Goal: Task Accomplishment & Management: Complete application form

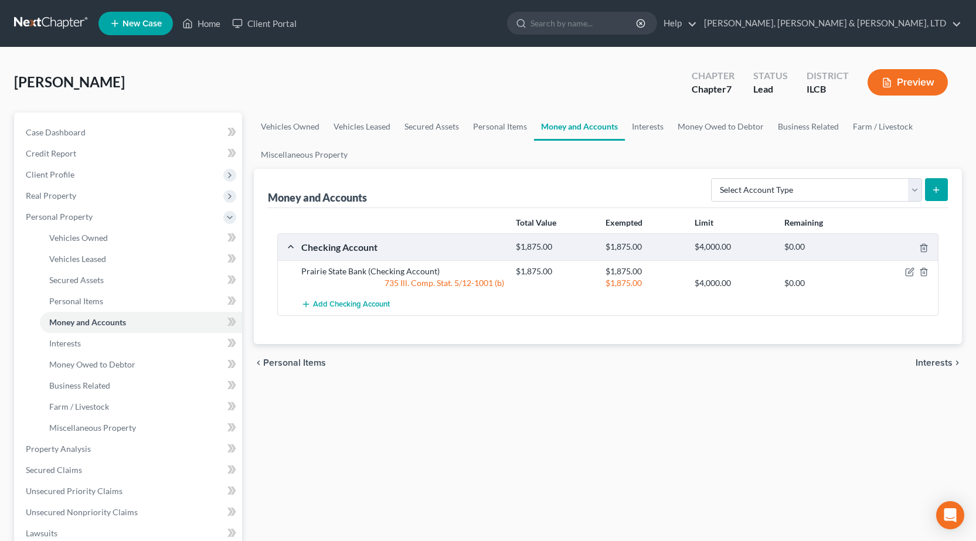
click at [35, 21] on link at bounding box center [51, 23] width 75 height 21
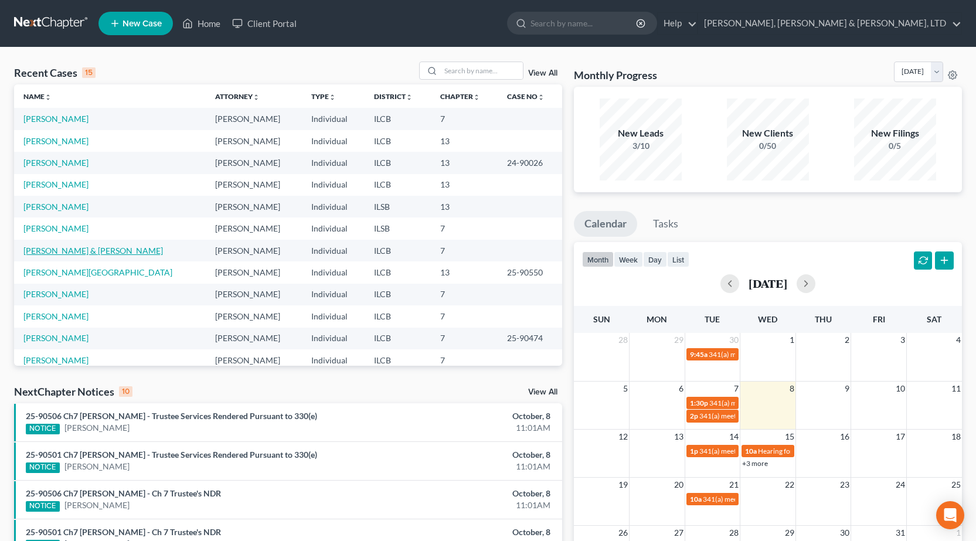
click at [83, 250] on link "[PERSON_NAME] & [PERSON_NAME]" at bounding box center [92, 251] width 139 height 10
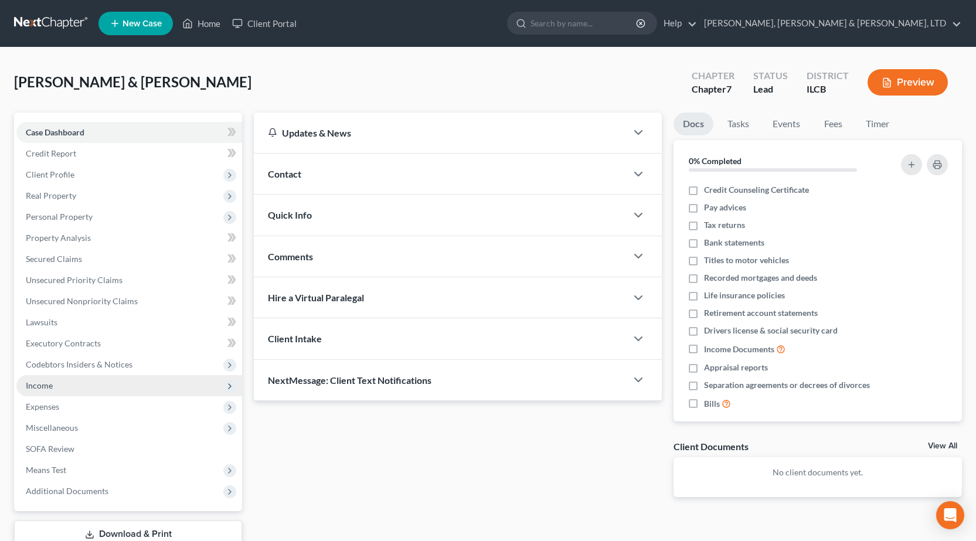
click at [77, 387] on span "Income" at bounding box center [129, 385] width 226 height 21
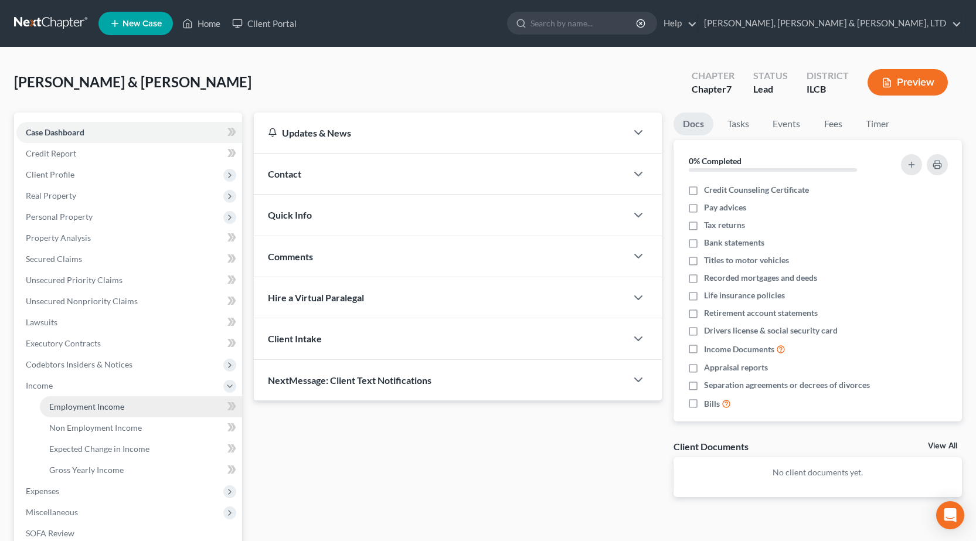
click at [105, 407] on span "Employment Income" at bounding box center [86, 406] width 75 height 10
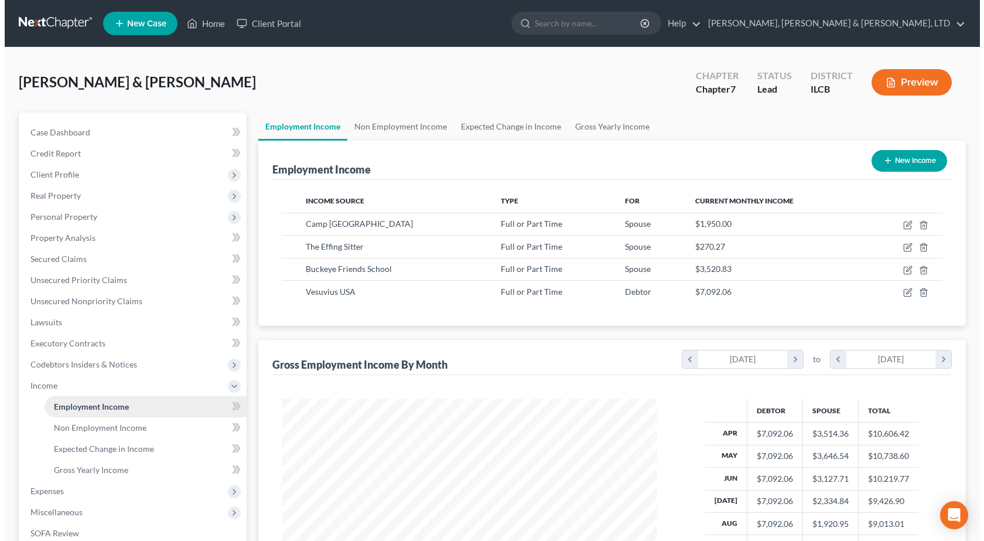
scroll to position [210, 399]
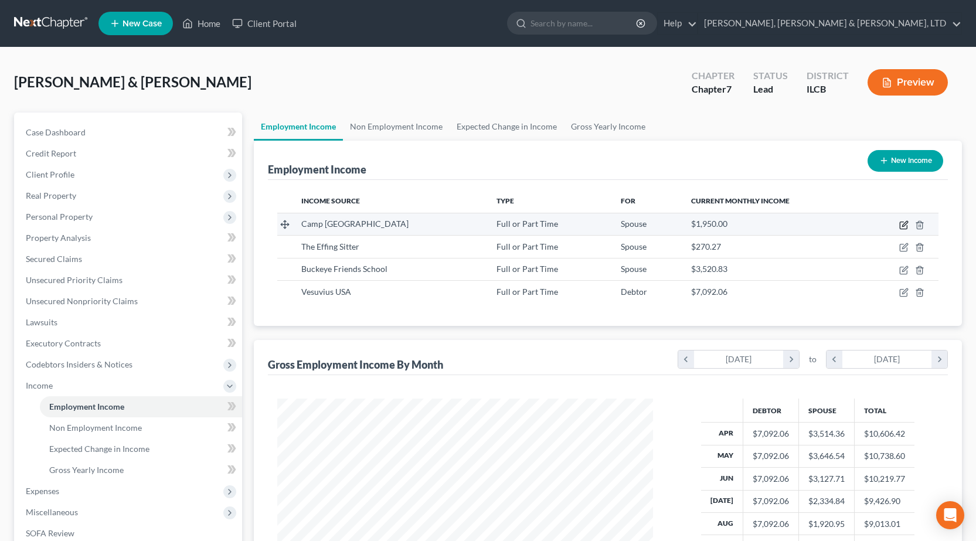
click at [904, 224] on icon "button" at bounding box center [904, 223] width 5 height 5
select select "0"
select select "14"
select select "2"
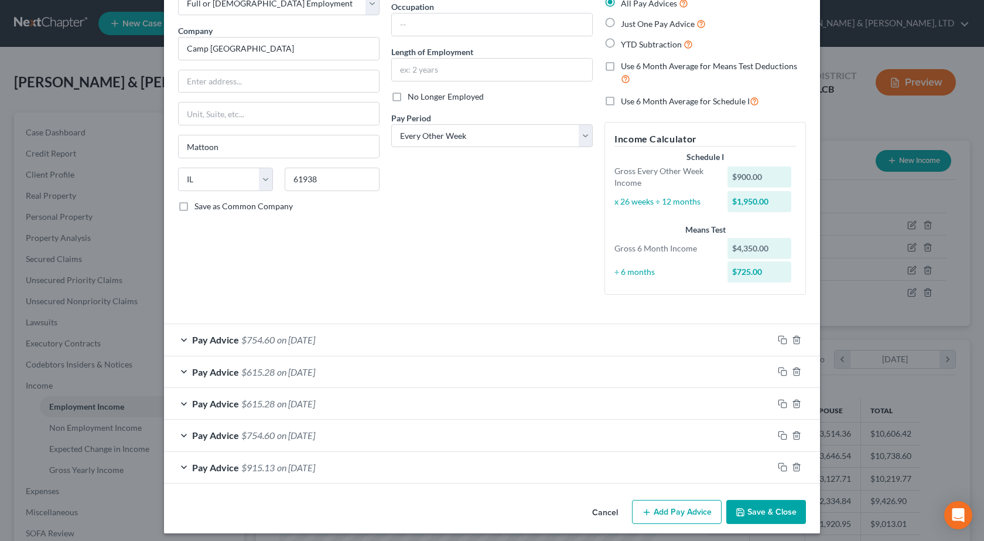
scroll to position [81, 0]
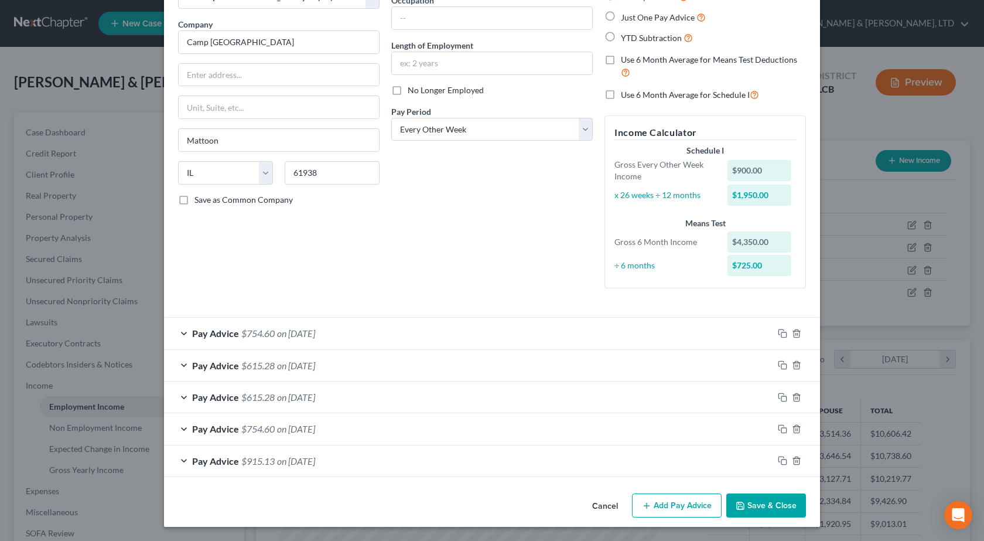
click at [663, 503] on button "Add Pay Advice" at bounding box center [677, 505] width 90 height 25
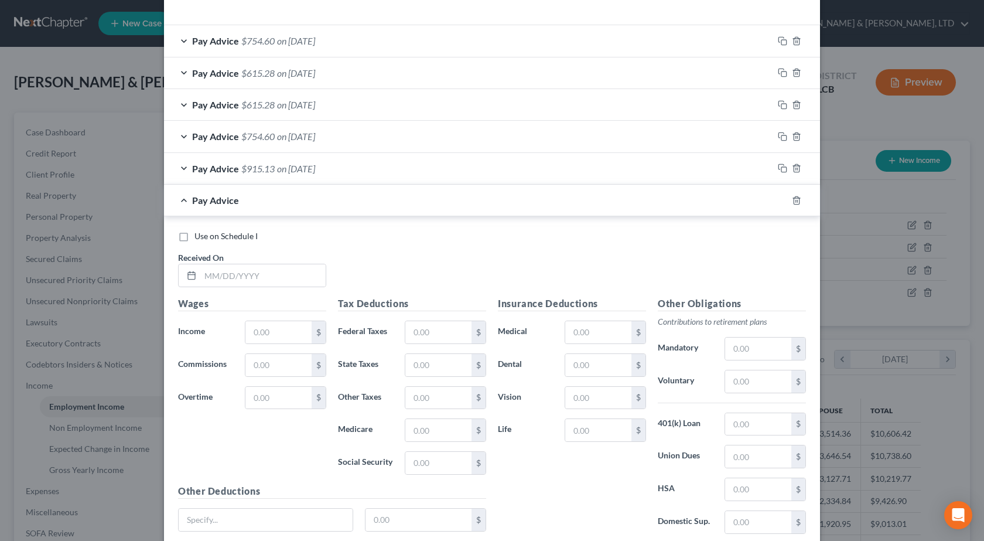
scroll to position [374, 0]
click at [261, 274] on input "text" at bounding box center [262, 275] width 125 height 22
type input "09/12/2025"
type input "295"
click at [442, 471] on input "text" at bounding box center [438, 462] width 66 height 22
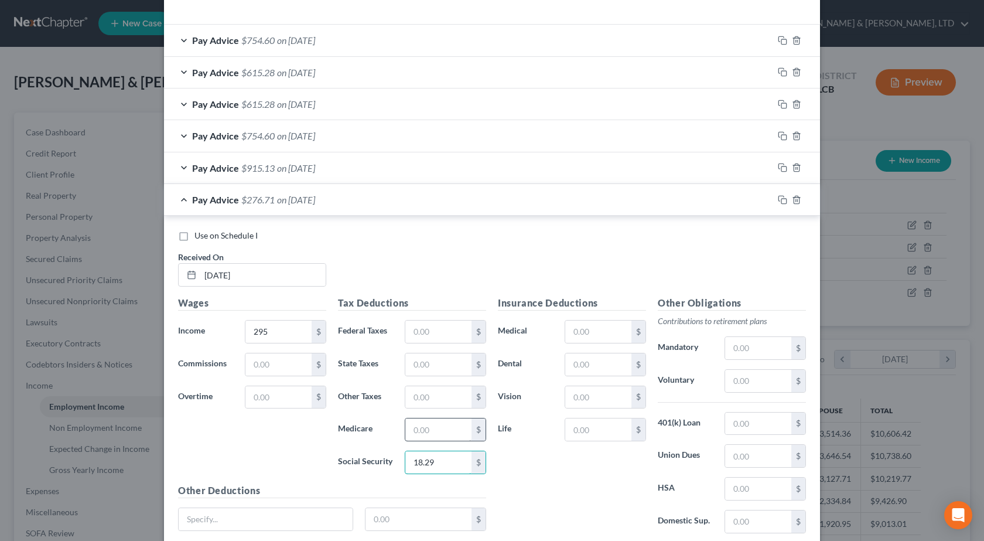
type input "18.29"
click at [455, 424] on input "text" at bounding box center [438, 429] width 66 height 22
type input "4.27"
click at [435, 359] on input "text" at bounding box center [438, 364] width 66 height 22
type input "14.60"
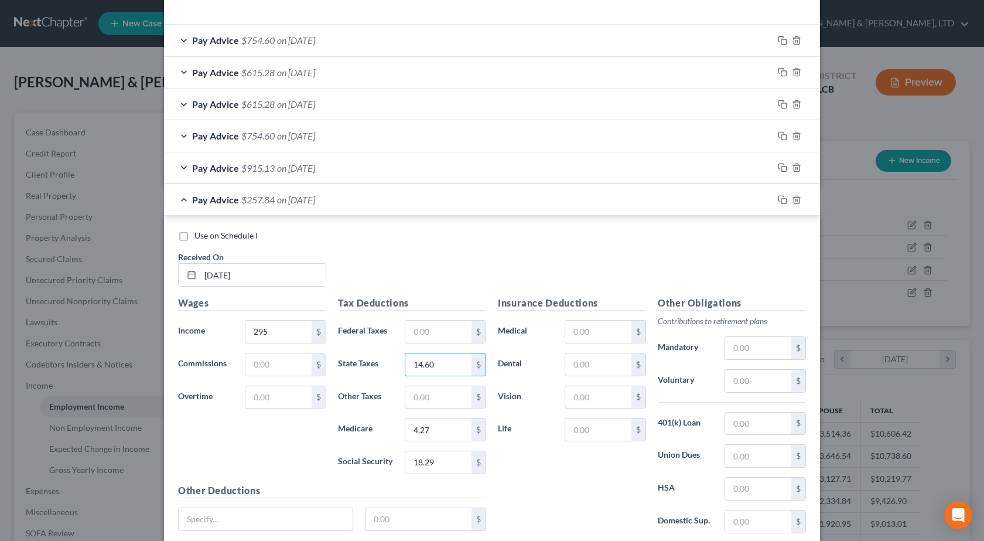
click at [563, 253] on div "Use on Schedule I Received On * 09/12/2025" at bounding box center [492, 263] width 640 height 66
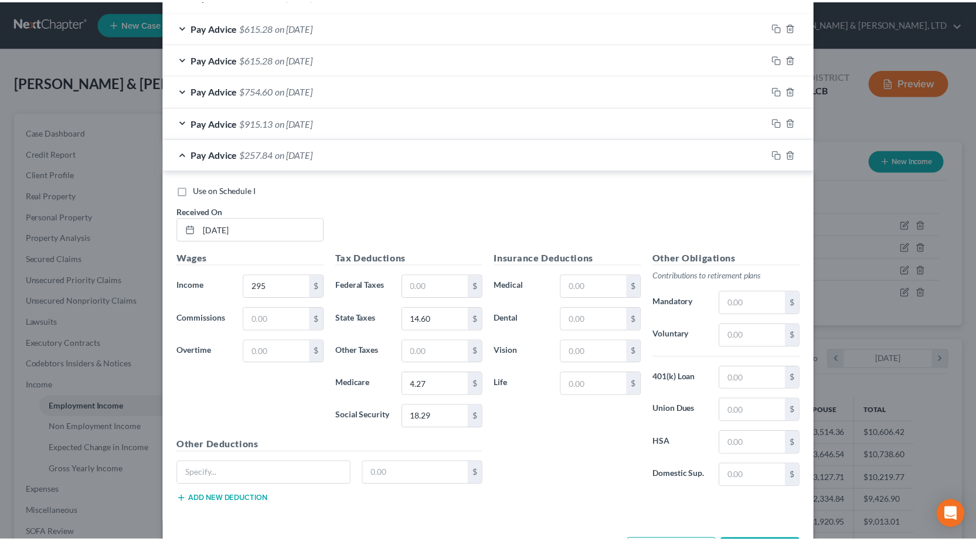
scroll to position [465, 0]
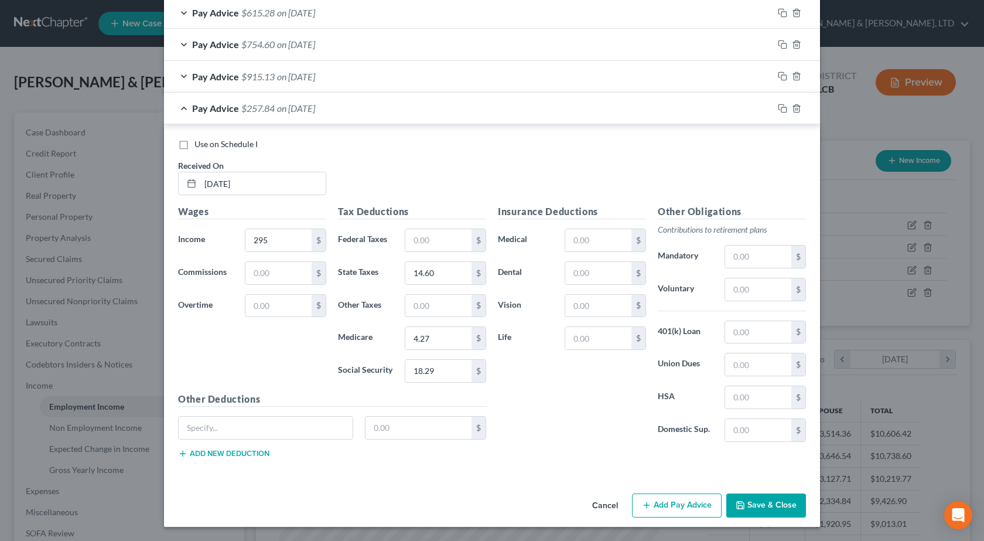
click at [763, 502] on button "Save & Close" at bounding box center [767, 505] width 80 height 25
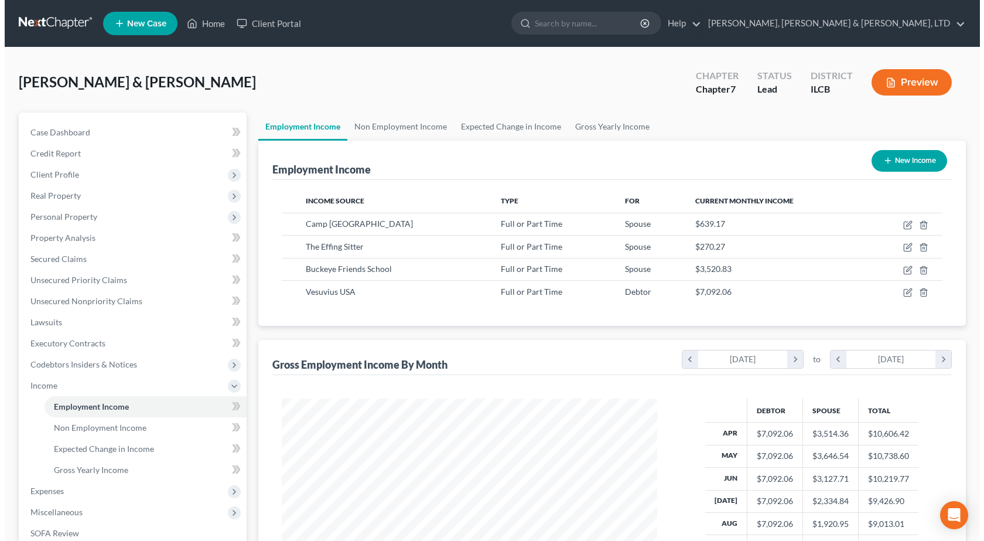
scroll to position [176, 0]
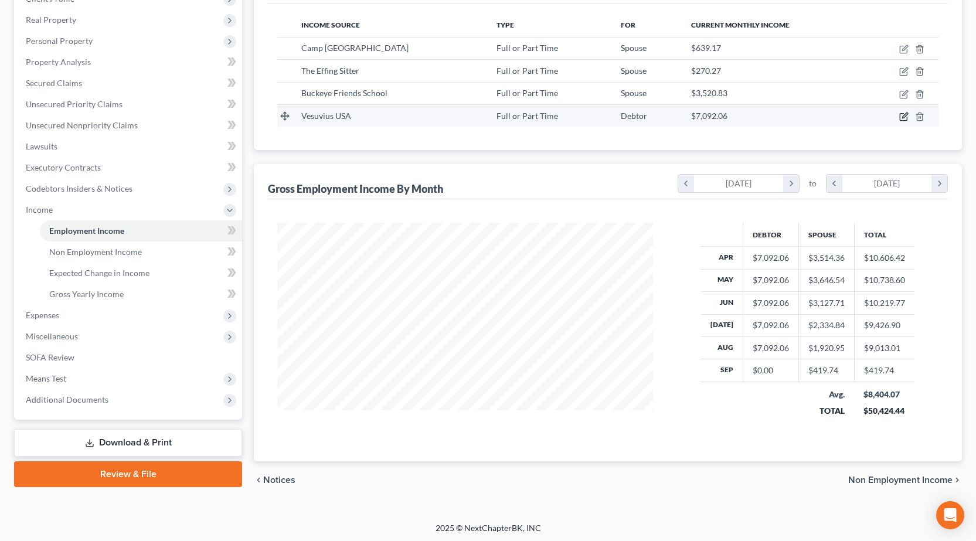
click at [902, 115] on icon "button" at bounding box center [903, 116] width 9 height 9
select select "0"
select select "28"
select select "0"
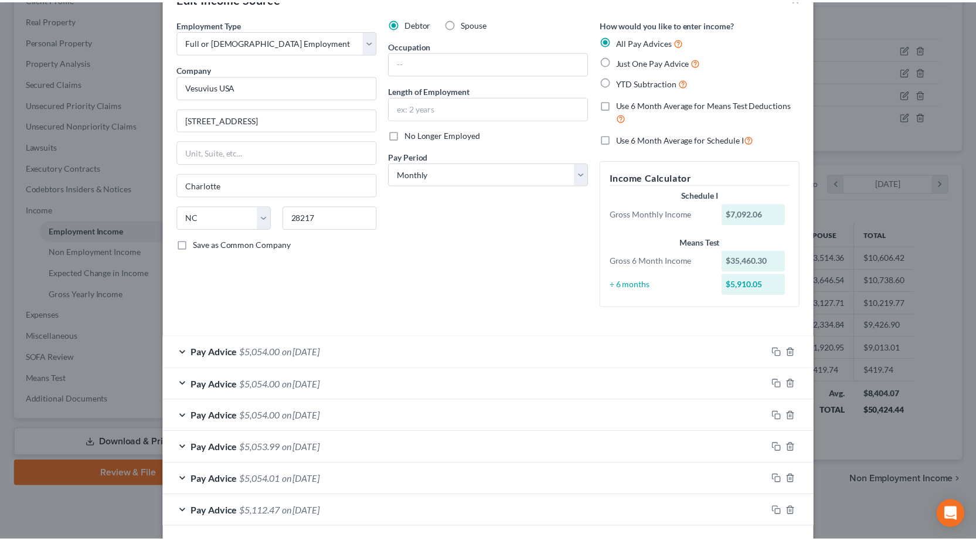
scroll to position [0, 0]
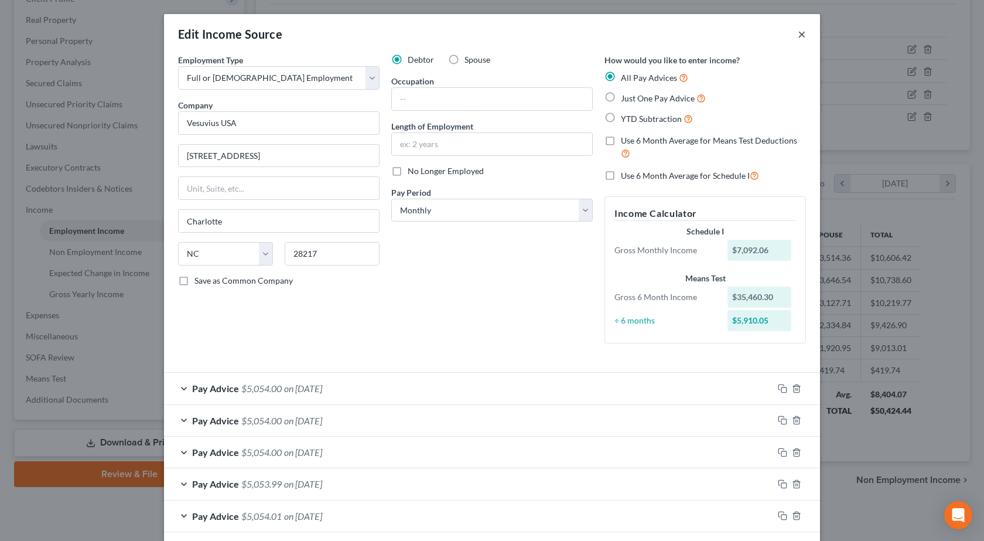
click at [798, 30] on button "×" at bounding box center [802, 34] width 8 height 14
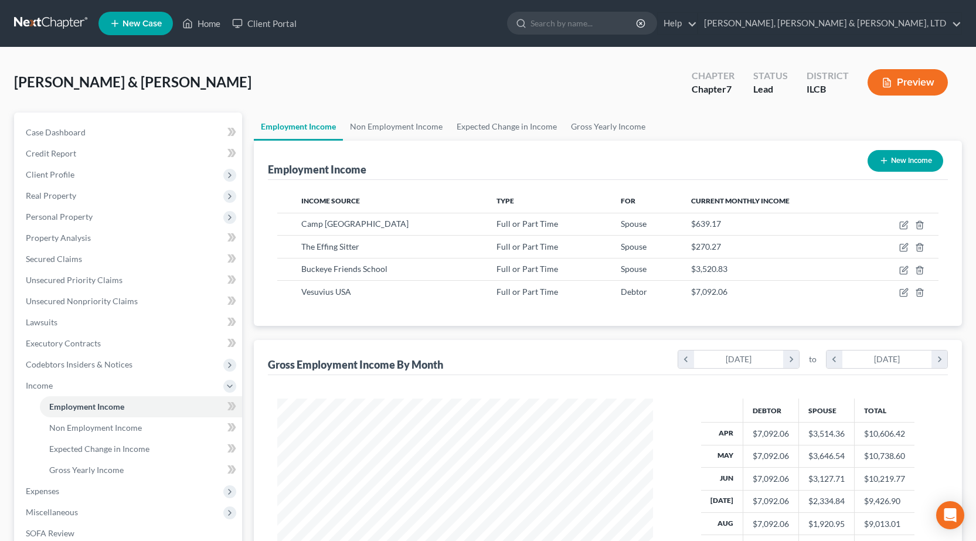
click at [35, 27] on link at bounding box center [51, 23] width 75 height 21
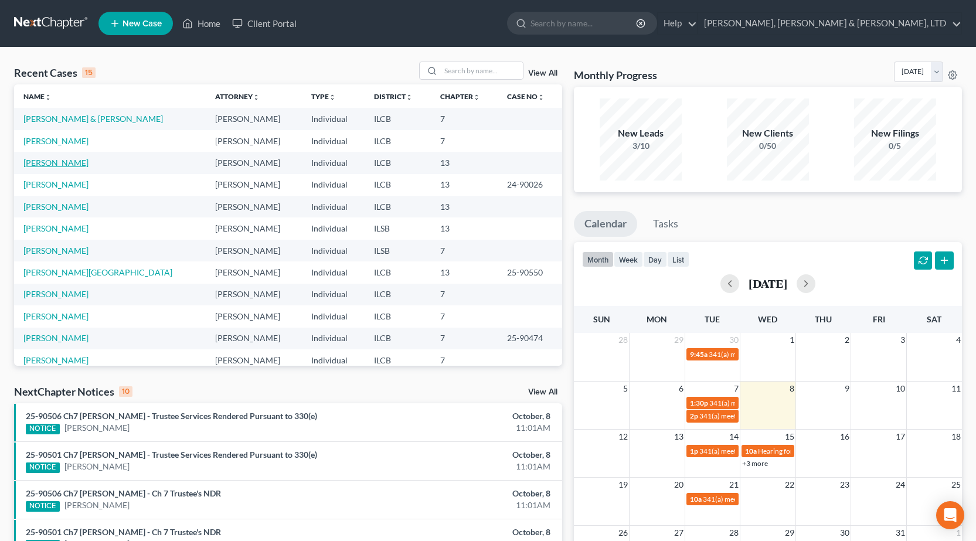
click at [56, 163] on link "[PERSON_NAME]" at bounding box center [55, 163] width 65 height 10
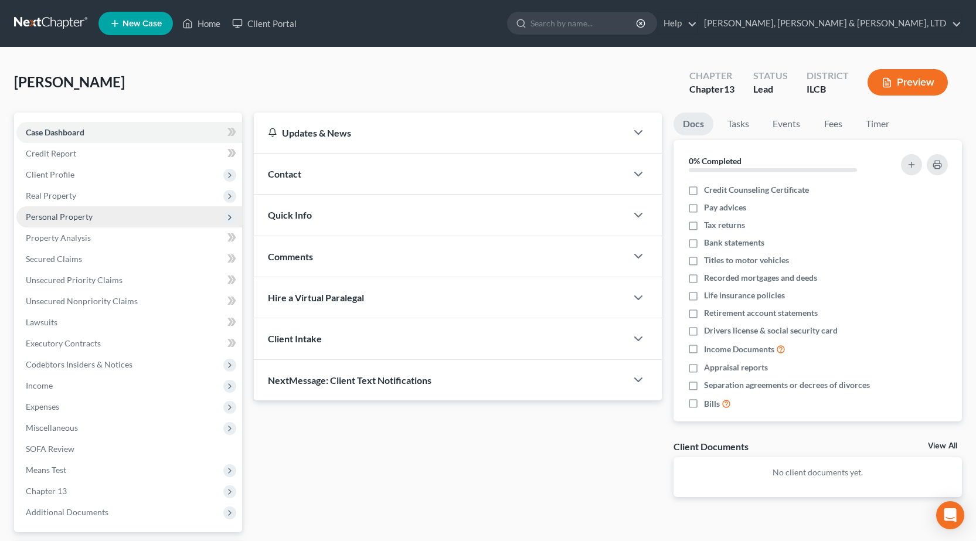
click at [66, 220] on span "Personal Property" at bounding box center [59, 217] width 67 height 10
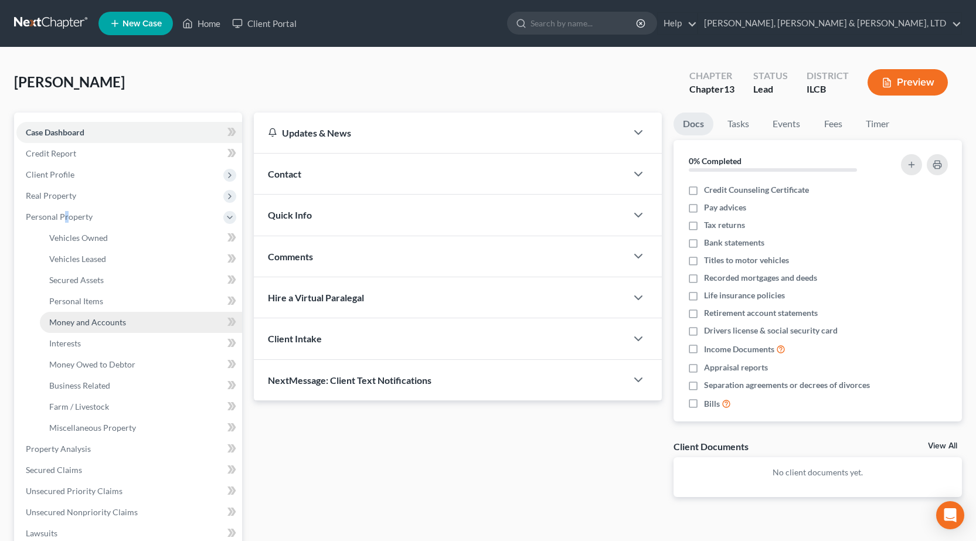
click at [92, 325] on span "Money and Accounts" at bounding box center [87, 322] width 77 height 10
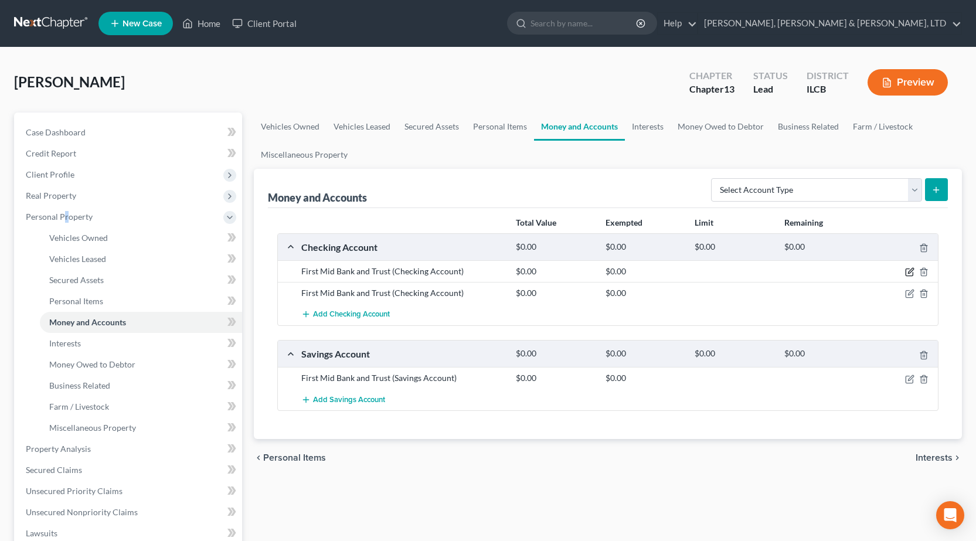
click at [910, 267] on icon "button" at bounding box center [909, 271] width 9 height 9
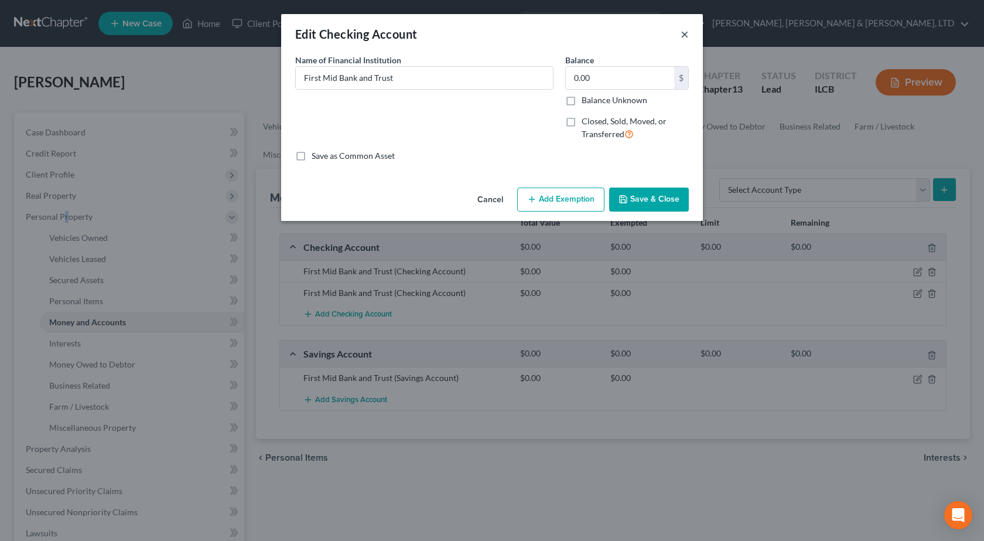
click at [685, 34] on button "×" at bounding box center [685, 34] width 8 height 14
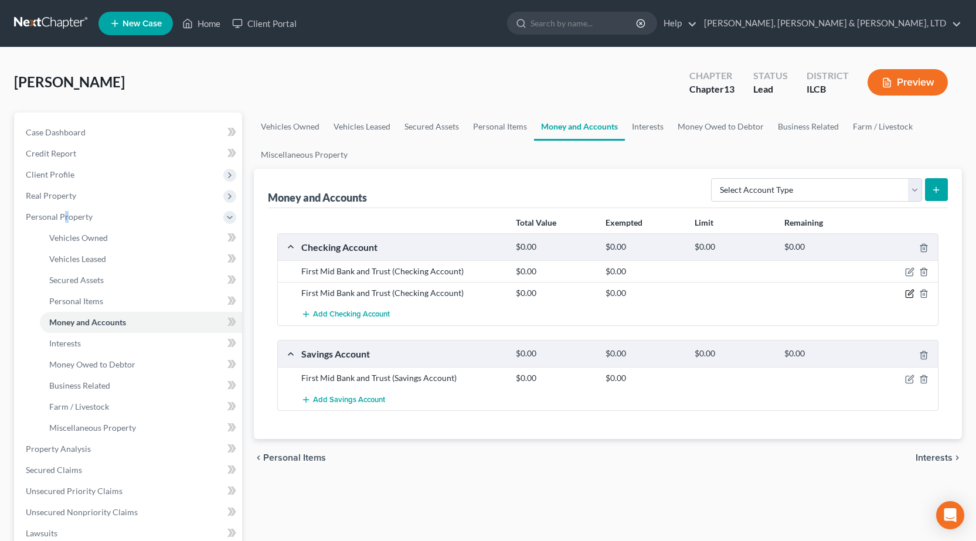
click at [909, 292] on icon "button" at bounding box center [910, 292] width 5 height 5
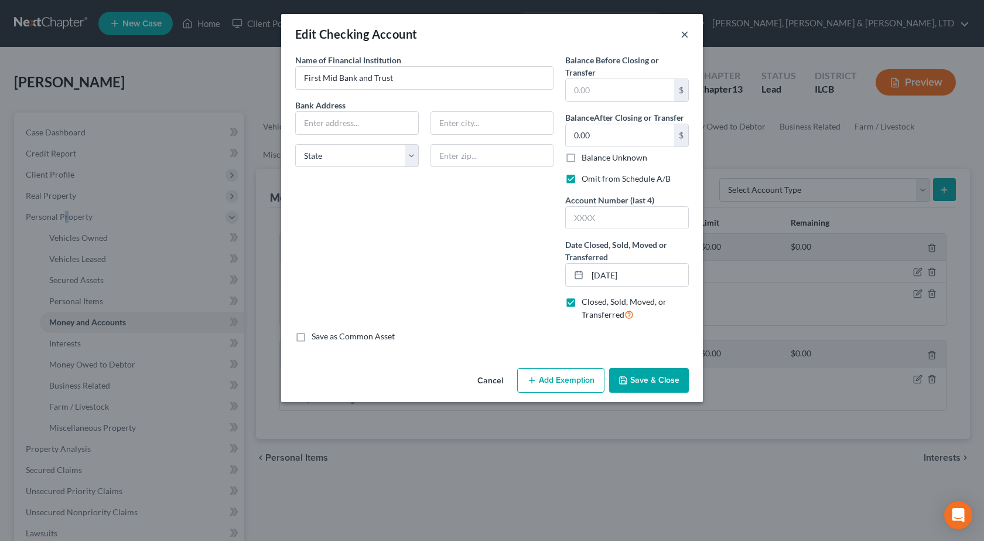
click at [688, 36] on button "×" at bounding box center [685, 34] width 8 height 14
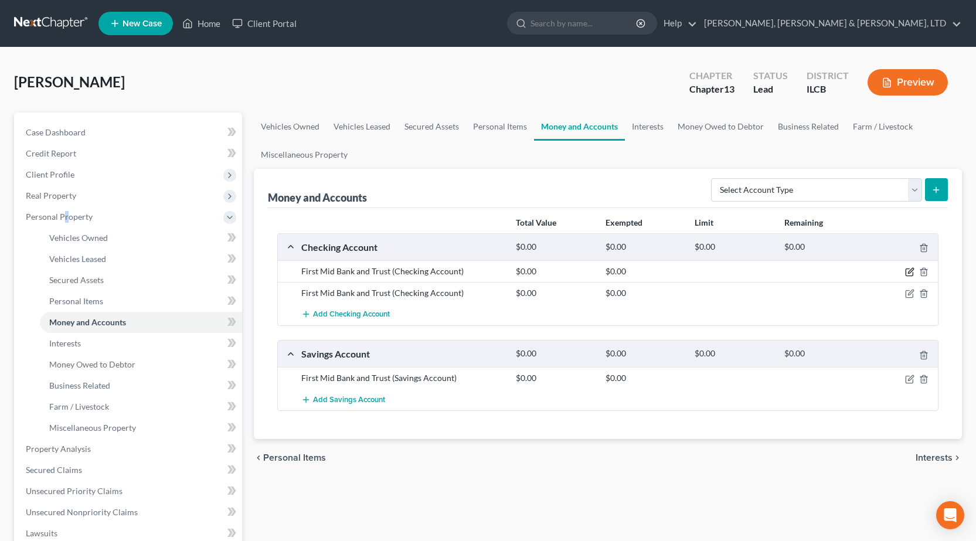
click at [909, 275] on icon "button" at bounding box center [909, 271] width 9 height 9
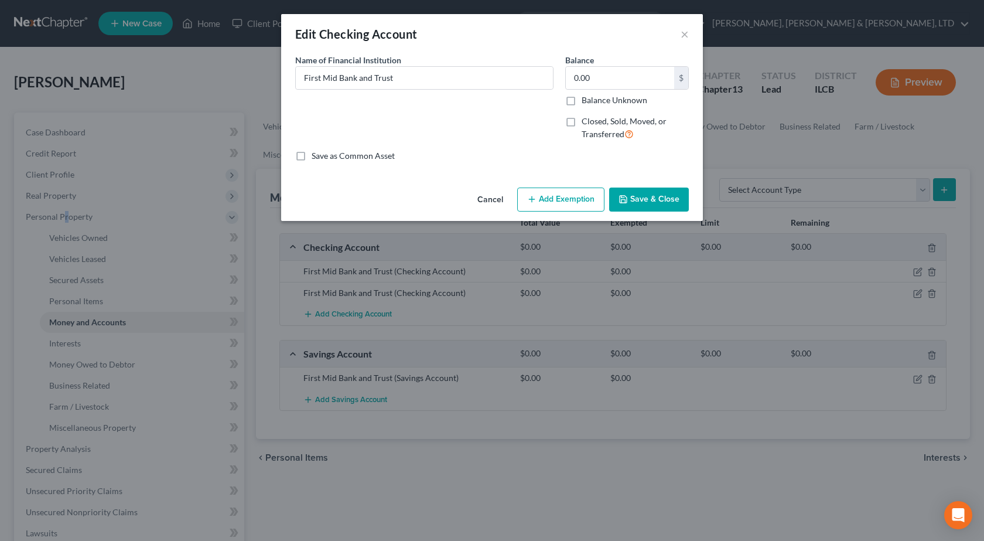
click at [582, 115] on label "Closed, Sold, Moved, or Transferred" at bounding box center [635, 127] width 107 height 25
click at [582, 124] on label "Closed, Sold, Moved, or Transferred" at bounding box center [635, 127] width 107 height 25
click at [587, 123] on input "Closed, Sold, Moved, or Transferred" at bounding box center [591, 119] width 8 height 8
checkbox input "true"
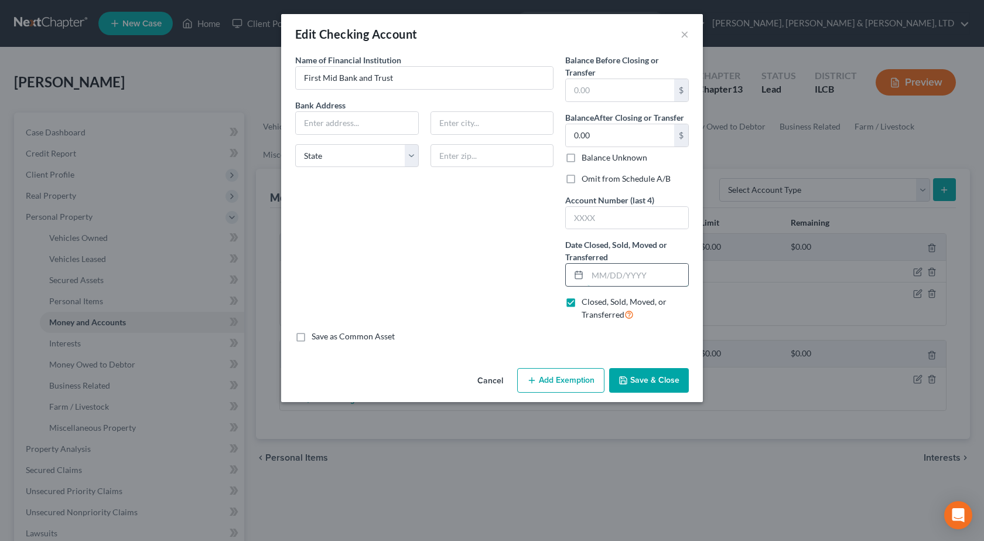
click at [632, 283] on input "text" at bounding box center [638, 275] width 101 height 22
type input "10/01/2025"
click at [648, 380] on button "Save & Close" at bounding box center [649, 380] width 80 height 25
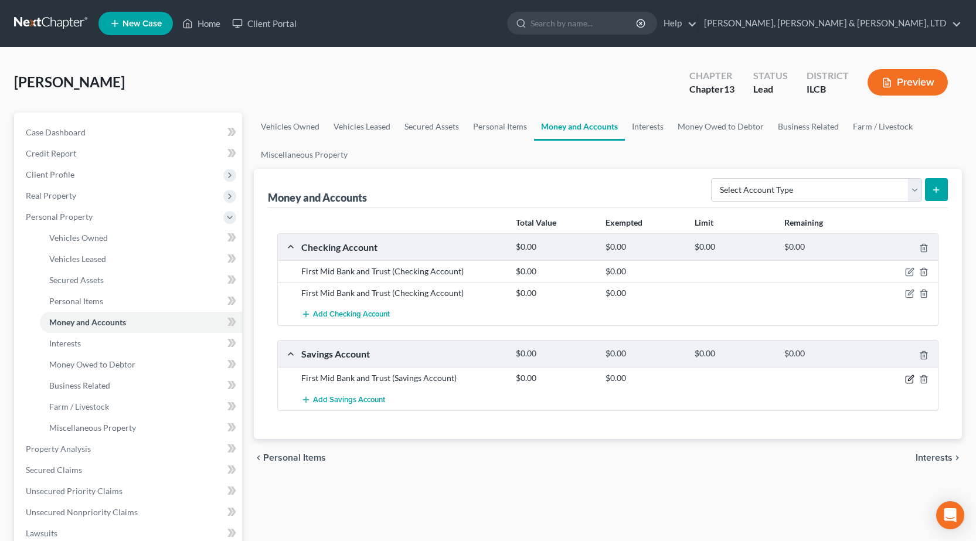
click at [905, 379] on icon "button" at bounding box center [909, 378] width 9 height 9
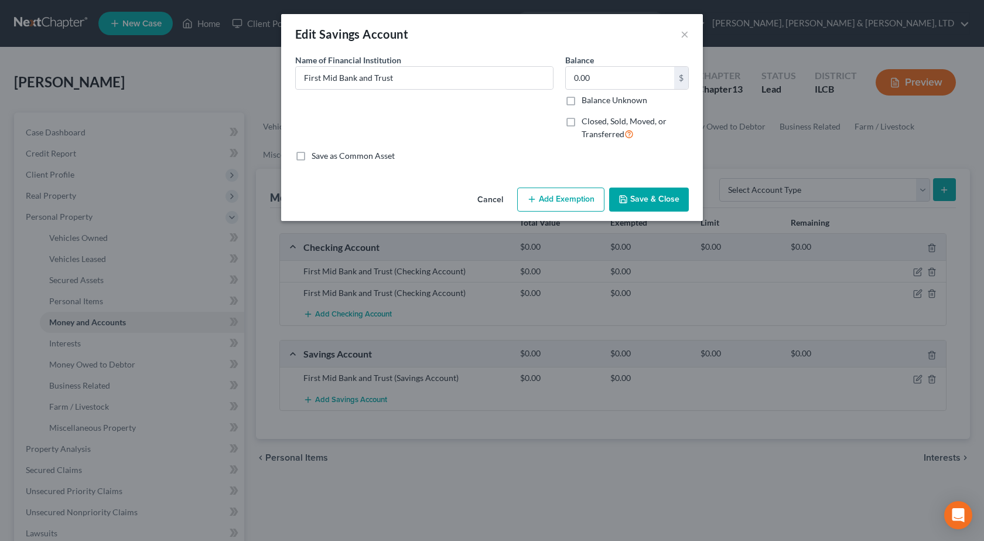
click at [582, 119] on label "Closed, Sold, Moved, or Transferred" at bounding box center [635, 127] width 107 height 25
click at [587, 119] on input "Closed, Sold, Moved, or Transferred" at bounding box center [591, 119] width 8 height 8
checkbox input "true"
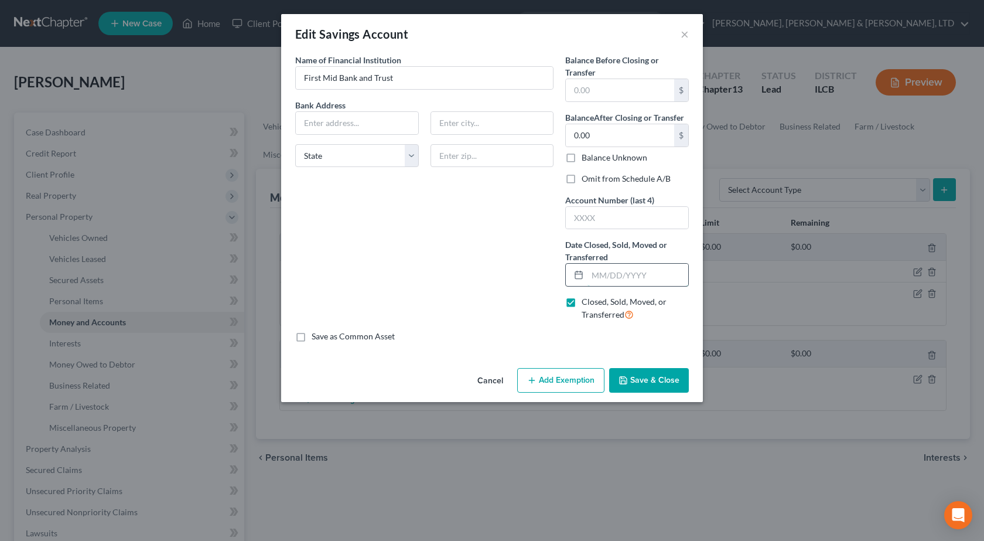
click at [612, 279] on input "text" at bounding box center [638, 275] width 101 height 22
type input "[DATE]"
click at [673, 387] on button "Save & Close" at bounding box center [649, 380] width 80 height 25
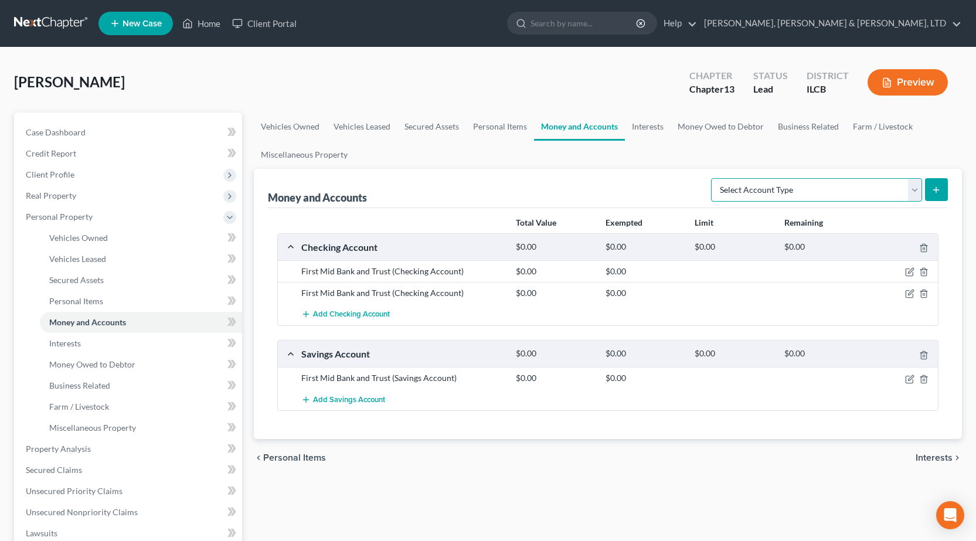
click at [772, 190] on select "Select Account Type Brokerage Cash on Hand Certificates of Deposit Checking Acc…" at bounding box center [816, 189] width 211 height 23
select select "checking"
click at [713, 178] on select "Select Account Type Brokerage Cash on Hand Certificates of Deposit Checking Acc…" at bounding box center [816, 189] width 211 height 23
click at [939, 189] on icon "submit" at bounding box center [935, 189] width 9 height 9
click at [942, 188] on button "submit" at bounding box center [936, 189] width 23 height 23
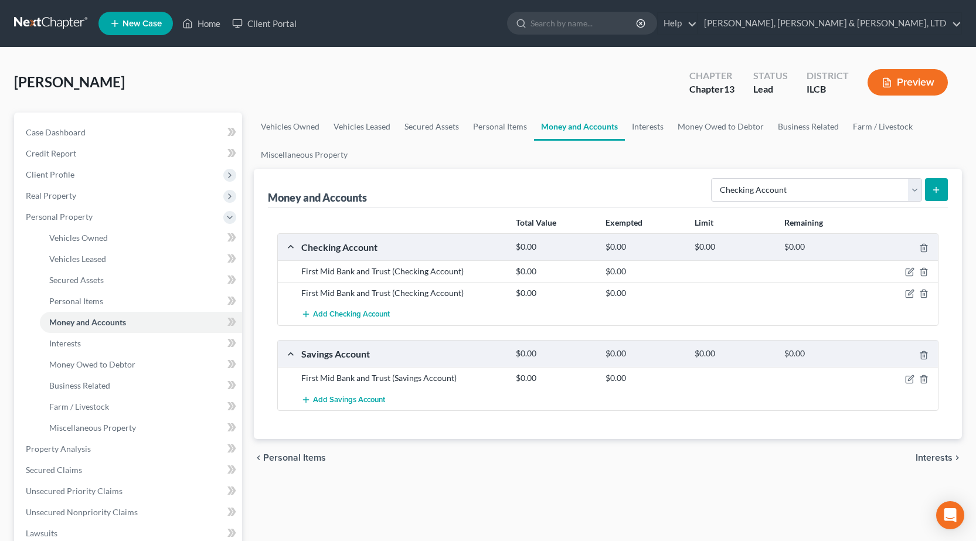
click at [935, 191] on icon "submit" at bounding box center [935, 189] width 9 height 9
click at [499, 129] on link "Personal Items" at bounding box center [500, 126] width 68 height 28
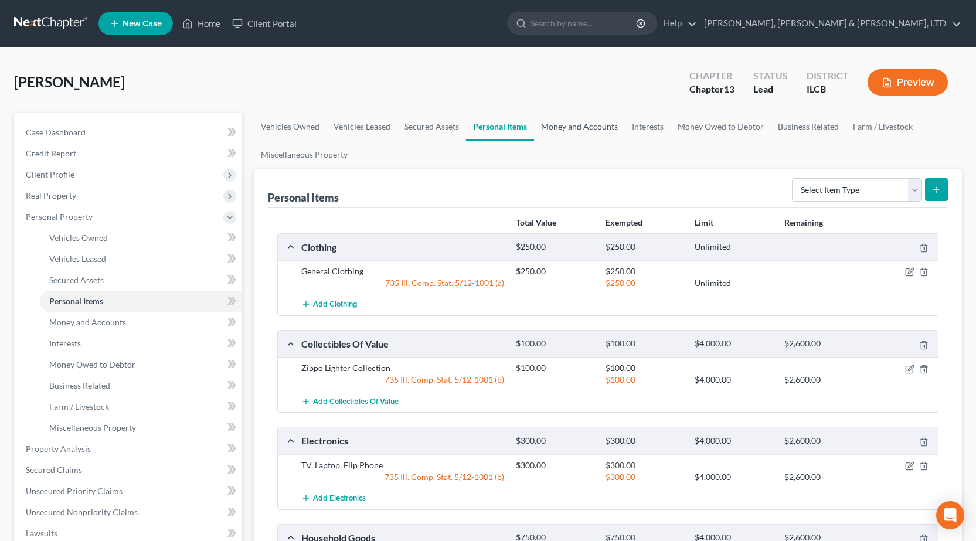
click at [564, 121] on link "Money and Accounts" at bounding box center [579, 126] width 91 height 28
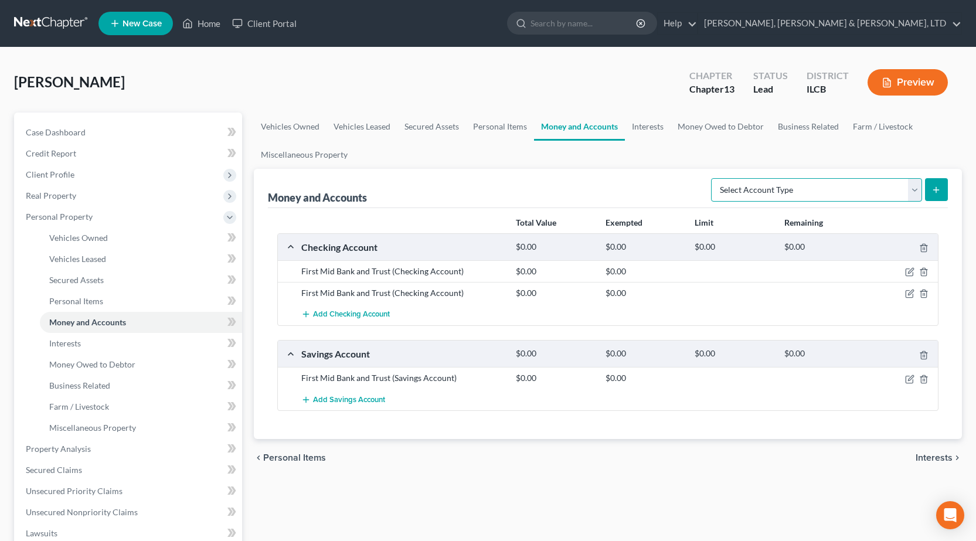
click at [770, 189] on select "Select Account Type Brokerage Cash on Hand Certificates of Deposit Checking Acc…" at bounding box center [816, 189] width 211 height 23
select select "checking"
click at [713, 178] on select "Select Account Type Brokerage Cash on Hand Certificates of Deposit Checking Acc…" at bounding box center [816, 189] width 211 height 23
click at [935, 188] on icon "submit" at bounding box center [935, 189] width 9 height 9
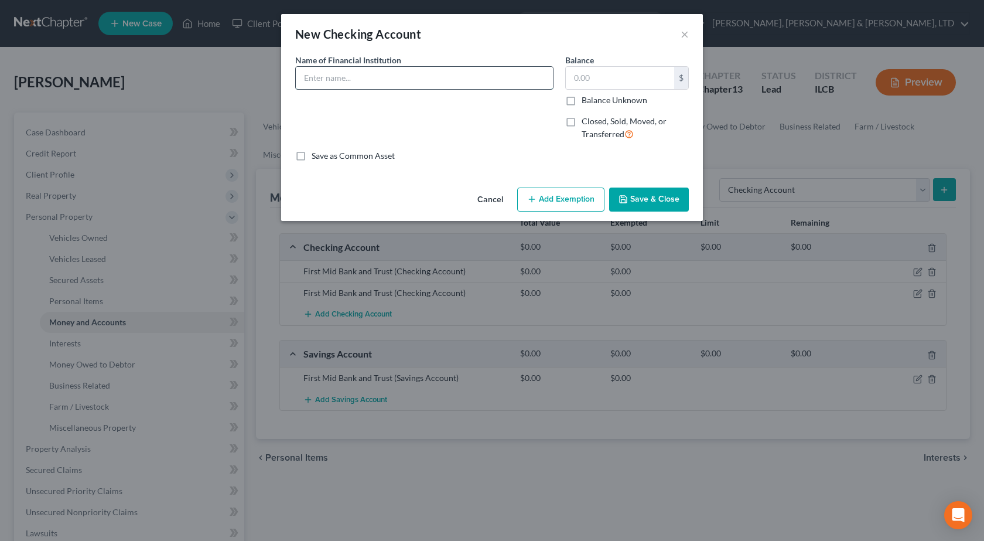
click at [430, 77] on input "text" at bounding box center [424, 78] width 257 height 22
type input "Prairie State Bank"
click at [605, 82] on input "text" at bounding box center [620, 78] width 108 height 22
type input "880"
click at [547, 196] on button "Add Exemption" at bounding box center [560, 199] width 87 height 25
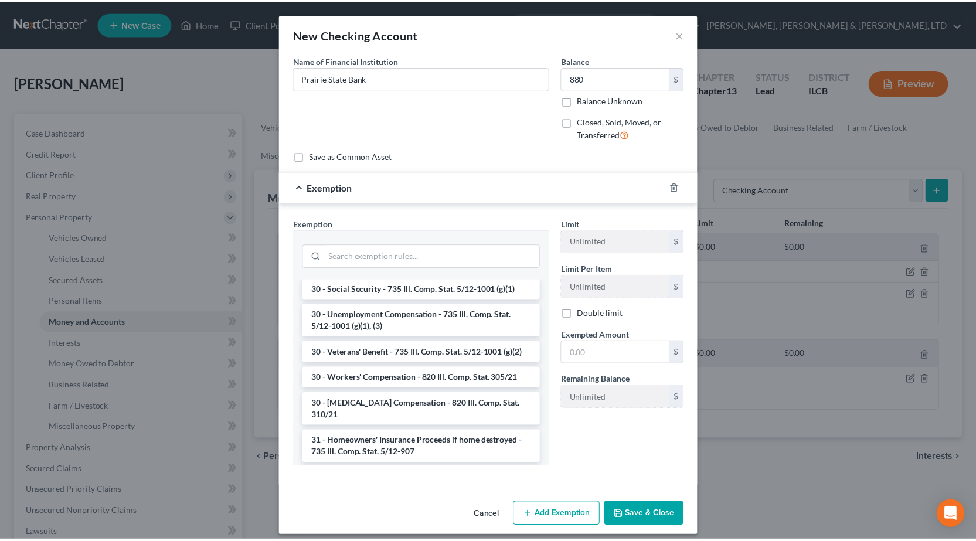
scroll to position [1337, 0]
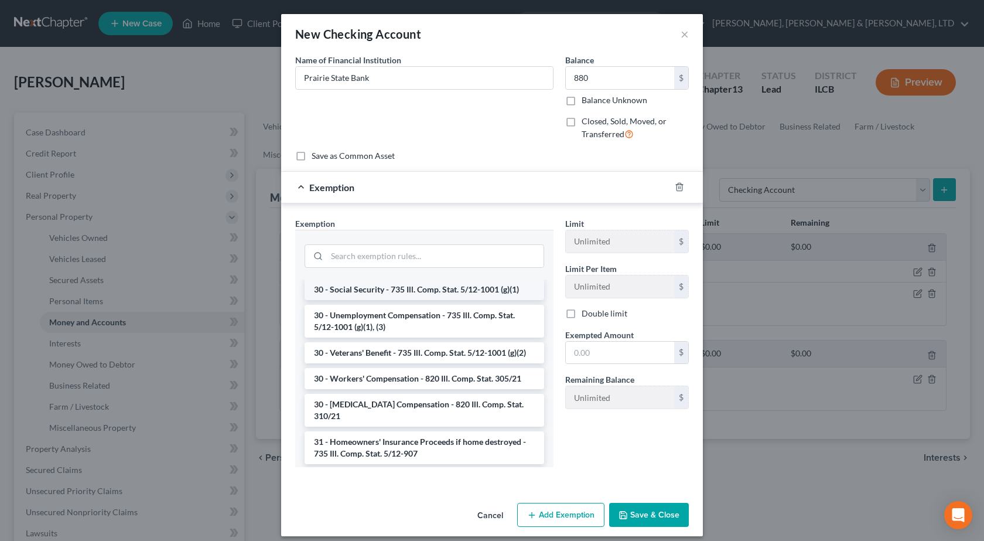
click at [497, 291] on li "30 - Social Security - 735 Ill. Comp. Stat. 5/12-1001 (g)(1)" at bounding box center [425, 289] width 240 height 21
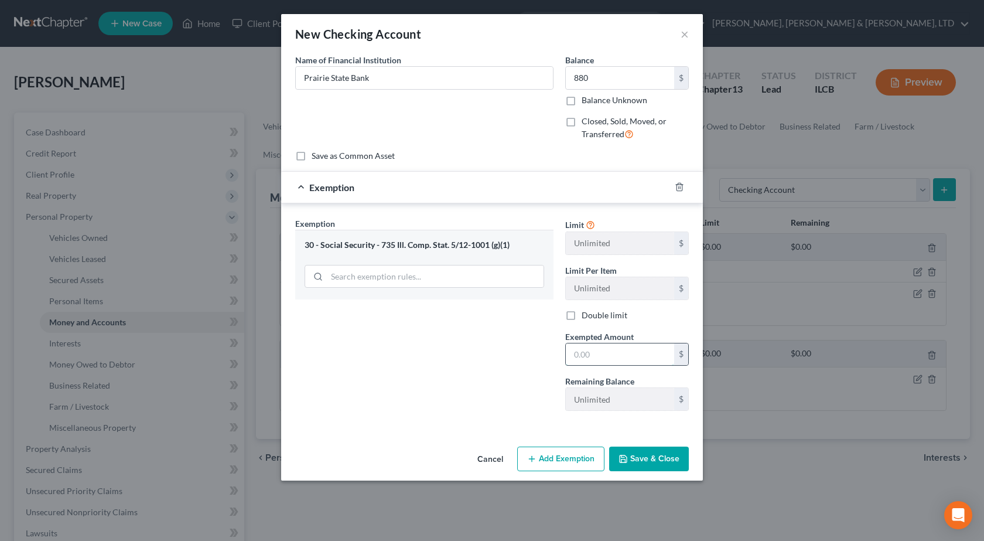
click at [602, 363] on input "text" at bounding box center [620, 354] width 108 height 22
type input "880"
click at [659, 458] on button "Save & Close" at bounding box center [649, 458] width 80 height 25
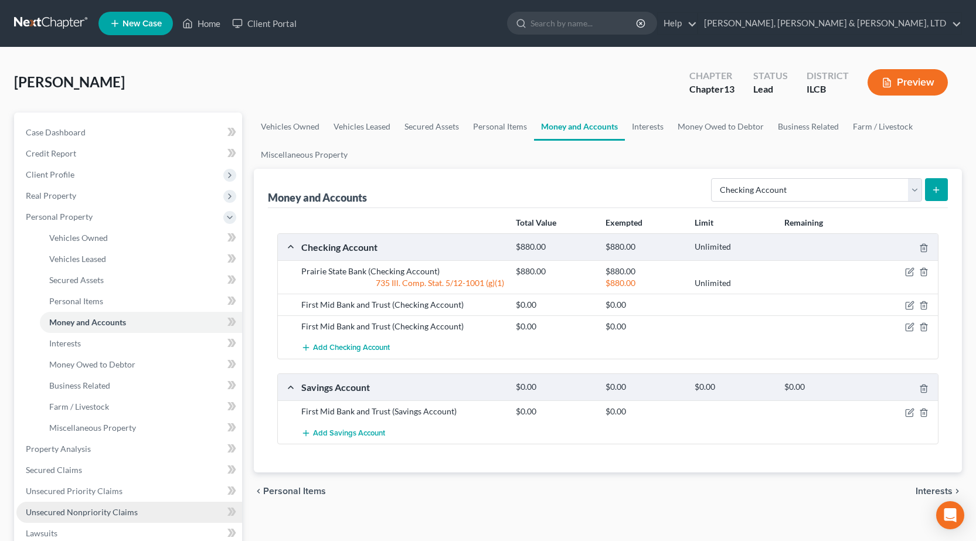
click at [95, 509] on span "Unsecured Nonpriority Claims" at bounding box center [82, 512] width 112 height 10
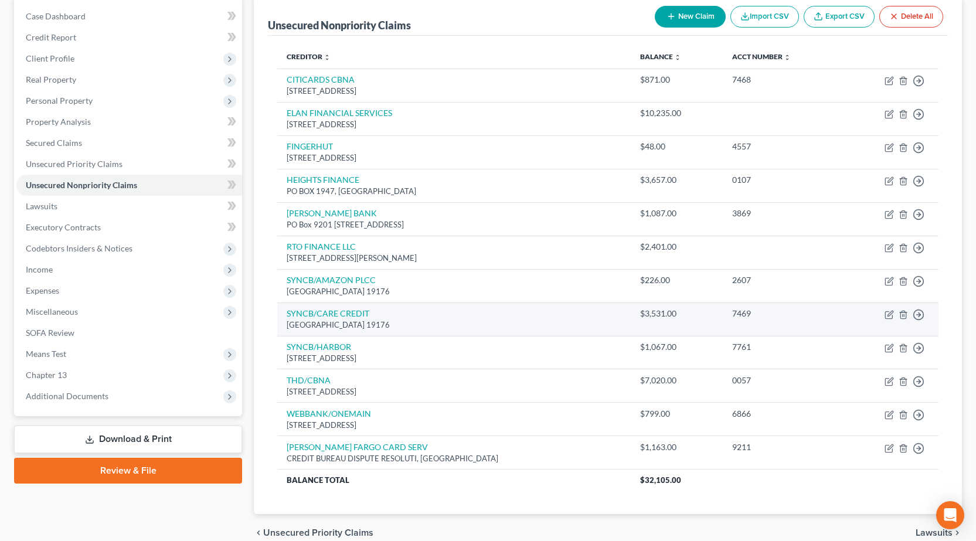
scroll to position [117, 0]
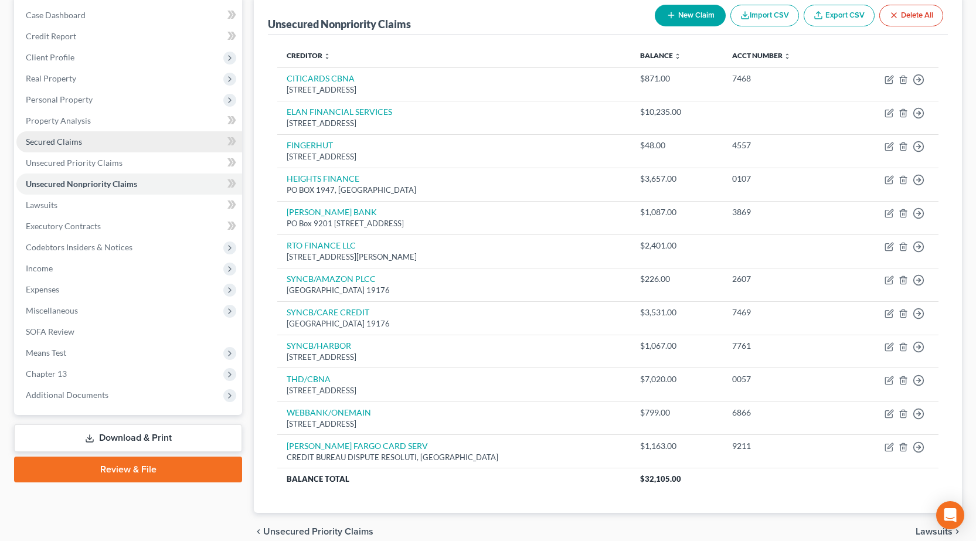
click at [94, 141] on link "Secured Claims" at bounding box center [129, 141] width 226 height 21
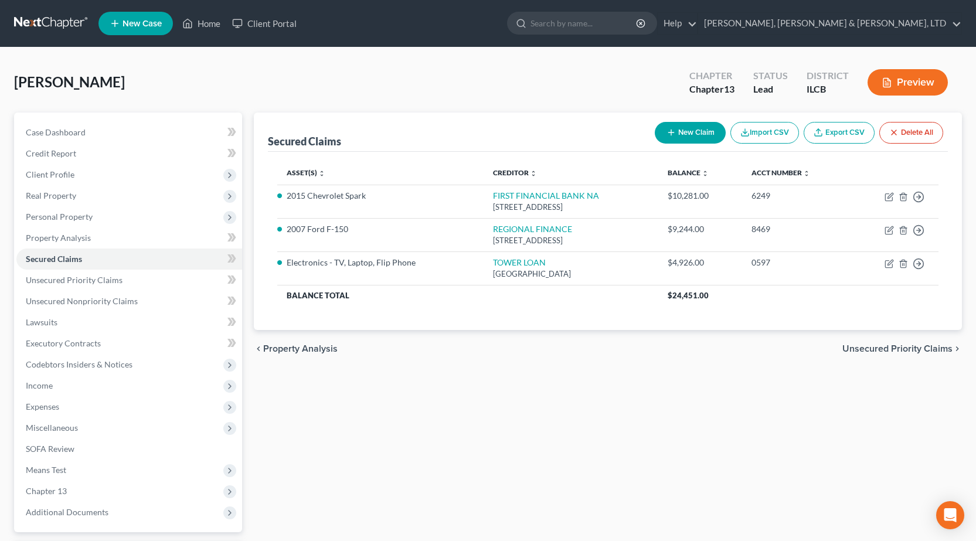
click at [683, 132] on button "New Claim" at bounding box center [689, 133] width 71 height 22
select select "0"
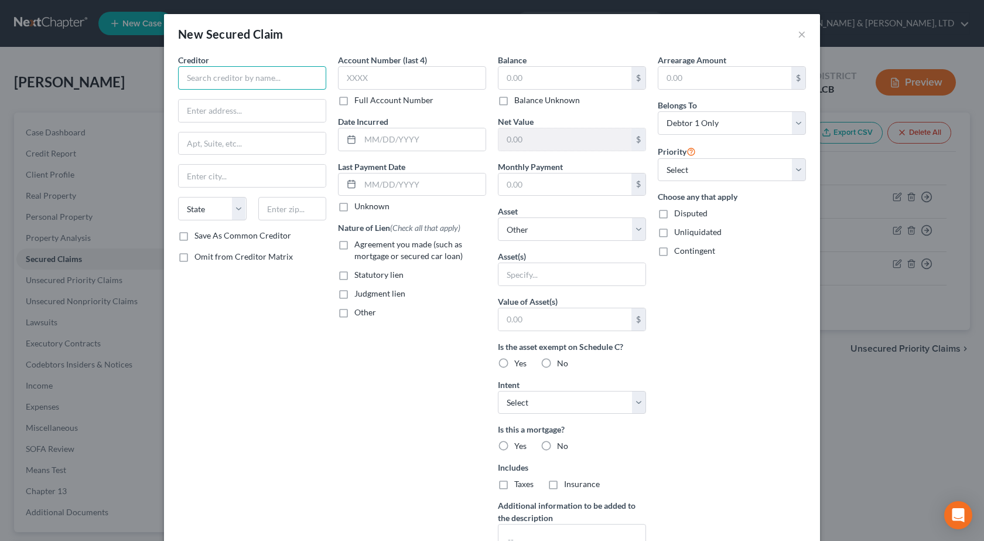
click at [238, 84] on input "text" at bounding box center [252, 77] width 148 height 23
type input "RTO Finance"
click at [546, 76] on input "text" at bounding box center [565, 78] width 133 height 22
type input "2,000"
click at [354, 244] on label "Agreement you made (such as mortgage or secured car loan)" at bounding box center [420, 249] width 132 height 23
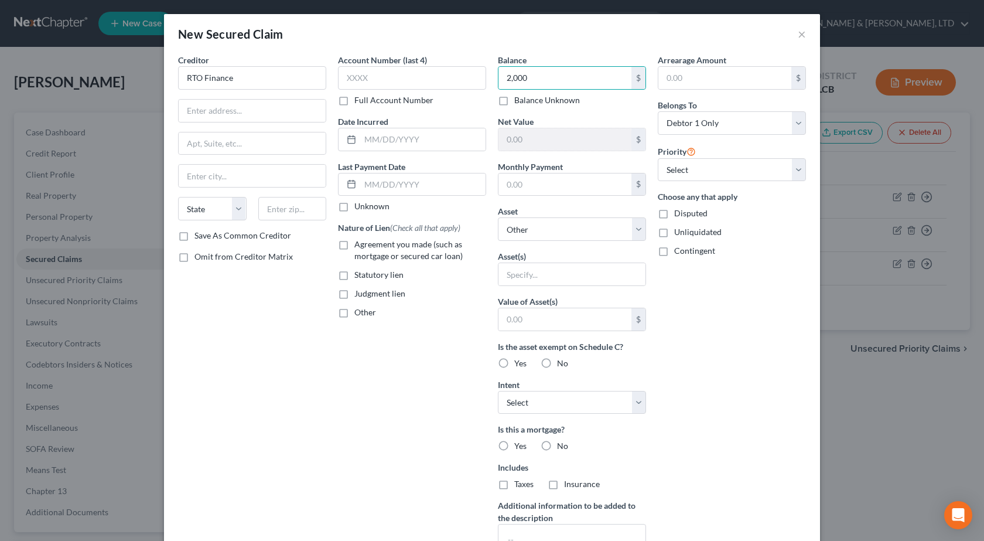
click at [359, 244] on input "Agreement you made (such as mortgage or secured car loan)" at bounding box center [363, 242] width 8 height 8
checkbox input "true"
click at [540, 229] on select "Select Other Multiple Assets Prairie State Bank (Checking Account) - $880.0 201…" at bounding box center [572, 228] width 148 height 23
click at [498, 217] on select "Select Other Multiple Assets Prairie State Bank (Checking Account) - $880.0 201…" at bounding box center [572, 228] width 148 height 23
click at [544, 275] on input "text" at bounding box center [572, 274] width 147 height 22
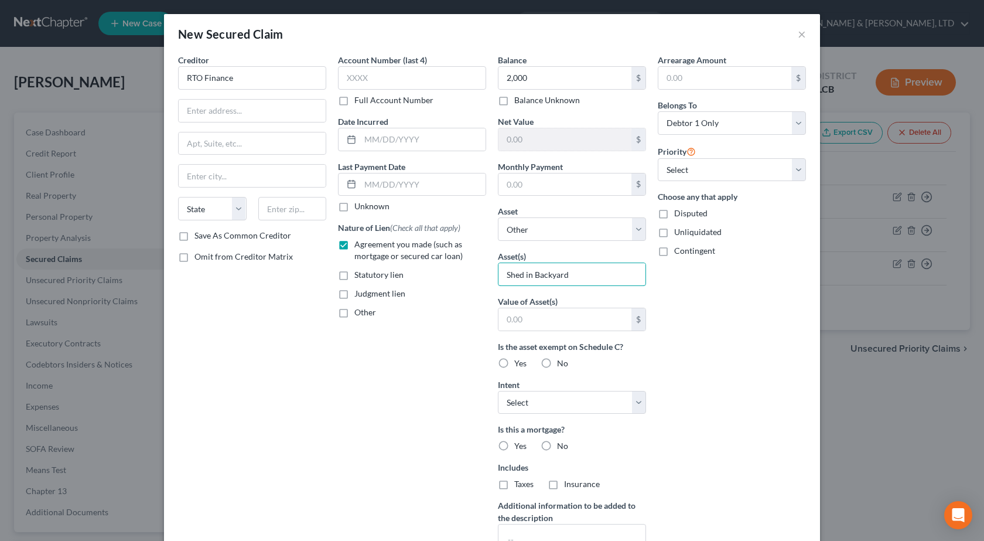
type input "Shed in Backyard"
click at [703, 346] on div "Arrearage Amount $ Belongs To * Select Debtor 1 Only Debtor 2 Only Debtor 1 And…" at bounding box center [732, 315] width 160 height 523
click at [224, 114] on input "text" at bounding box center [252, 111] width 147 height 22
click at [275, 111] on input "text" at bounding box center [252, 111] width 147 height 22
paste input "[STREET_ADDRESS][PERSON_NAME]"
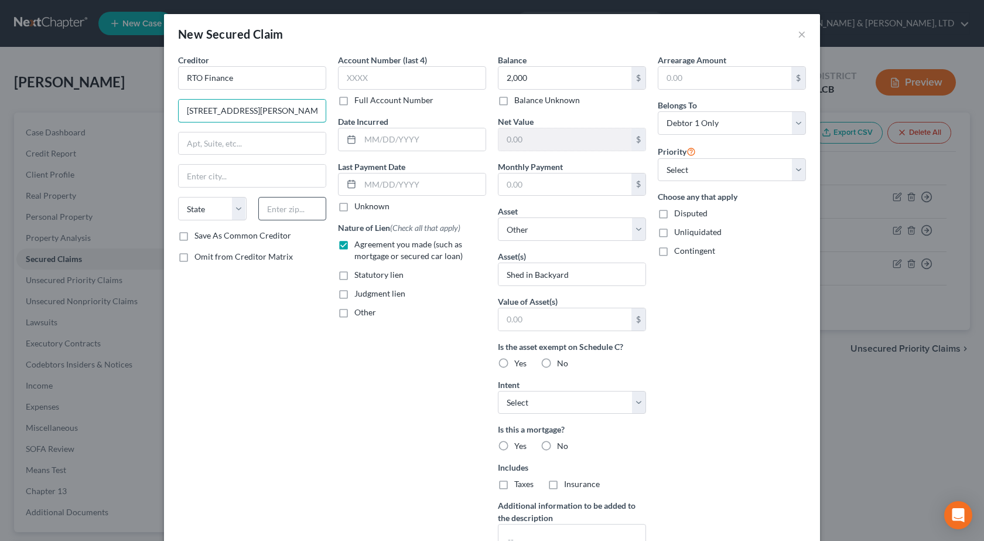
type input "[STREET_ADDRESS][PERSON_NAME]"
click at [281, 206] on input "text" at bounding box center [292, 208] width 69 height 23
type input "29605"
click at [262, 367] on div "Creditor * RTO Finance 104 Mauldin Rd Ste I State AL AK AR AZ CA CO CT DE DC FL…" at bounding box center [252, 315] width 160 height 523
type input "[GEOGRAPHIC_DATA]"
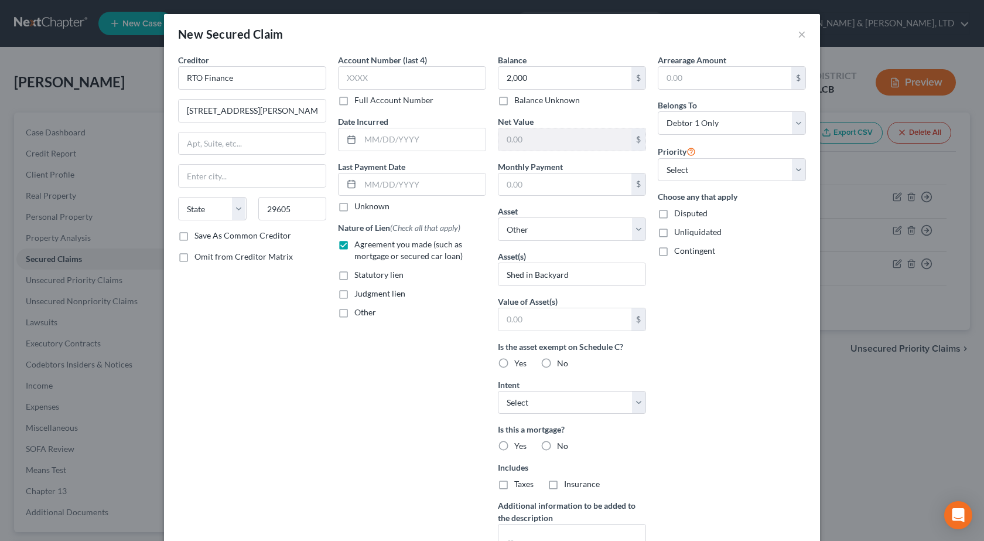
select select "42"
click at [394, 146] on input "text" at bounding box center [422, 139] width 125 height 22
click at [246, 333] on div "Creditor * RTO Finance 104 Mauldin Rd Ste I Greenville State AL AK AR AZ CA CO …" at bounding box center [252, 315] width 160 height 523
click at [397, 134] on input "text" at bounding box center [422, 139] width 125 height 22
paste input "[DATE]"
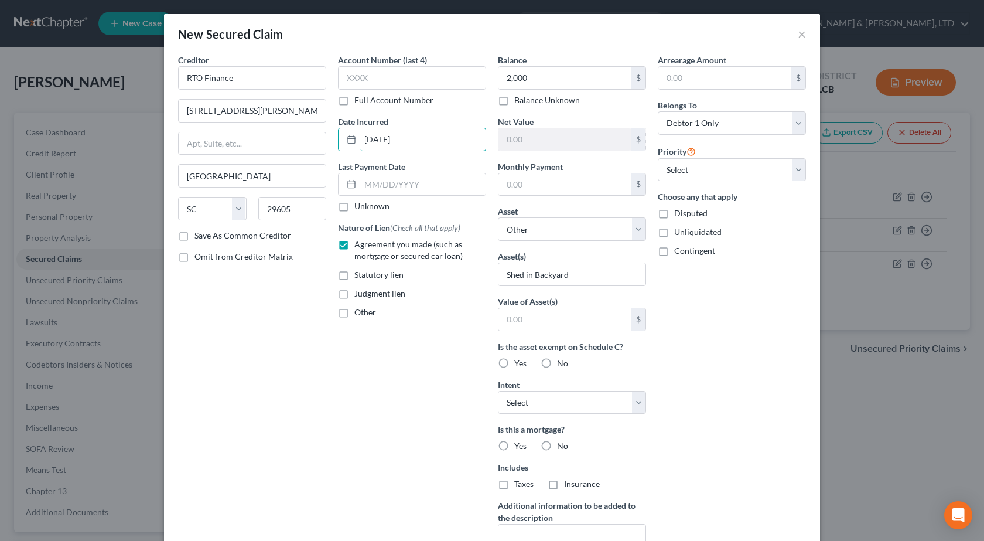
type input "[DATE]"
click at [350, 468] on div "Account Number (last 4) Full Account Number Date Incurred Jul 27, 2023 Last Pay…" at bounding box center [412, 315] width 160 height 523
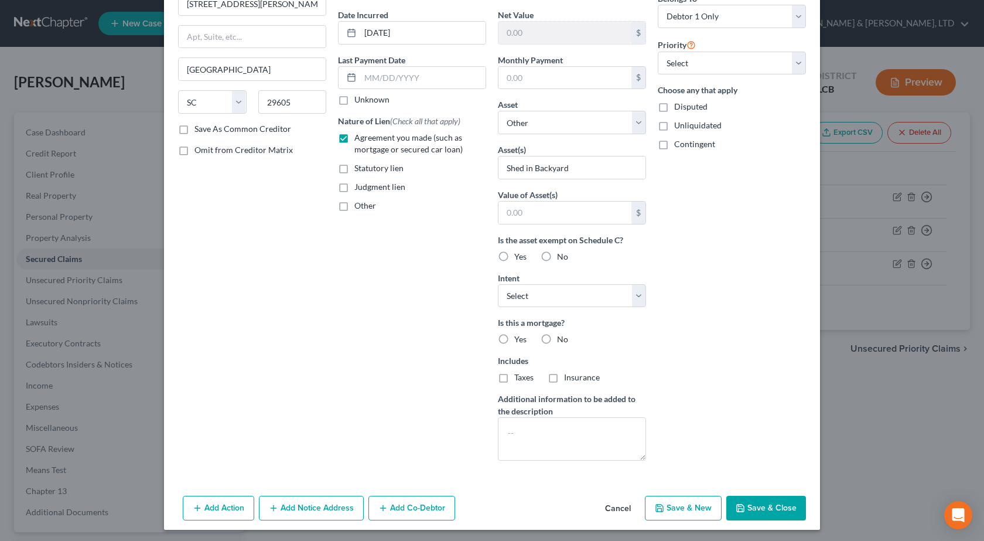
scroll to position [110, 0]
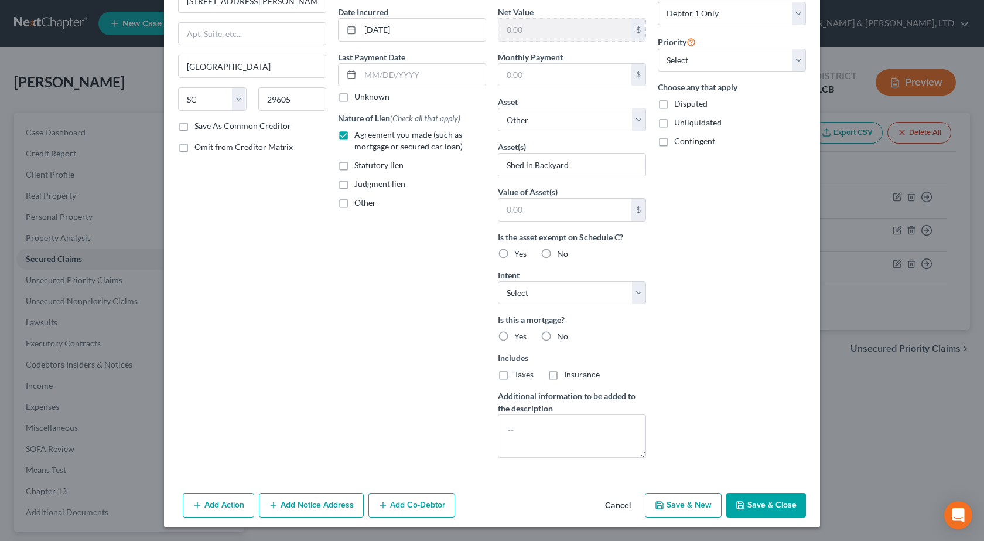
click at [763, 510] on button "Save & Close" at bounding box center [767, 505] width 80 height 25
select select
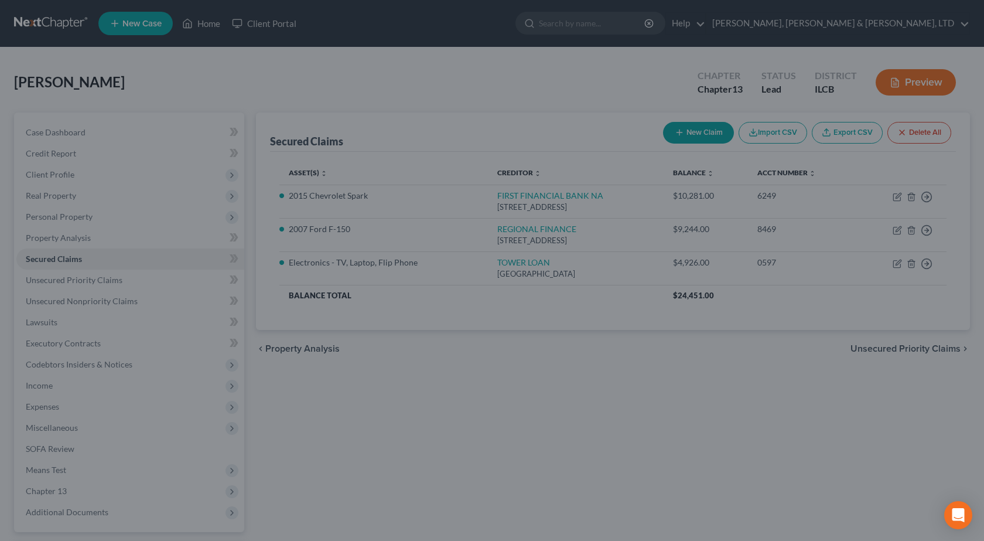
scroll to position [0, 0]
type input "2,000.00"
type input "0"
type input "0.00"
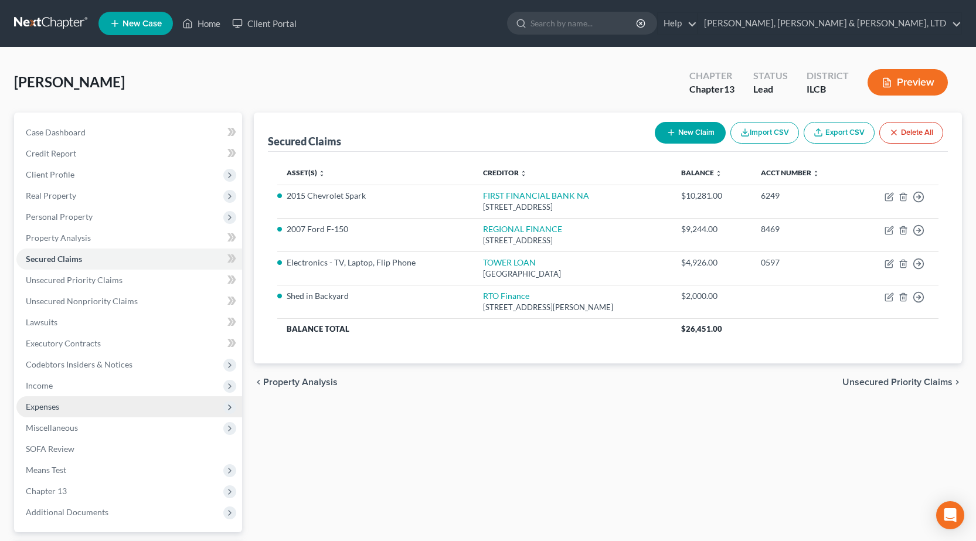
click at [56, 408] on span "Expenses" at bounding box center [42, 406] width 33 height 10
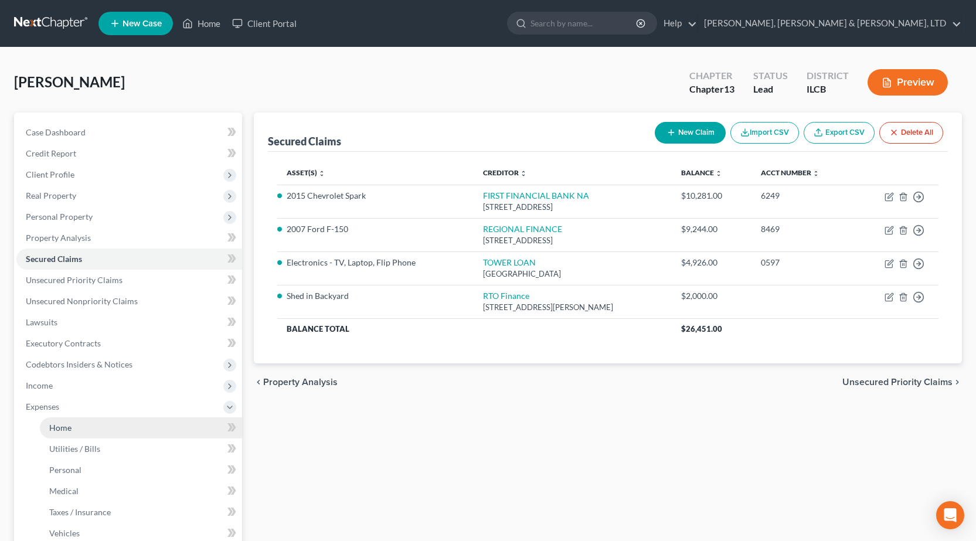
click at [90, 425] on link "Home" at bounding box center [141, 427] width 202 height 21
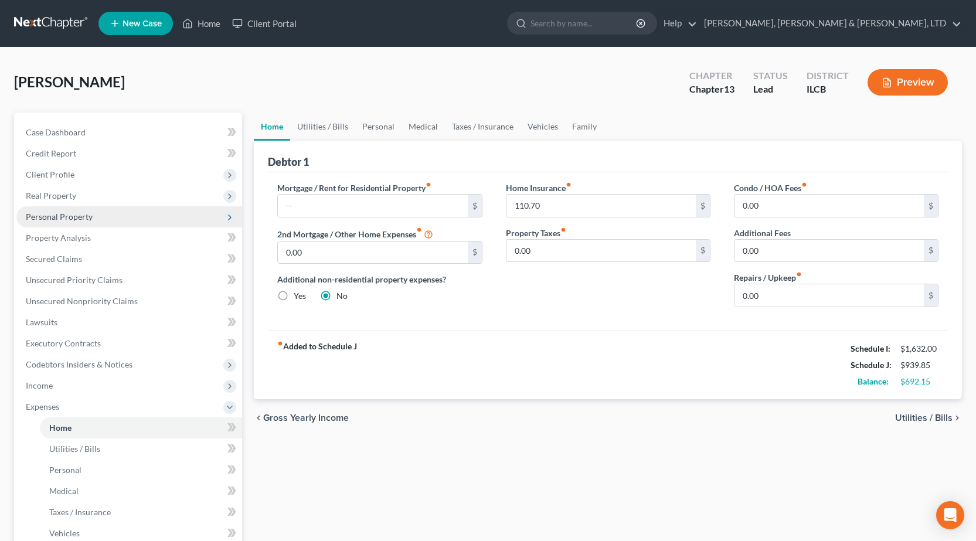
click at [85, 212] on span "Personal Property" at bounding box center [59, 217] width 67 height 10
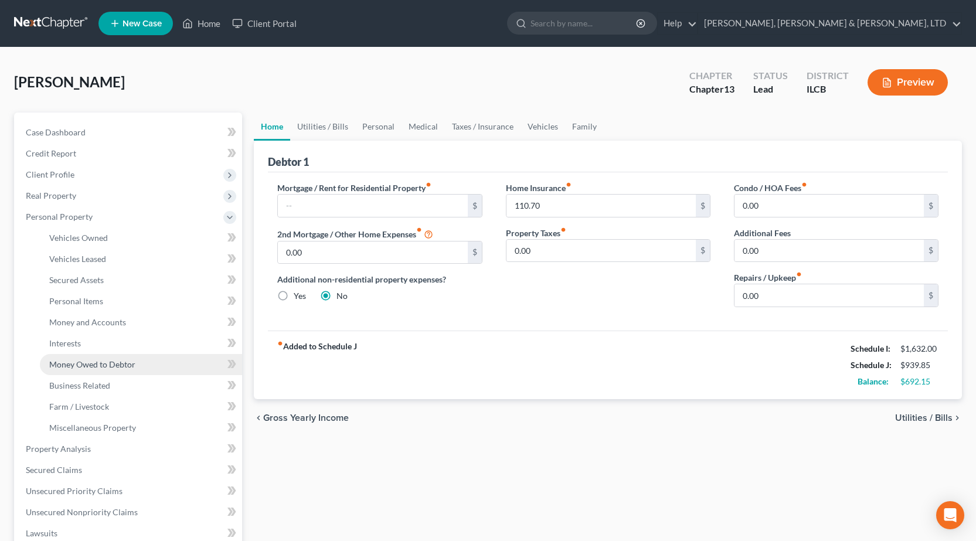
click at [98, 359] on span "Money Owed to Debtor" at bounding box center [92, 364] width 86 height 10
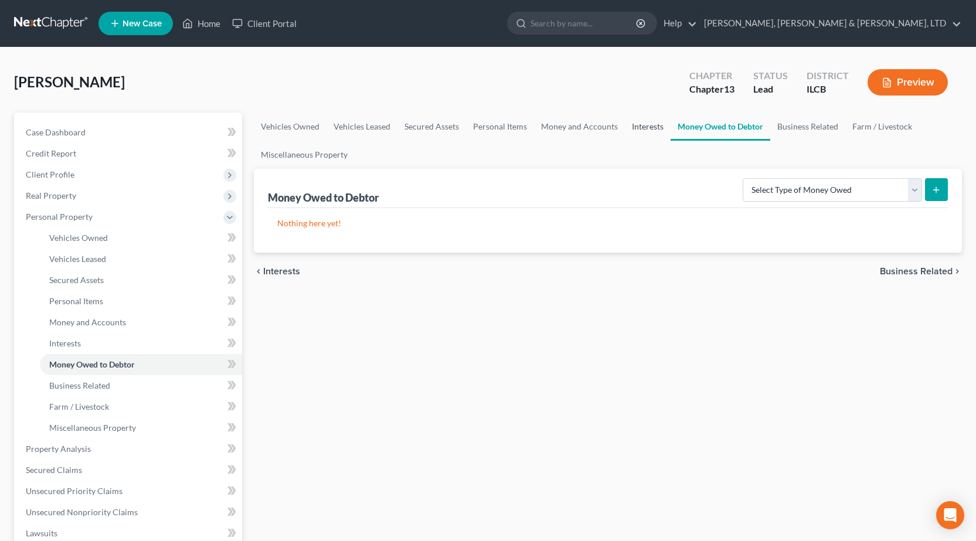
click at [644, 125] on link "Interests" at bounding box center [648, 126] width 46 height 28
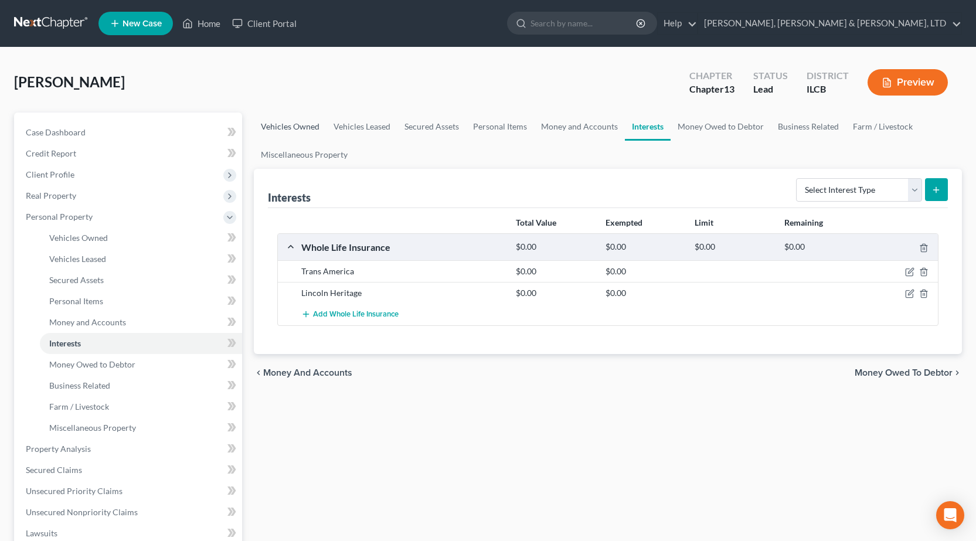
click at [295, 128] on link "Vehicles Owned" at bounding box center [290, 126] width 73 height 28
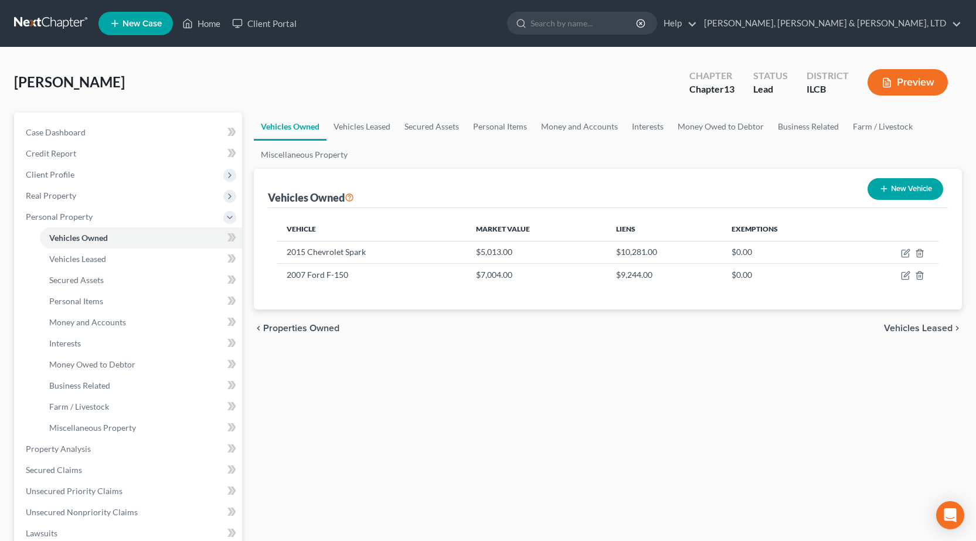
click at [888, 186] on button "New Vehicle" at bounding box center [905, 189] width 76 height 22
select select "0"
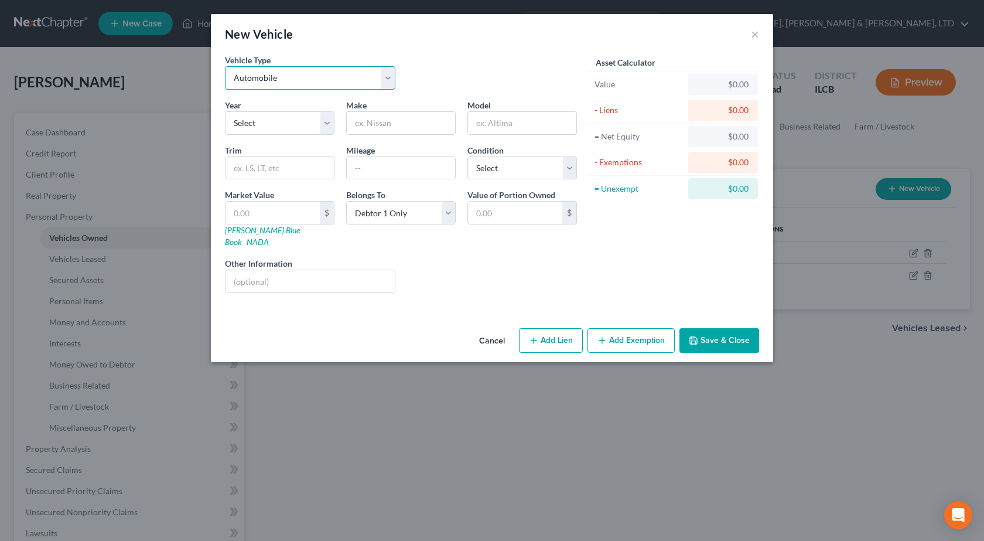
click at [319, 70] on select "Select Automobile Truck Trailer Watercraft Aircraft Motor Home Atv Other Vehicle" at bounding box center [310, 77] width 171 height 23
select select "2"
click at [225, 66] on select "Select Automobile Truck Trailer Watercraft Aircraft Motor Home Atv Other Vehicle" at bounding box center [310, 77] width 171 height 23
click at [269, 125] on select "Select 2026 2025 2024 2023 2022 2021 2020 2019 2018 2017 2016 2015 2014 2013 20…" at bounding box center [280, 122] width 110 height 23
click at [374, 124] on input "text" at bounding box center [401, 123] width 108 height 22
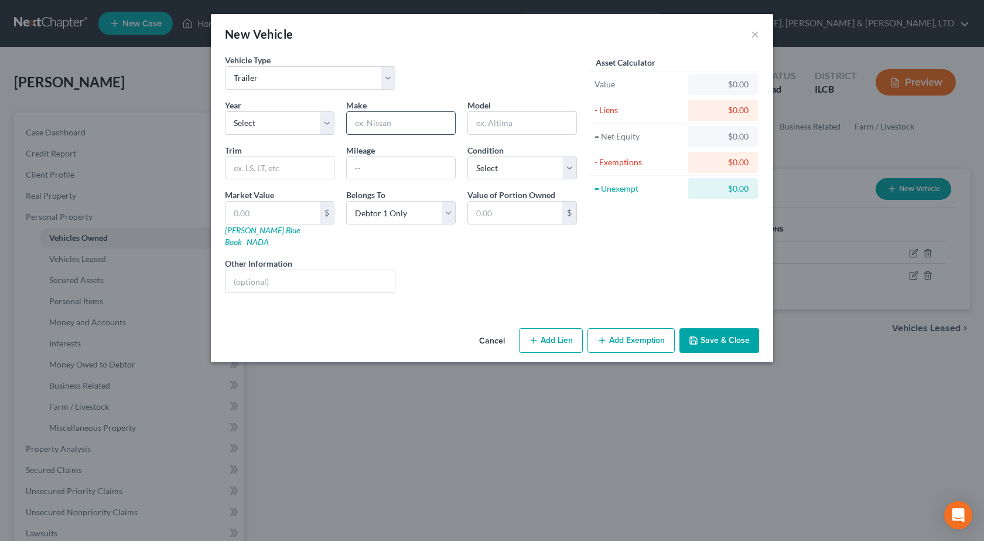
click at [363, 125] on input "text" at bounding box center [401, 123] width 108 height 22
type input "T"
type input "S"
type input "Open Single Axle Trailer"
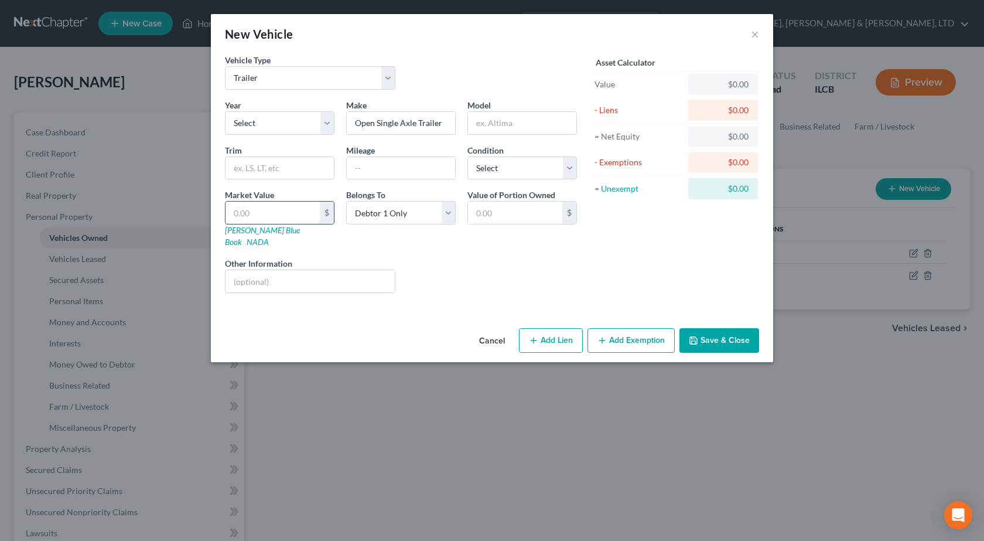
click at [267, 216] on input "text" at bounding box center [273, 213] width 94 height 22
type input "5"
type input "5.00"
type input "50"
type input "50.00"
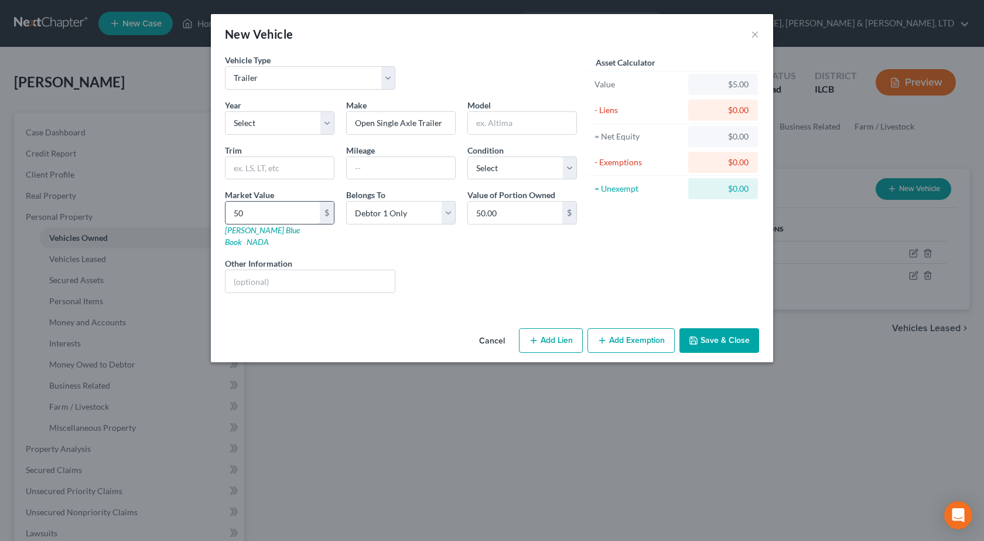
type input "500"
type input "500.00"
type input "500"
click at [642, 332] on button "Add Exemption" at bounding box center [631, 340] width 87 height 25
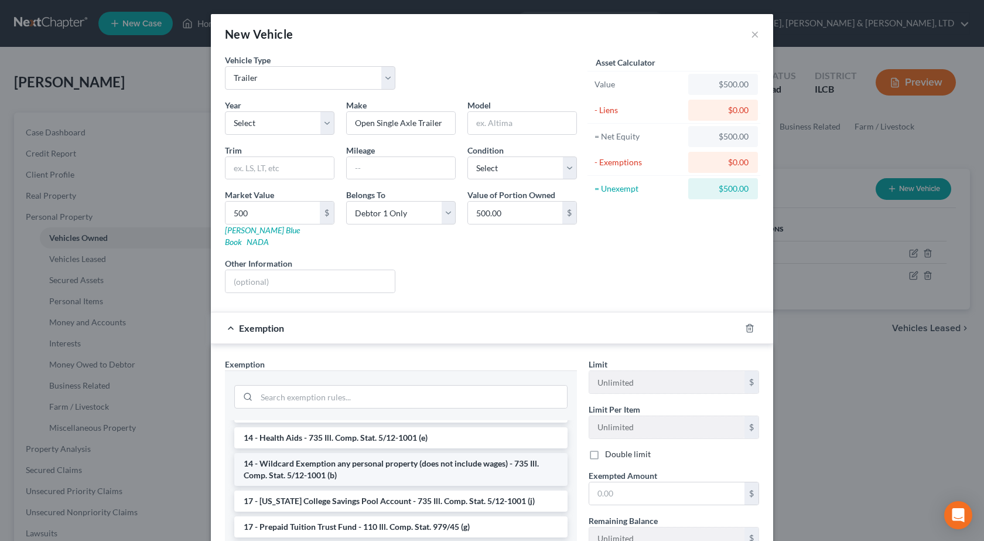
scroll to position [176, 0]
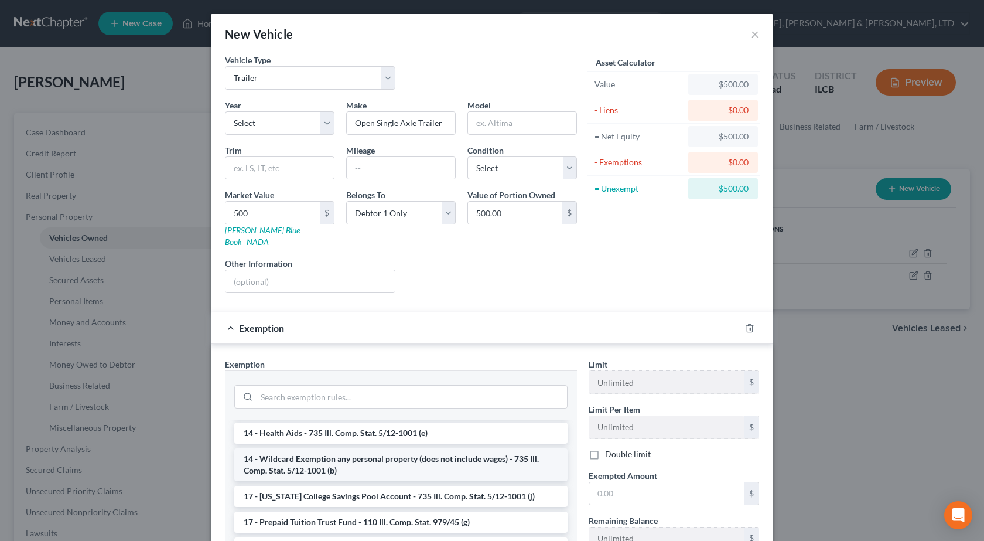
click at [319, 453] on li "14 - Wildcard Exemption any personal property (does not include wages) - 735 Il…" at bounding box center [400, 464] width 333 height 33
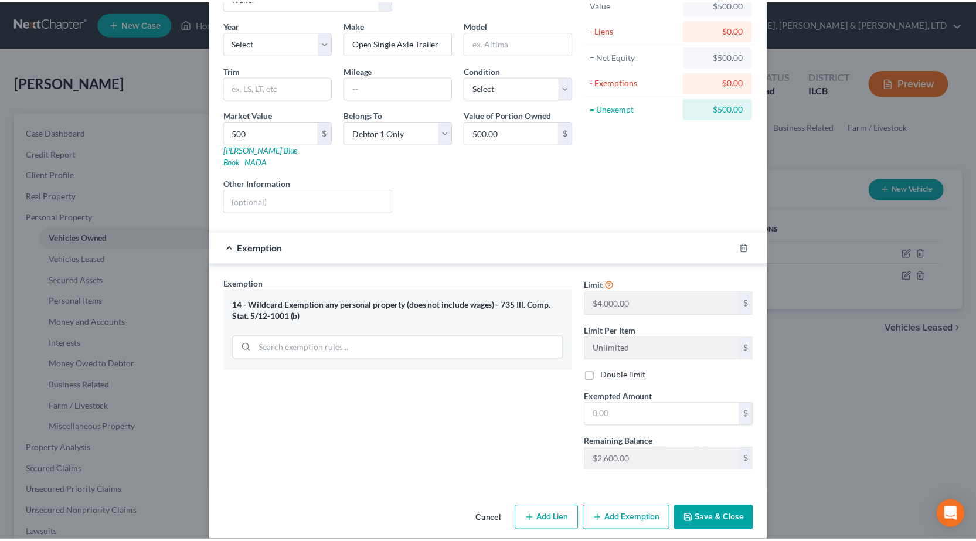
scroll to position [83, 0]
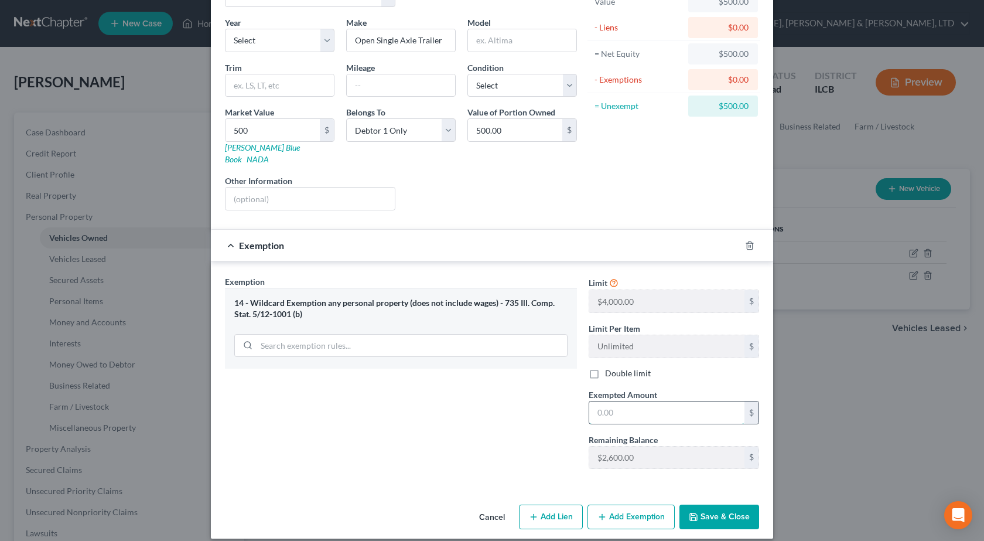
click at [623, 401] on input "text" at bounding box center [666, 412] width 155 height 22
type input "500"
click at [704, 504] on button "Save & Close" at bounding box center [720, 516] width 80 height 25
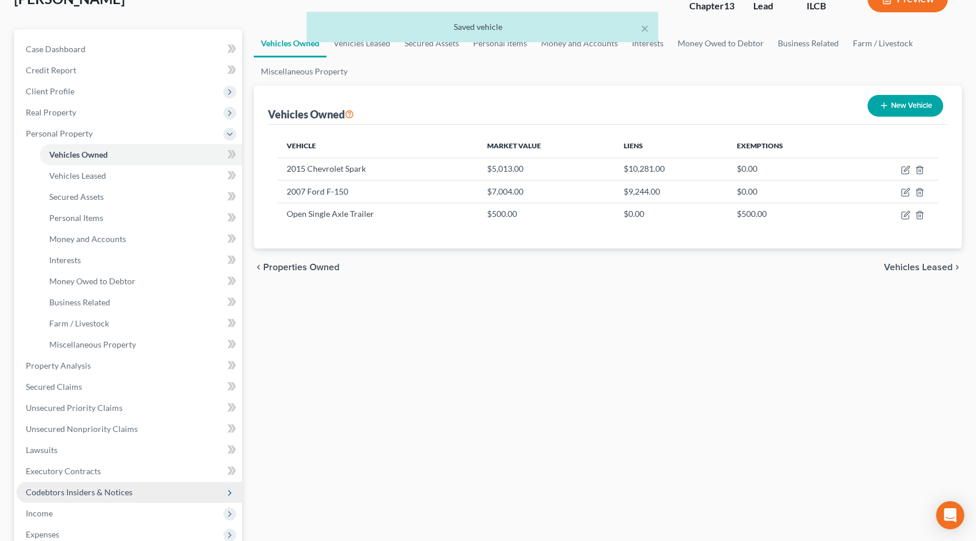
scroll to position [176, 0]
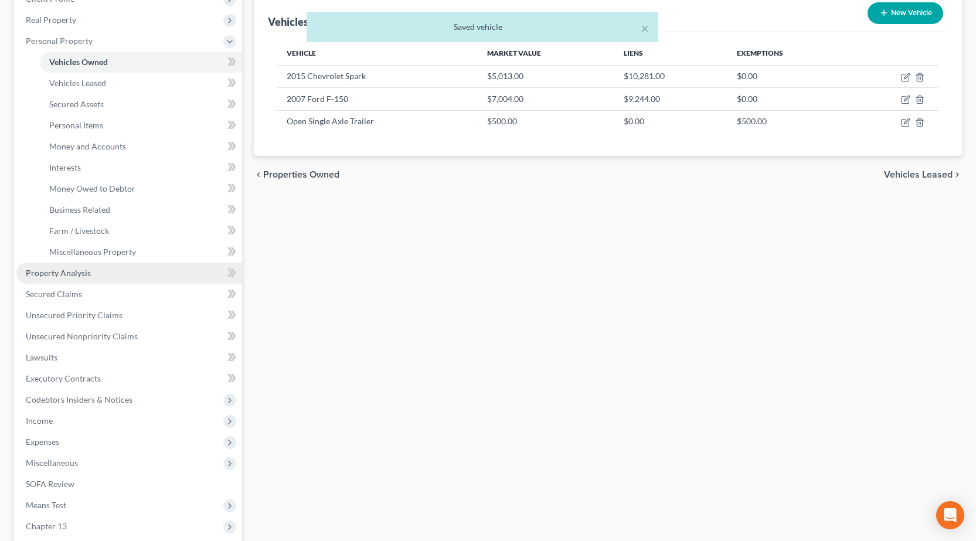
click at [108, 276] on link "Property Analysis" at bounding box center [129, 272] width 226 height 21
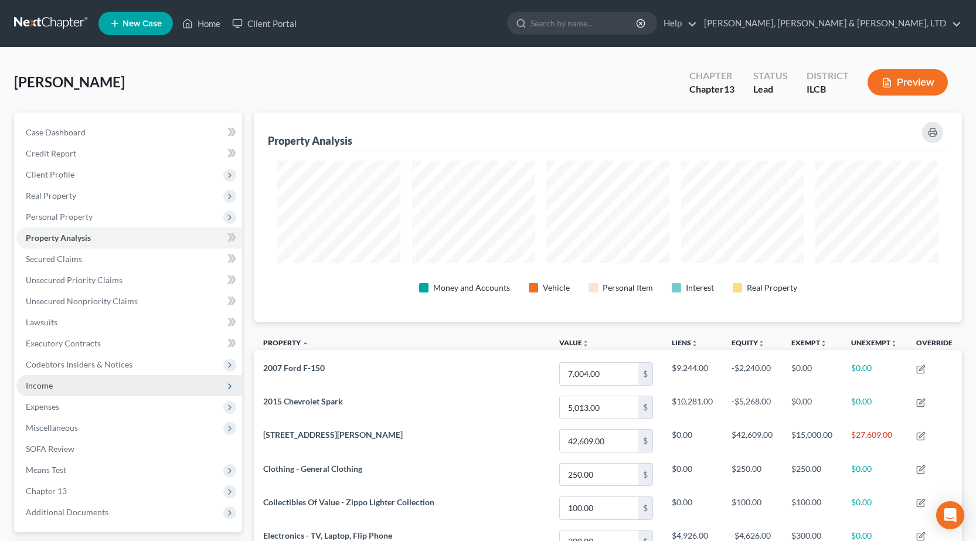
click at [58, 388] on span "Income" at bounding box center [129, 385] width 226 height 21
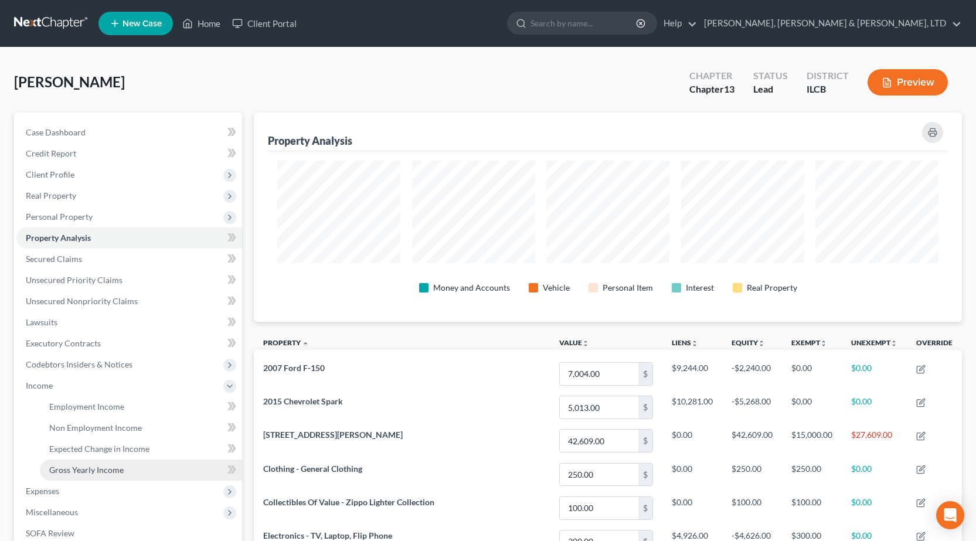
click at [101, 472] on span "Gross Yearly Income" at bounding box center [86, 470] width 74 height 10
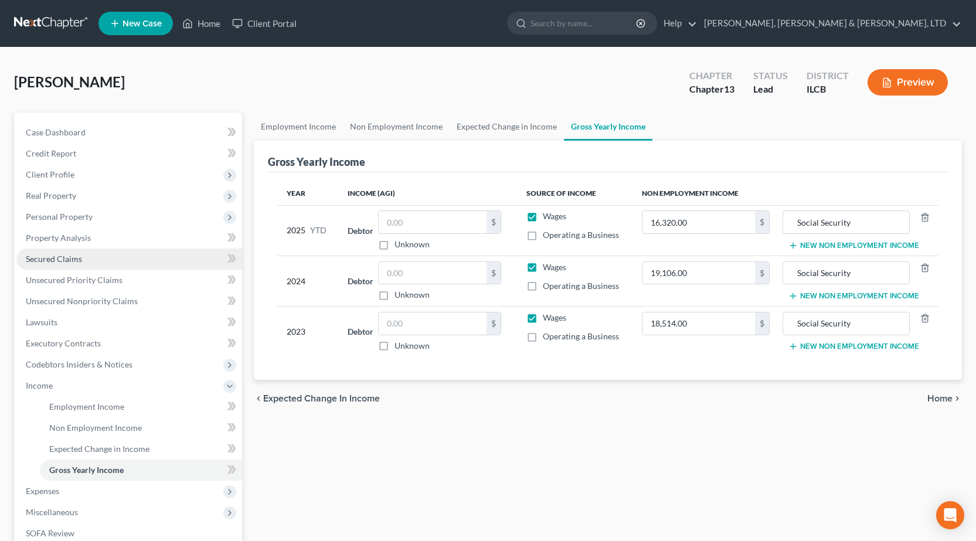
click at [62, 261] on span "Secured Claims" at bounding box center [54, 259] width 56 height 10
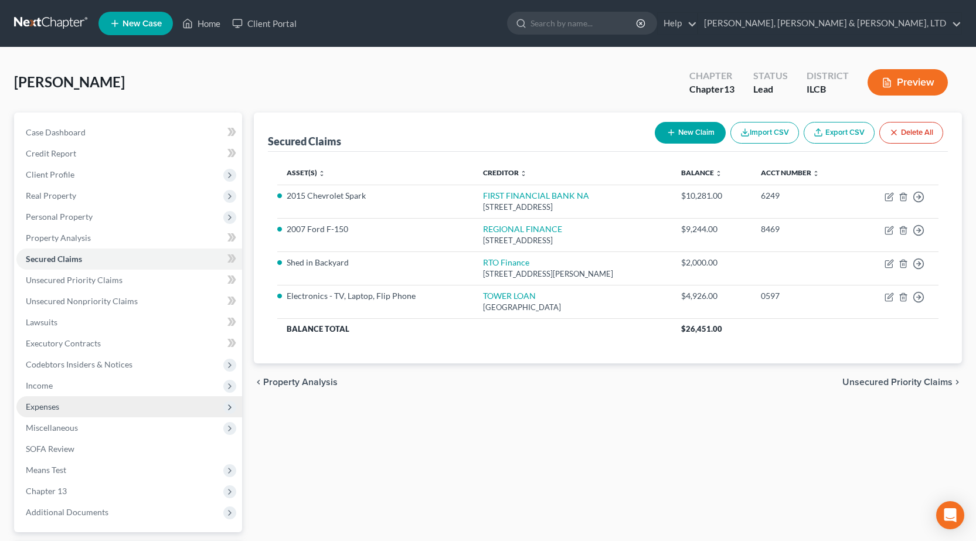
click at [68, 408] on span "Expenses" at bounding box center [129, 406] width 226 height 21
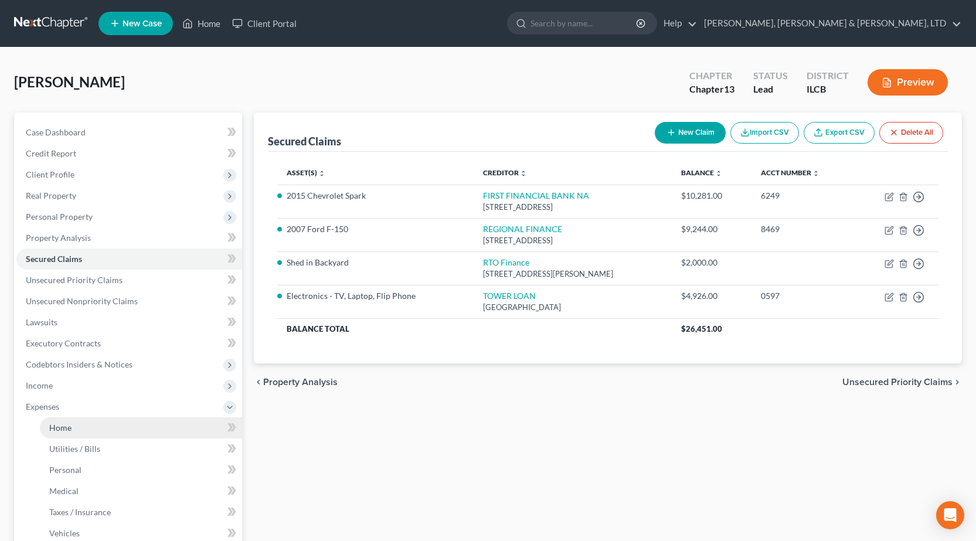
click at [112, 424] on link "Home" at bounding box center [141, 427] width 202 height 21
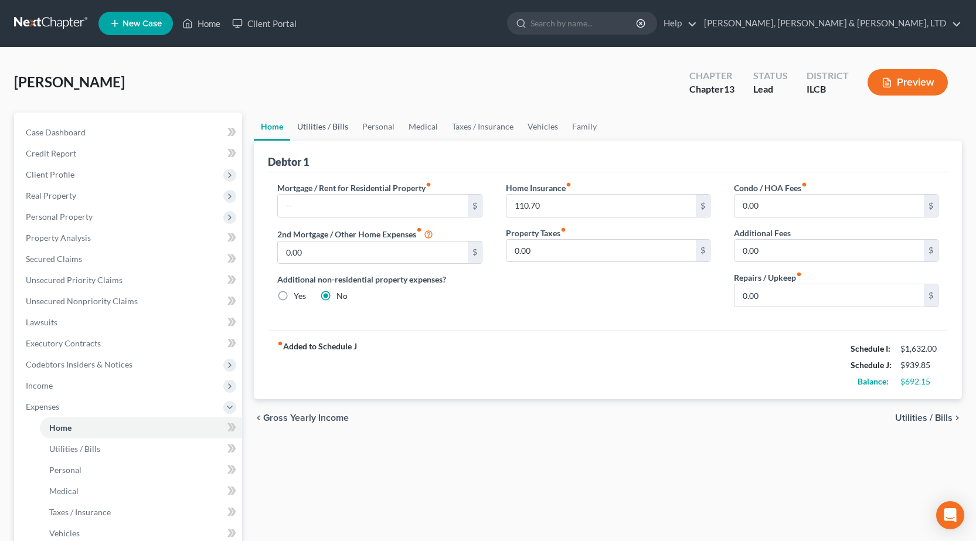
click at [311, 128] on link "Utilities / Bills" at bounding box center [322, 126] width 65 height 28
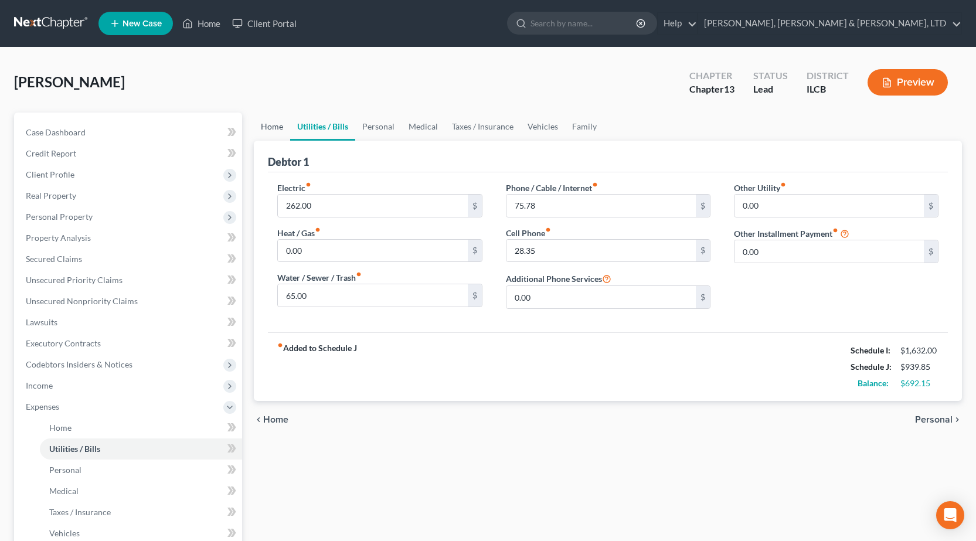
click at [269, 129] on link "Home" at bounding box center [272, 126] width 36 height 28
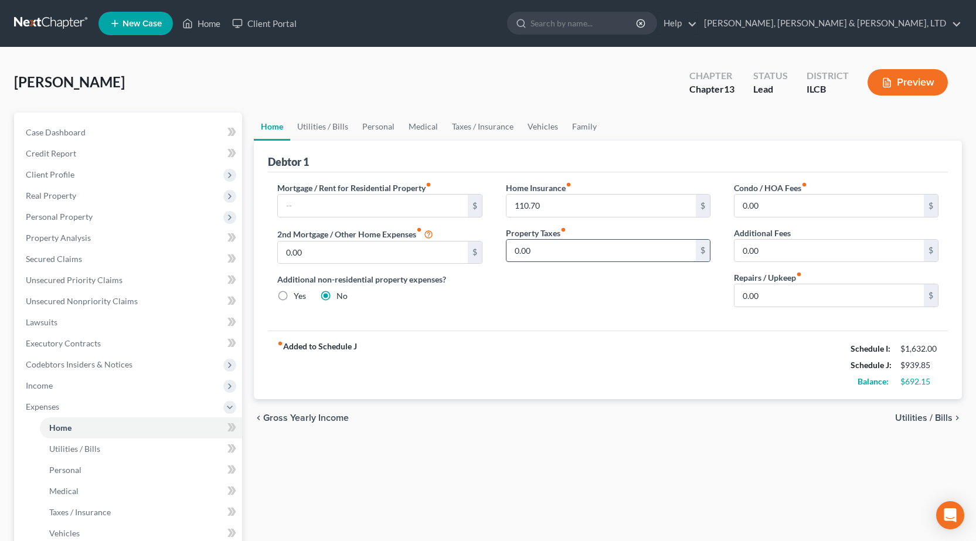
click at [564, 251] on input "0.00" at bounding box center [600, 251] width 189 height 22
drag, startPoint x: 613, startPoint y: 402, endPoint x: 596, endPoint y: 381, distance: 27.1
click at [615, 402] on div "chevron_left Gross Yearly Income Utilities / Bills chevron_right" at bounding box center [608, 417] width 708 height 37
click at [536, 261] on input "0.00" at bounding box center [600, 251] width 189 height 22
type input "40"
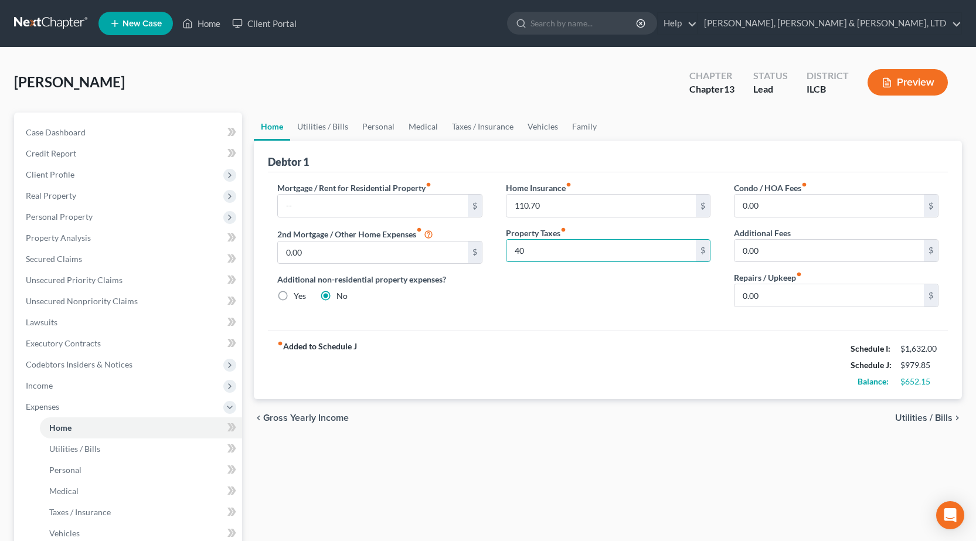
click at [614, 383] on div "fiber_manual_record Added to Schedule J Schedule I: $1,632.00 Schedule J: $979.…" at bounding box center [608, 364] width 680 height 69
click at [321, 125] on link "Utilities / Bills" at bounding box center [322, 126] width 65 height 28
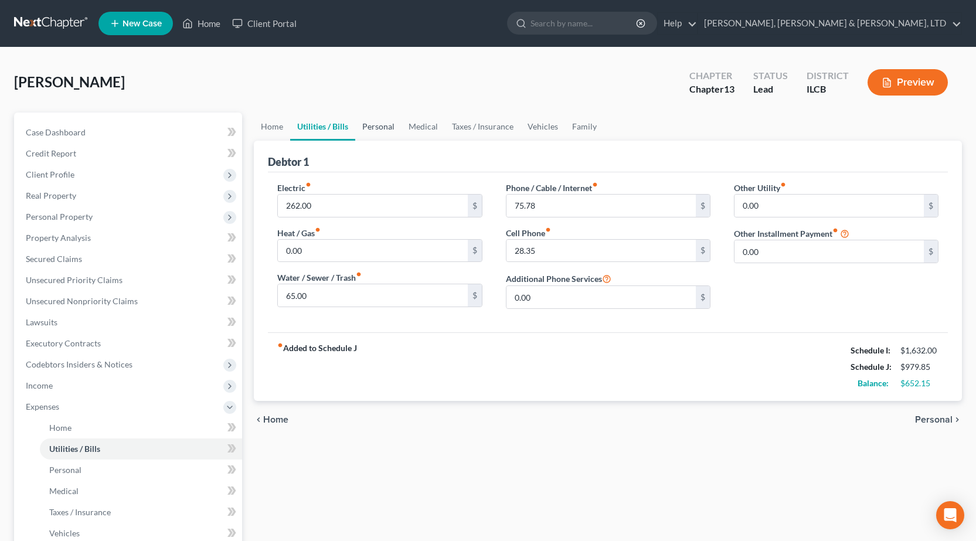
click at [367, 121] on link "Personal" at bounding box center [378, 126] width 46 height 28
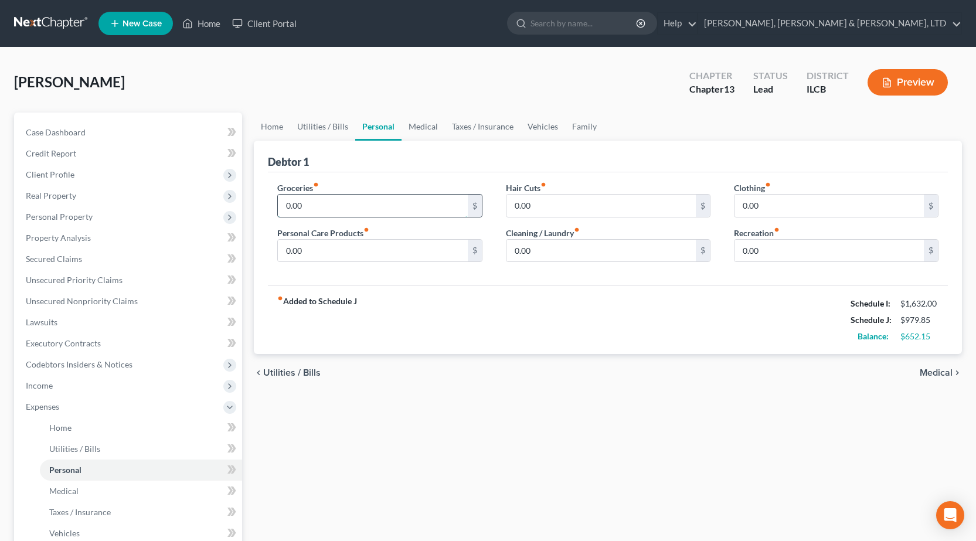
click at [354, 204] on input "0.00" at bounding box center [372, 206] width 189 height 22
type input "500"
click at [760, 206] on input "0.00" at bounding box center [828, 206] width 189 height 22
type input "50"
click at [377, 246] on input "0.00" at bounding box center [372, 251] width 189 height 22
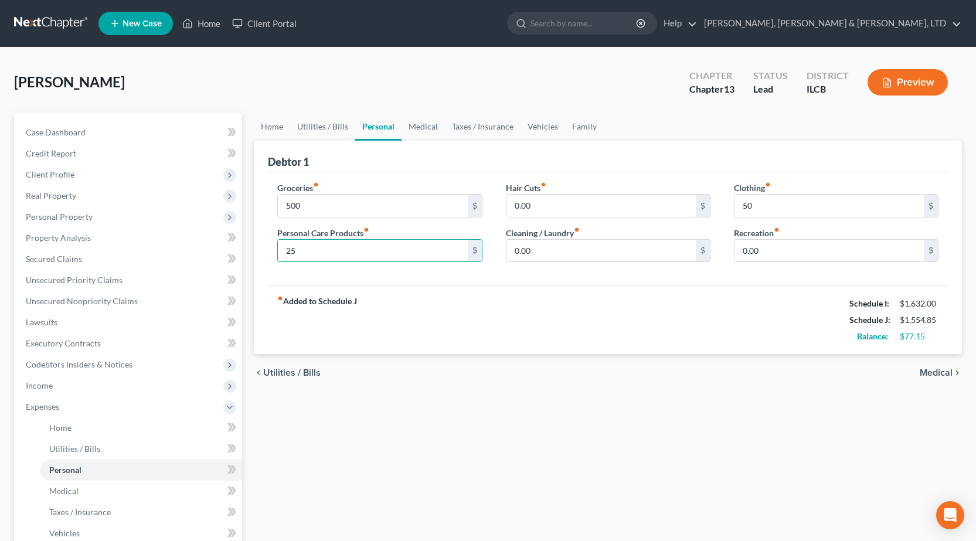
type input "25"
drag, startPoint x: 550, startPoint y: 346, endPoint x: 465, endPoint y: 223, distance: 150.0
click at [550, 346] on div "fiber_manual_record Added to Schedule J Schedule I: $1,632.00 Schedule J: $1,55…" at bounding box center [608, 319] width 680 height 69
click at [437, 129] on link "Medical" at bounding box center [422, 126] width 43 height 28
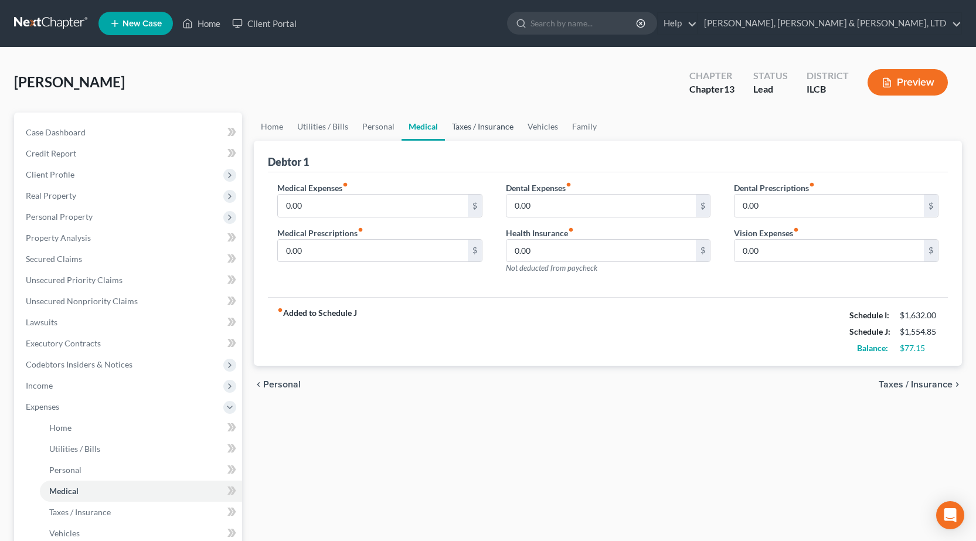
click at [484, 129] on link "Taxes / Insurance" at bounding box center [483, 126] width 76 height 28
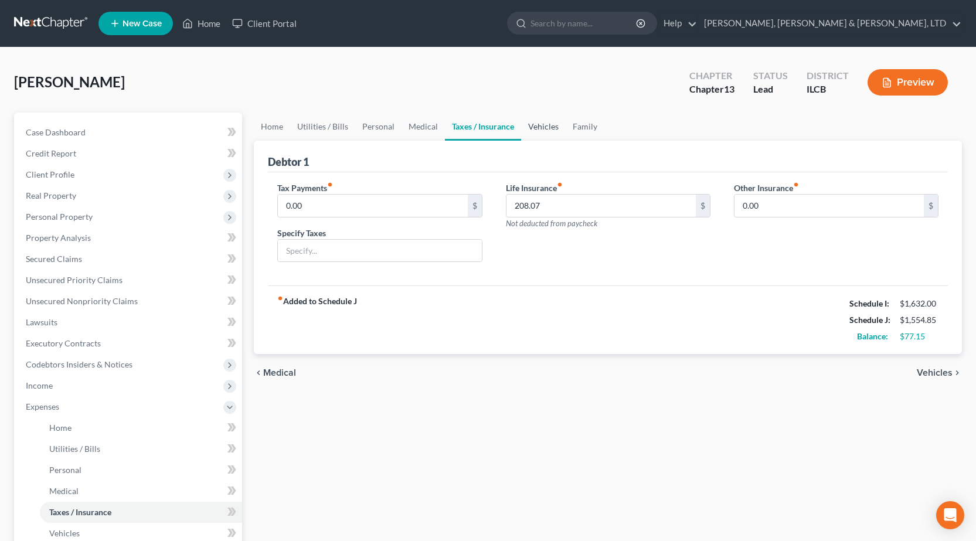
click at [542, 129] on link "Vehicles" at bounding box center [543, 126] width 45 height 28
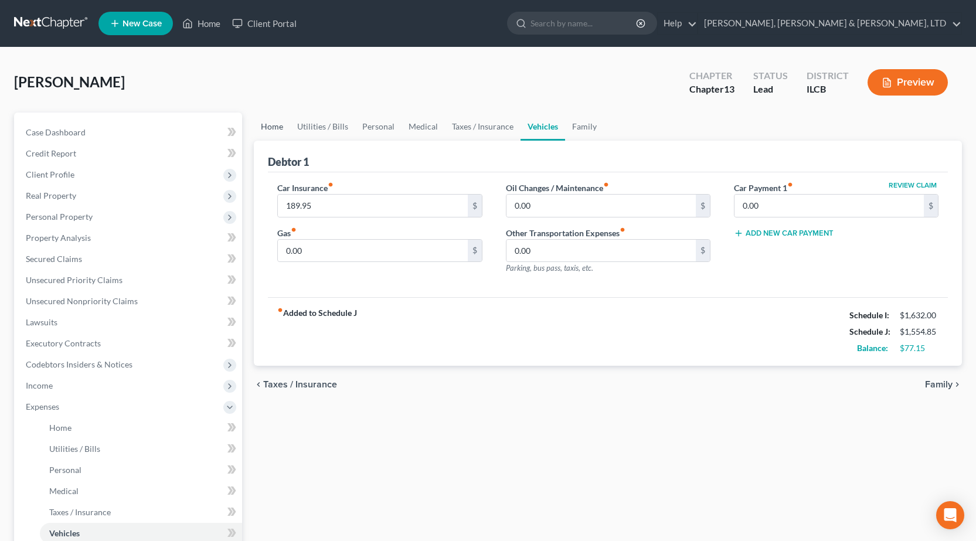
click at [281, 127] on link "Home" at bounding box center [272, 126] width 36 height 28
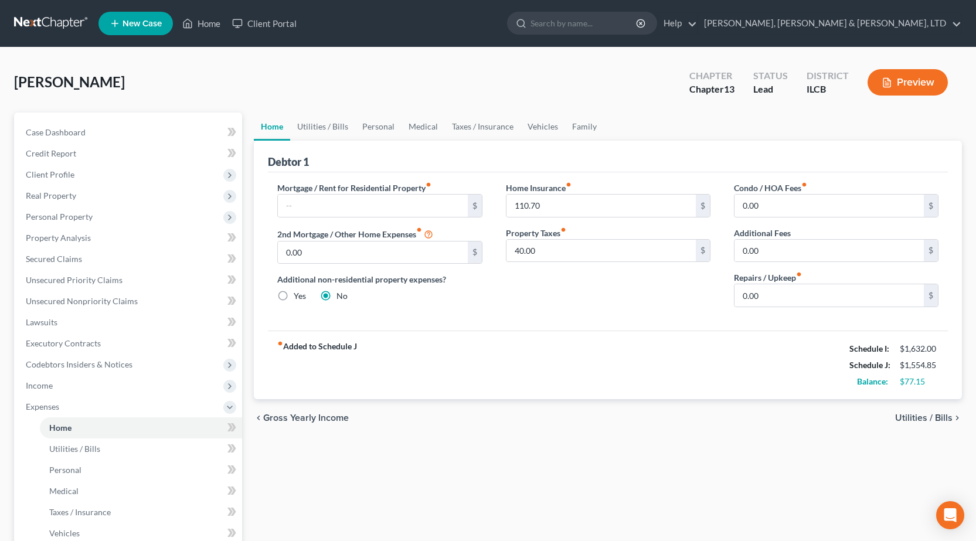
click at [822, 313] on div "Condo / HOA Fees fiber_manual_record 0.00 $ Additional Fees 0.00 $ Repairs / Up…" at bounding box center [836, 249] width 228 height 135
click at [813, 304] on input "0.00" at bounding box center [828, 295] width 189 height 22
type input "50"
drag, startPoint x: 628, startPoint y: 336, endPoint x: 520, endPoint y: 176, distance: 193.7
click at [628, 335] on div "fiber_manual_record Added to Schedule J Schedule I: $1,632.00 Schedule J: $1,60…" at bounding box center [608, 364] width 680 height 69
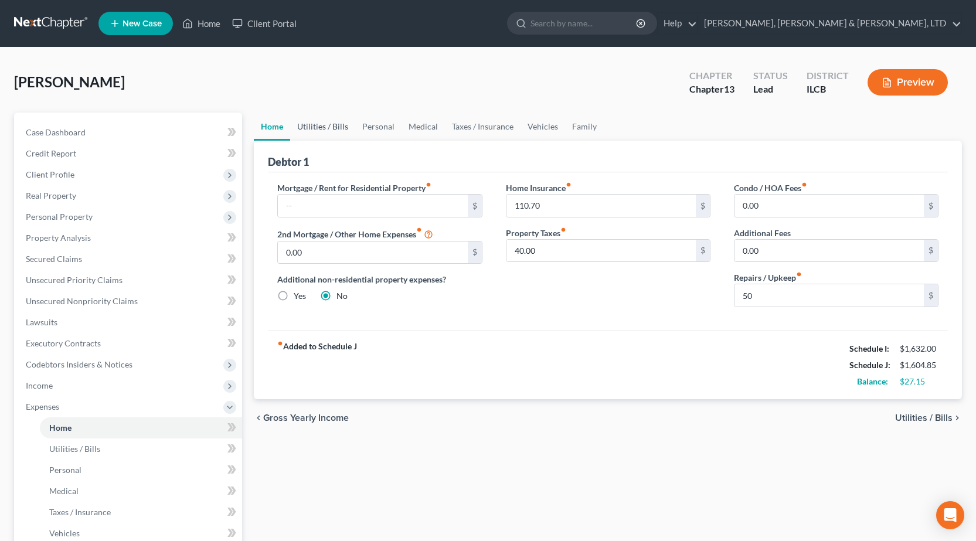
click at [308, 117] on link "Utilities / Bills" at bounding box center [322, 126] width 65 height 28
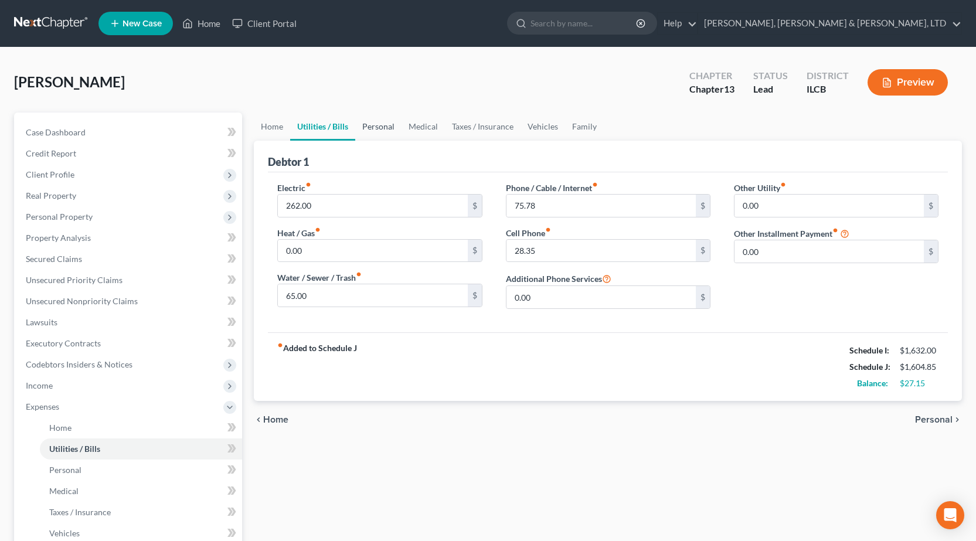
click at [369, 122] on link "Personal" at bounding box center [378, 126] width 46 height 28
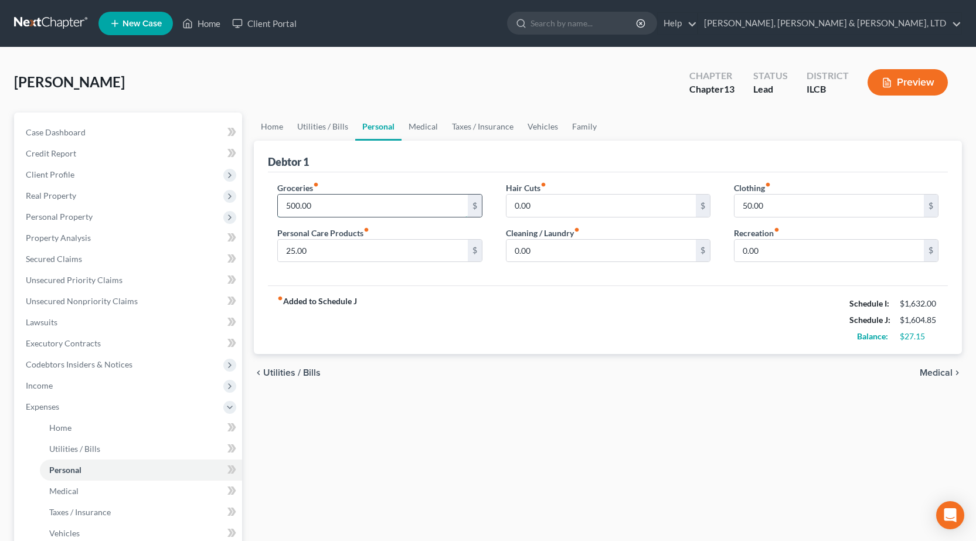
click at [357, 203] on input "500.00" at bounding box center [372, 206] width 189 height 22
click at [352, 204] on input "500.00" at bounding box center [372, 206] width 189 height 22
click at [353, 204] on input "500.00" at bounding box center [372, 206] width 189 height 22
type input "400"
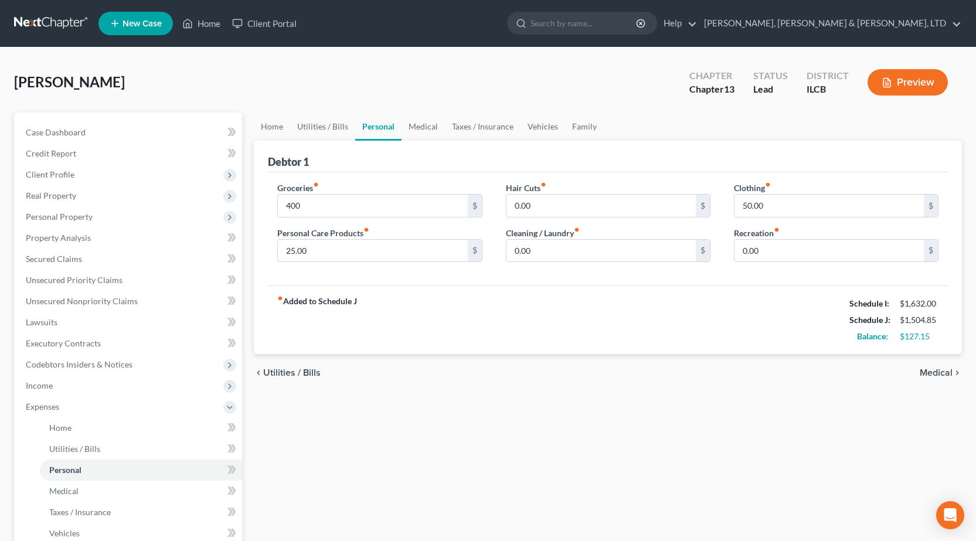
drag, startPoint x: 634, startPoint y: 398, endPoint x: 647, endPoint y: 374, distance: 27.0
click at [635, 397] on div "Home Utilities / Bills Personal Medical Taxes / Insurance Vehicles Family Debto…" at bounding box center [608, 429] width 720 height 635
click at [421, 132] on link "Medical" at bounding box center [422, 126] width 43 height 28
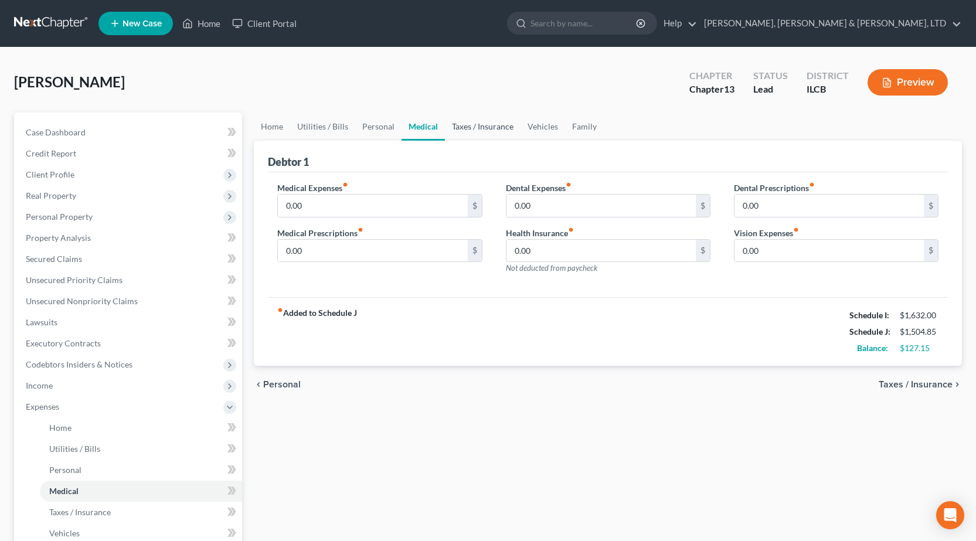
click at [469, 132] on link "Taxes / Insurance" at bounding box center [483, 126] width 76 height 28
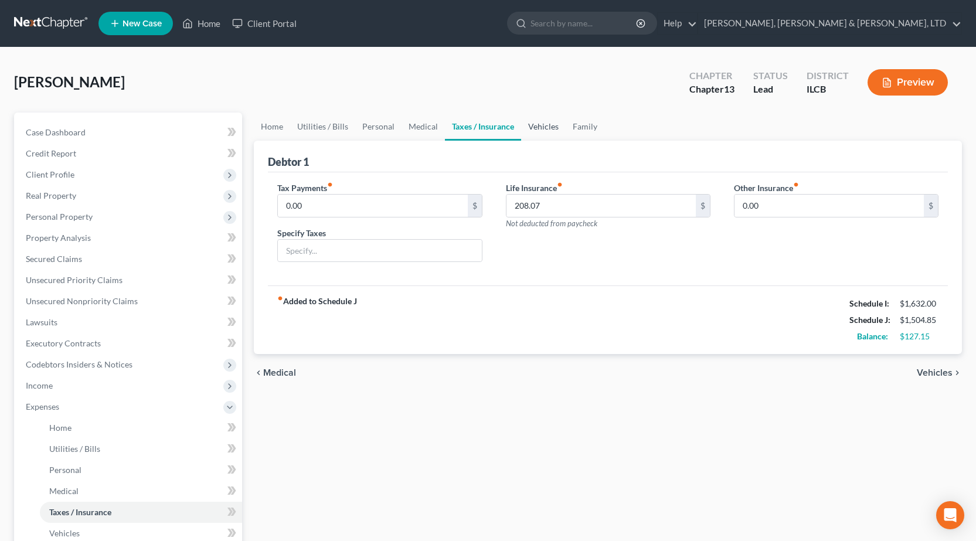
click at [536, 130] on link "Vehicles" at bounding box center [543, 126] width 45 height 28
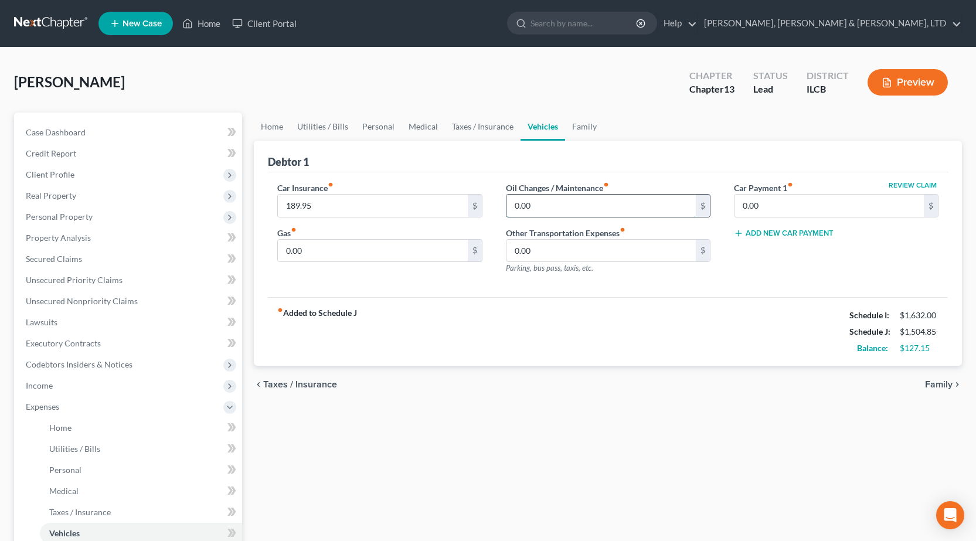
click at [561, 205] on input "0.00" at bounding box center [600, 206] width 189 height 22
type input "50"
click at [398, 396] on div "chevron_left Taxes / Insurance Family chevron_right" at bounding box center [608, 384] width 708 height 37
click at [332, 250] on input "0.00" at bounding box center [372, 251] width 189 height 22
type input "25"
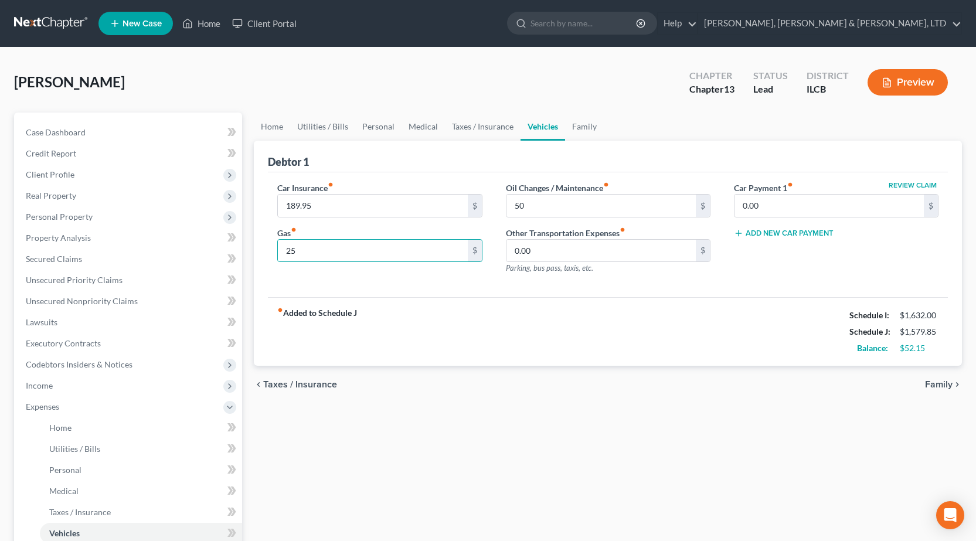
drag, startPoint x: 584, startPoint y: 379, endPoint x: 537, endPoint y: 311, distance: 82.6
click at [583, 383] on div "chevron_left Taxes / Insurance Family chevron_right" at bounding box center [608, 384] width 708 height 37
click at [527, 207] on input "50" at bounding box center [600, 206] width 189 height 22
type input "25"
drag, startPoint x: 555, startPoint y: 406, endPoint x: 390, endPoint y: 285, distance: 205.4
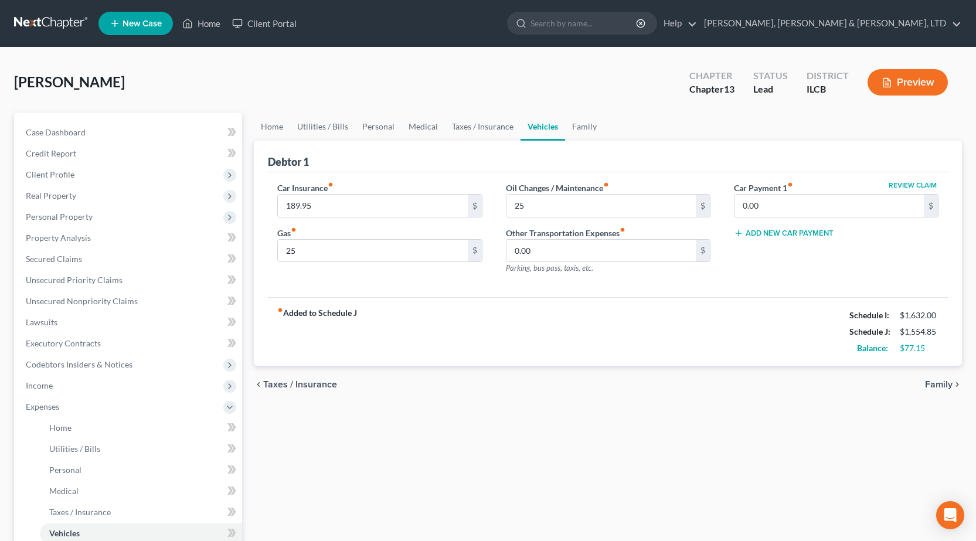
click at [555, 405] on div "Home Utilities / Bills Personal Medical Taxes / Insurance Vehicles Family Debto…" at bounding box center [608, 429] width 720 height 635
click at [271, 122] on link "Home" at bounding box center [272, 126] width 36 height 28
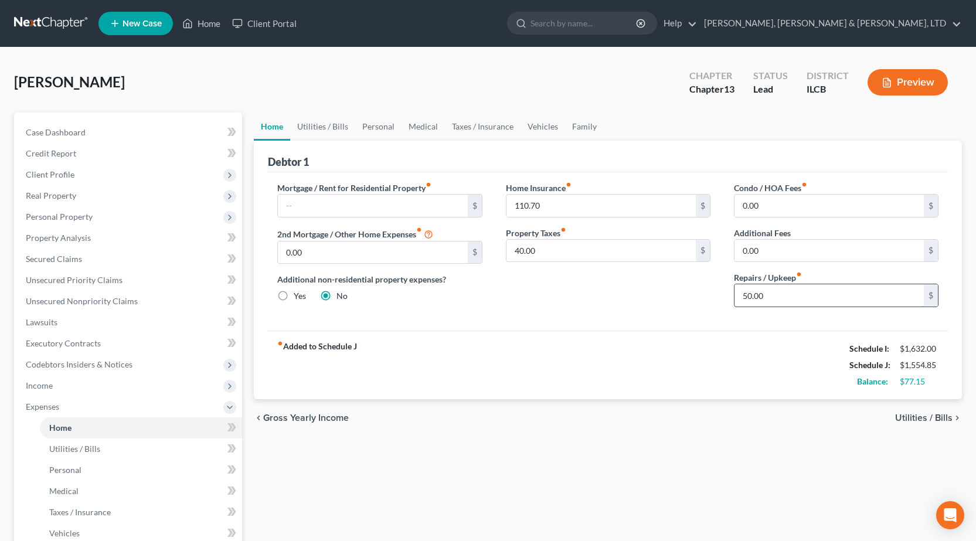
click at [826, 301] on input "50.00" at bounding box center [828, 295] width 189 height 22
type input "25"
click at [680, 384] on div "fiber_manual_record Added to Schedule J Schedule I: $1,632.00 Schedule J: $1,52…" at bounding box center [608, 364] width 680 height 69
click at [317, 127] on link "Utilities / Bills" at bounding box center [322, 126] width 65 height 28
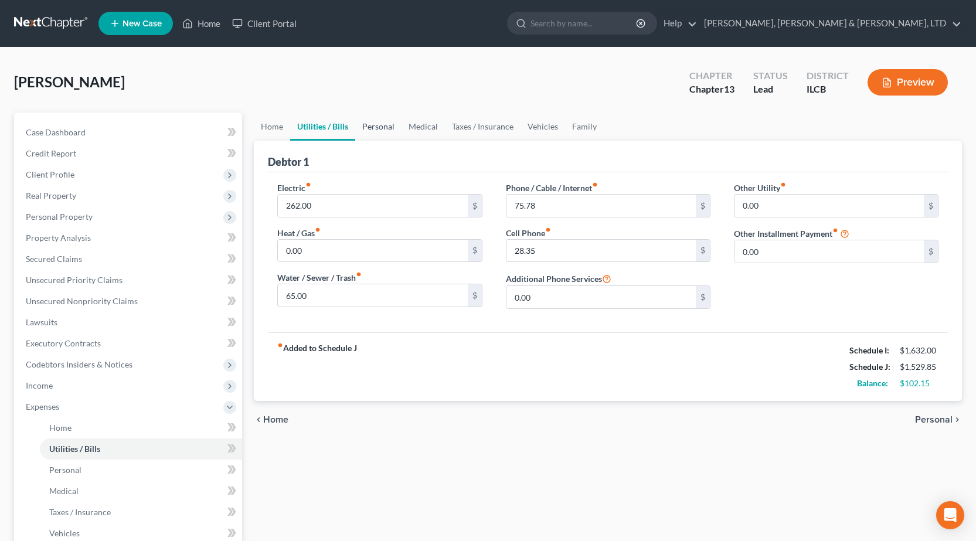
click at [387, 124] on link "Personal" at bounding box center [378, 126] width 46 height 28
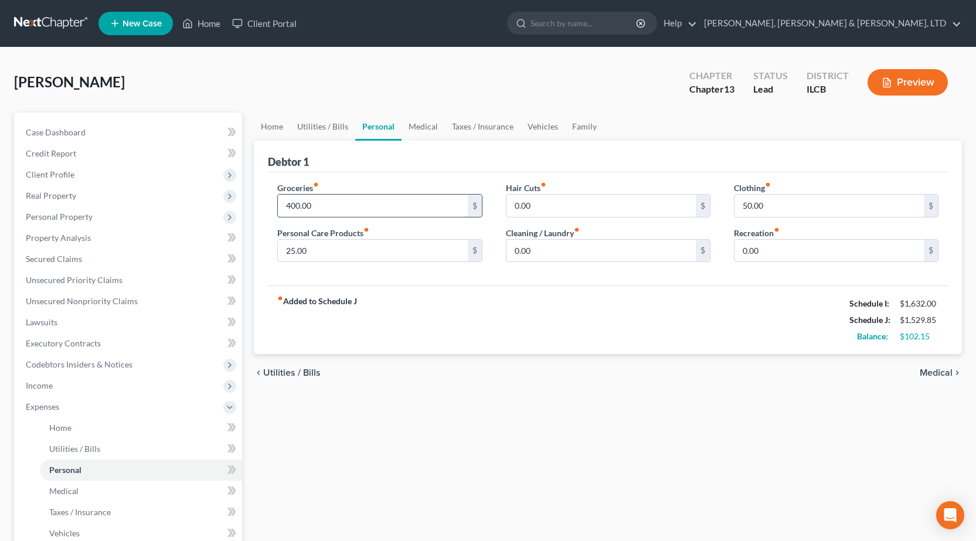
click at [333, 195] on input "400.00" at bounding box center [372, 206] width 189 height 22
click at [413, 125] on link "Medical" at bounding box center [422, 126] width 43 height 28
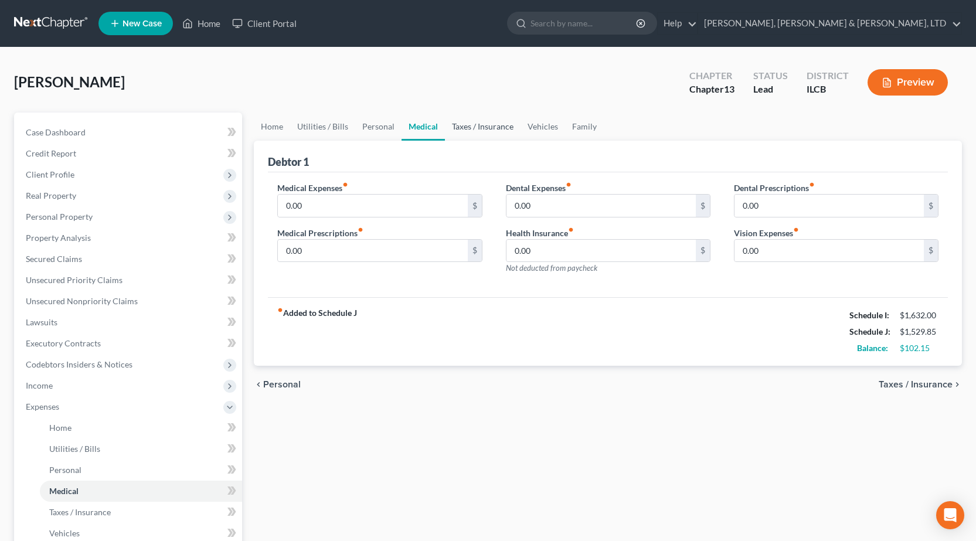
click at [472, 129] on link "Taxes / Insurance" at bounding box center [483, 126] width 76 height 28
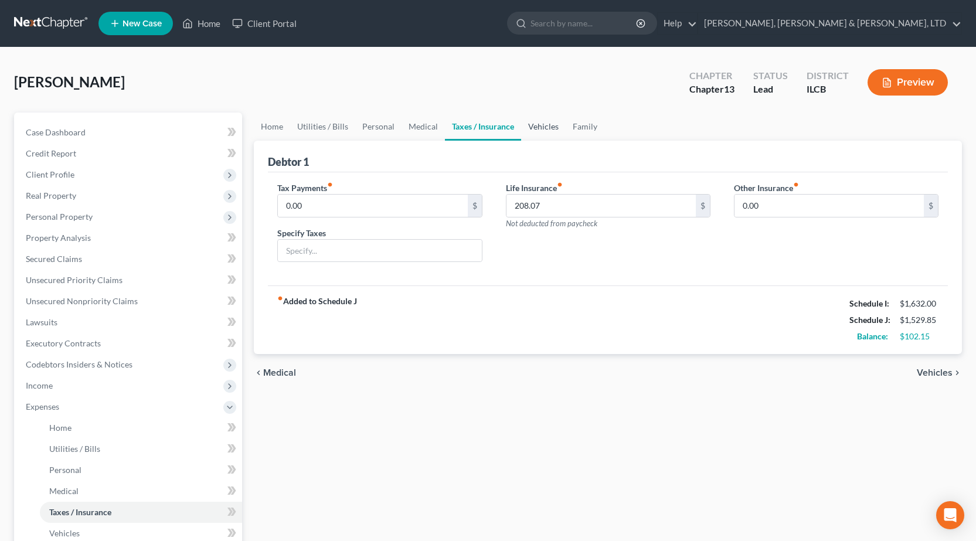
click at [539, 128] on link "Vehicles" at bounding box center [543, 126] width 45 height 28
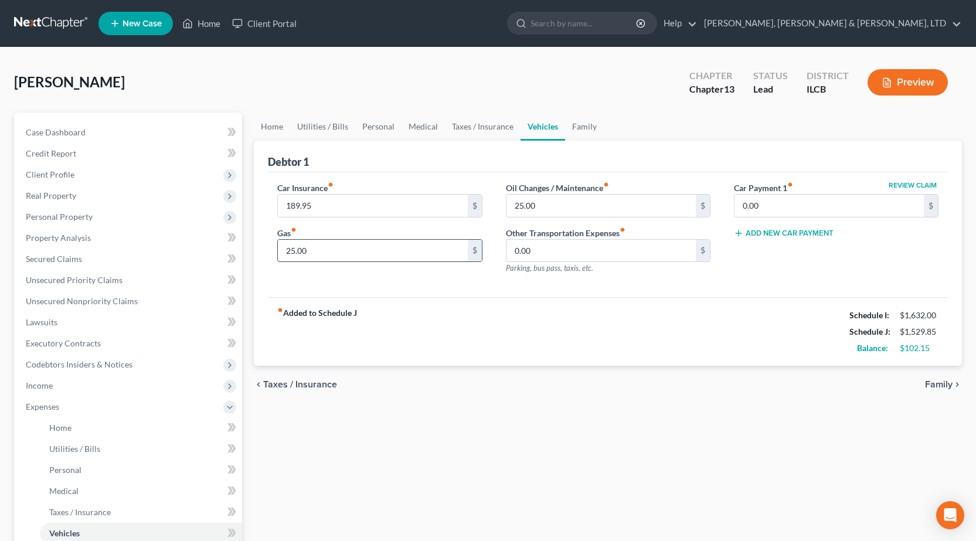
click at [326, 250] on input "25.00" at bounding box center [372, 251] width 189 height 22
type input "20"
drag, startPoint x: 573, startPoint y: 421, endPoint x: 551, endPoint y: 296, distance: 126.8
click at [574, 418] on div "Home Utilities / Bills Personal Medical Taxes / Insurance Vehicles Family Debto…" at bounding box center [608, 429] width 720 height 635
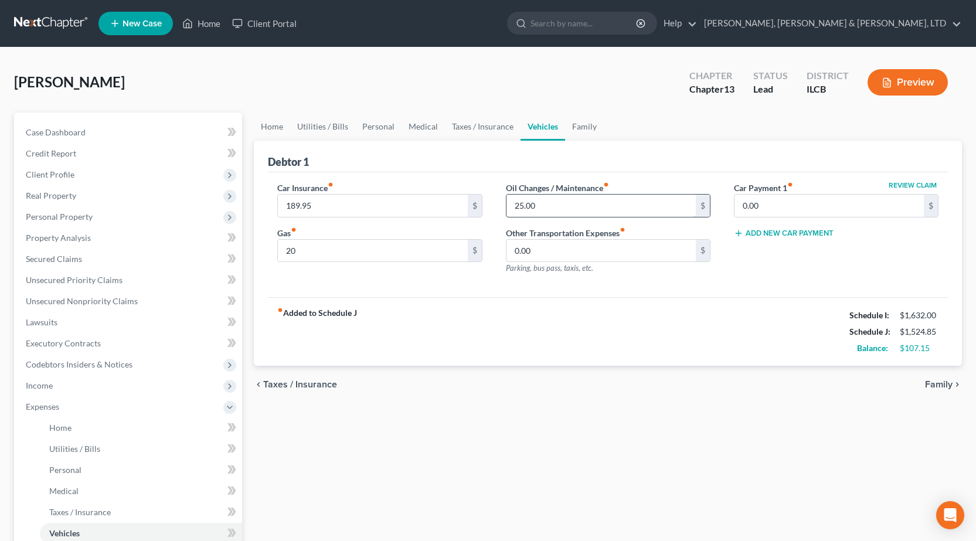
click at [540, 205] on input "25.00" at bounding box center [600, 206] width 189 height 22
click at [410, 434] on div "Home Utilities / Bills Personal Medical Taxes / Insurance Vehicles Family Debto…" at bounding box center [608, 429] width 720 height 635
click at [277, 127] on link "Home" at bounding box center [272, 126] width 36 height 28
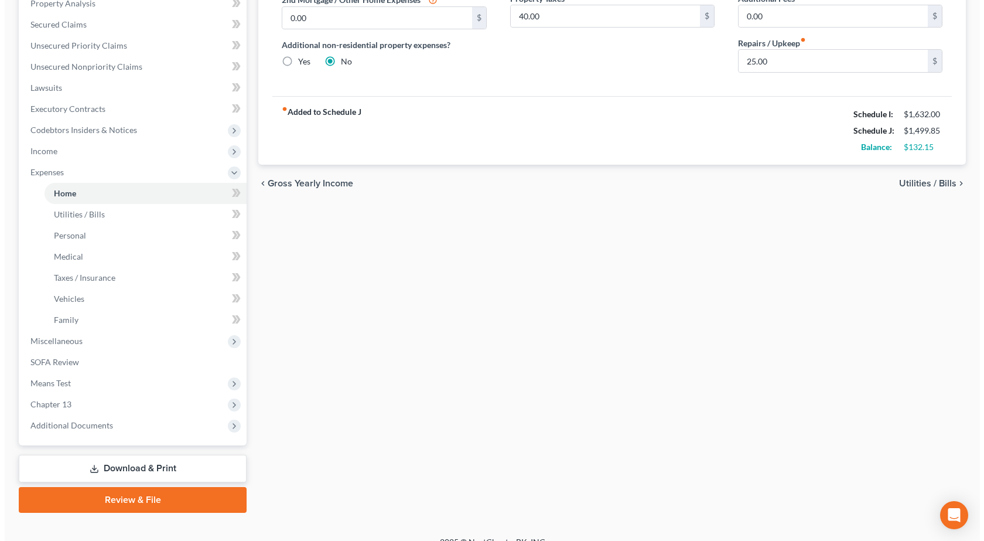
scroll to position [251, 0]
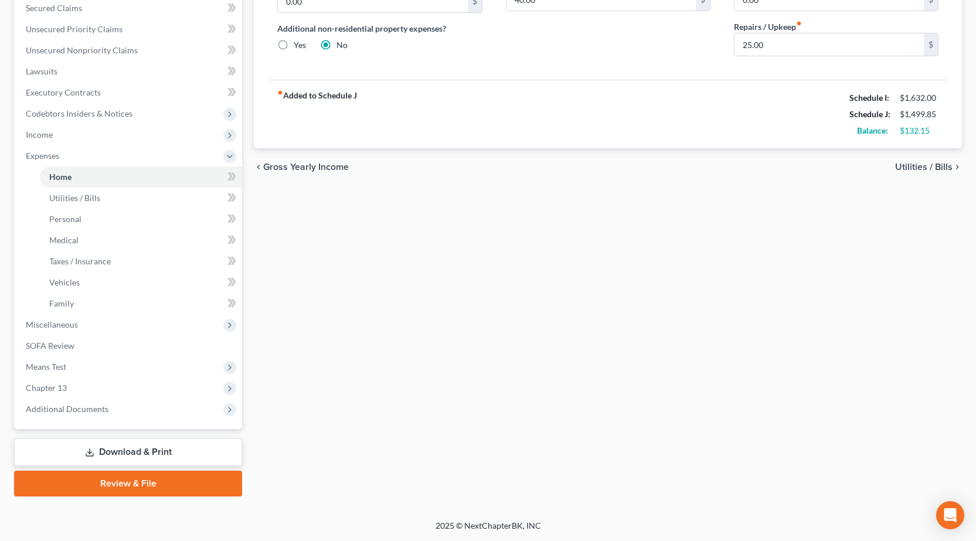
click at [129, 451] on link "Download & Print" at bounding box center [128, 452] width 228 height 28
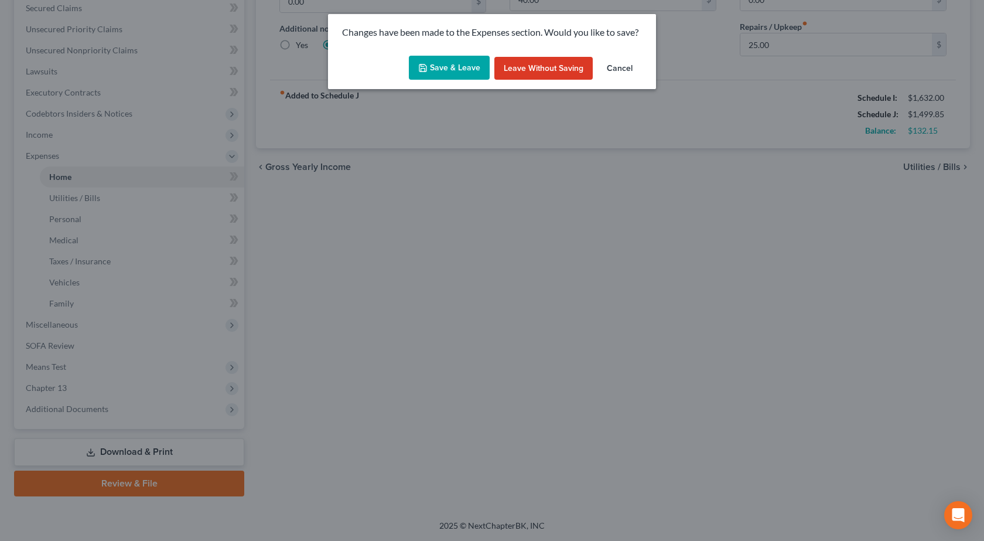
click at [445, 63] on button "Save & Leave" at bounding box center [449, 68] width 81 height 25
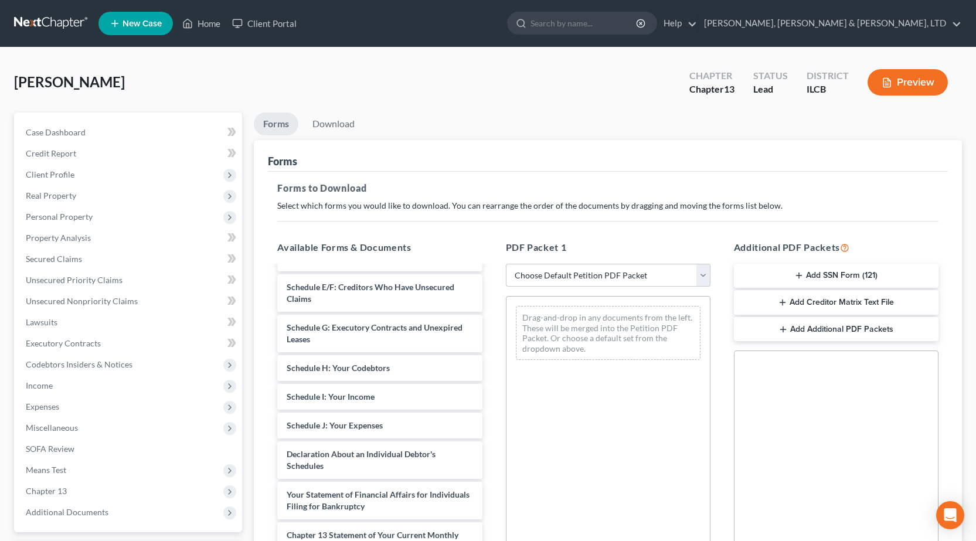
scroll to position [176, 0]
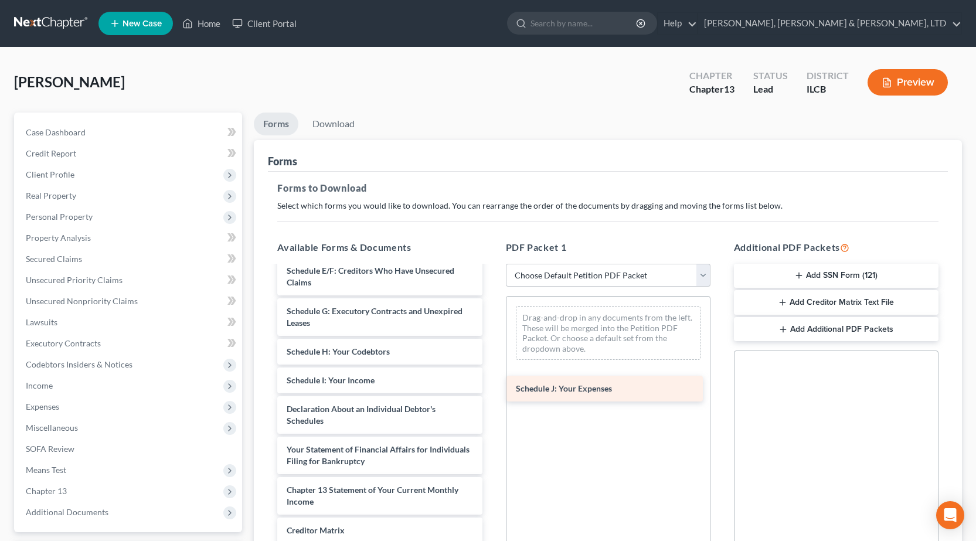
drag, startPoint x: 326, startPoint y: 405, endPoint x: 555, endPoint y: 384, distance: 230.1
click at [491, 384] on div "Schedule J: Your Expenses Voluntary Petition for Individuals Filing for Bankrup…" at bounding box center [379, 366] width 223 height 550
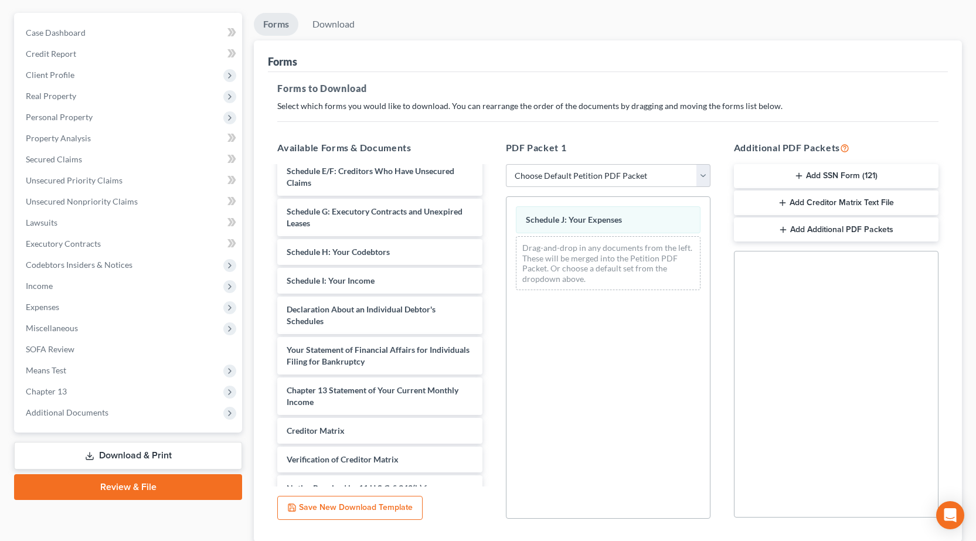
scroll to position [183, 0]
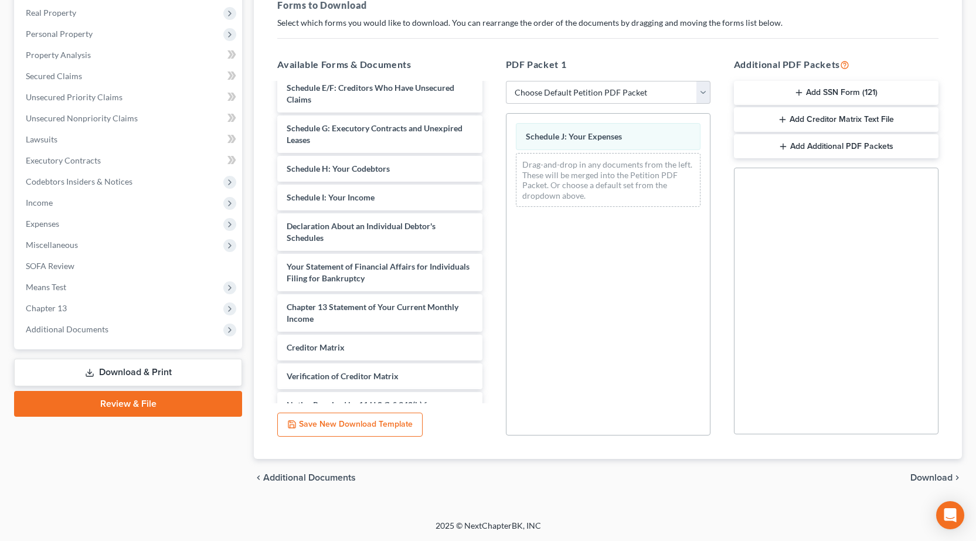
click at [915, 478] on span "Download" at bounding box center [931, 477] width 42 height 9
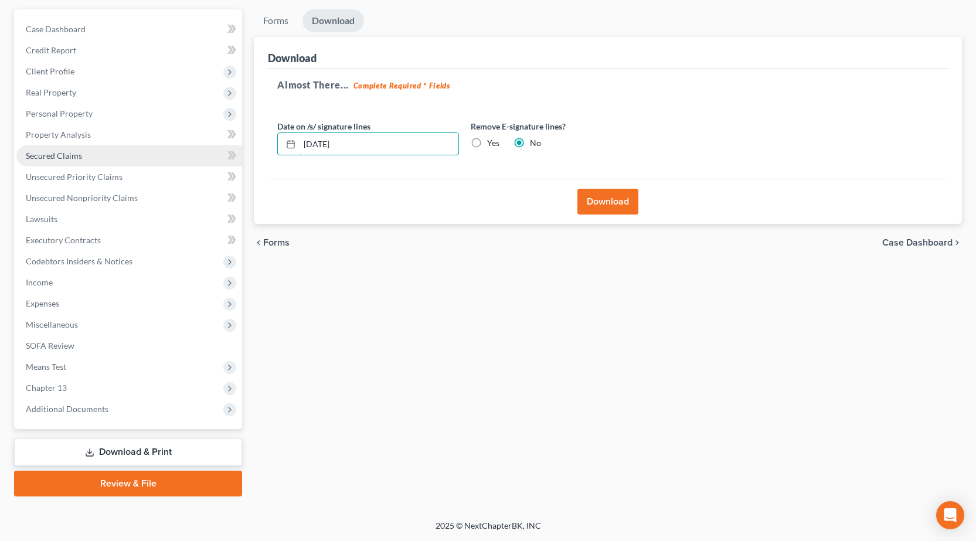
drag, startPoint x: 412, startPoint y: 141, endPoint x: 71, endPoint y: 149, distance: 341.1
click at [57, 161] on div "Petition Navigation Case Dashboard Payments Invoices Payments Payments Credit R…" at bounding box center [487, 252] width 959 height 487
click at [603, 206] on button "Download" at bounding box center [607, 202] width 61 height 26
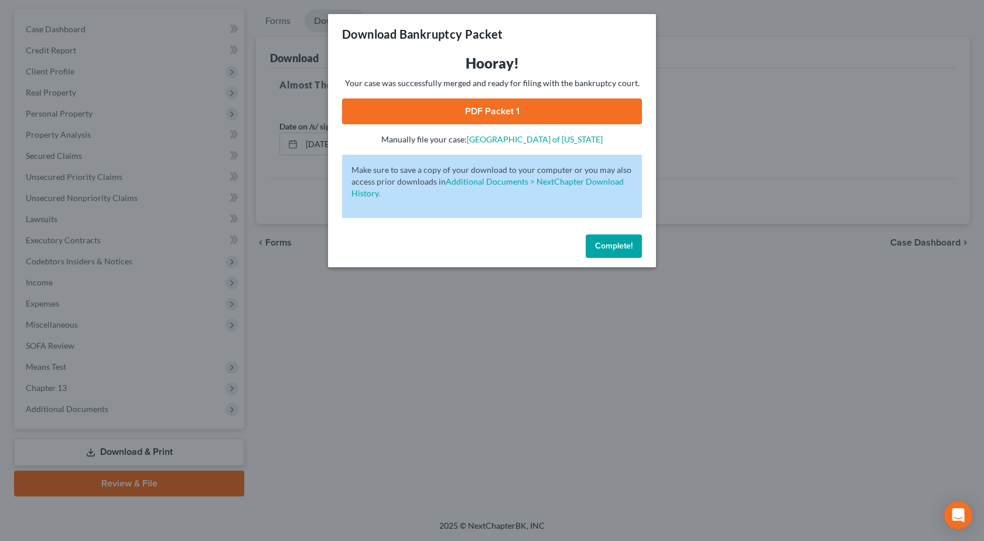
click at [481, 107] on link "PDF Packet 1" at bounding box center [492, 111] width 300 height 26
click at [401, 435] on div "Download Bankruptcy Packet Hooray! Your case was successfully merged and ready …" at bounding box center [492, 270] width 984 height 541
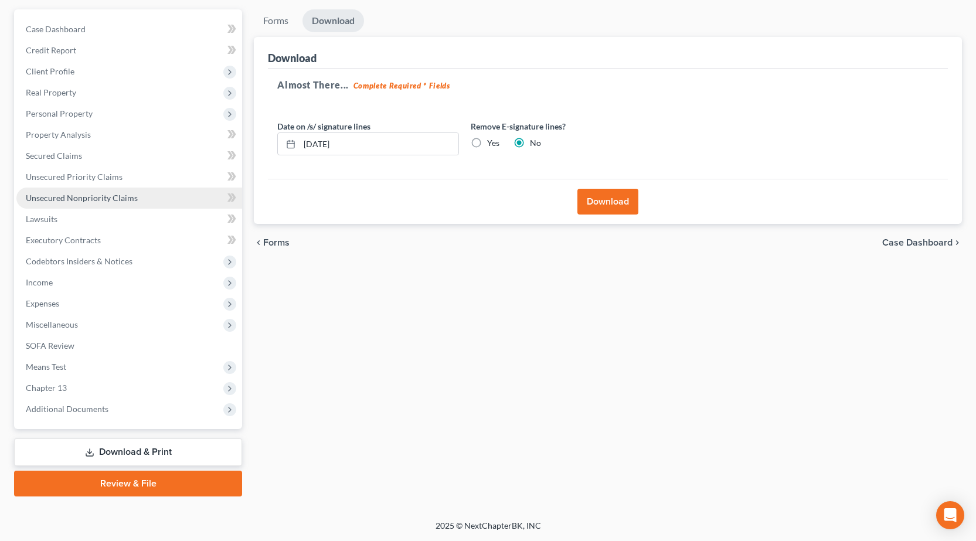
click at [78, 197] on span "Unsecured Nonpriority Claims" at bounding box center [82, 198] width 112 height 10
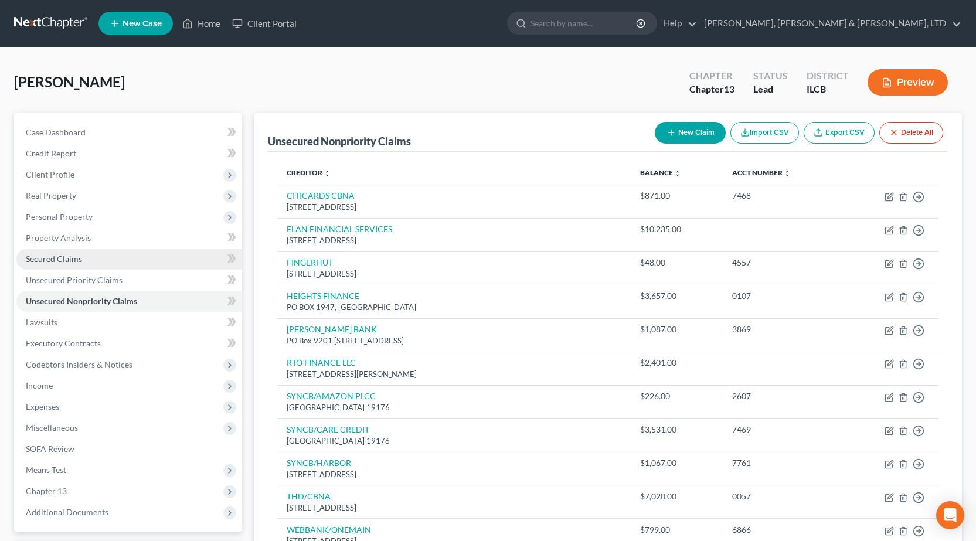
click at [56, 261] on span "Secured Claims" at bounding box center [54, 259] width 56 height 10
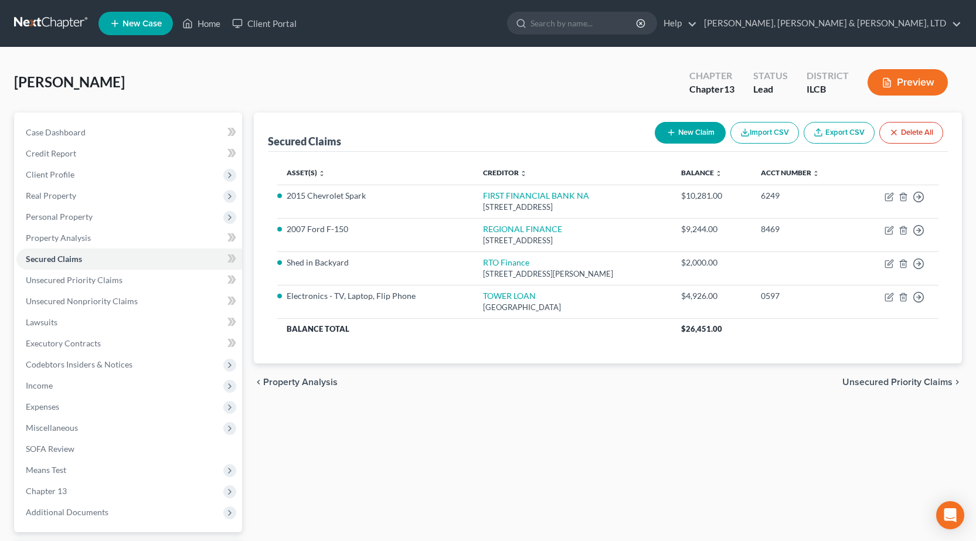
click at [47, 19] on link at bounding box center [51, 23] width 75 height 21
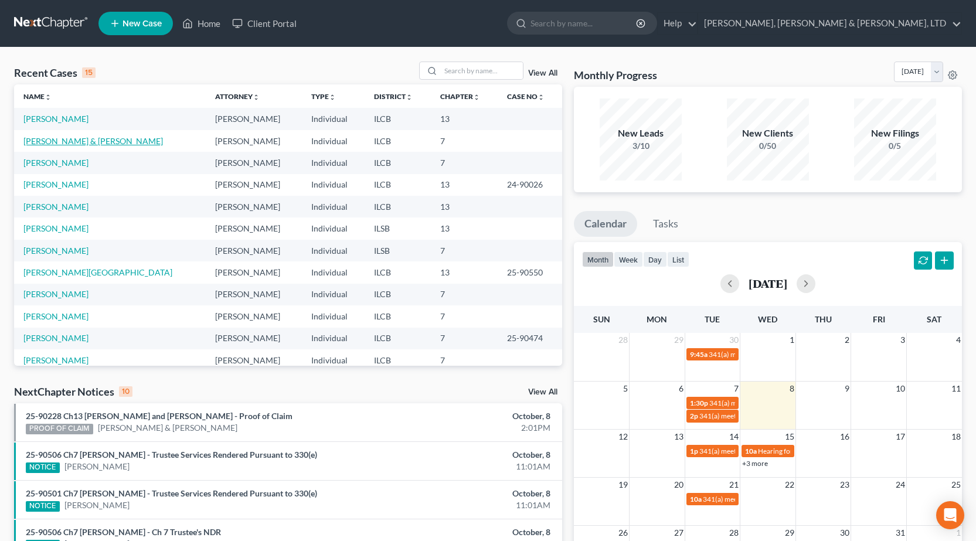
click at [48, 141] on link "[PERSON_NAME] & [PERSON_NAME]" at bounding box center [92, 141] width 139 height 10
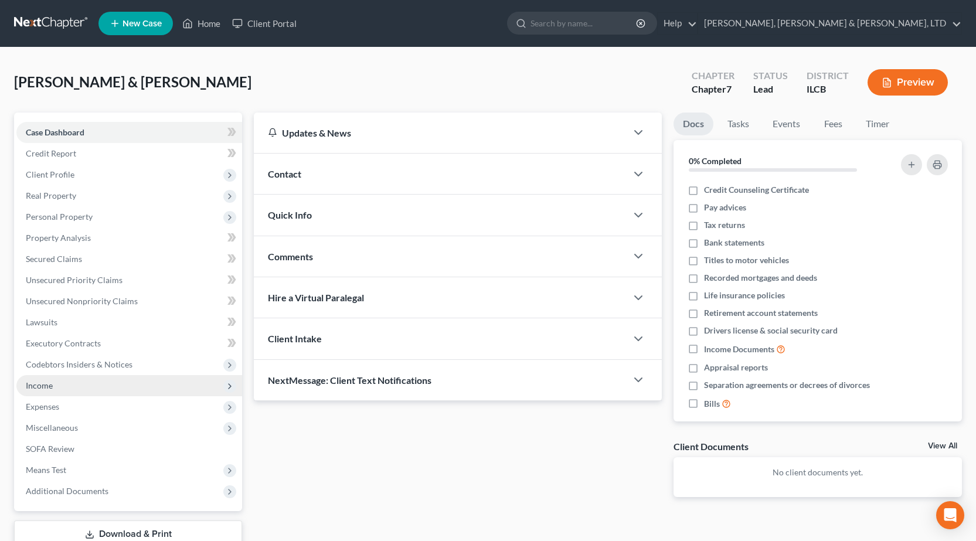
click at [47, 384] on span "Income" at bounding box center [39, 385] width 27 height 10
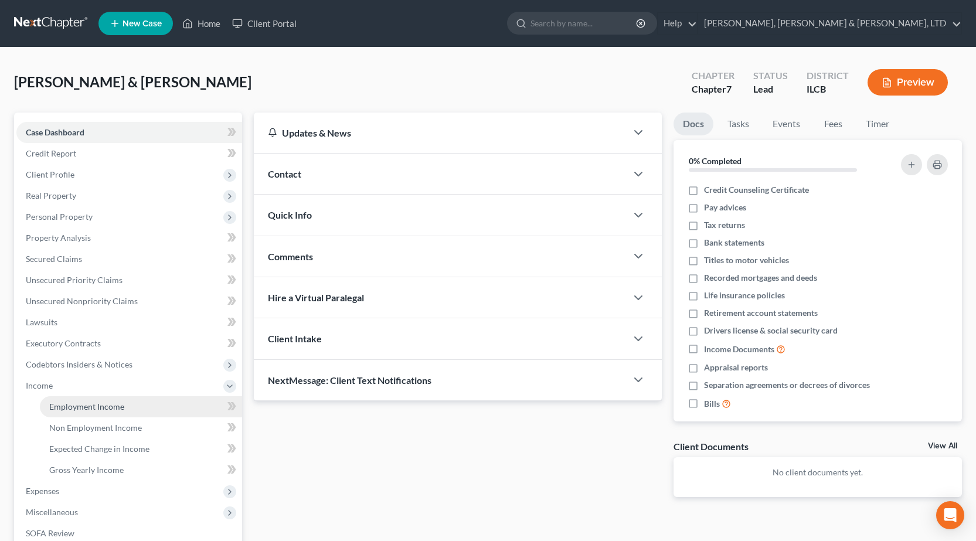
click at [92, 410] on span "Employment Income" at bounding box center [86, 406] width 75 height 10
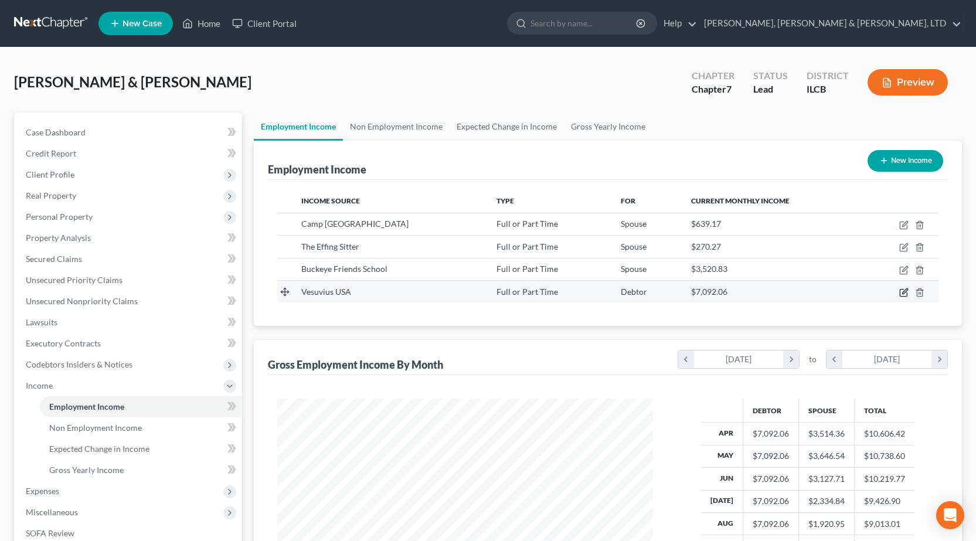
click at [905, 295] on icon "button" at bounding box center [903, 292] width 9 height 9
select select "0"
select select "28"
select select "0"
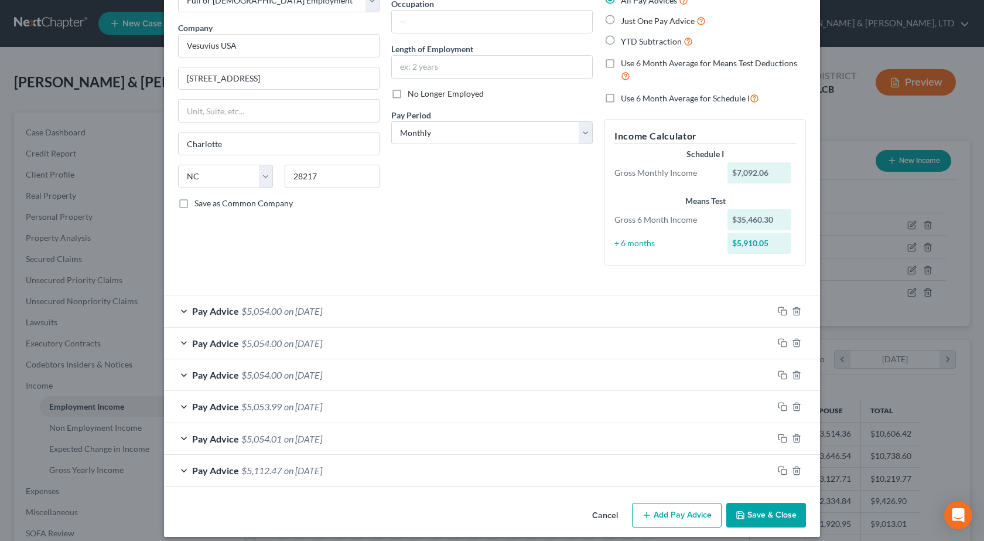
scroll to position [87, 0]
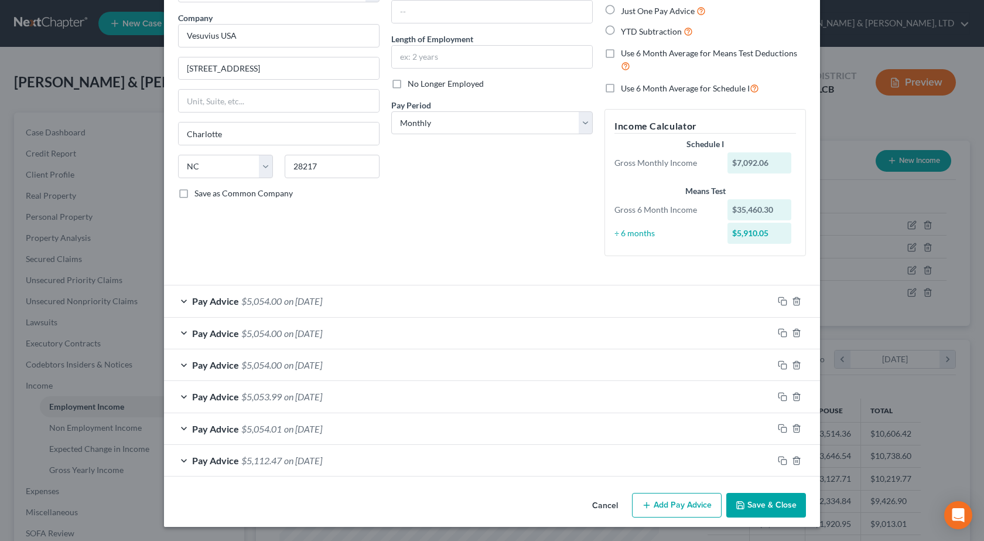
click at [671, 512] on button "Add Pay Advice" at bounding box center [677, 505] width 90 height 25
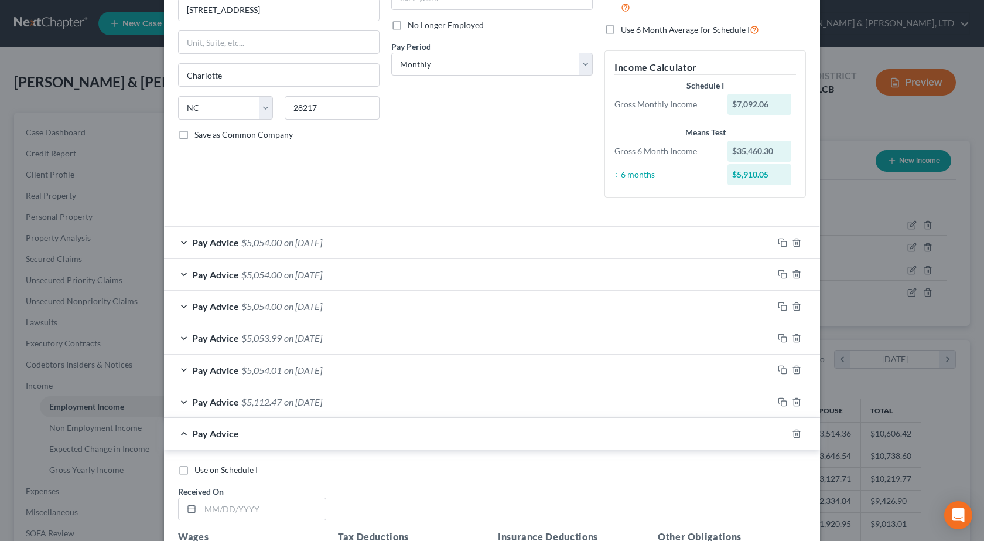
scroll to position [322, 0]
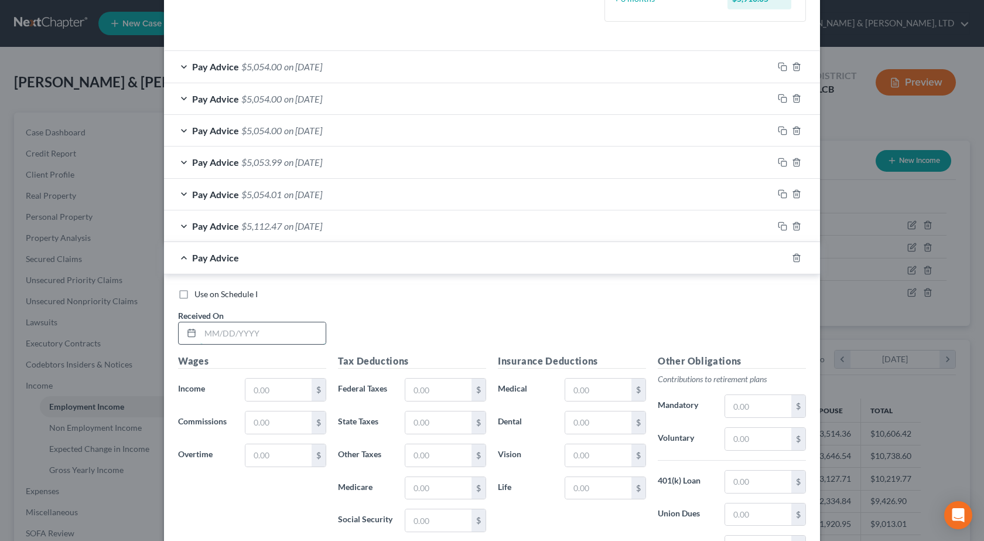
click at [219, 339] on input "text" at bounding box center [262, 333] width 125 height 22
type input "09/30/2025"
click at [275, 395] on input "text" at bounding box center [279, 390] width 66 height 22
type input "7,081.26"
click at [432, 389] on input "text" at bounding box center [438, 390] width 66 height 22
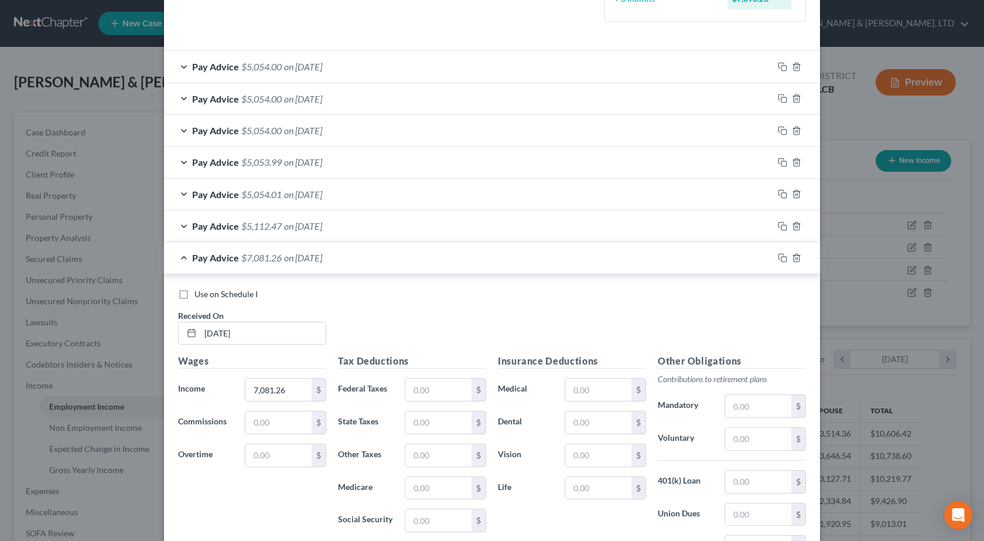
click at [322, 228] on span "on 03/31/2025" at bounding box center [303, 225] width 38 height 11
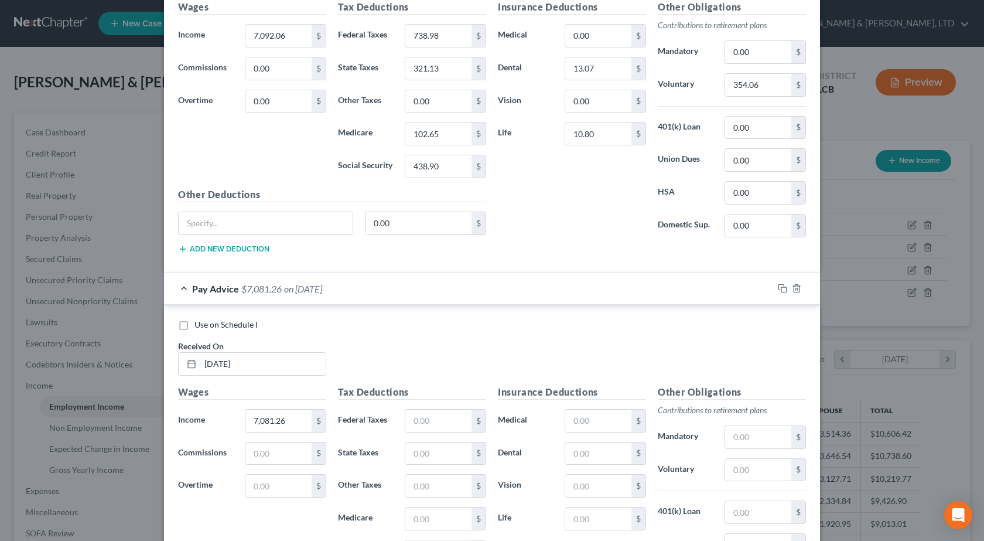
scroll to position [645, 0]
click at [425, 415] on input "text" at bounding box center [438, 420] width 66 height 22
click at [427, 418] on input "text" at bounding box center [438, 420] width 66 height 22
type input "816.88"
click at [421, 452] on input "text" at bounding box center [438, 453] width 66 height 22
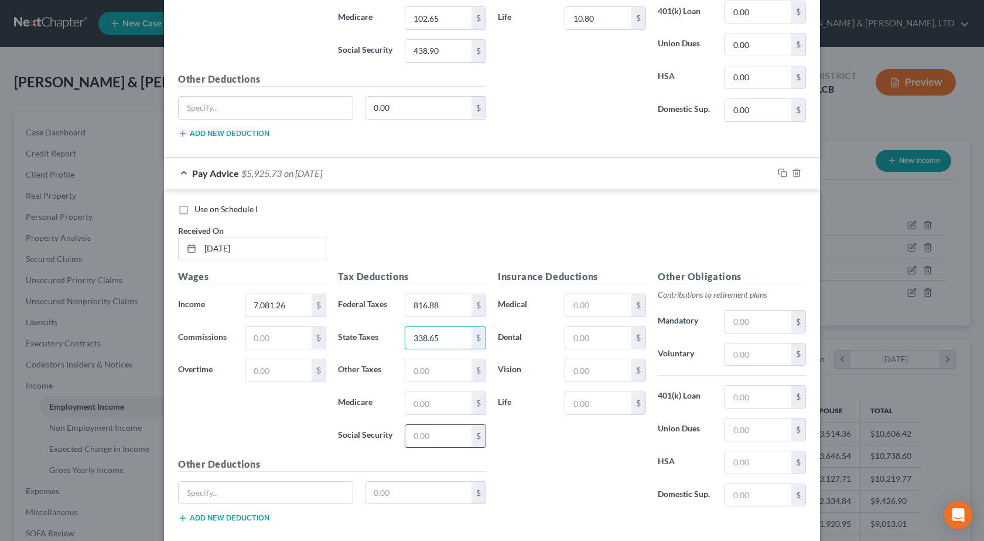
scroll to position [762, 0]
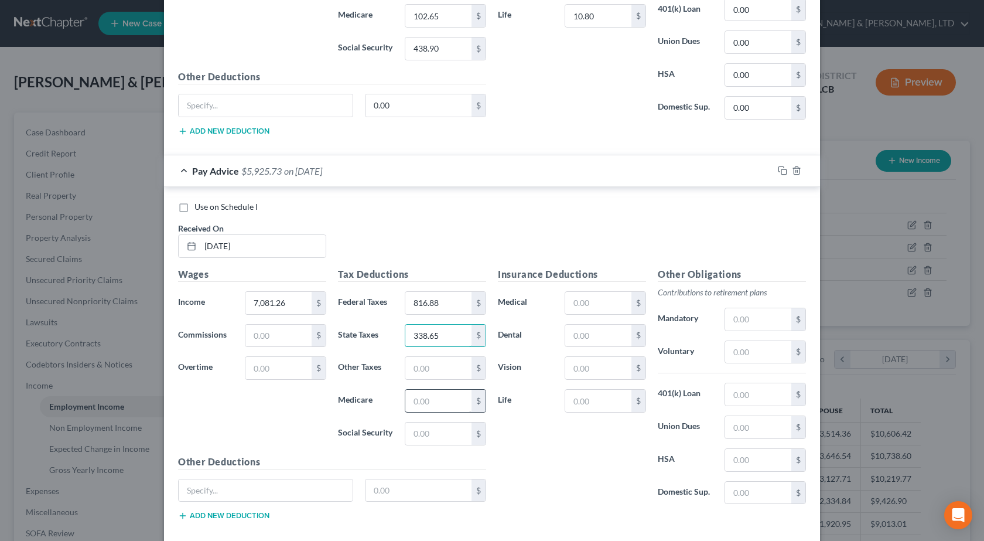
type input "338.65"
click at [425, 409] on input "text" at bounding box center [438, 401] width 66 height 22
type input "102.65"
click at [424, 433] on input "text" at bounding box center [438, 433] width 66 height 22
type input "438.90"
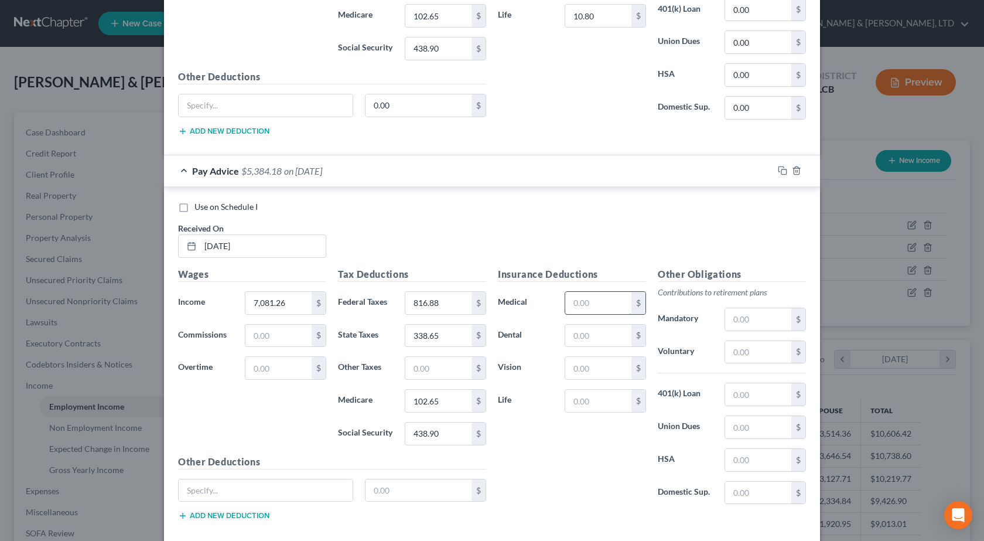
click at [605, 301] on input "text" at bounding box center [598, 303] width 66 height 22
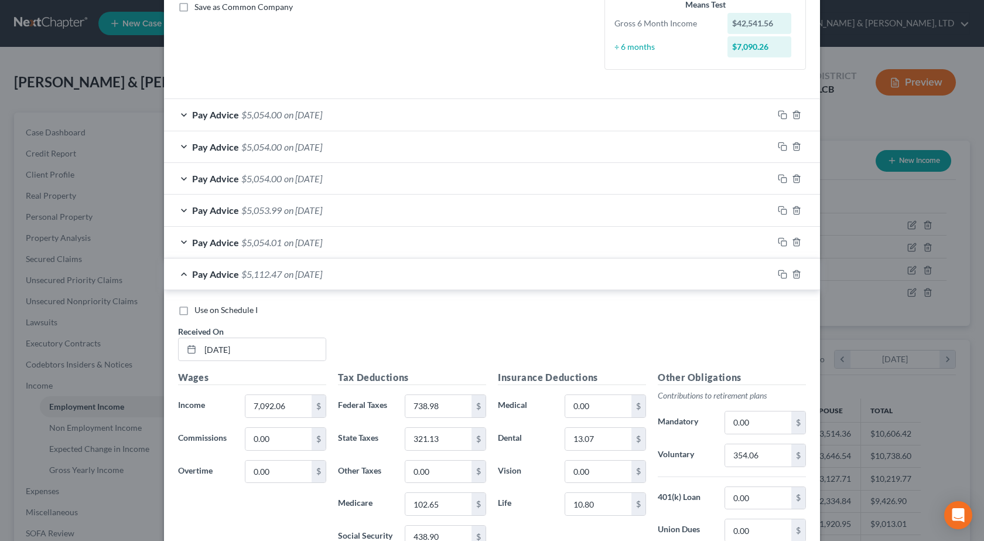
scroll to position [117, 0]
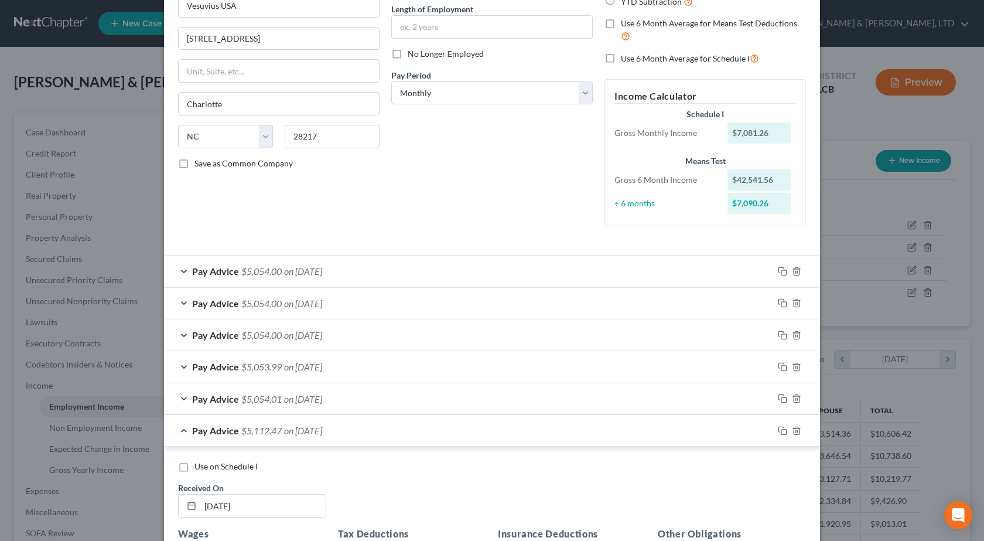
click at [313, 271] on span "on 08/29/2025" at bounding box center [303, 270] width 38 height 11
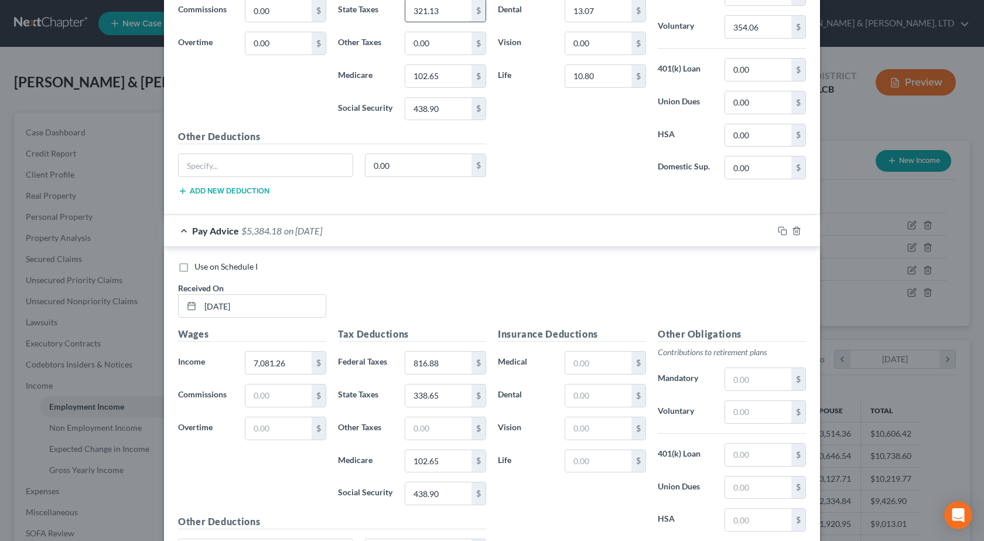
scroll to position [1113, 0]
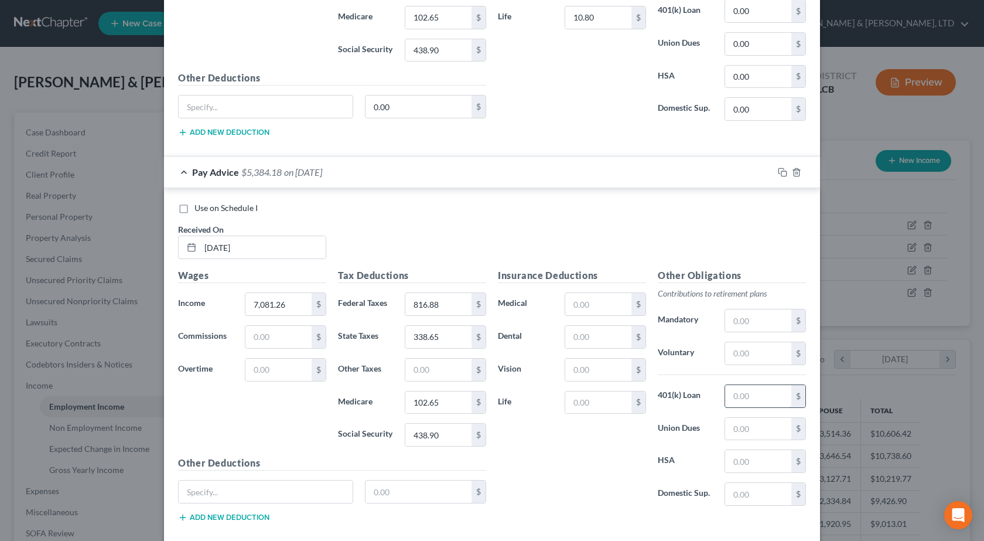
click at [760, 396] on input "text" at bounding box center [758, 396] width 66 height 22
type input "58.48"
click at [620, 332] on input "text" at bounding box center [598, 337] width 66 height 22
type input "13.07"
click at [589, 398] on input "text" at bounding box center [598, 402] width 66 height 22
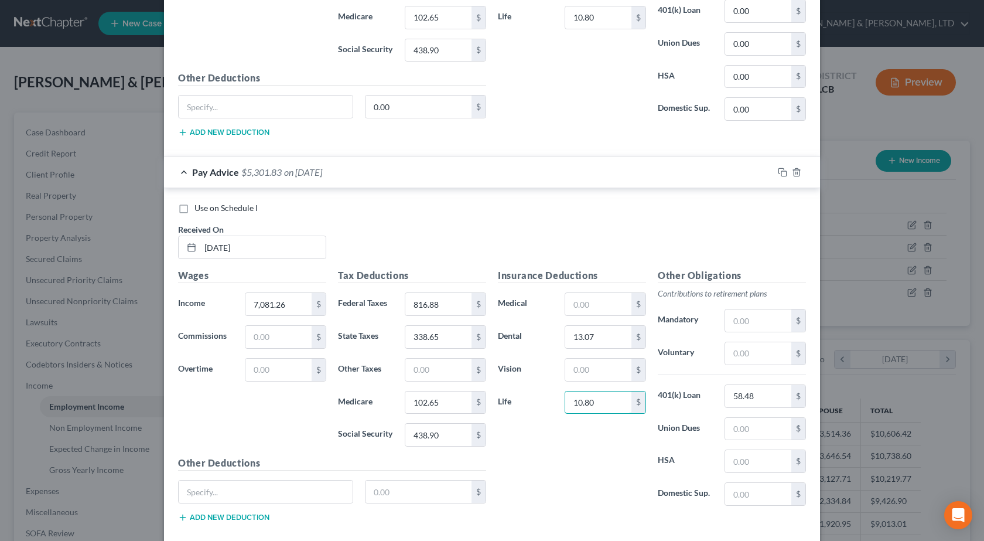
type input "10.80"
click at [594, 482] on div "Insurance Deductions Medical $ Dental 13.07 $ Vision $ Life 10.80 $" at bounding box center [572, 391] width 160 height 247
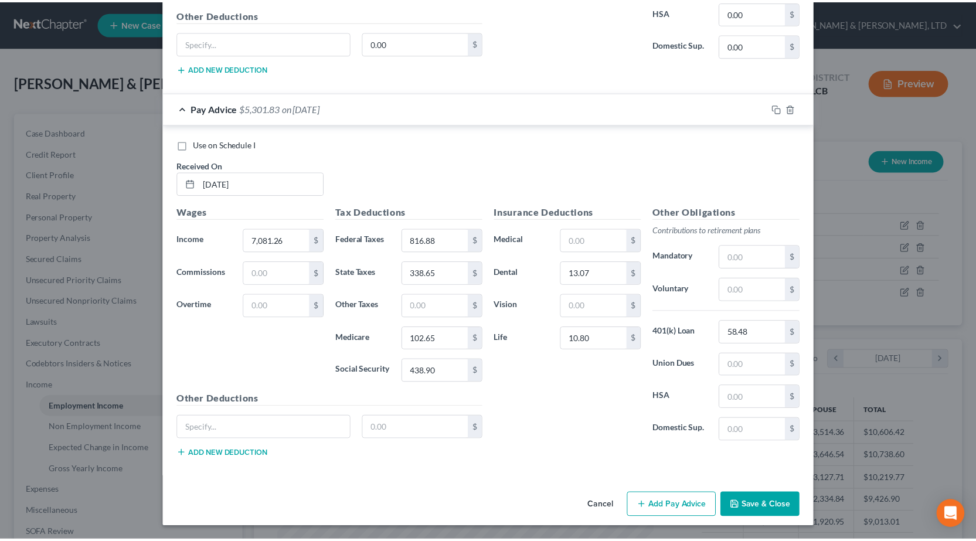
scroll to position [1178, 0]
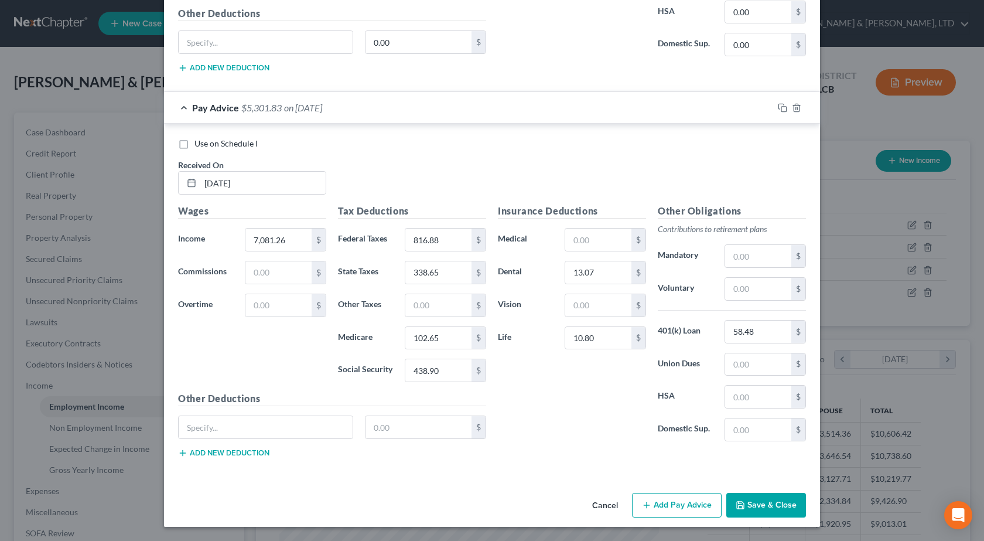
click at [750, 507] on button "Save & Close" at bounding box center [767, 505] width 80 height 25
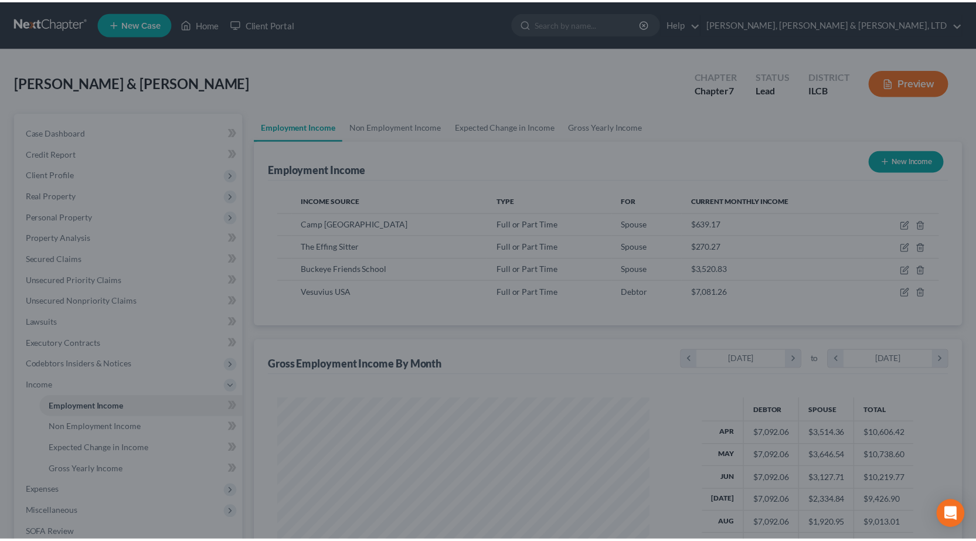
scroll to position [585718, 585529]
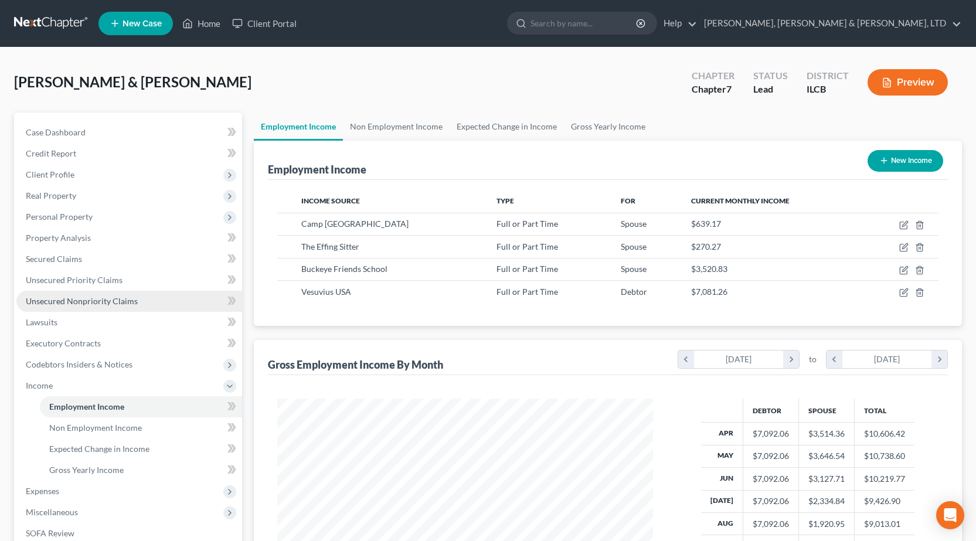
click at [97, 305] on span "Unsecured Nonpriority Claims" at bounding box center [82, 301] width 112 height 10
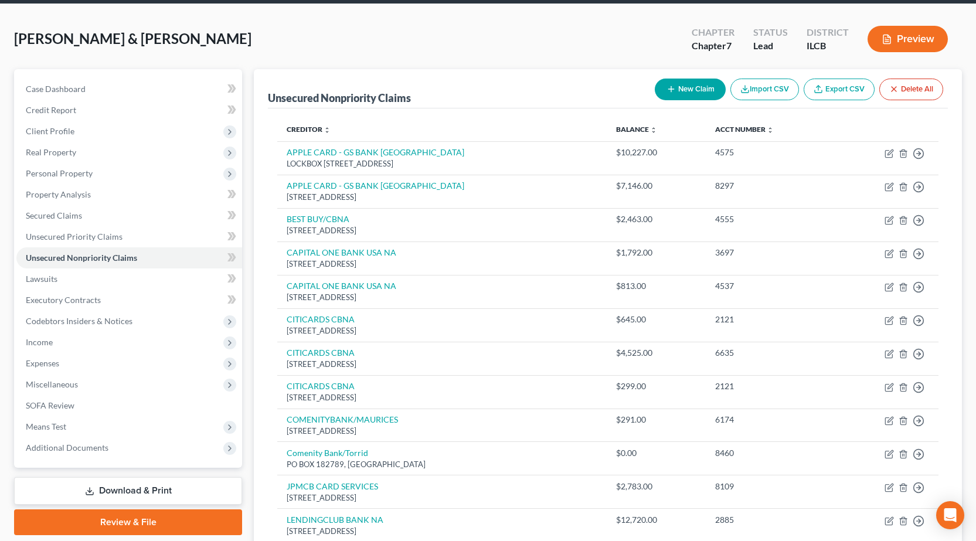
scroll to position [352, 0]
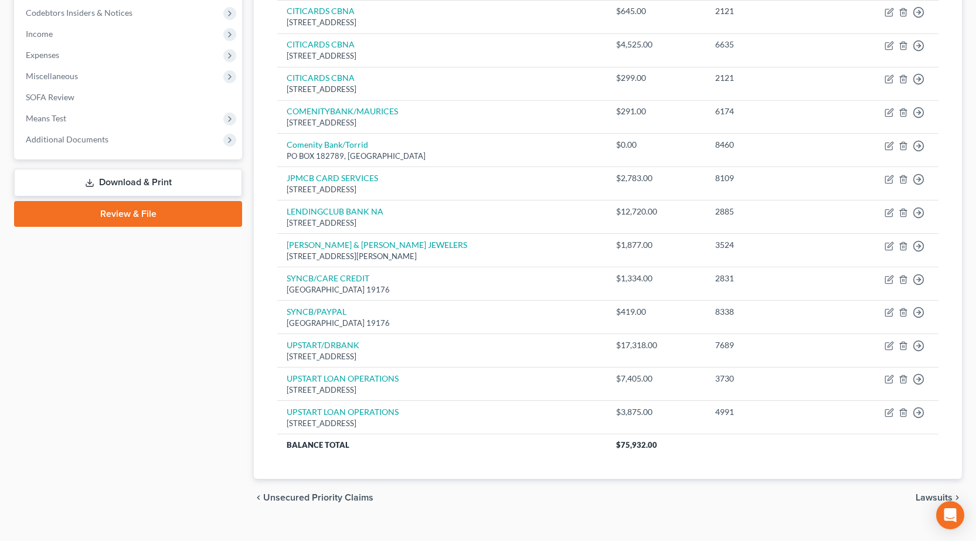
click at [108, 182] on link "Download & Print" at bounding box center [128, 183] width 228 height 28
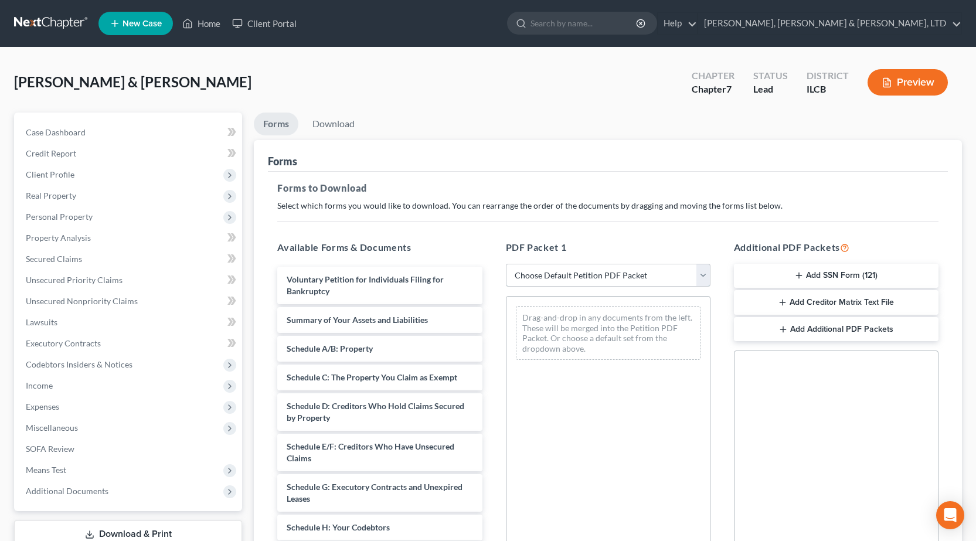
click at [595, 274] on select "Choose Default Petition PDF Packet Complete Bankruptcy Petition (all forms and …" at bounding box center [608, 275] width 204 height 23
select select "0"
click at [510, 264] on select "Choose Default Petition PDF Packet Complete Bankruptcy Petition (all forms and …" at bounding box center [608, 275] width 204 height 23
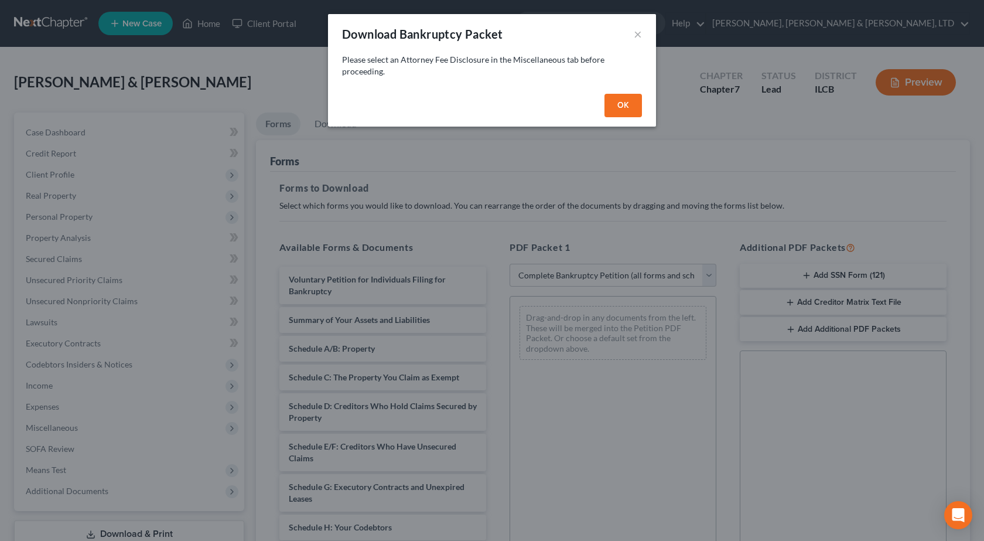
drag, startPoint x: 624, startPoint y: 98, endPoint x: 616, endPoint y: 105, distance: 11.2
click at [623, 99] on button "OK" at bounding box center [623, 105] width 37 height 23
select select
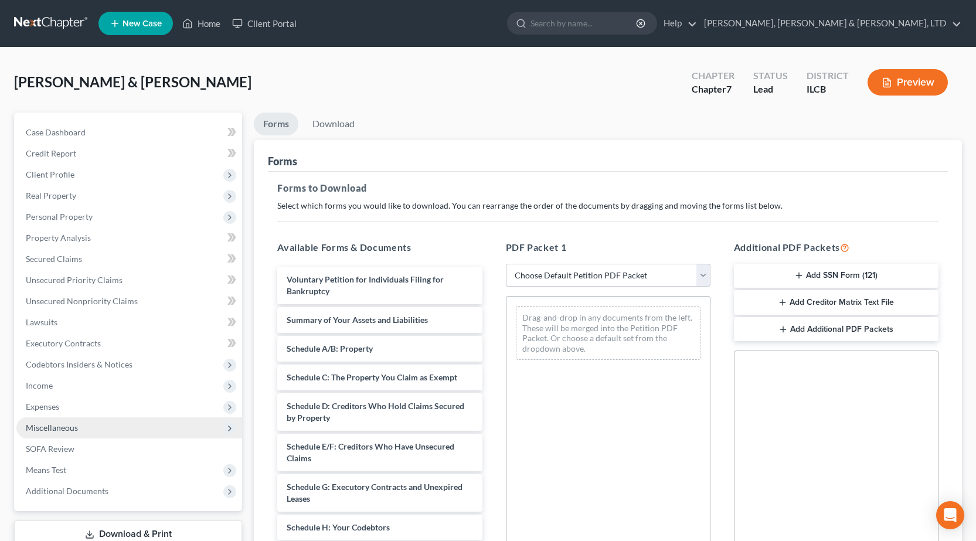
click at [70, 427] on span "Miscellaneous" at bounding box center [52, 427] width 52 height 10
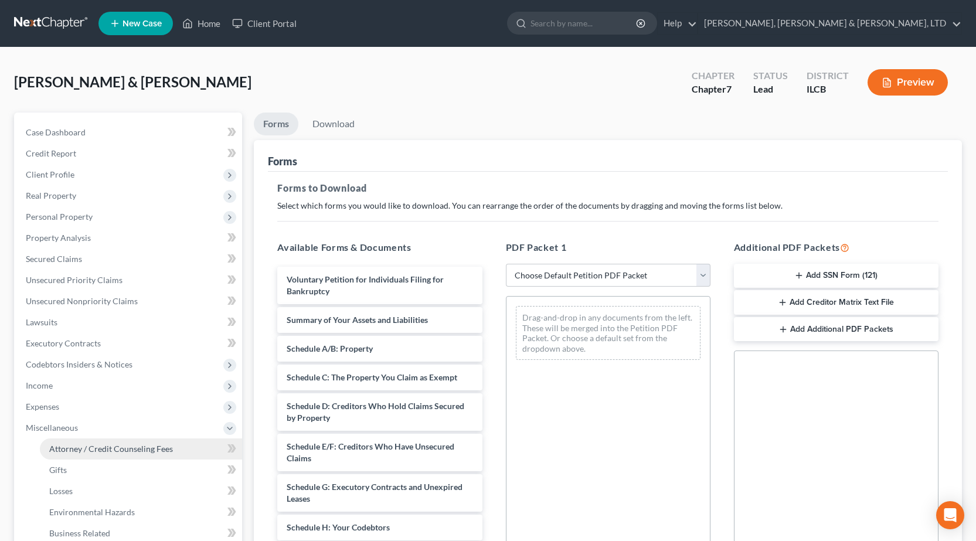
click at [70, 446] on span "Attorney / Credit Counseling Fees" at bounding box center [111, 449] width 124 height 10
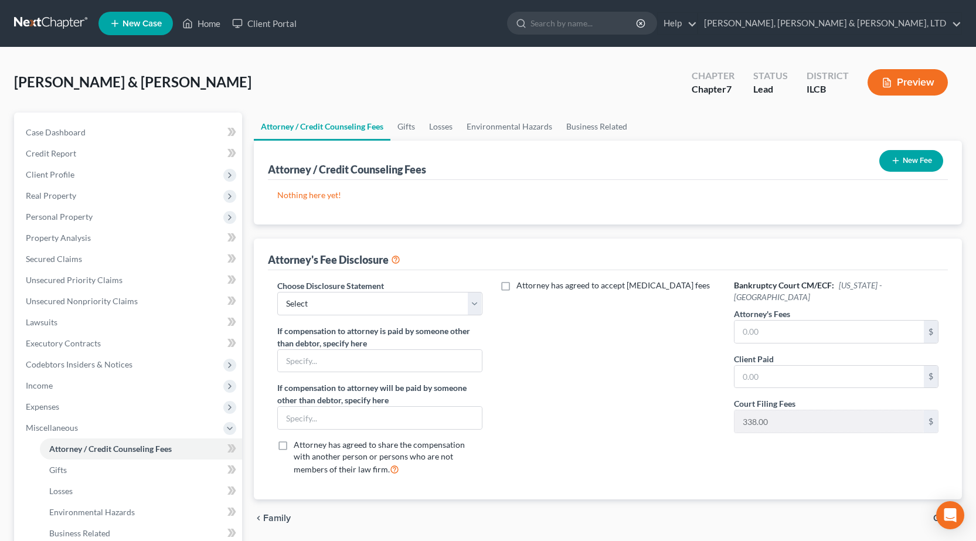
click at [914, 166] on button "New Fee" at bounding box center [911, 161] width 64 height 22
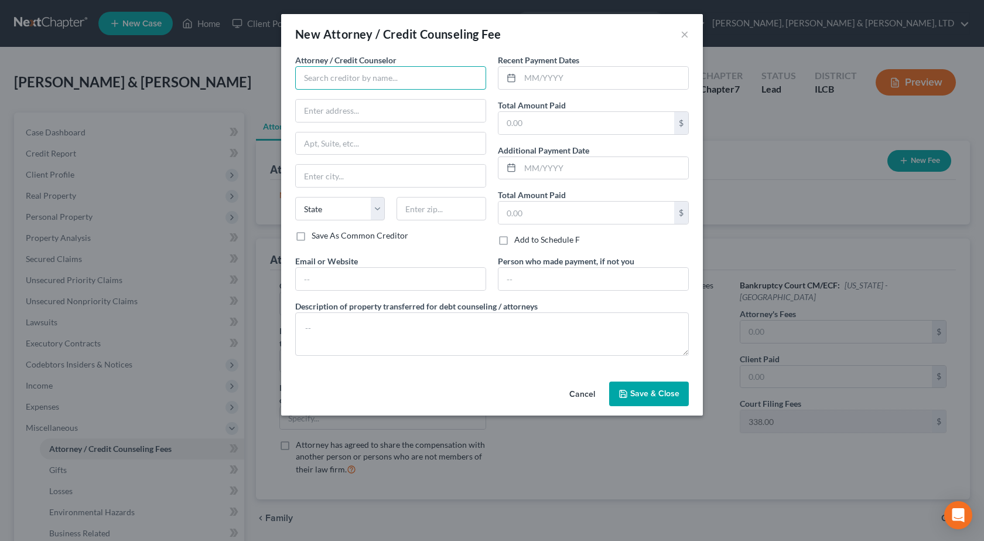
click at [374, 71] on input "text" at bounding box center [390, 77] width 191 height 23
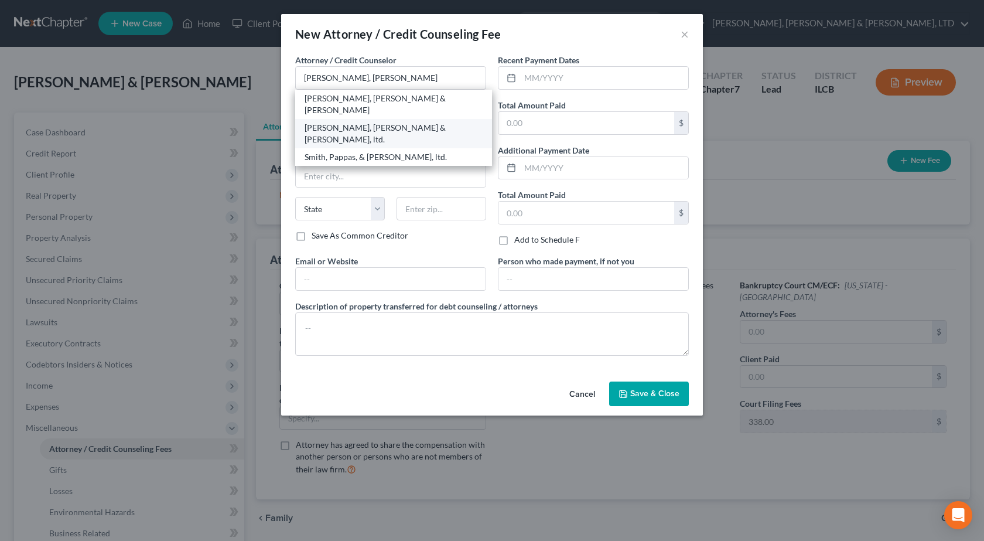
click at [379, 122] on div "Smith, Pappas & Jones, ltd." at bounding box center [394, 133] width 178 height 23
type input "Smith, Pappas & Jones, ltd."
type input "622 Jackson Avenue"
type input "Charleston"
select select "14"
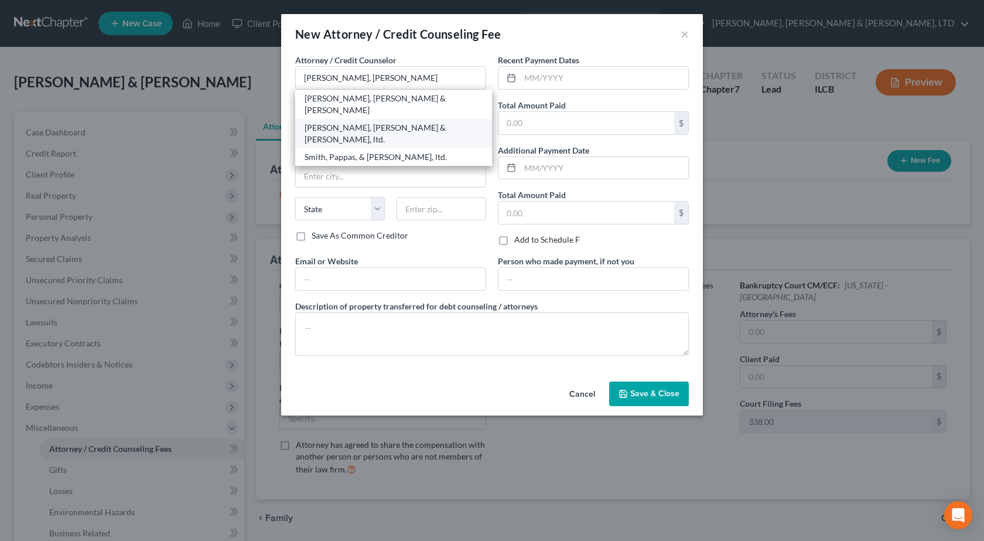
type input "61920"
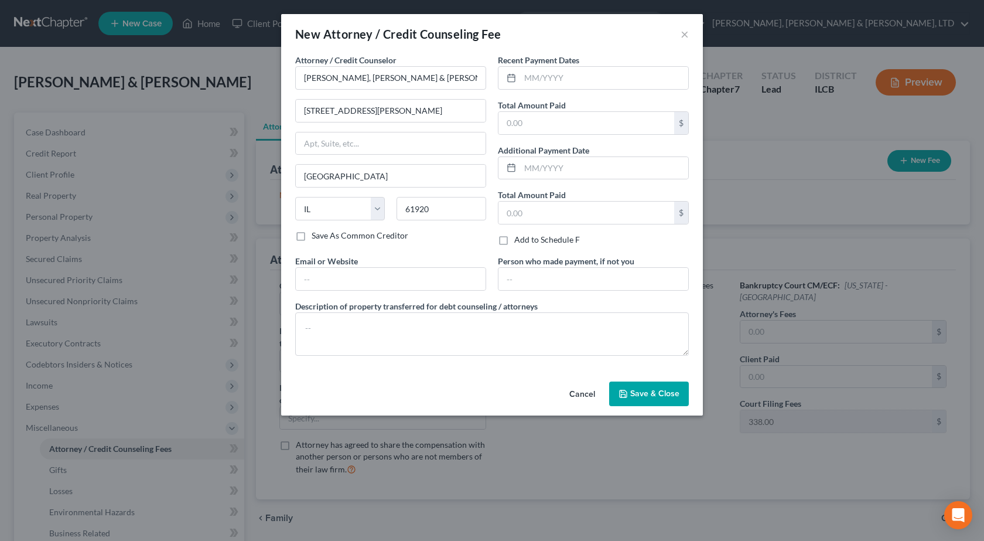
click at [577, 66] on label "Recent Payment Dates" at bounding box center [538, 60] width 81 height 12
click at [642, 388] on span "Save & Close" at bounding box center [654, 393] width 49 height 10
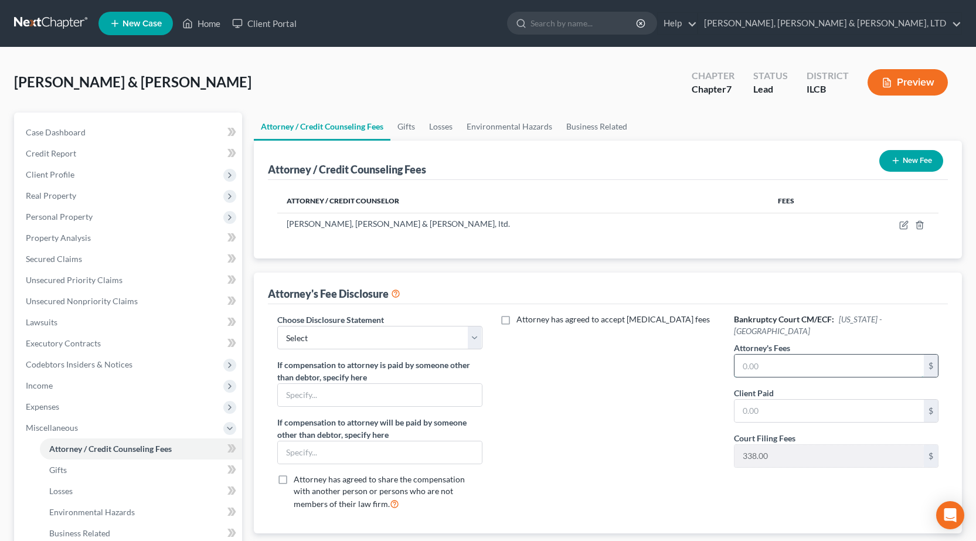
click at [778, 354] on input "text" at bounding box center [828, 365] width 189 height 22
type input "912"
click at [330, 332] on select "Select Southern Central" at bounding box center [379, 337] width 204 height 23
select select "1"
click at [277, 326] on select "Select Southern Central" at bounding box center [379, 337] width 204 height 23
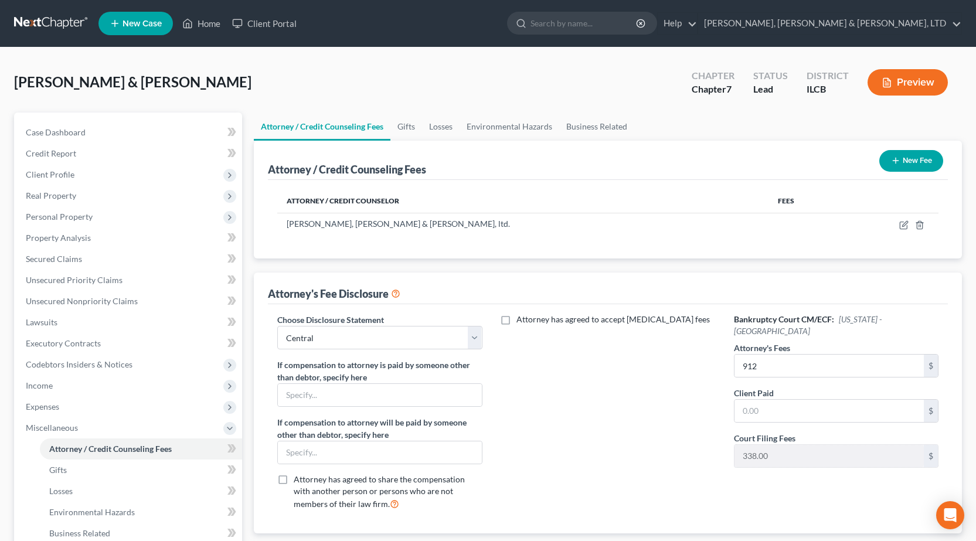
click at [909, 159] on button "New Fee" at bounding box center [911, 161] width 64 height 22
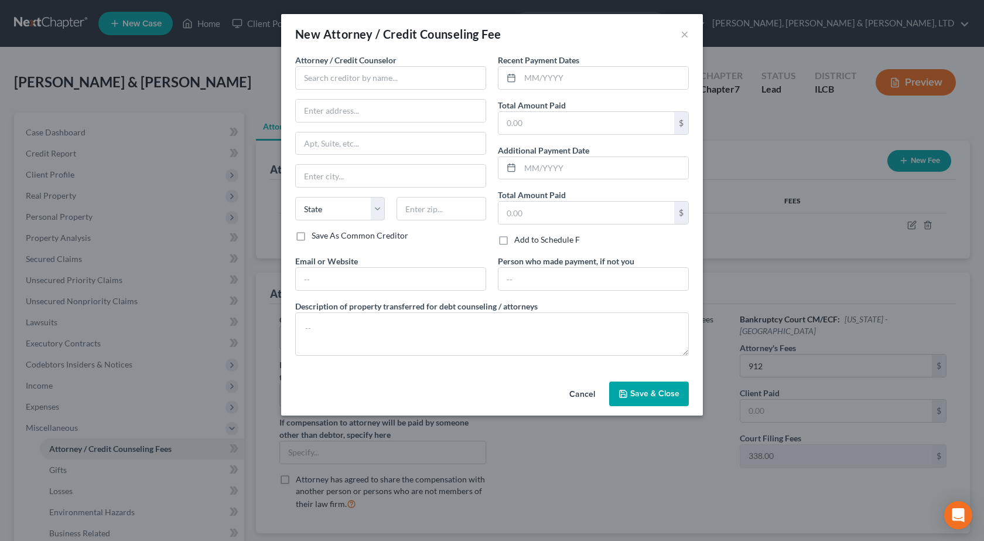
click at [690, 35] on div "New Attorney / Credit Counseling Fee ×" at bounding box center [492, 34] width 422 height 40
click at [678, 36] on div "New Attorney / Credit Counseling Fee ×" at bounding box center [492, 34] width 422 height 40
click at [687, 35] on button "×" at bounding box center [685, 34] width 8 height 14
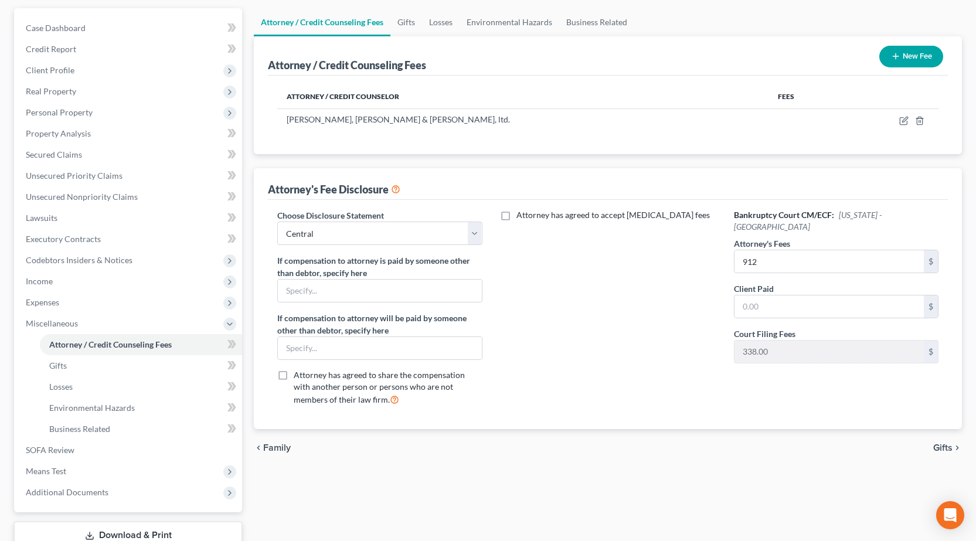
scroll to position [187, 0]
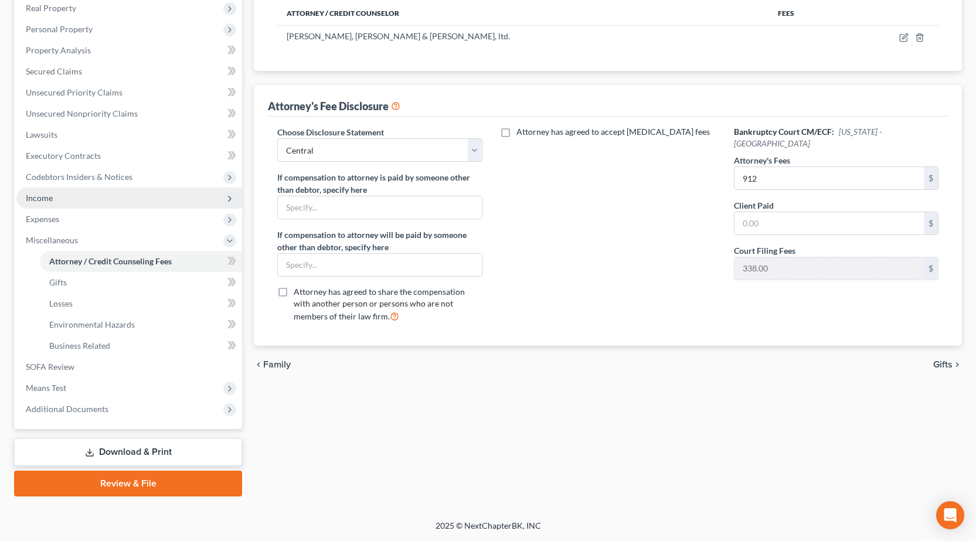
click at [72, 205] on span "Income" at bounding box center [129, 197] width 226 height 21
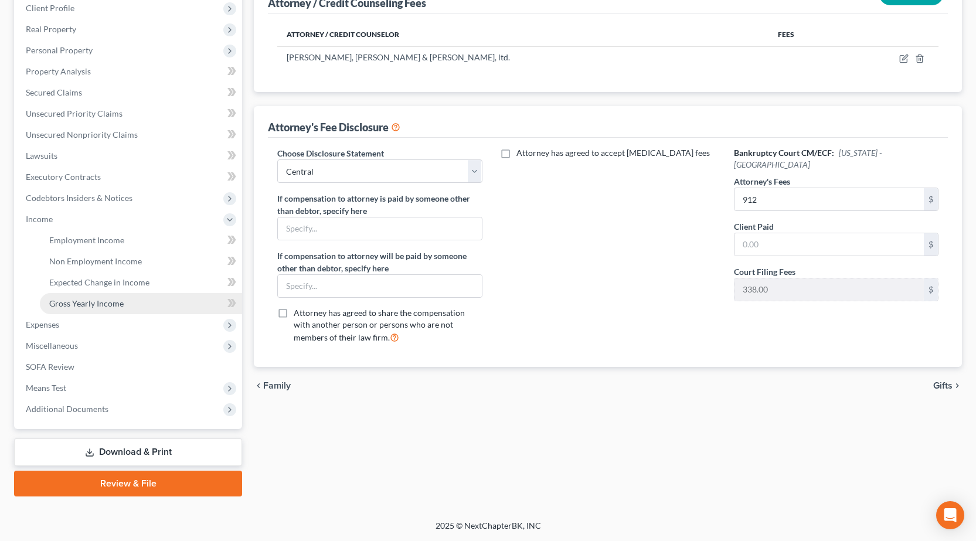
click at [112, 306] on span "Gross Yearly Income" at bounding box center [86, 303] width 74 height 10
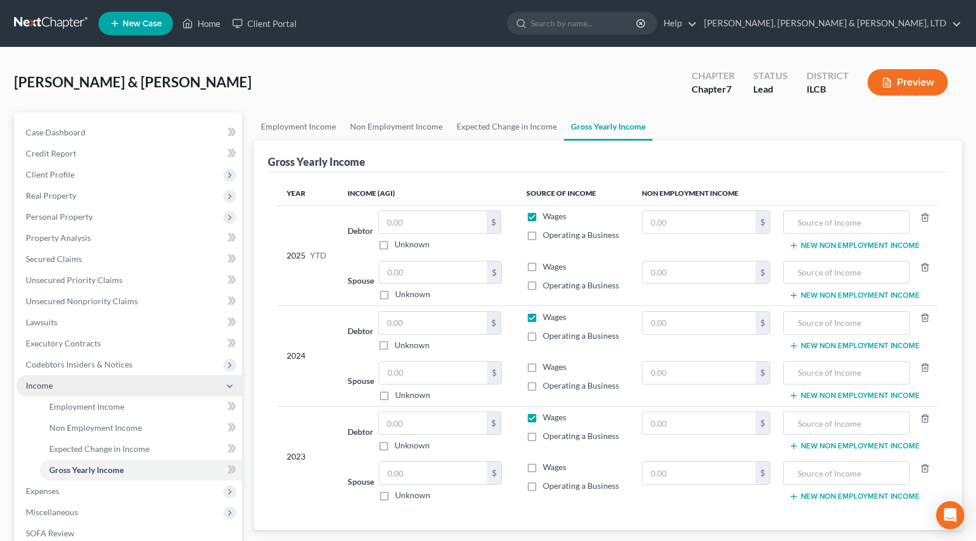
click at [57, 384] on span "Income" at bounding box center [129, 385] width 226 height 21
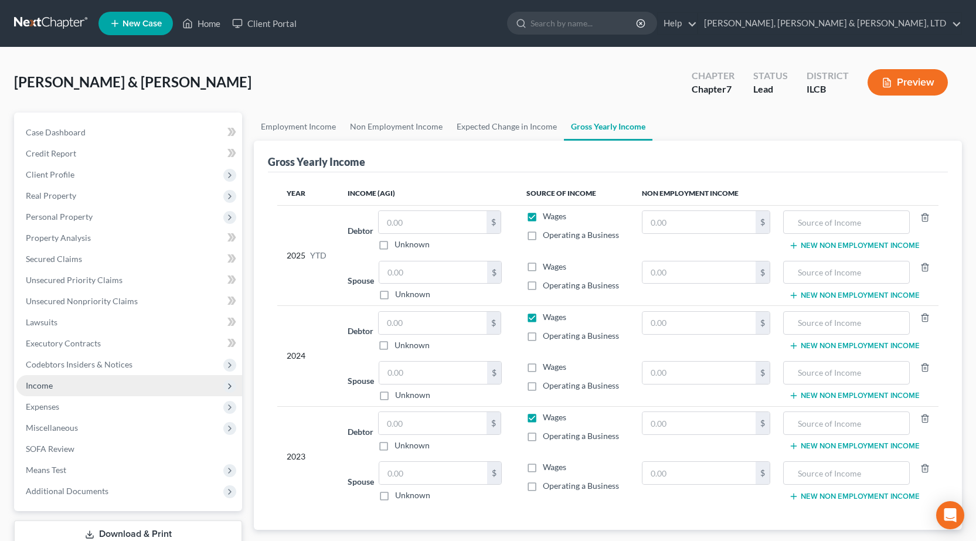
click at [87, 388] on span "Income" at bounding box center [129, 385] width 226 height 21
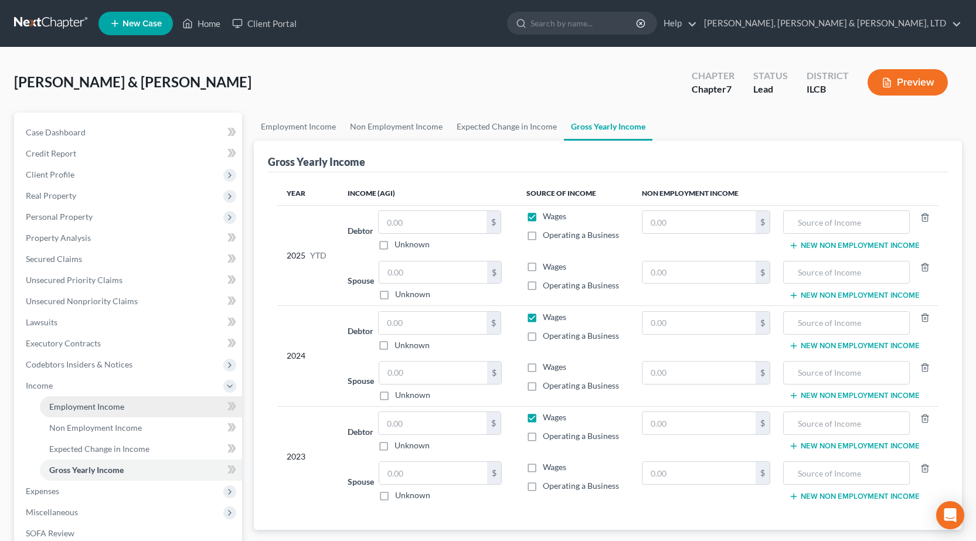
click at [83, 404] on span "Employment Income" at bounding box center [86, 406] width 75 height 10
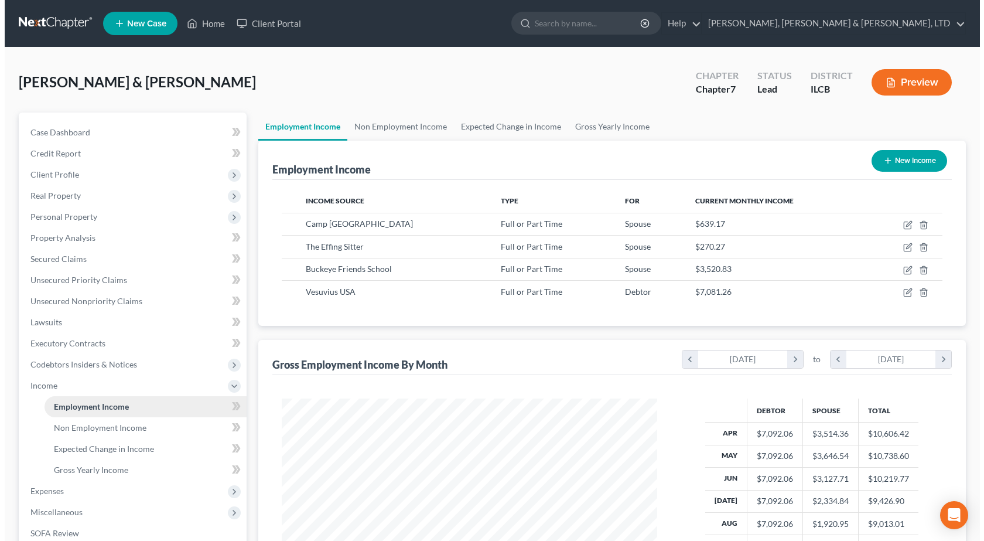
scroll to position [210, 399]
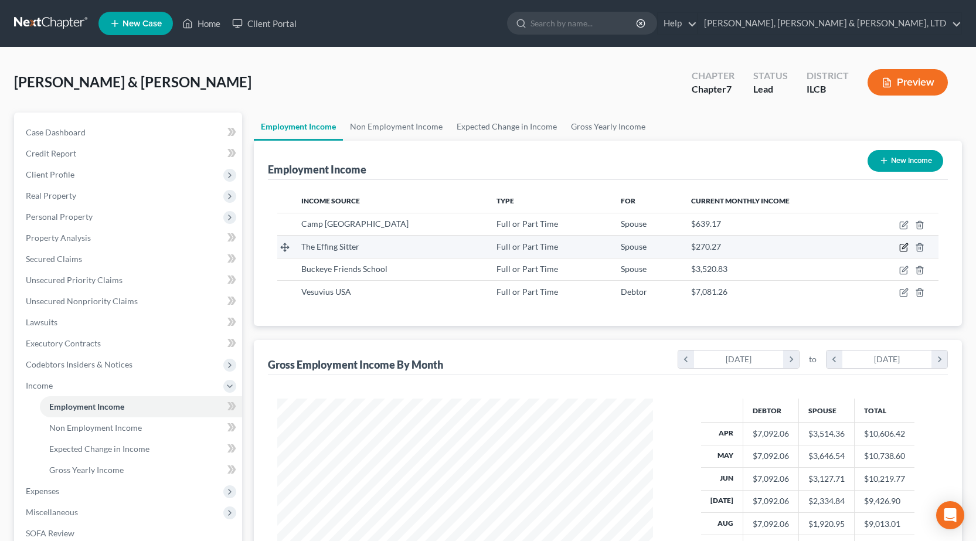
click at [902, 250] on icon "button" at bounding box center [903, 247] width 9 height 9
select select "0"
select select "14"
select select "2"
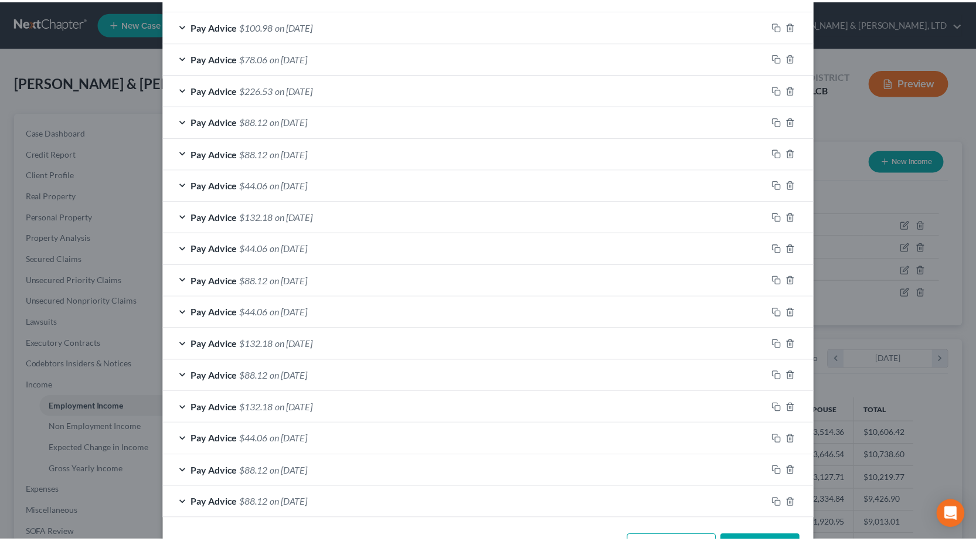
scroll to position [622, 0]
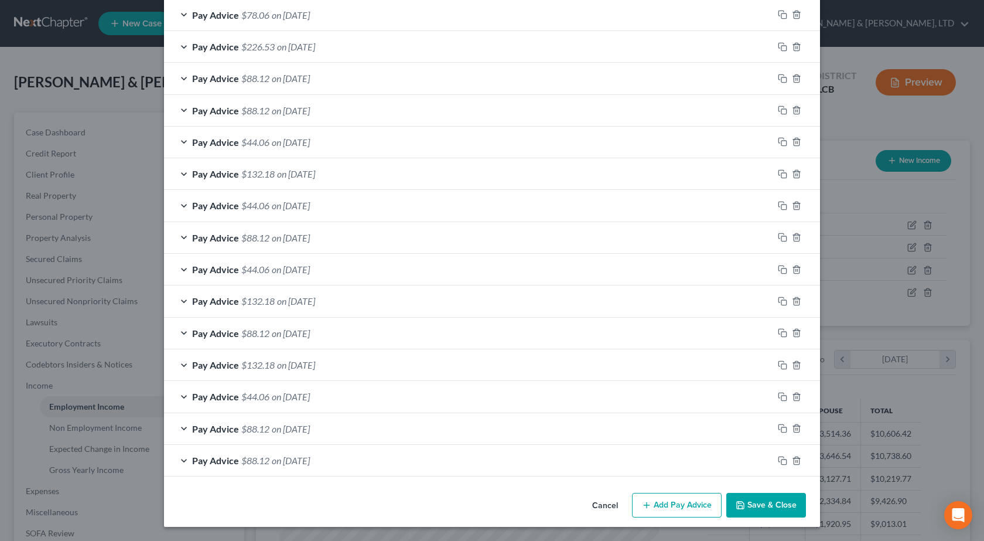
click at [72, 264] on div "Edit Income Source × Employment Type * Select Full or Part Time Employment Self…" at bounding box center [492, 270] width 984 height 541
click at [760, 498] on button "Save & Close" at bounding box center [767, 505] width 80 height 25
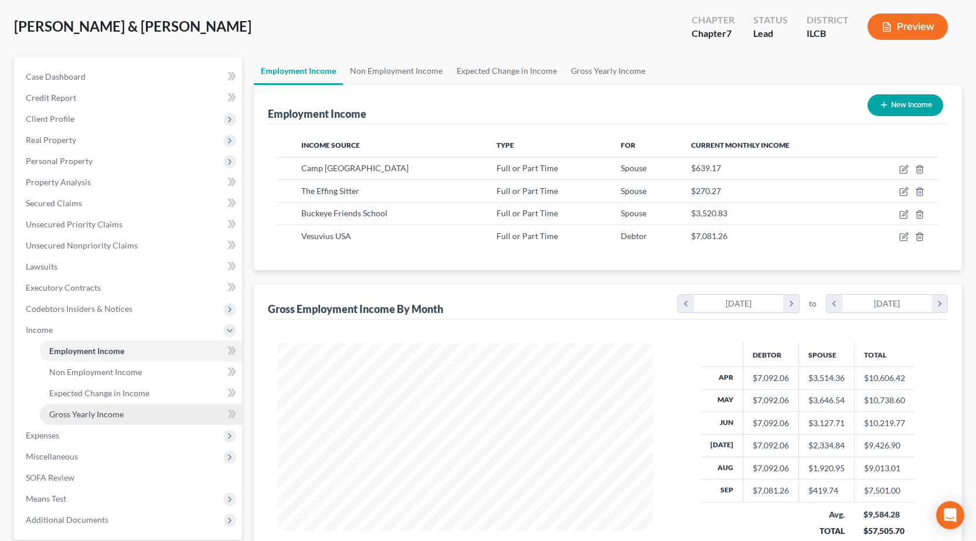
scroll to position [117, 0]
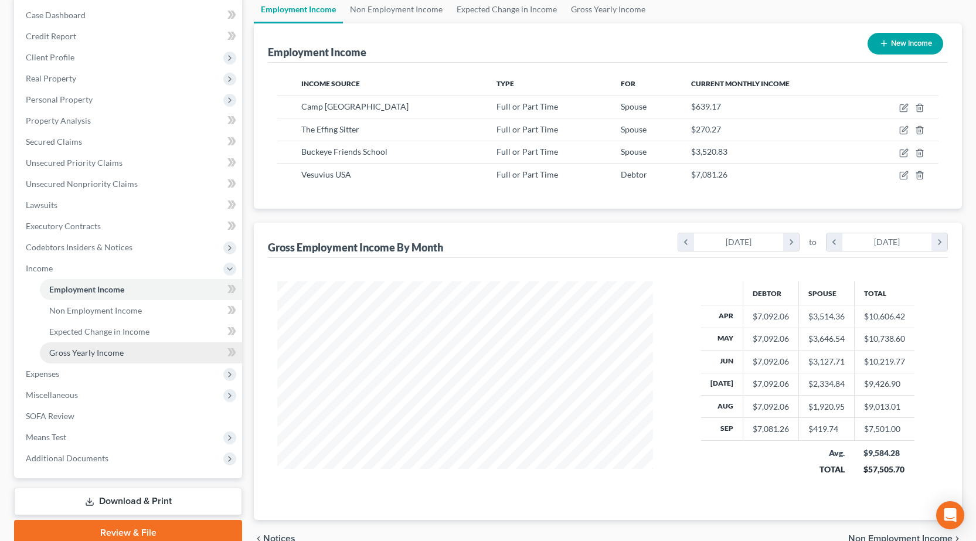
click at [109, 356] on span "Gross Yearly Income" at bounding box center [86, 352] width 74 height 10
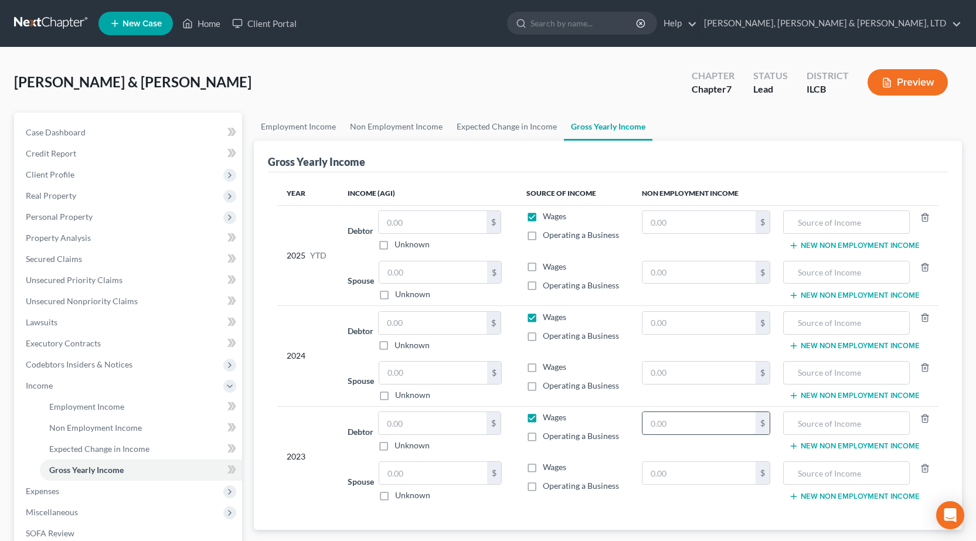
click at [697, 424] on input "text" at bounding box center [698, 423] width 113 height 22
click at [420, 424] on input "text" at bounding box center [433, 423] width 108 height 22
type input "48,913"
click at [428, 476] on input "text" at bounding box center [433, 473] width 108 height 22
type input "34,389"
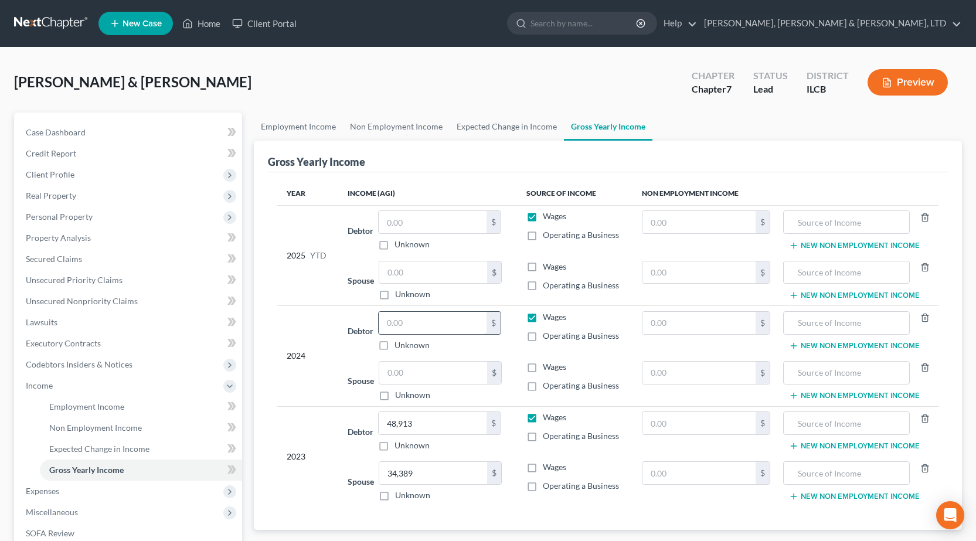
click at [419, 316] on input "text" at bounding box center [433, 323] width 108 height 22
type input "115,812"
click at [421, 218] on input "text" at bounding box center [433, 222] width 108 height 22
click at [81, 404] on span "Employment Income" at bounding box center [86, 406] width 75 height 10
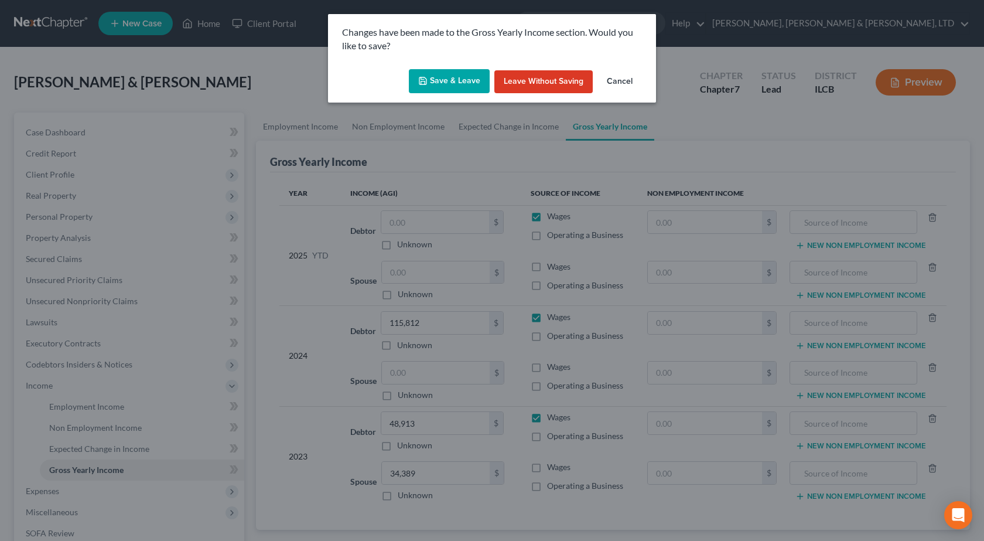
click at [465, 79] on button "Save & Leave" at bounding box center [449, 81] width 81 height 25
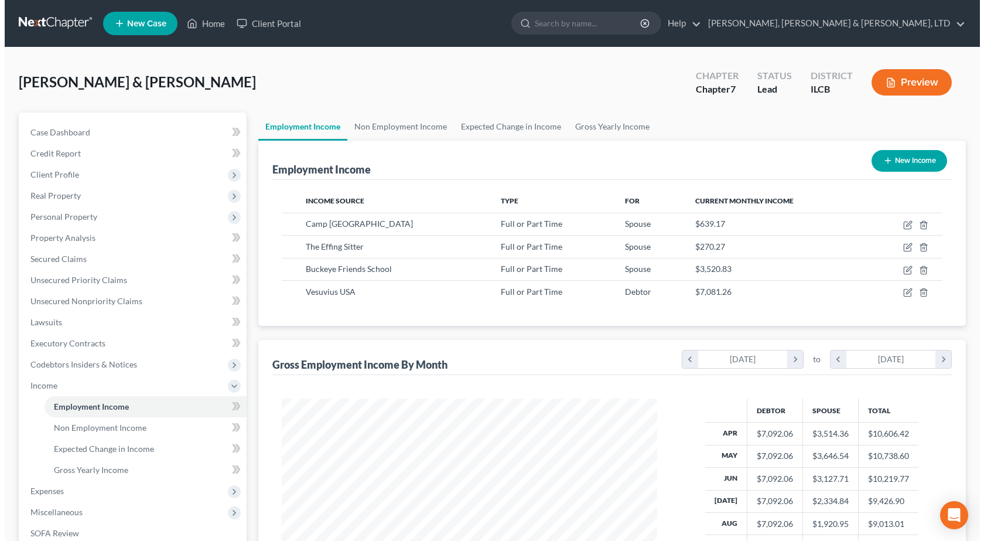
scroll to position [210, 399]
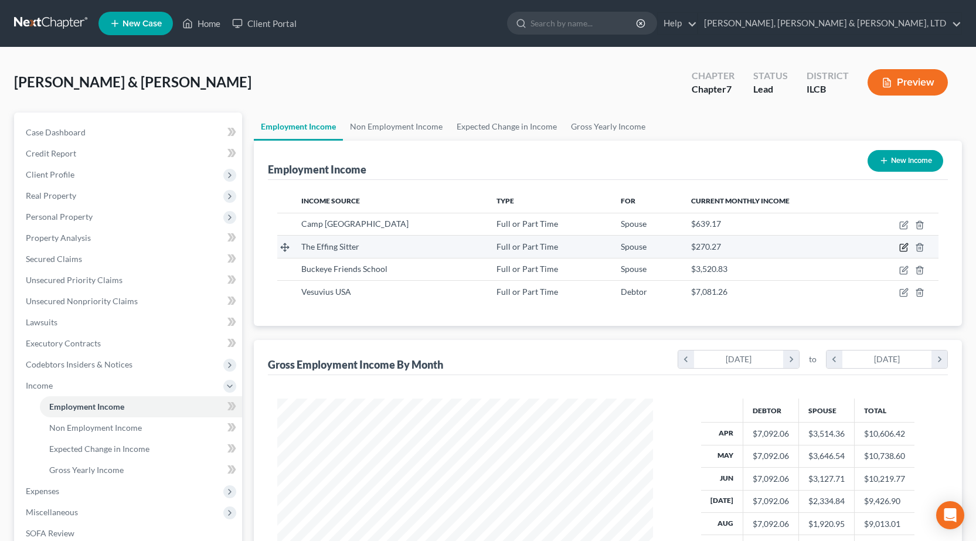
click at [902, 247] on icon "button" at bounding box center [903, 247] width 9 height 9
select select "0"
select select "14"
select select "2"
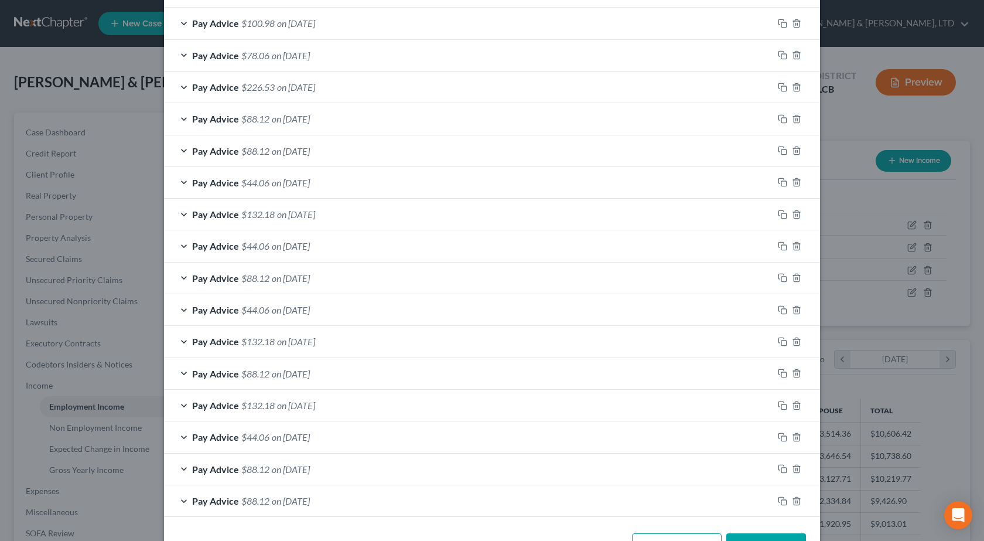
scroll to position [622, 0]
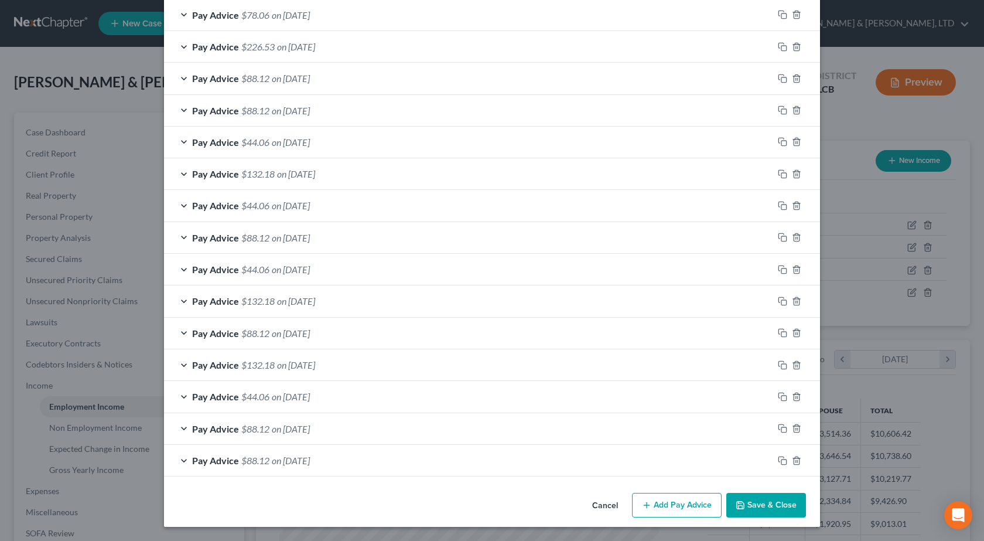
click at [206, 459] on span "Pay Advice" at bounding box center [215, 460] width 47 height 11
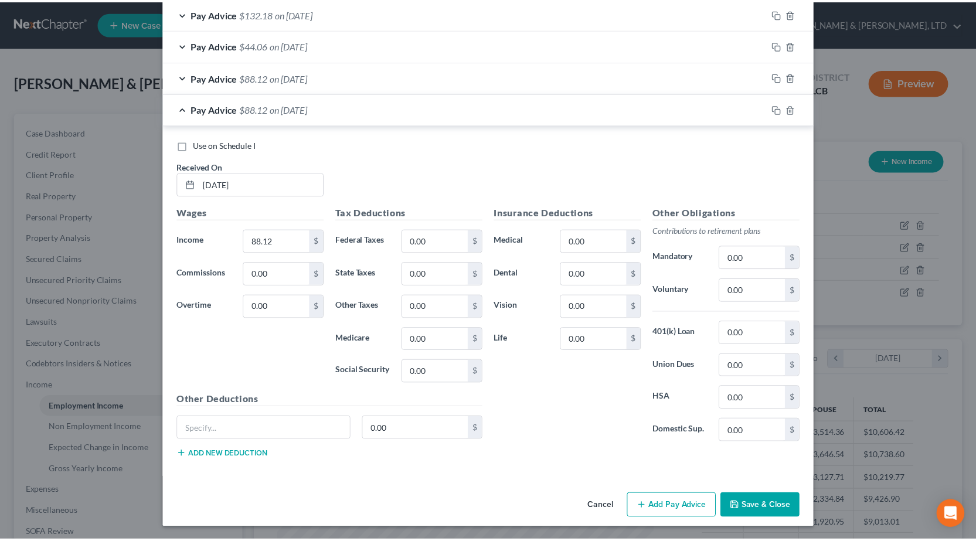
scroll to position [975, 0]
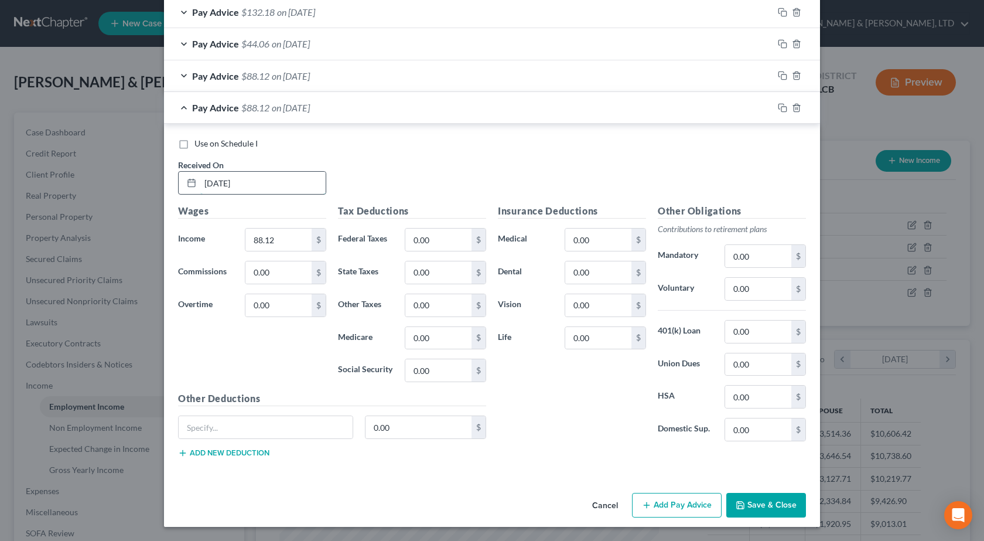
click at [254, 184] on input "04/14/2024" at bounding box center [262, 183] width 125 height 22
type input "04/14/2025"
click at [761, 510] on button "Save & Close" at bounding box center [767, 505] width 80 height 25
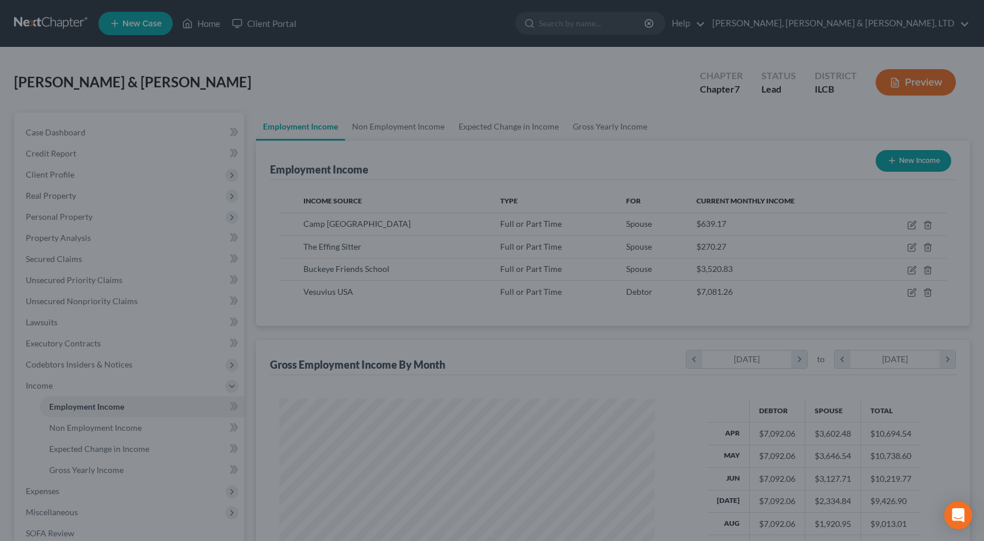
scroll to position [585718, 585529]
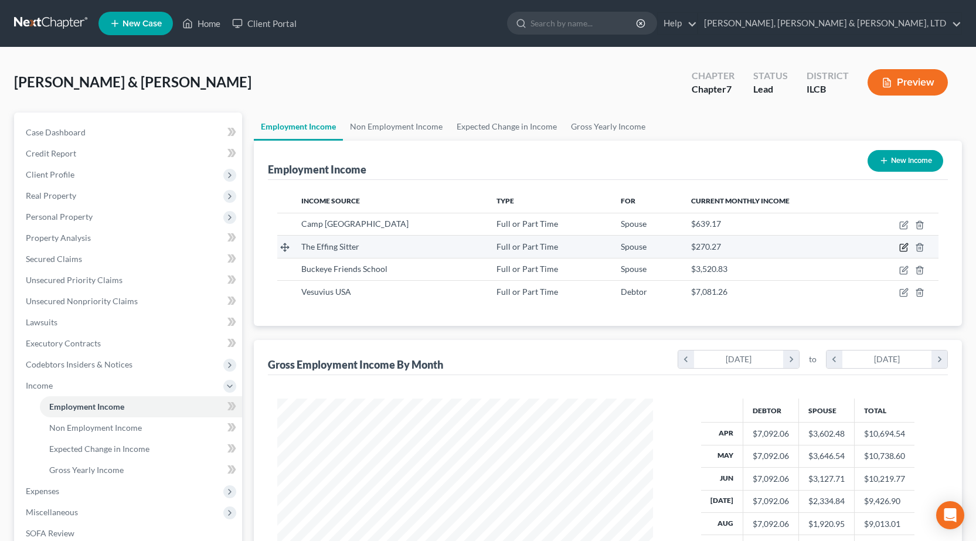
click at [904, 248] on icon "button" at bounding box center [903, 247] width 9 height 9
select select "0"
select select "14"
select select "2"
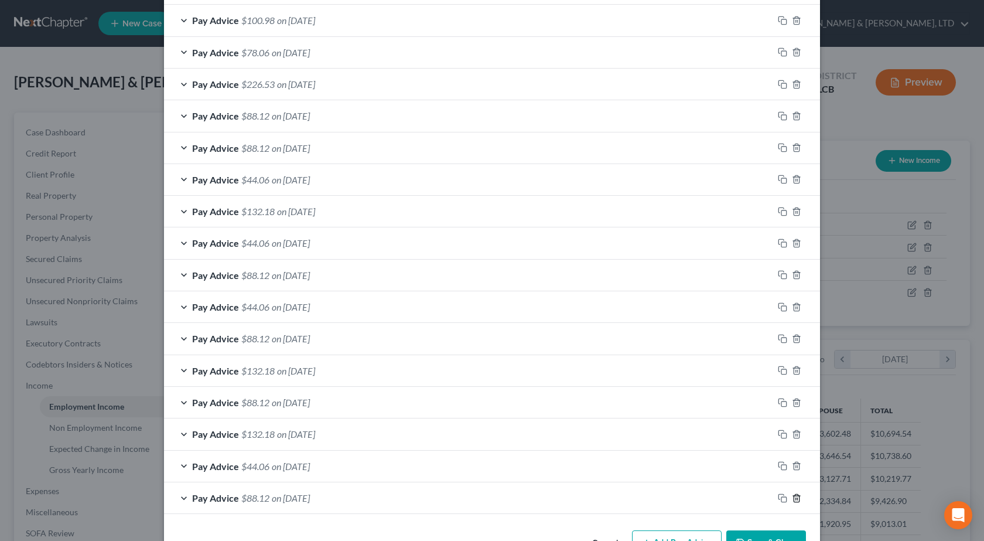
scroll to position [622, 0]
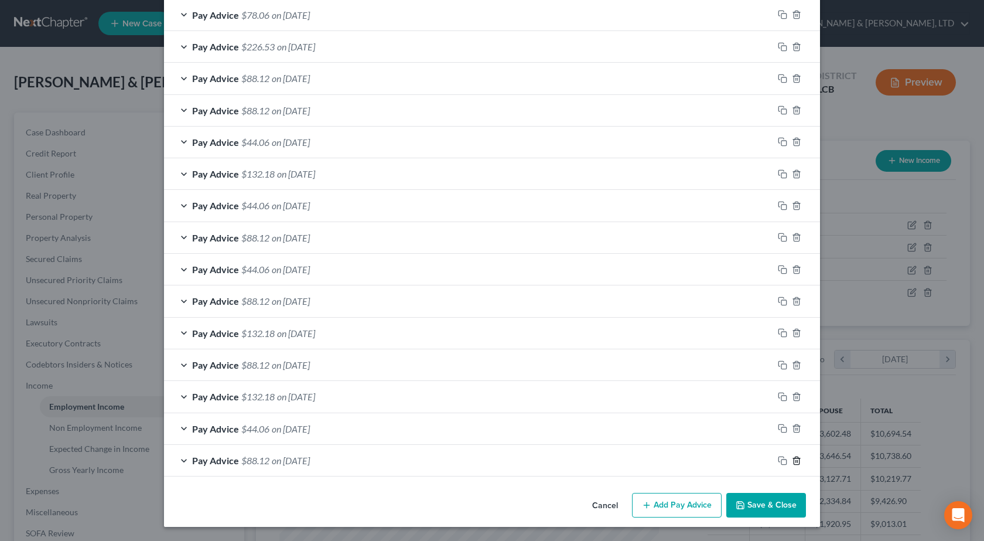
click at [793, 461] on icon "button" at bounding box center [796, 460] width 9 height 9
click at [792, 461] on icon "button" at bounding box center [796, 459] width 9 height 9
click at [792, 461] on icon "button" at bounding box center [796, 460] width 9 height 9
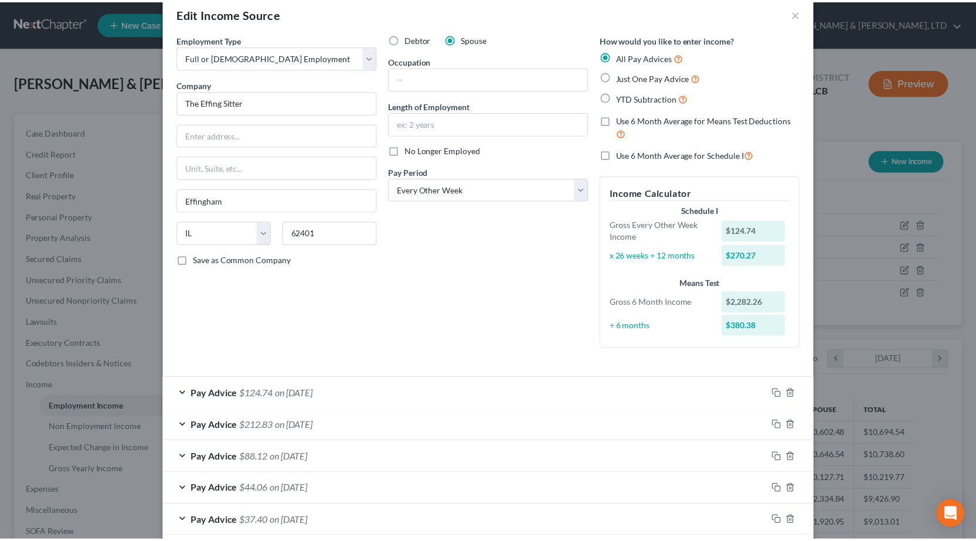
scroll to position [0, 0]
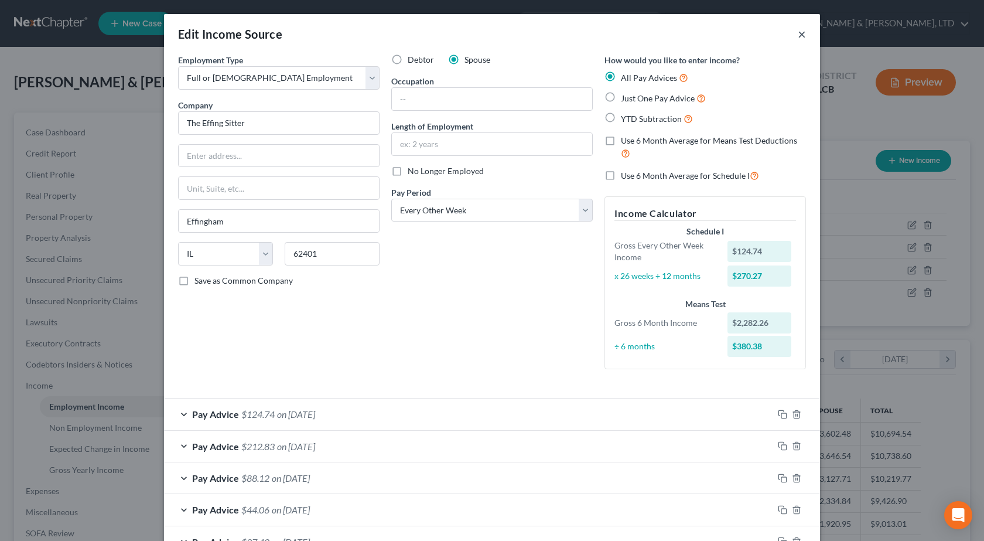
click at [798, 34] on button "×" at bounding box center [802, 34] width 8 height 14
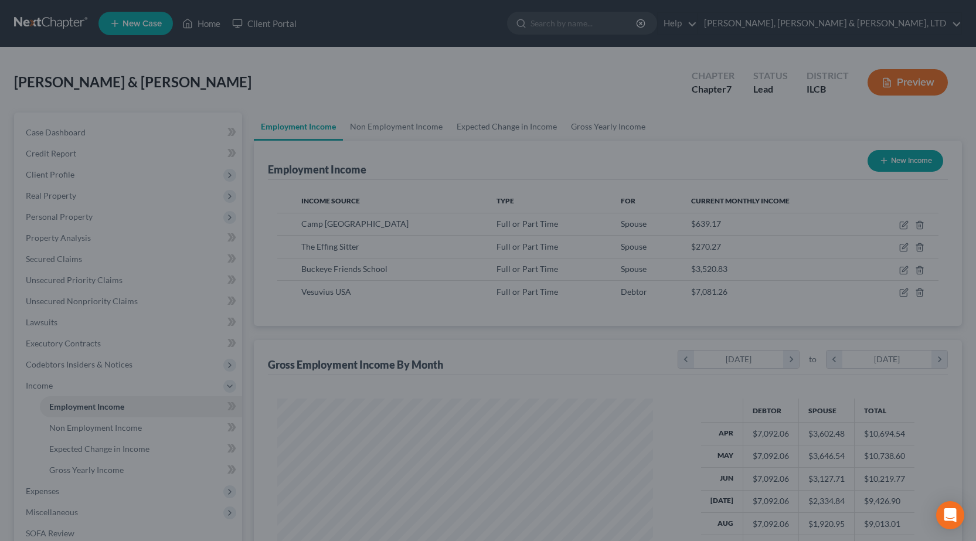
scroll to position [210, 399]
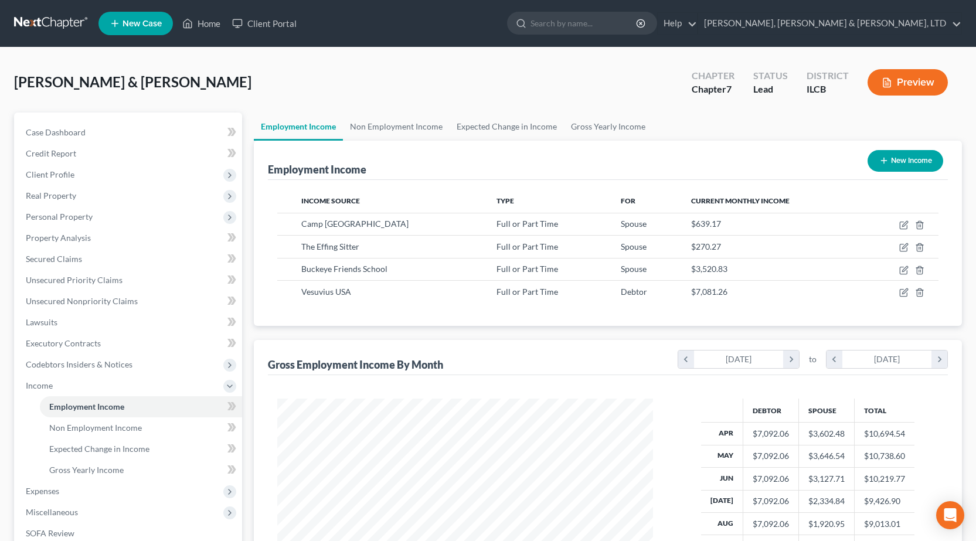
click at [906, 169] on button "New Income" at bounding box center [905, 161] width 76 height 22
select select "0"
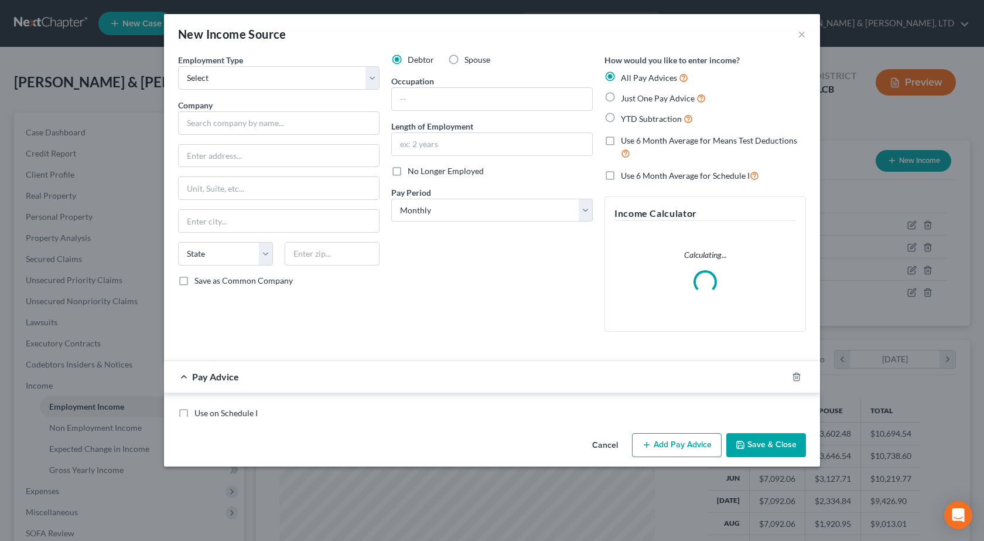
scroll to position [210, 403]
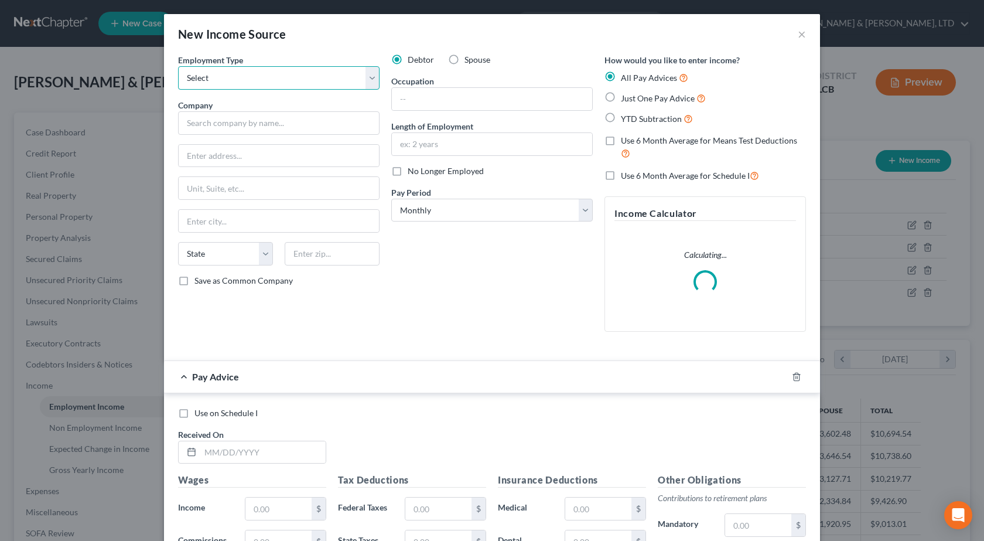
click at [237, 82] on select "Select Full or Part Time Employment Self Employment" at bounding box center [279, 77] width 202 height 23
select select "1"
click at [178, 66] on select "Select Full or Part Time Employment Self Employment" at bounding box center [279, 77] width 202 height 23
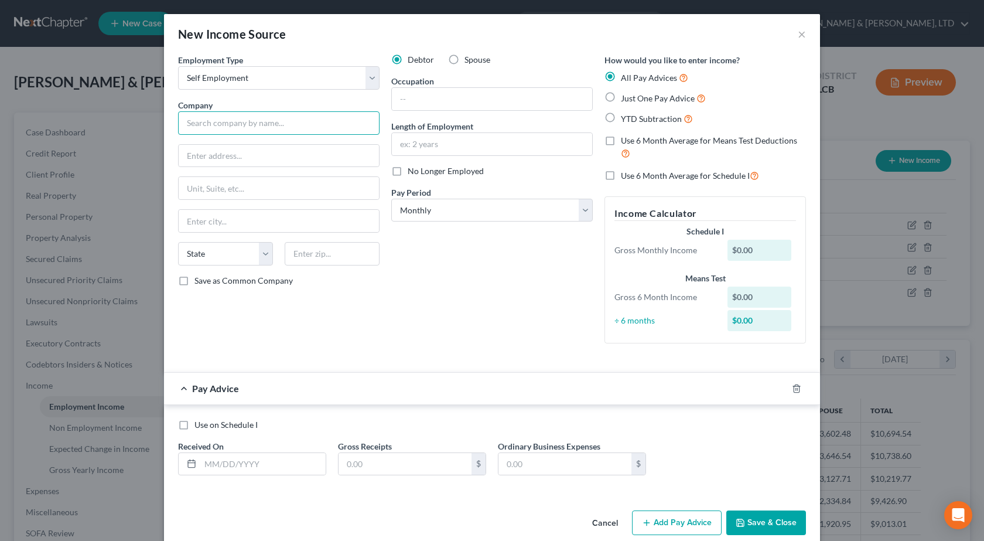
click at [217, 124] on input "text" at bounding box center [279, 122] width 202 height 23
type input "The Effing Sitter"
click at [437, 346] on div "Debtor Spouse Occupation Length of Employment No Longer Employed Pay Period * S…" at bounding box center [492, 203] width 213 height 299
click at [226, 224] on input "text" at bounding box center [279, 221] width 200 height 22
type input "Effingham"
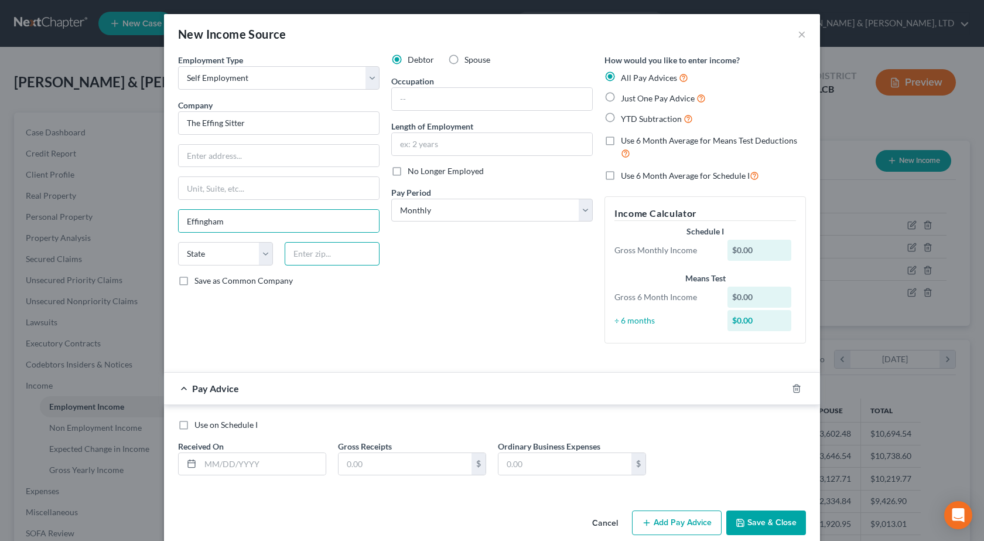
click at [333, 258] on input "text" at bounding box center [332, 253] width 95 height 23
type input "62401"
select select "14"
click at [473, 336] on div "Debtor Spouse Occupation Length of Employment No Longer Employed Pay Period * S…" at bounding box center [492, 203] width 213 height 299
click at [248, 458] on input "text" at bounding box center [262, 464] width 125 height 22
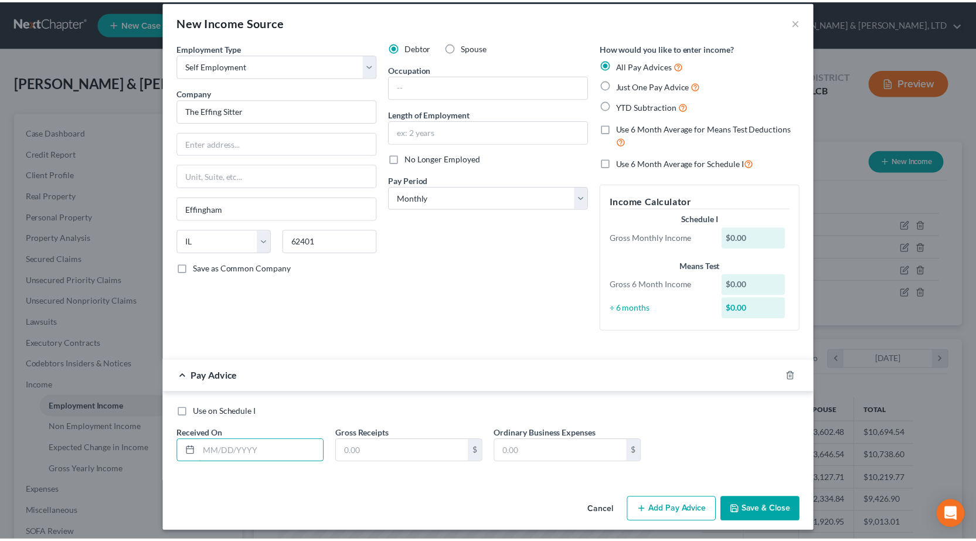
scroll to position [18, 0]
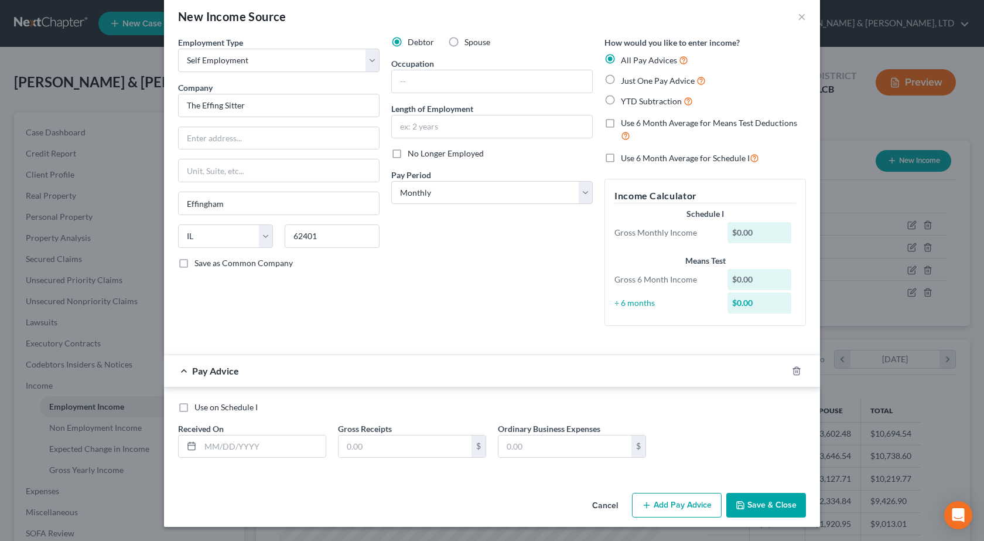
click at [747, 498] on button "Save & Close" at bounding box center [767, 505] width 80 height 25
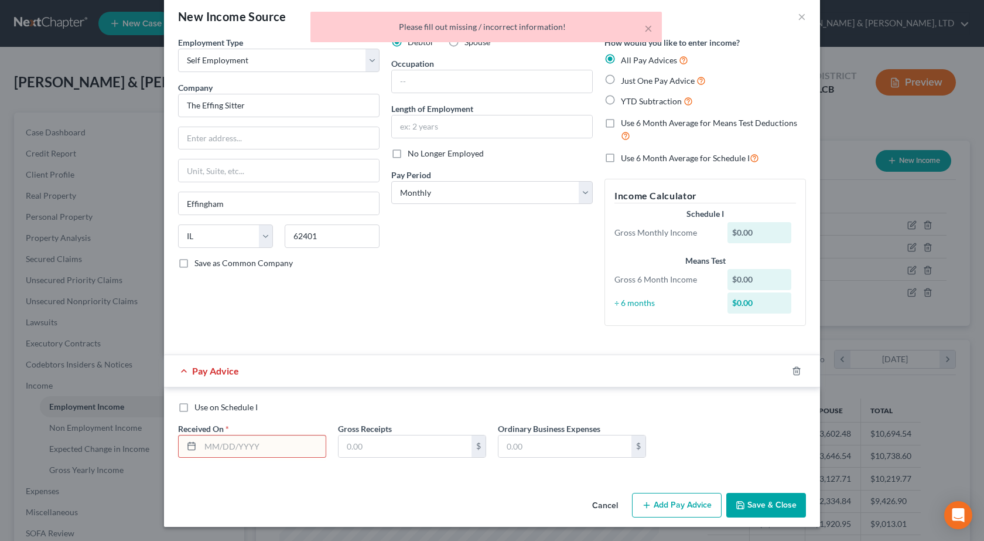
click at [601, 506] on button "Cancel" at bounding box center [605, 505] width 45 height 23
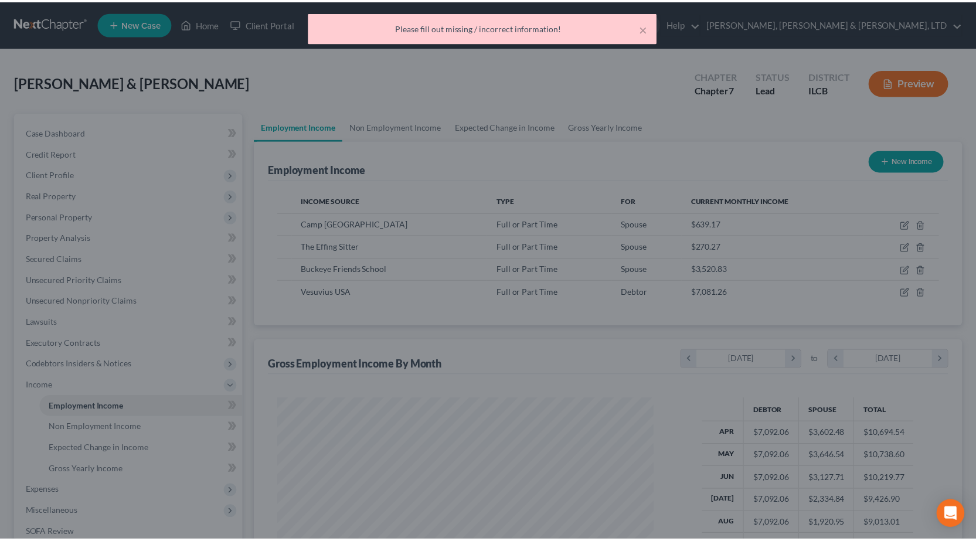
scroll to position [585718, 585529]
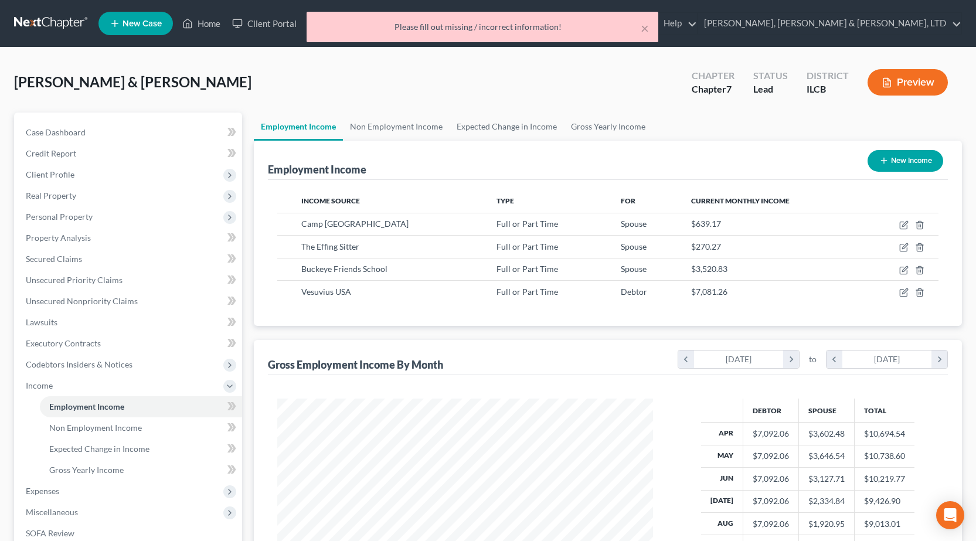
click at [22, 26] on div "× Please fill out missing / incorrect information!" at bounding box center [482, 30] width 976 height 36
click at [22, 23] on div "× Please fill out missing / incorrect information!" at bounding box center [482, 30] width 976 height 36
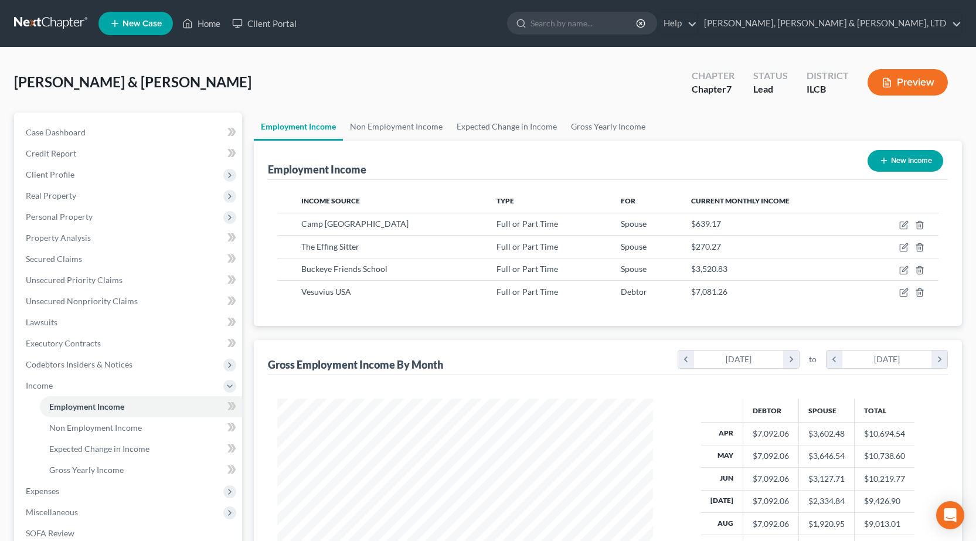
click at [45, 18] on link at bounding box center [51, 23] width 75 height 21
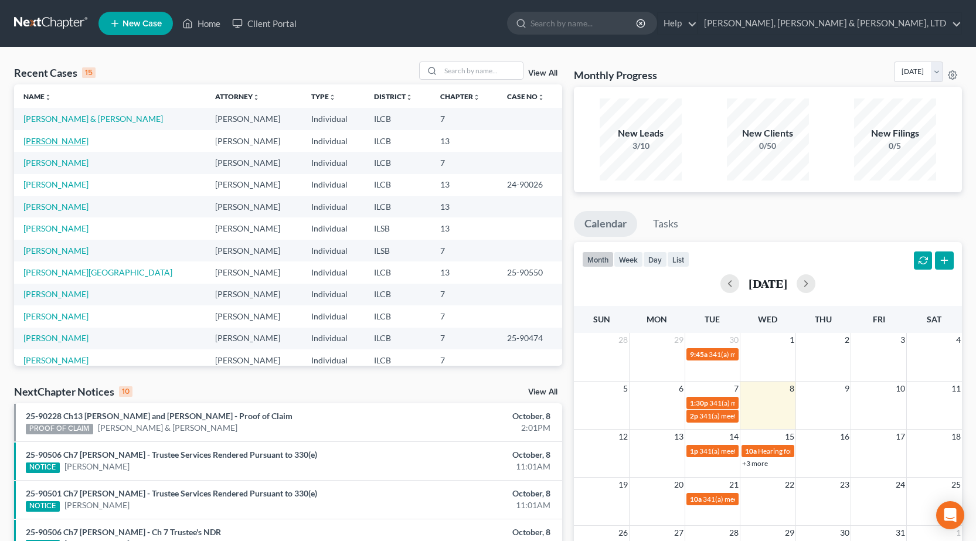
click at [40, 143] on link "[PERSON_NAME]" at bounding box center [55, 141] width 65 height 10
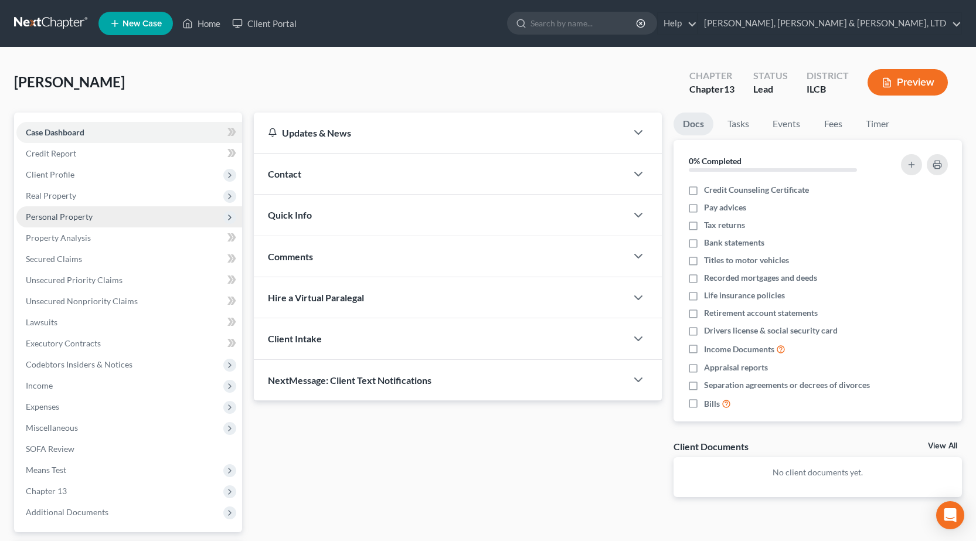
click at [78, 217] on span "Personal Property" at bounding box center [59, 217] width 67 height 10
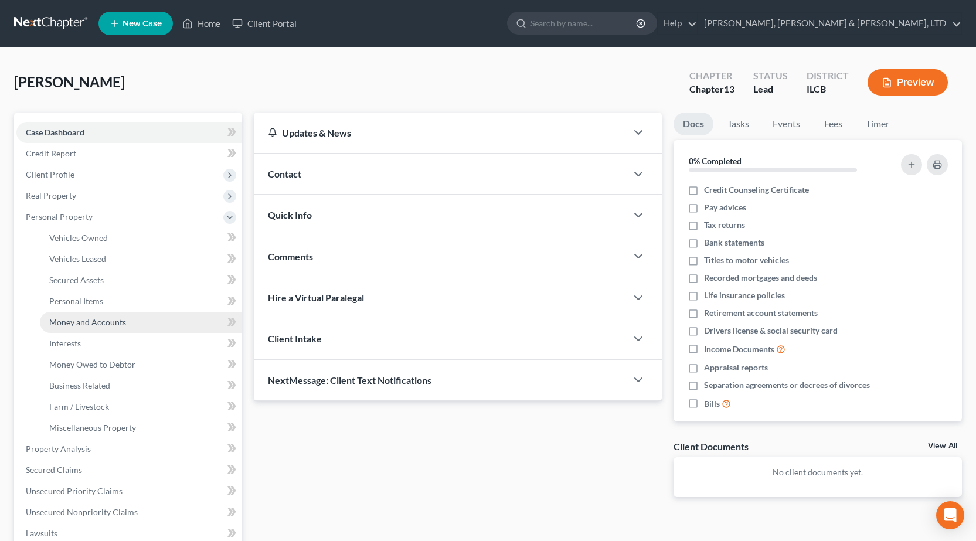
click at [107, 326] on span "Money and Accounts" at bounding box center [87, 322] width 77 height 10
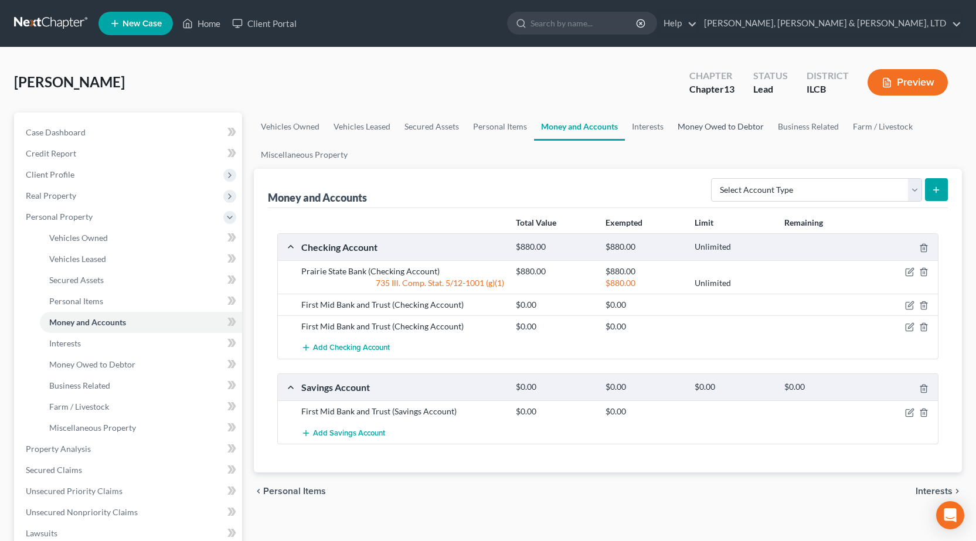
click at [688, 122] on link "Money Owed to Debtor" at bounding box center [720, 126] width 100 height 28
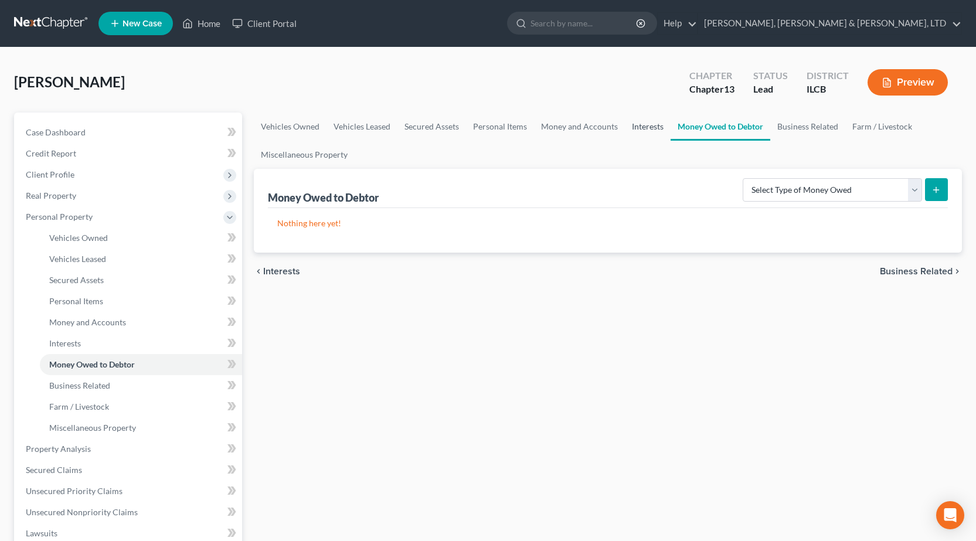
click at [649, 126] on link "Interests" at bounding box center [648, 126] width 46 height 28
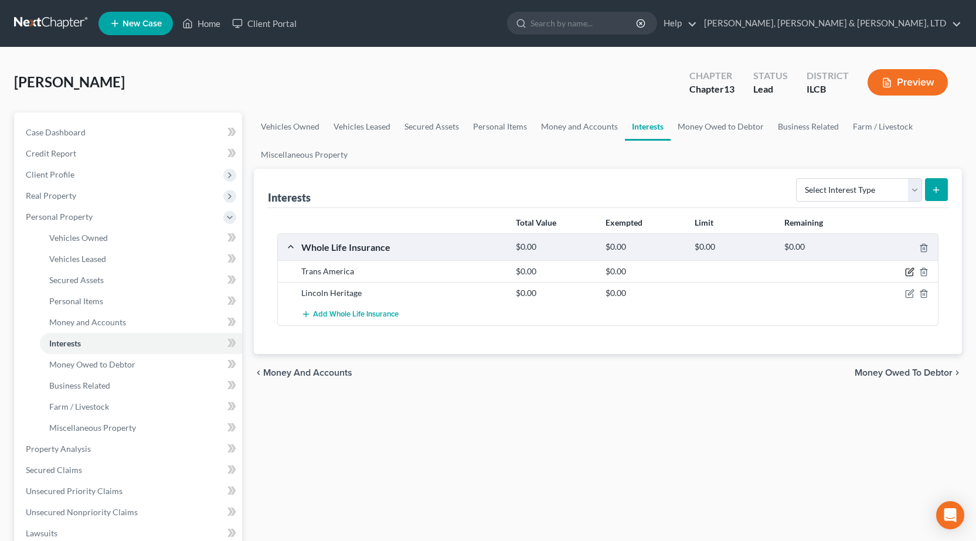
click at [909, 271] on icon "button" at bounding box center [909, 271] width 9 height 9
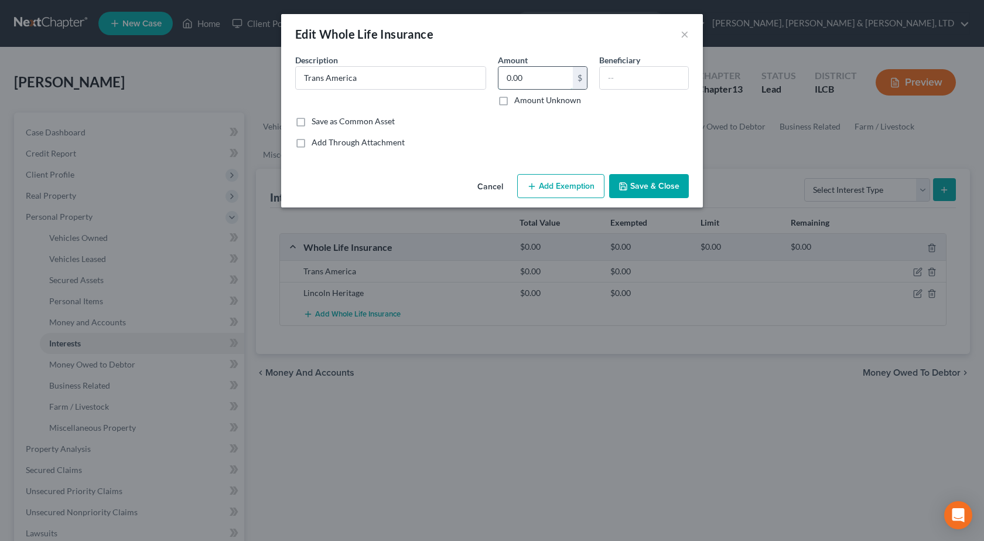
click at [516, 81] on input "0.00" at bounding box center [536, 78] width 74 height 22
type input "1,093.20"
click at [572, 191] on button "Add Exemption" at bounding box center [560, 186] width 87 height 25
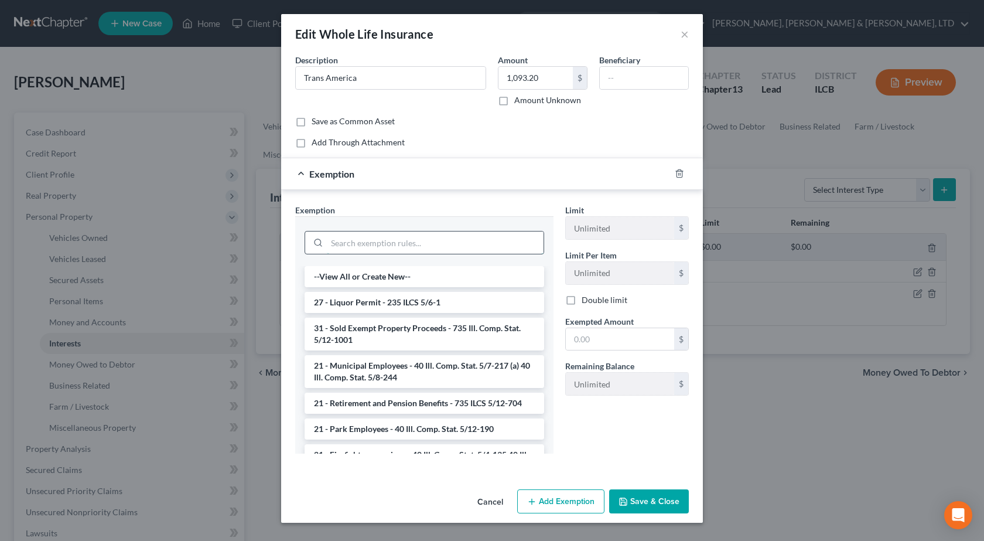
click at [359, 250] on input "search" at bounding box center [435, 242] width 217 height 22
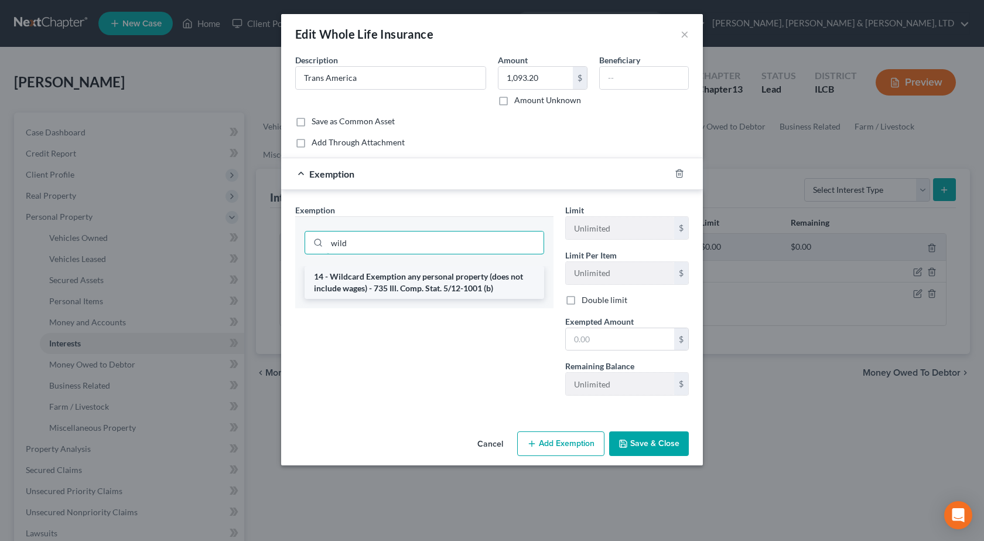
type input "wild"
click at [371, 288] on li "14 - Wildcard Exemption any personal property (does not include wages) - 735 Il…" at bounding box center [425, 282] width 240 height 33
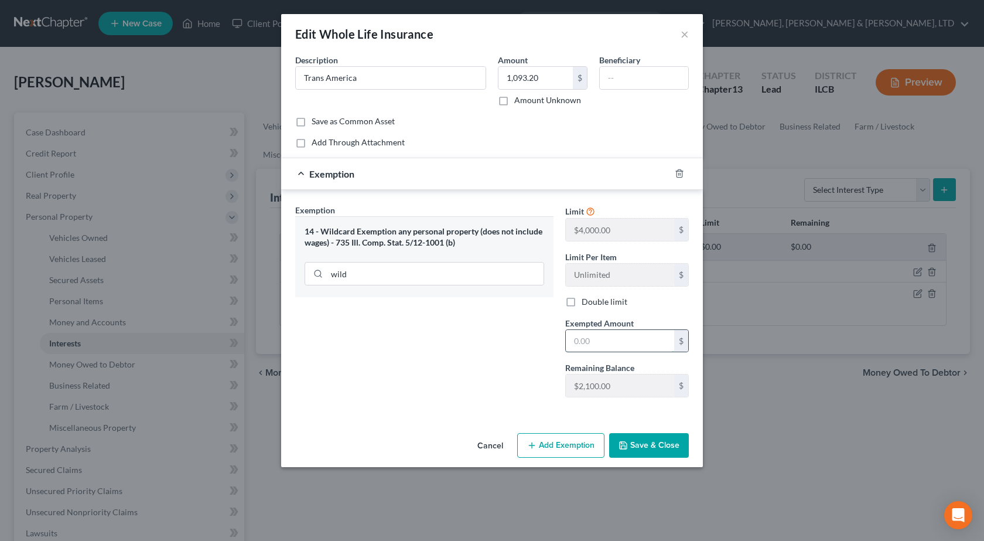
click at [623, 351] on input "text" at bounding box center [620, 341] width 108 height 22
type input "1,093.20"
click at [647, 436] on button "Save & Close" at bounding box center [649, 445] width 80 height 25
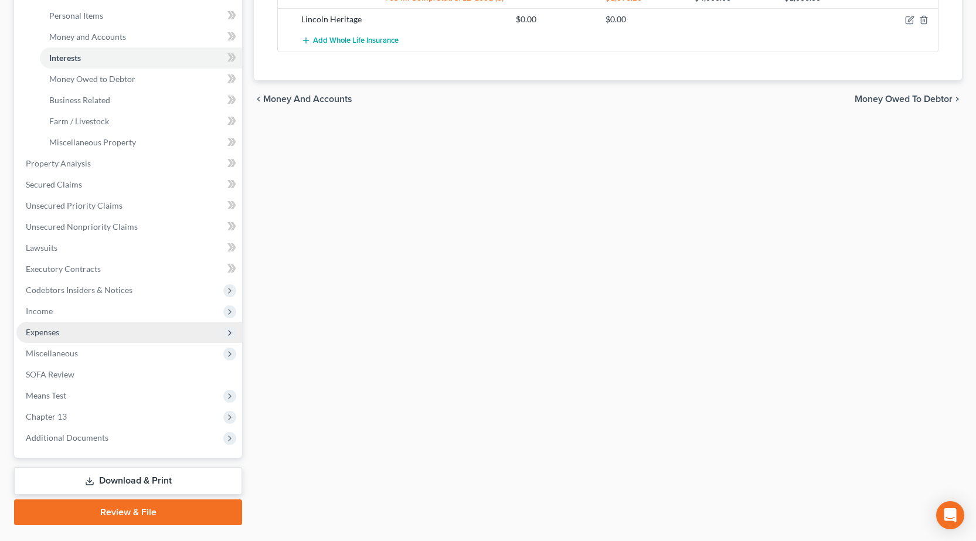
scroll to position [293, 0]
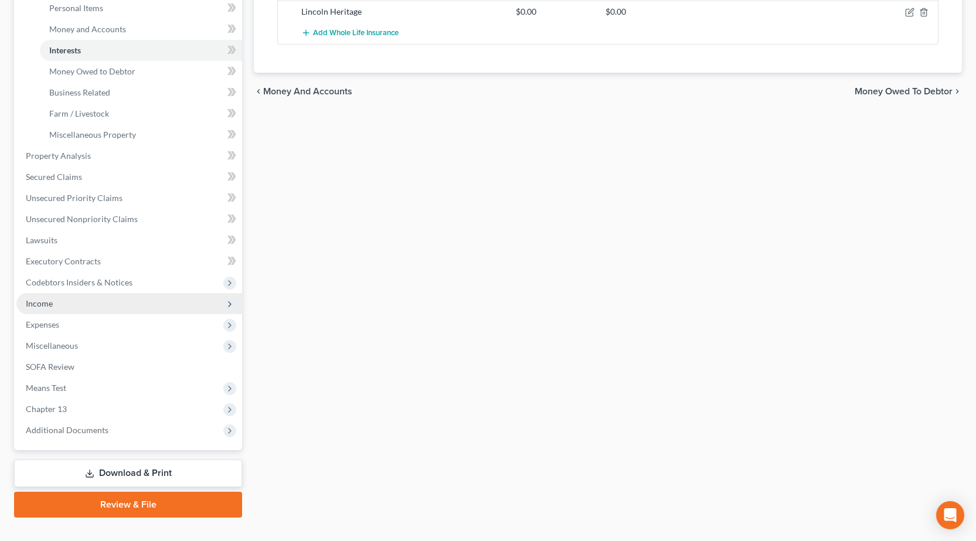
click at [54, 305] on span "Income" at bounding box center [129, 303] width 226 height 21
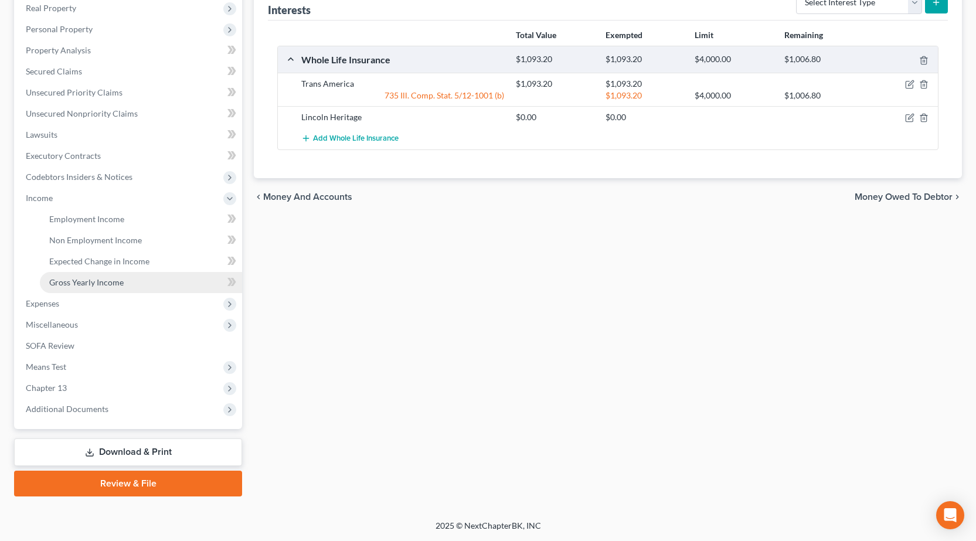
click at [106, 282] on span "Gross Yearly Income" at bounding box center [86, 282] width 74 height 10
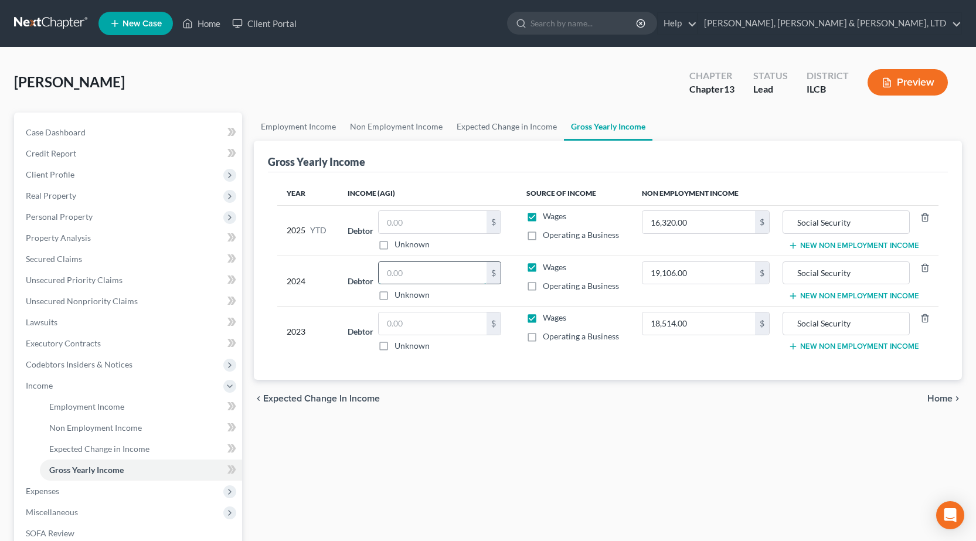
click at [412, 274] on input "text" at bounding box center [433, 273] width 108 height 22
type input "22,431"
click at [704, 270] on input "19,106.00" at bounding box center [698, 273] width 113 height 22
type input "19,098"
click at [507, 489] on div "Employment Income Non Employment Income Expected Change in Income Gross Yearly …" at bounding box center [608, 397] width 720 height 571
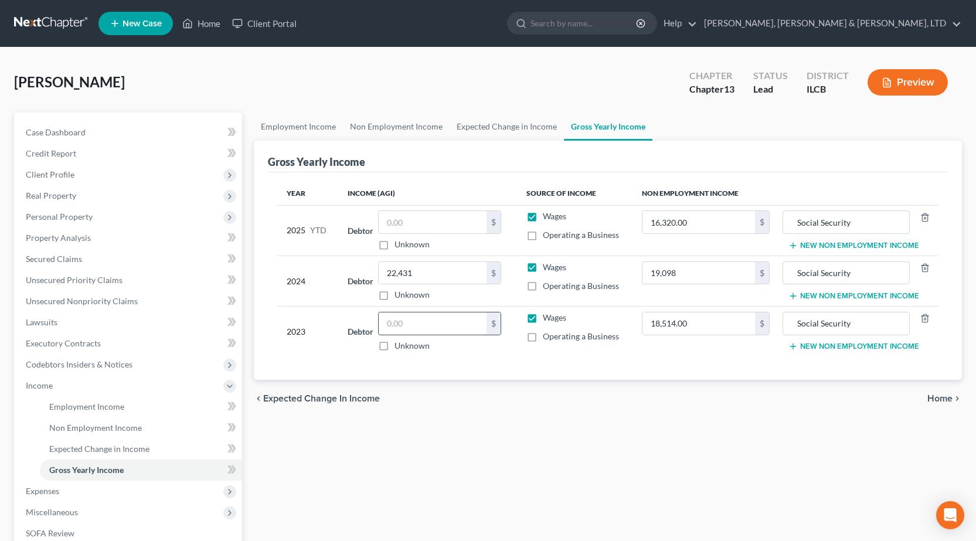
click at [411, 315] on input "text" at bounding box center [433, 323] width 108 height 22
type input "23,528"
click at [707, 321] on input "18,514.00" at bounding box center [698, 323] width 113 height 22
type input "18,336"
click at [554, 447] on div "Employment Income Non Employment Income Expected Change in Income Gross Yearly …" at bounding box center [608, 397] width 720 height 571
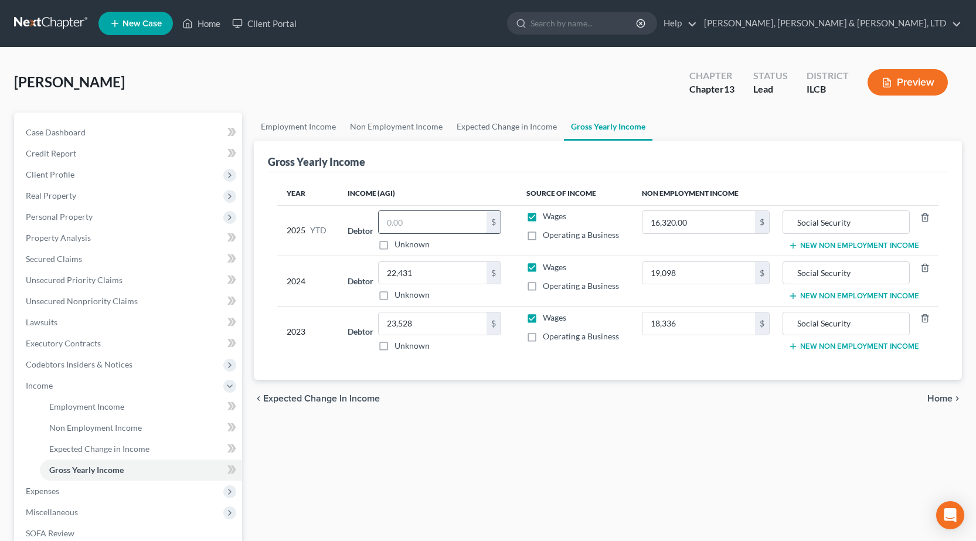
click at [419, 225] on input "text" at bounding box center [433, 222] width 108 height 22
click at [58, 220] on span "Personal Property" at bounding box center [59, 217] width 67 height 10
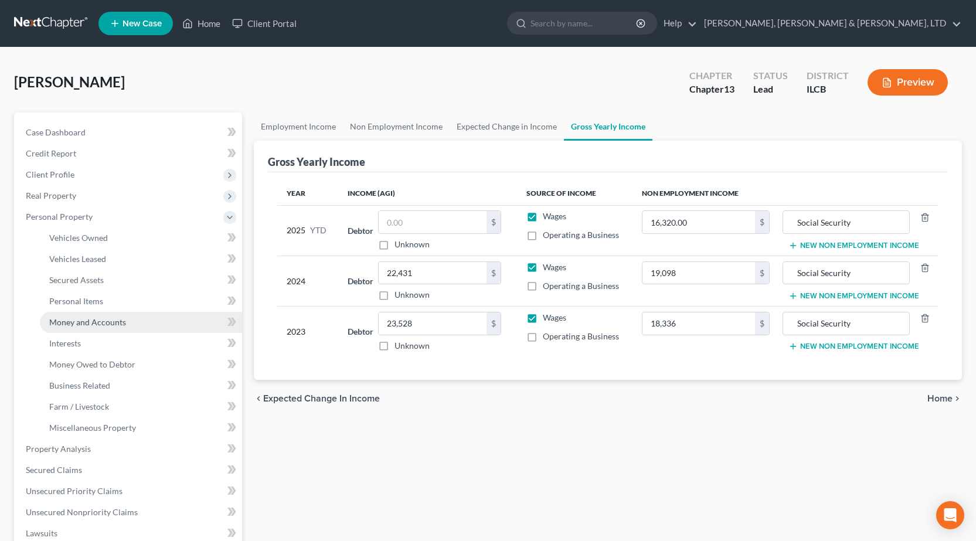
click at [92, 330] on link "Money and Accounts" at bounding box center [141, 322] width 202 height 21
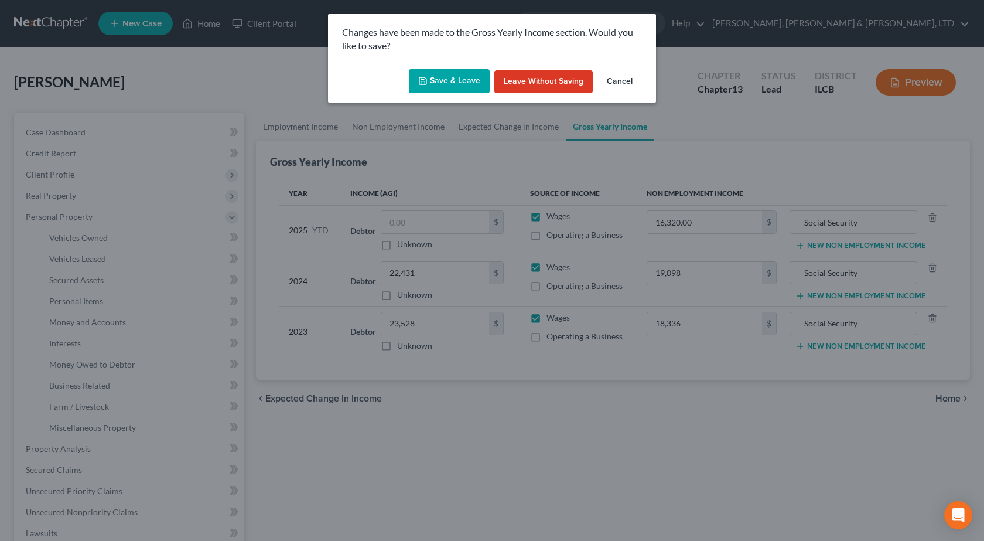
click at [449, 81] on button "Save & Leave" at bounding box center [449, 81] width 81 height 25
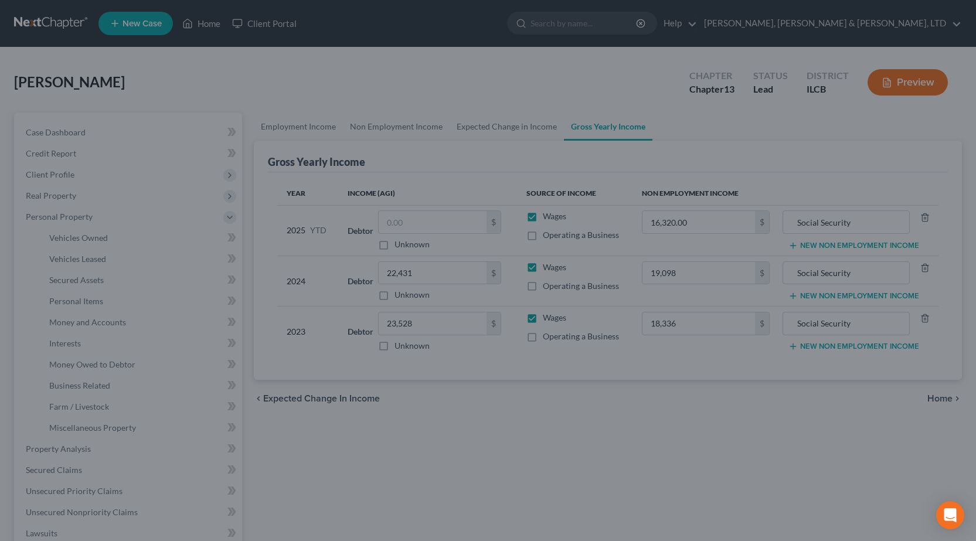
type input "19,098.00"
type input "18,336.00"
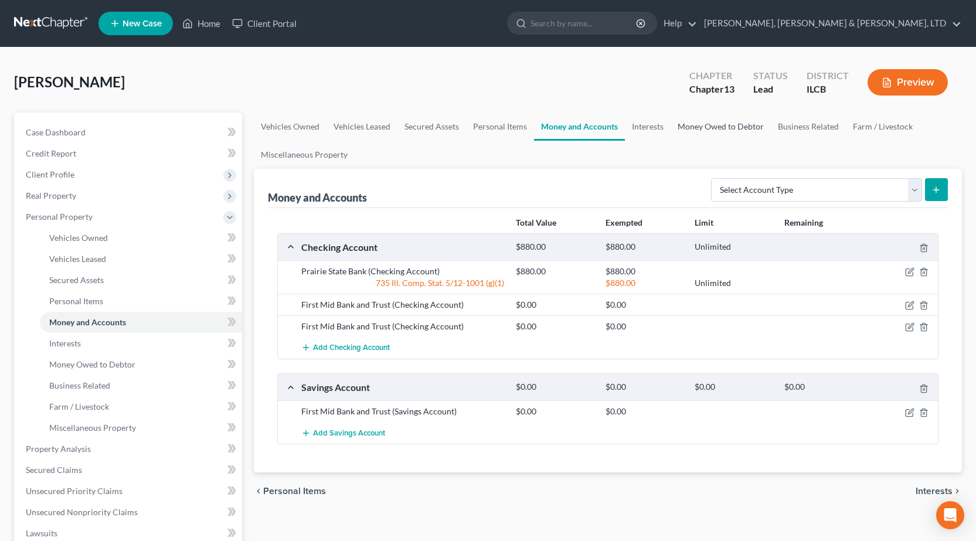
click at [696, 131] on link "Money Owed to Debtor" at bounding box center [720, 126] width 100 height 28
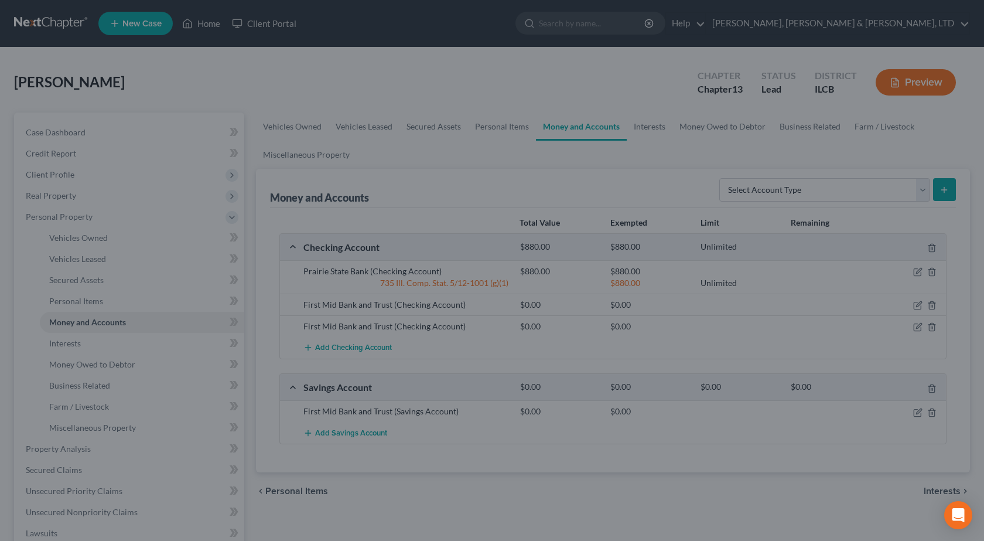
drag, startPoint x: 672, startPoint y: 175, endPoint x: 654, endPoint y: 169, distance: 18.7
click at [671, 175] on div at bounding box center [492, 270] width 984 height 541
click at [620, 122] on div at bounding box center [492, 270] width 984 height 541
drag, startPoint x: 586, startPoint y: 165, endPoint x: 572, endPoint y: 161, distance: 14.5
click at [584, 164] on div at bounding box center [492, 270] width 984 height 541
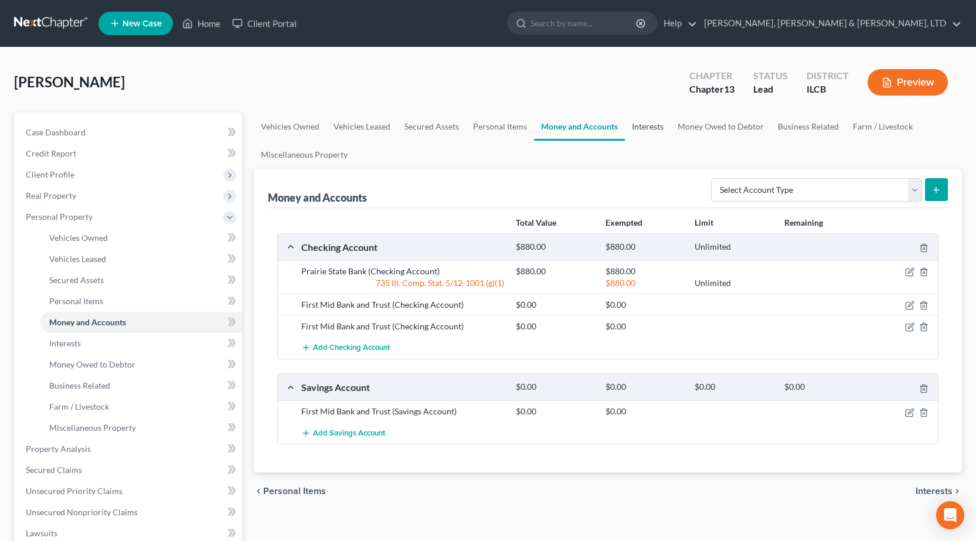
click at [637, 129] on link "Interests" at bounding box center [648, 126] width 46 height 28
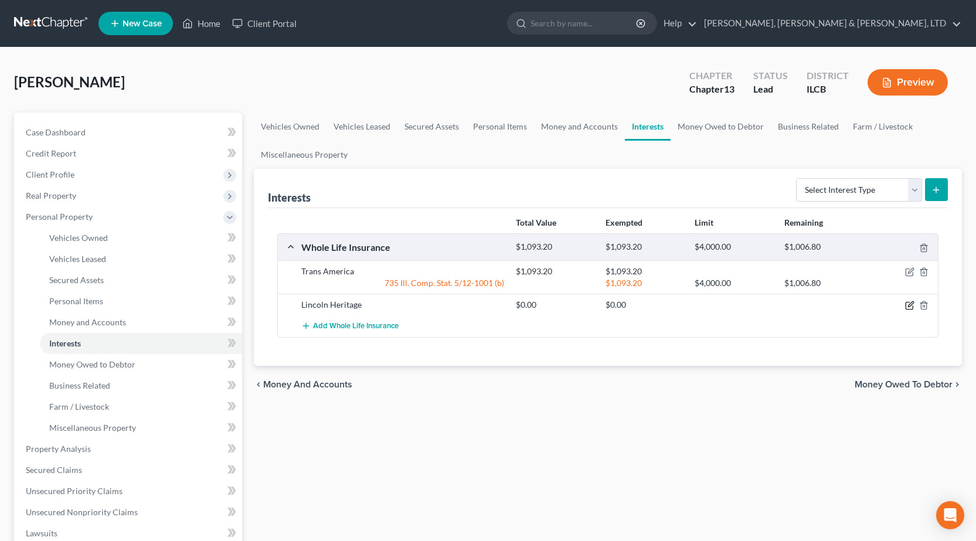
click at [911, 306] on icon "button" at bounding box center [909, 305] width 9 height 9
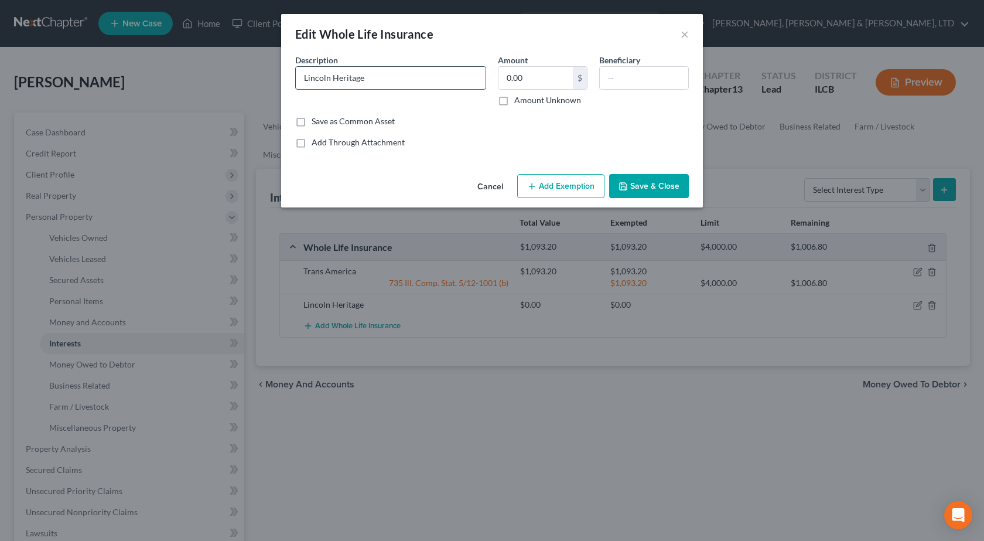
click at [393, 77] on input "Lincoln Heritage" at bounding box center [391, 78] width 190 height 22
click at [391, 77] on input "Lincoln Heritage" at bounding box center [391, 78] width 190 height 22
click at [364, 76] on input "Lincoln Heritage7688" at bounding box center [391, 78] width 190 height 22
click at [424, 80] on input "Lincoln Heritage 7688" at bounding box center [391, 78] width 190 height 22
type input "Lincoln Heritage 7688 eff. [DATE]"
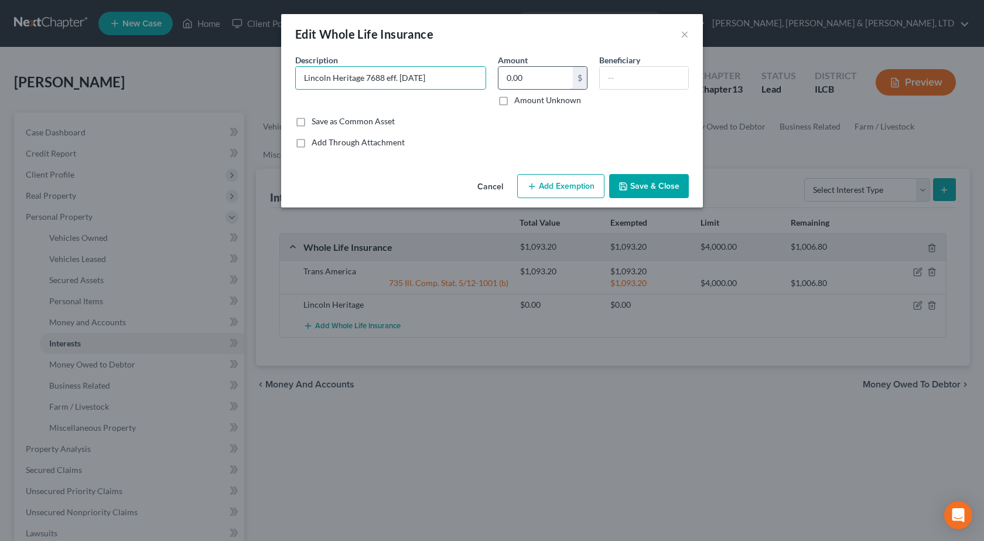
click at [519, 76] on input "0.00" at bounding box center [536, 78] width 74 height 22
type input "1,263.25"
click at [575, 197] on button "Add Exemption" at bounding box center [560, 186] width 87 height 25
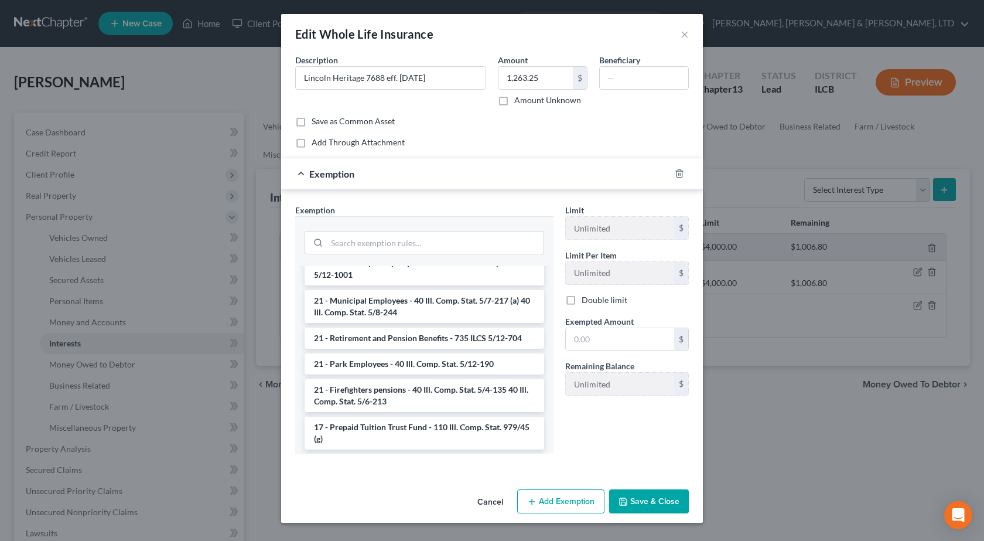
scroll to position [234, 0]
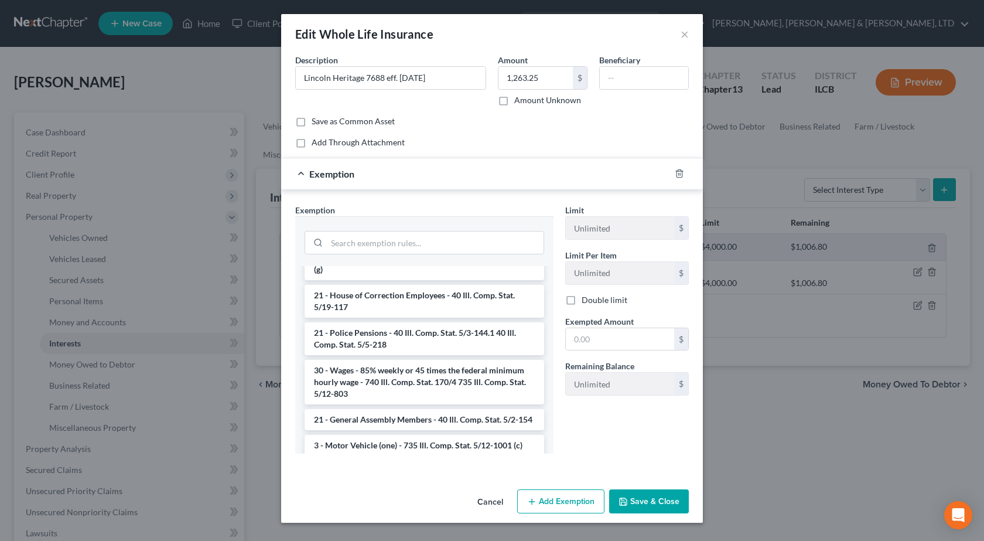
click at [659, 504] on button "Save & Close" at bounding box center [649, 501] width 80 height 25
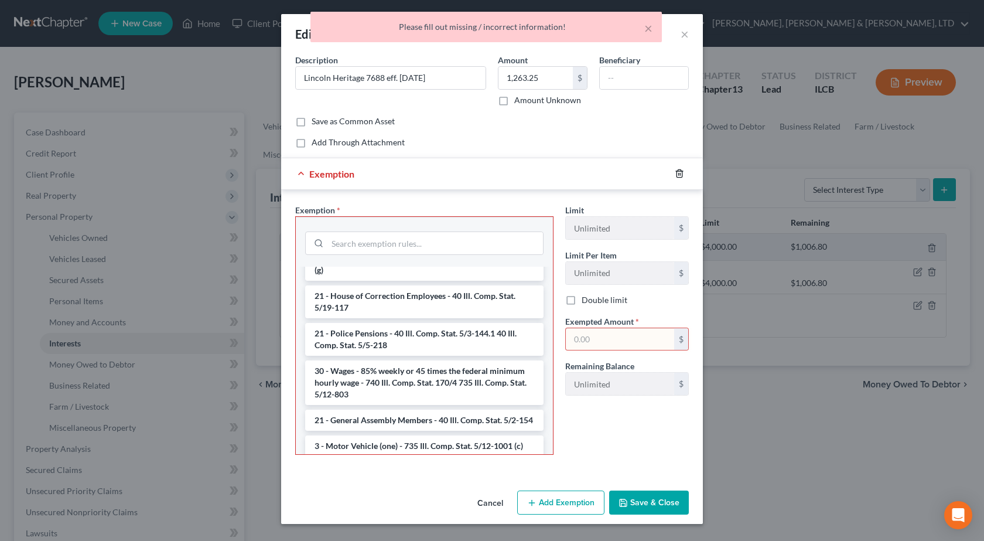
click at [678, 175] on icon "button" at bounding box center [679, 173] width 9 height 9
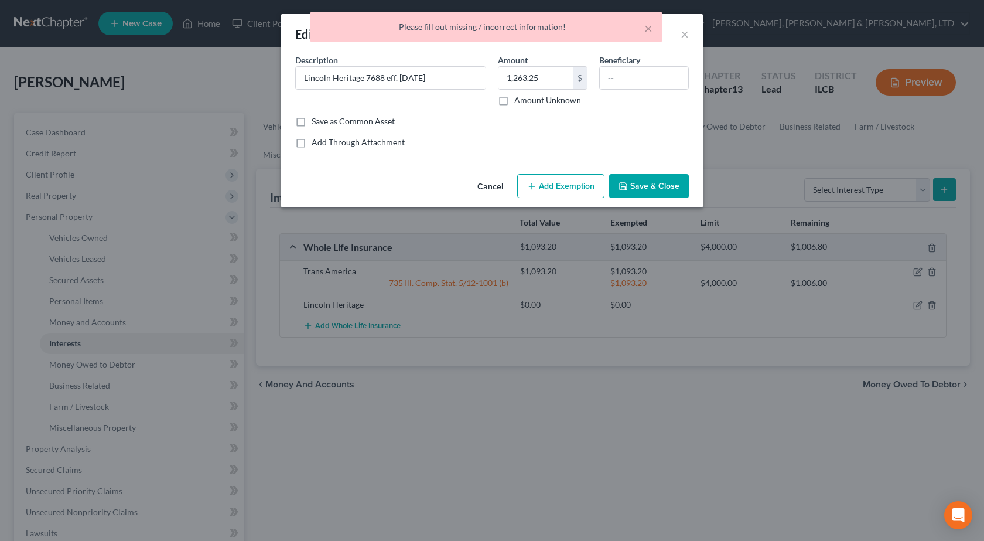
click at [671, 179] on button "Save & Close" at bounding box center [649, 186] width 80 height 25
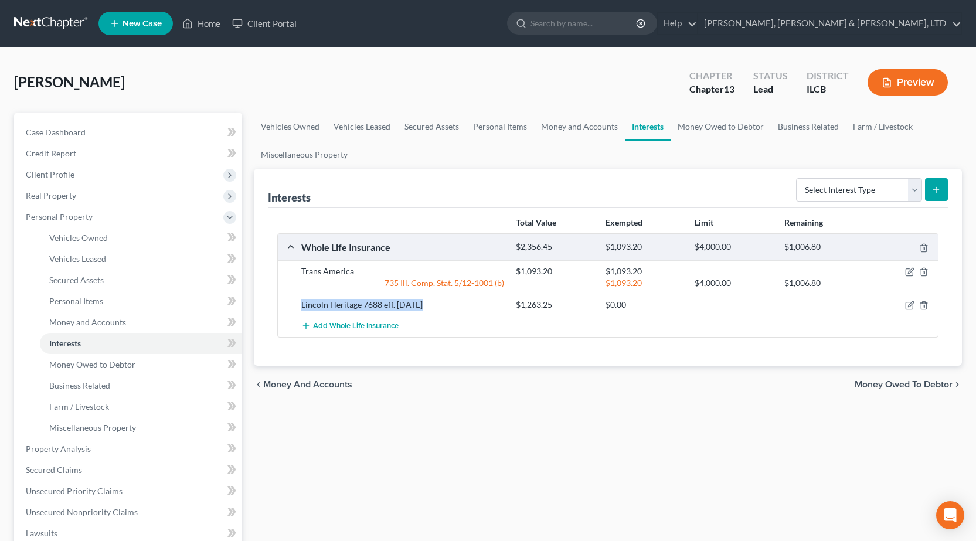
drag, startPoint x: 300, startPoint y: 302, endPoint x: 441, endPoint y: 302, distance: 141.2
click at [441, 302] on div "Lincoln Heritage 7688 eff. [DATE]" at bounding box center [402, 305] width 214 height 12
copy div "Lincoln Heritage 7688 eff. [DATE]"
click at [864, 197] on select "Select Interest Type 401K Annuity Bond Education IRA Government Bond Government…" at bounding box center [859, 189] width 126 height 23
select select "whole_life_insurance"
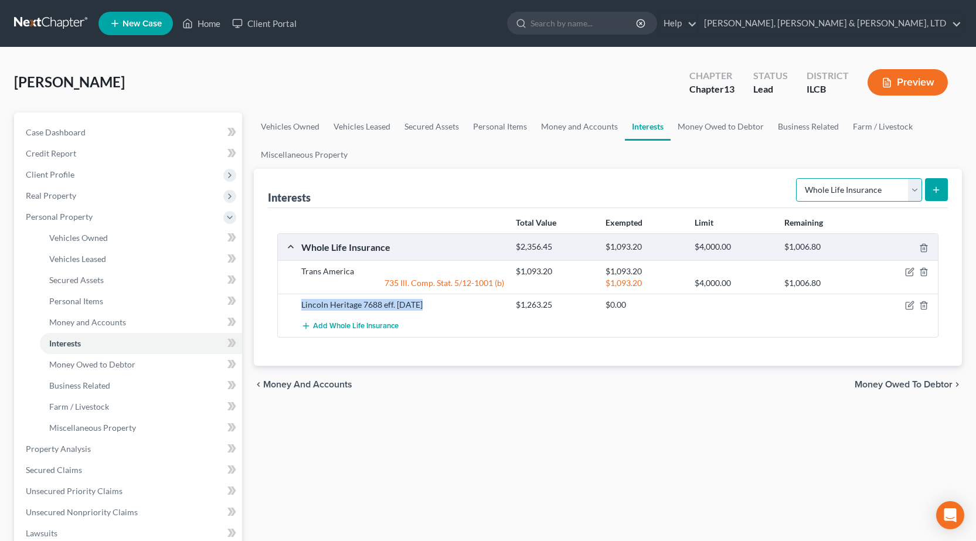
click at [797, 178] on select "Select Interest Type 401K Annuity Bond Education IRA Government Bond Government…" at bounding box center [859, 189] width 126 height 23
click at [933, 186] on icon "submit" at bounding box center [935, 189] width 9 height 9
click at [935, 194] on icon "submit" at bounding box center [935, 189] width 9 height 9
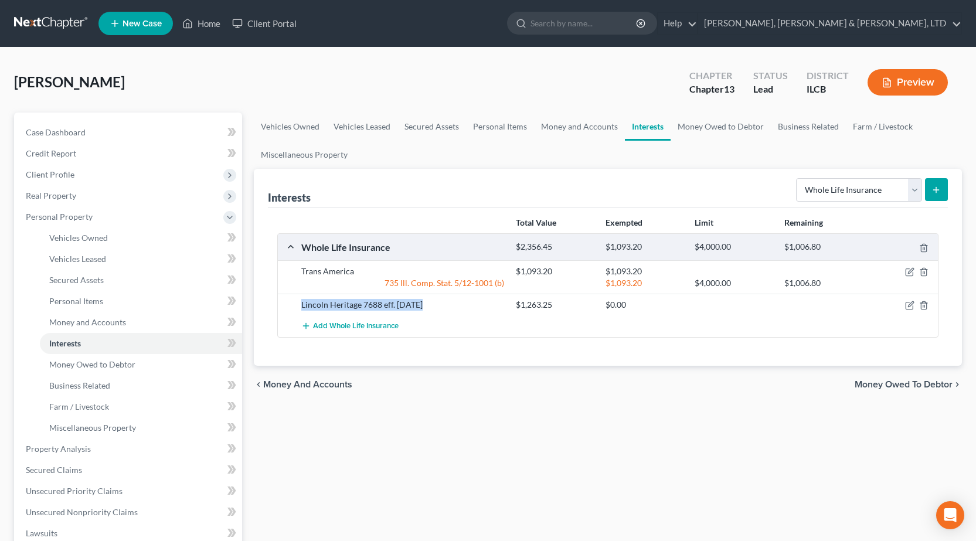
click at [935, 194] on icon "submit" at bounding box center [935, 189] width 9 height 9
click at [576, 127] on link "Money and Accounts" at bounding box center [579, 126] width 91 height 28
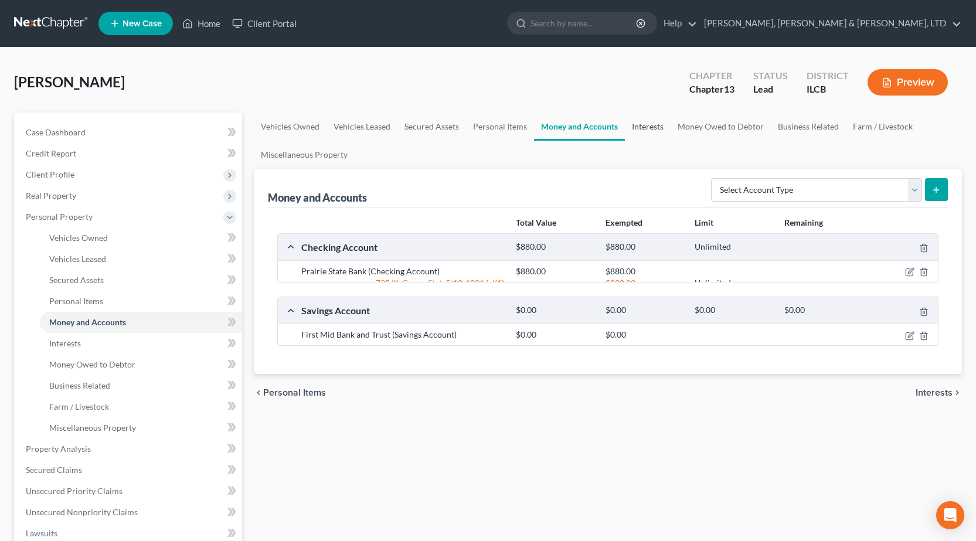
click at [644, 129] on link "Interests" at bounding box center [648, 126] width 46 height 28
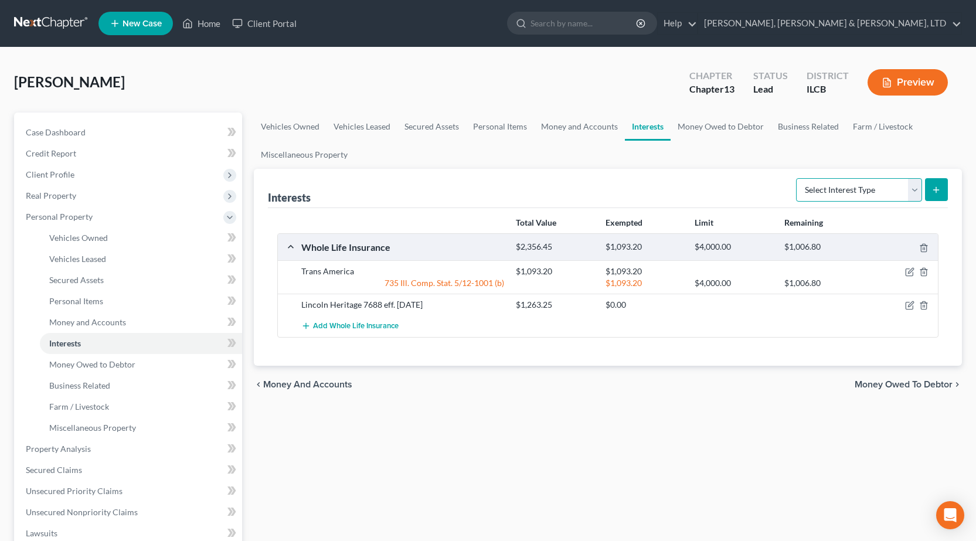
click at [835, 192] on select "Select Interest Type 401K Annuity Bond Education IRA Government Bond Government…" at bounding box center [859, 189] width 126 height 23
select select "whole_life_insurance"
click at [797, 178] on select "Select Interest Type 401K Annuity Bond Education IRA Government Bond Government…" at bounding box center [859, 189] width 126 height 23
click at [930, 193] on button "submit" at bounding box center [936, 189] width 23 height 23
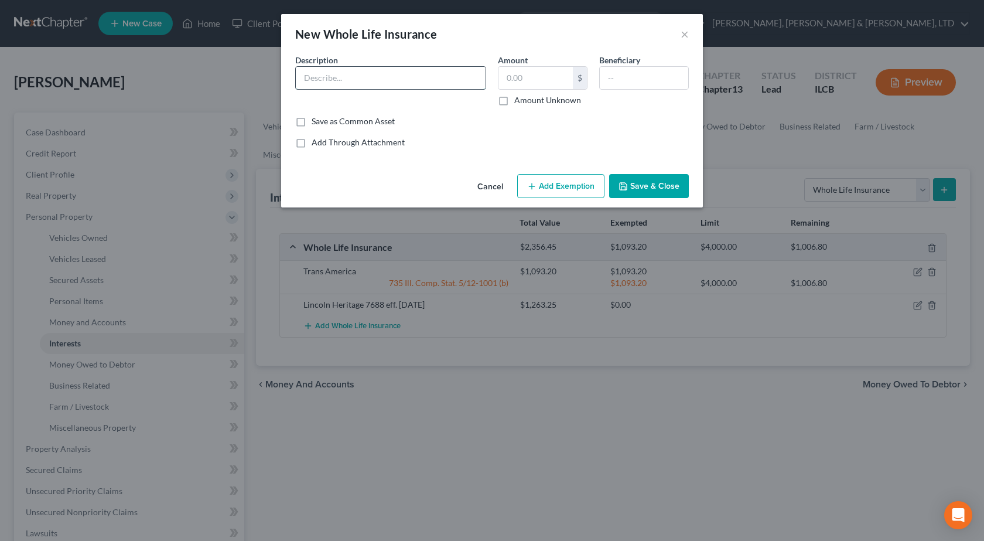
click at [365, 79] on input "text" at bounding box center [391, 78] width 190 height 22
paste input "Lincoln Heritage 7688 eff. [DATE]"
click at [384, 77] on input "Lincoln Heritage 7688 eff. [DATE]" at bounding box center [391, 78] width 190 height 22
drag, startPoint x: 442, startPoint y: 76, endPoint x: 399, endPoint y: 75, distance: 43.4
click at [399, 75] on input "Lincoln Heritage 9441 eff. [DATE]" at bounding box center [391, 78] width 190 height 22
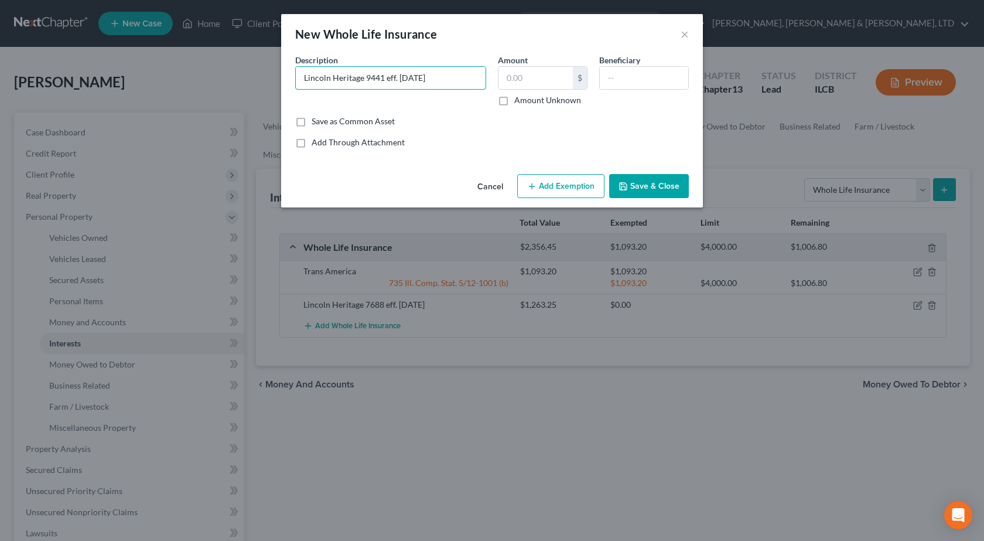
type input "Lincoln Heritage 9441 eff. [DATE]"
click at [657, 189] on button "Save & Close" at bounding box center [649, 186] width 80 height 25
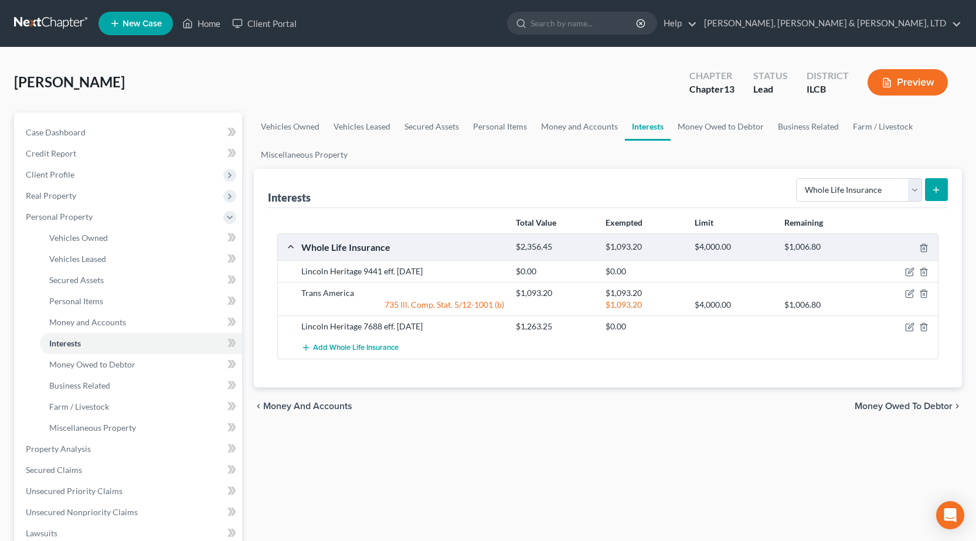
click at [935, 188] on icon "submit" at bounding box center [935, 189] width 9 height 9
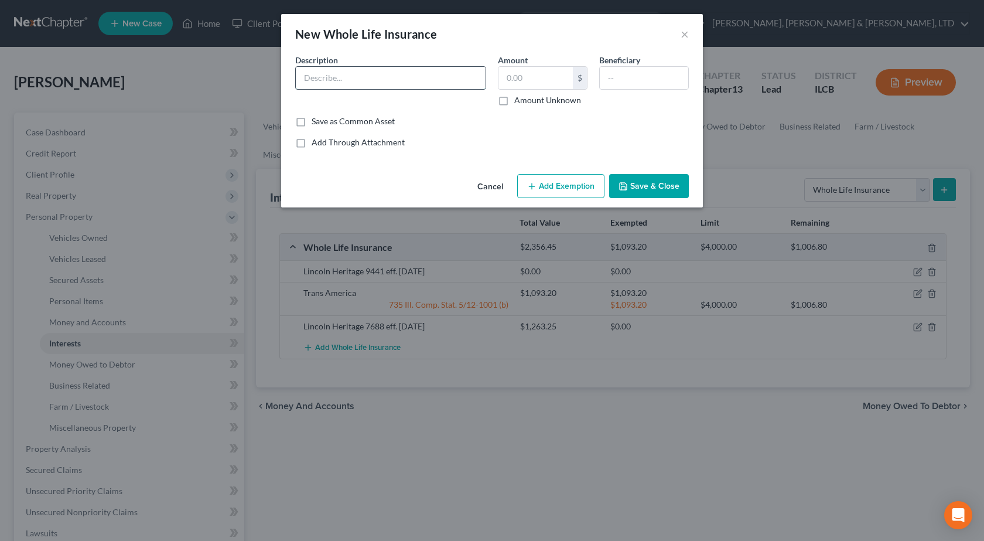
click at [313, 79] on input "text" at bounding box center [391, 78] width 190 height 22
type input "Lincoln Heritage 4329 eff. [DATE]"
click at [543, 77] on input "text" at bounding box center [536, 78] width 74 height 22
type input "139.53"
click at [650, 185] on button "Save & Close" at bounding box center [649, 186] width 80 height 25
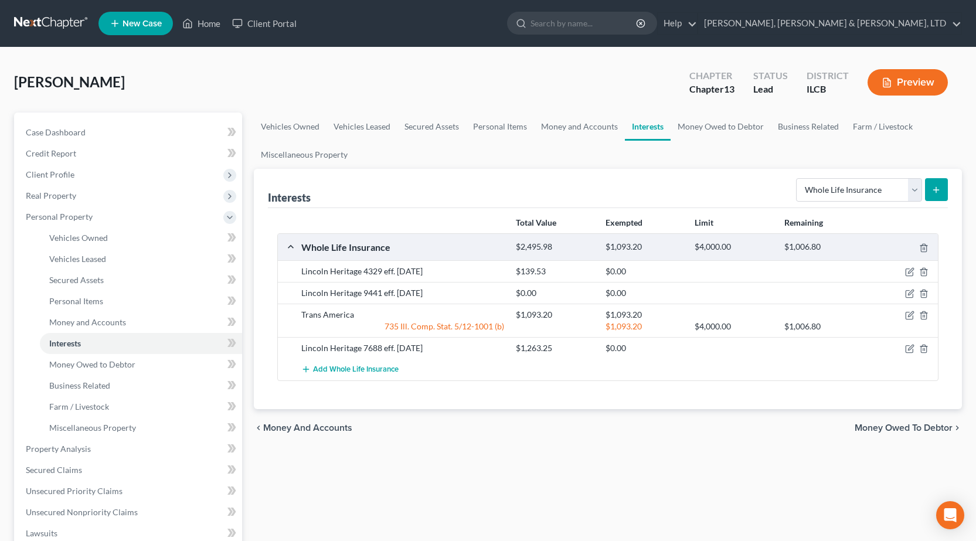
click at [935, 190] on line "submit" at bounding box center [935, 190] width 5 height 0
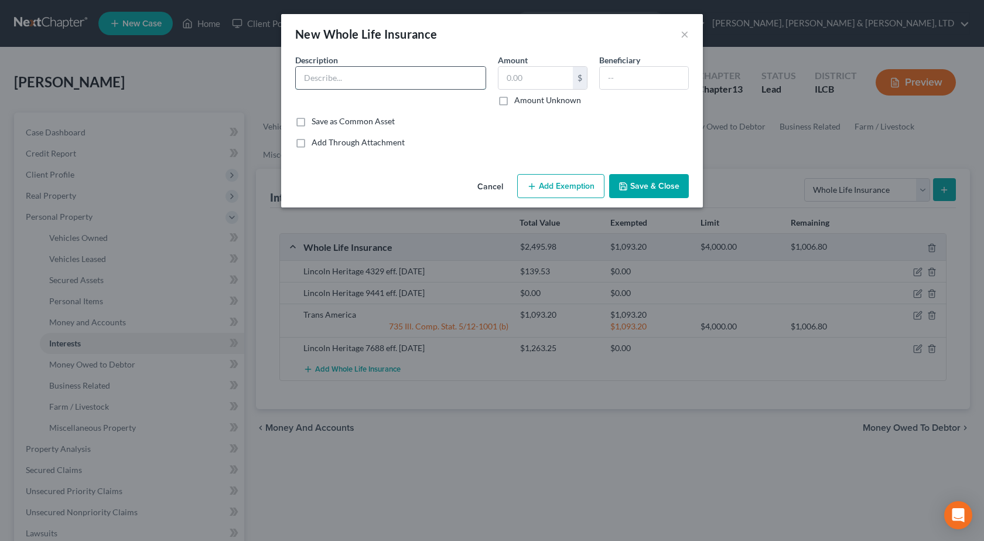
click at [337, 73] on input "text" at bounding box center [391, 78] width 190 height 22
type input "Lincoln Heritage 9876 eff. [DATE]"
click at [527, 78] on input "text" at bounding box center [536, 78] width 74 height 22
type input "801.16"
click at [668, 185] on button "Save & Close" at bounding box center [649, 186] width 80 height 25
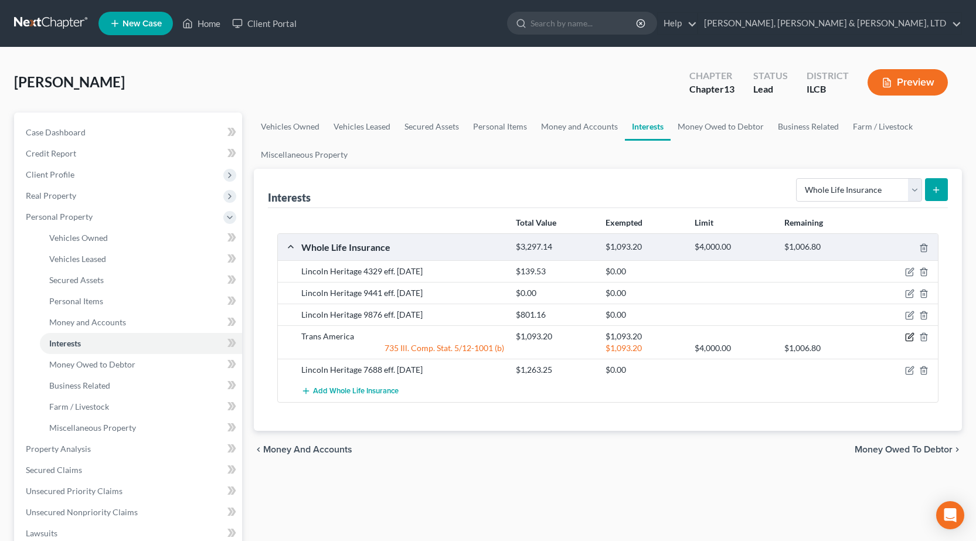
click at [908, 339] on icon "button" at bounding box center [909, 336] width 9 height 9
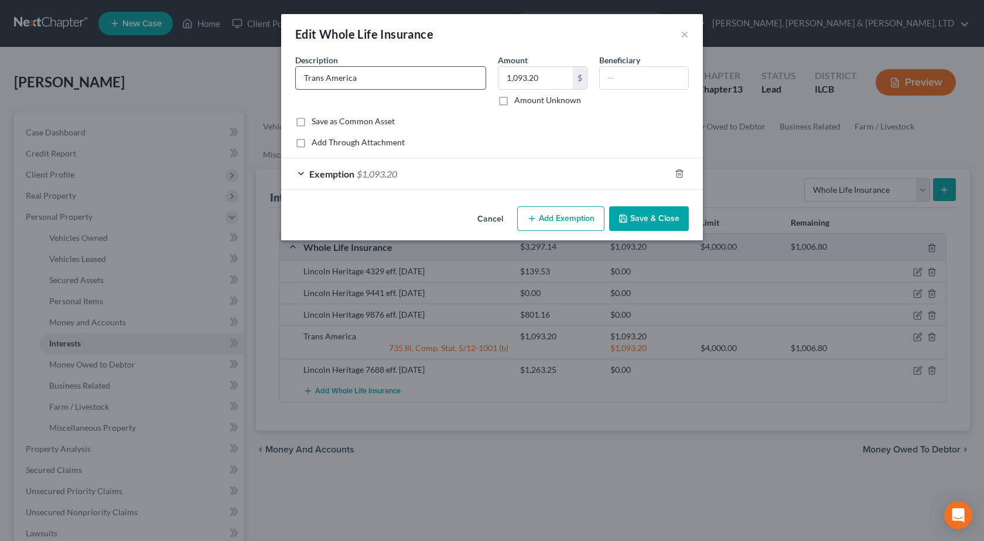
click at [405, 70] on input "Trans America" at bounding box center [391, 78] width 190 height 22
click at [650, 216] on button "Save & Close" at bounding box center [649, 218] width 80 height 25
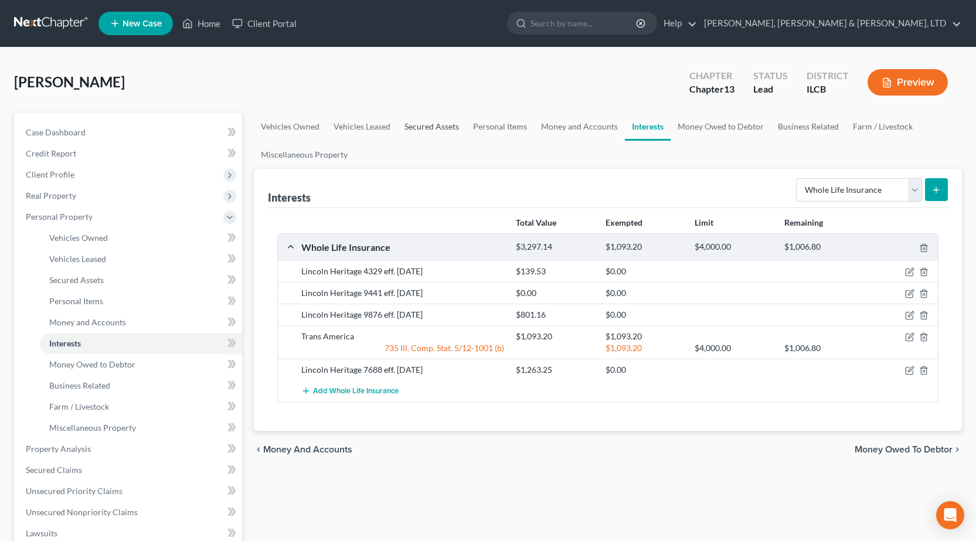
click at [410, 129] on link "Secured Assets" at bounding box center [431, 126] width 69 height 28
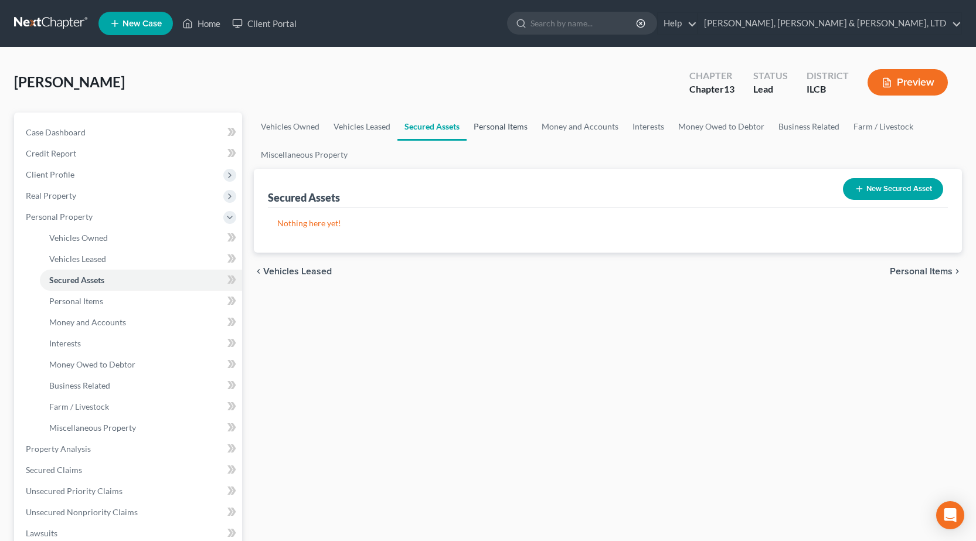
click at [510, 128] on link "Personal Items" at bounding box center [500, 126] width 68 height 28
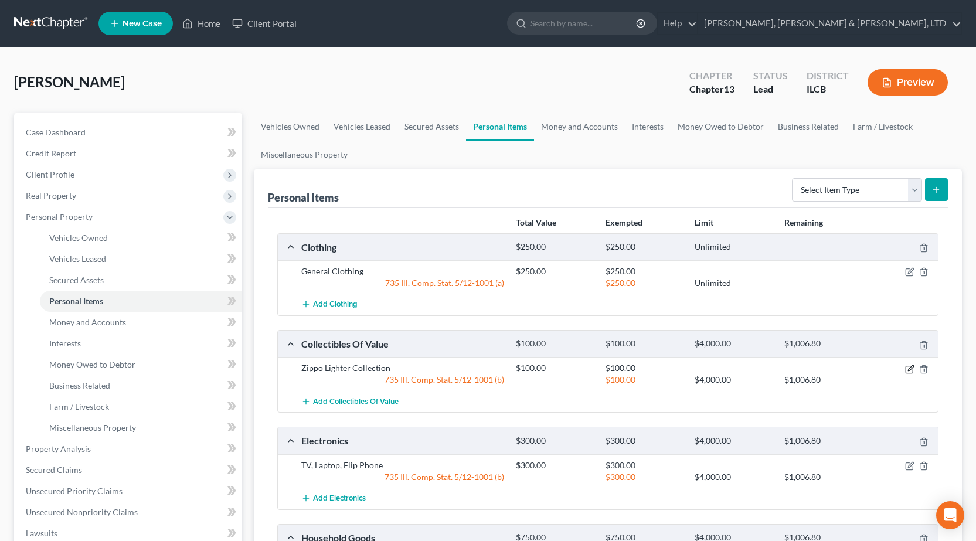
click at [906, 368] on icon "button" at bounding box center [909, 368] width 9 height 9
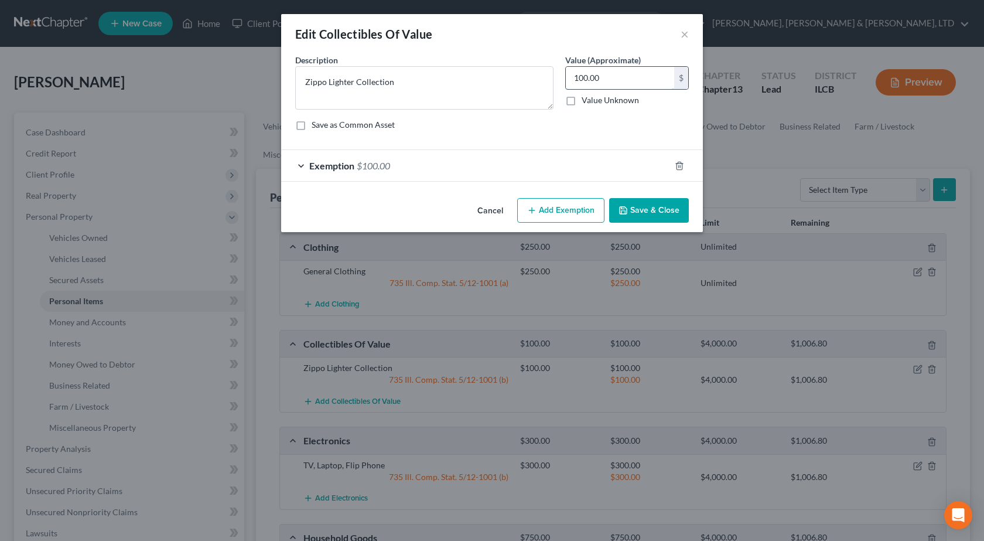
click at [595, 84] on input "100.00" at bounding box center [620, 78] width 108 height 22
type input "50"
click at [343, 169] on span "Exemption" at bounding box center [331, 165] width 45 height 11
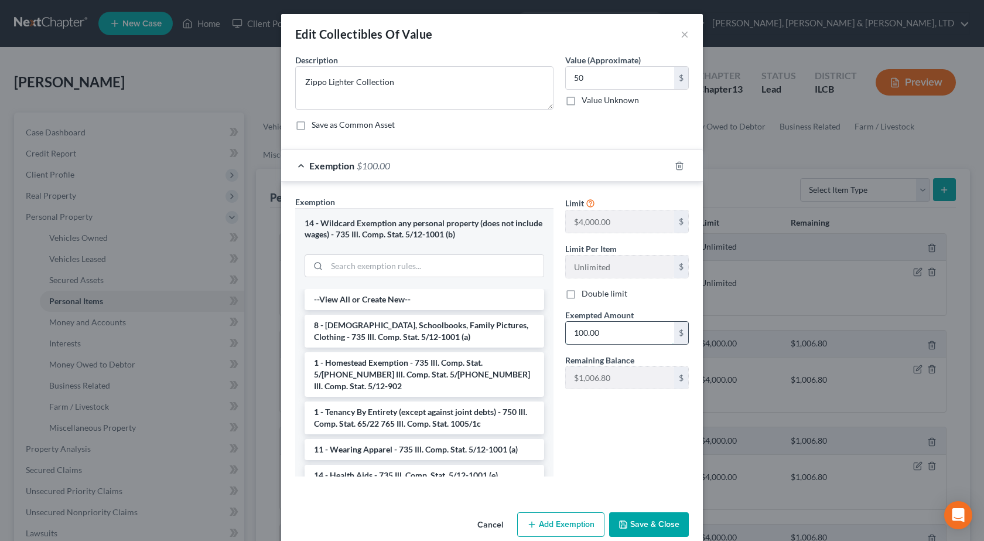
click at [607, 332] on input "100.00" at bounding box center [620, 333] width 108 height 22
type input "50"
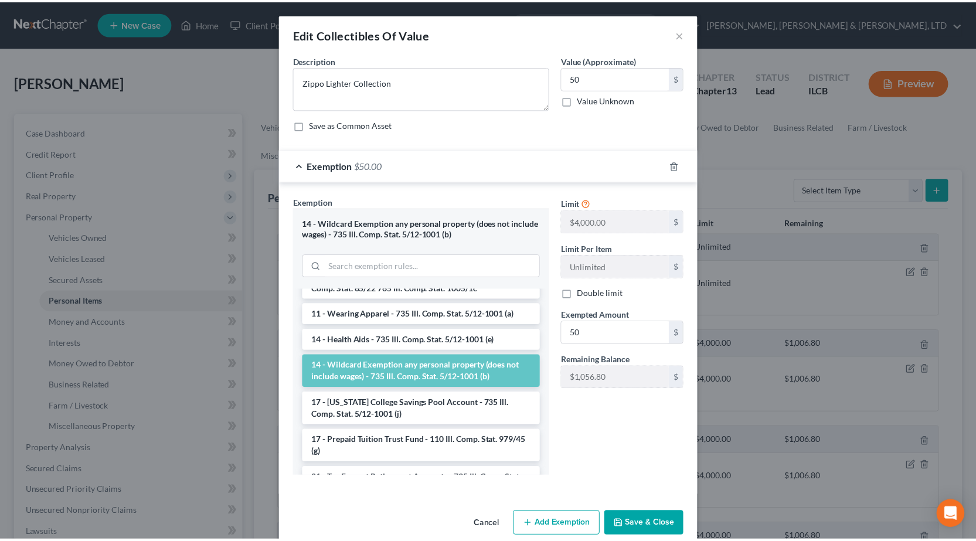
scroll to position [164, 0]
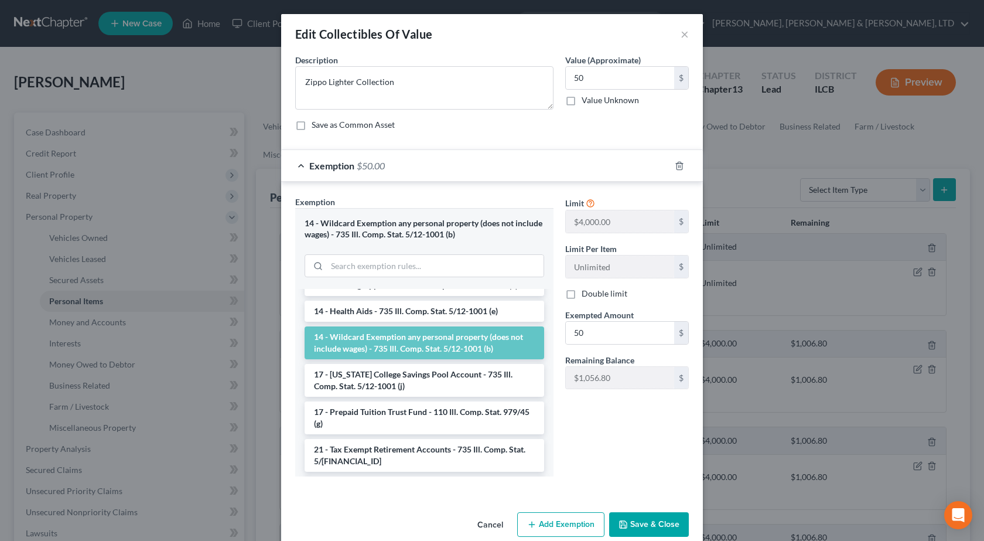
click at [652, 520] on button "Save & Close" at bounding box center [649, 524] width 80 height 25
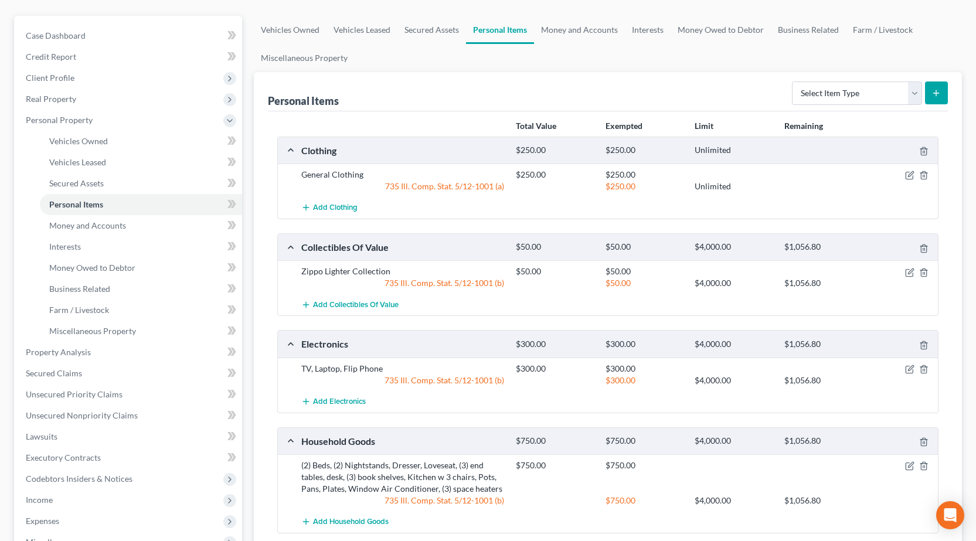
scroll to position [117, 0]
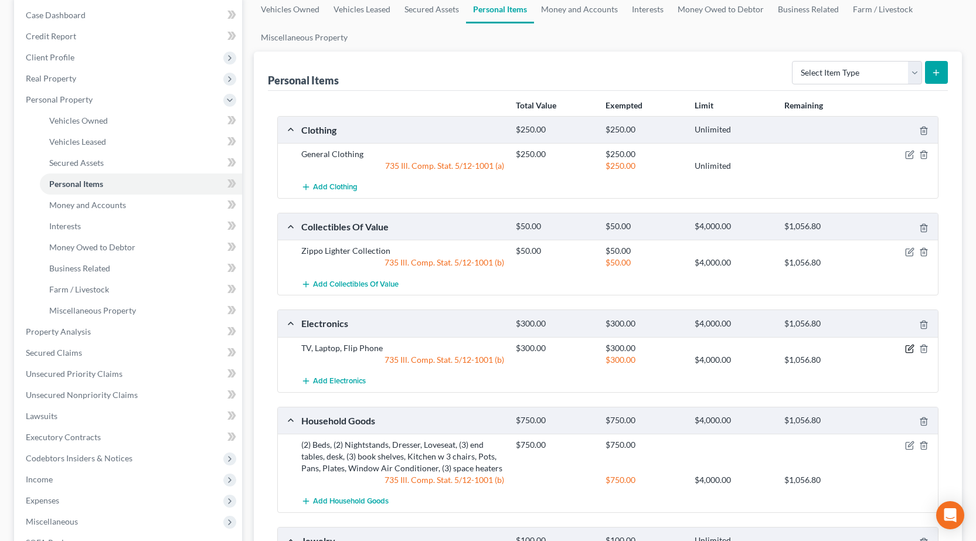
click at [911, 347] on icon "button" at bounding box center [909, 348] width 9 height 9
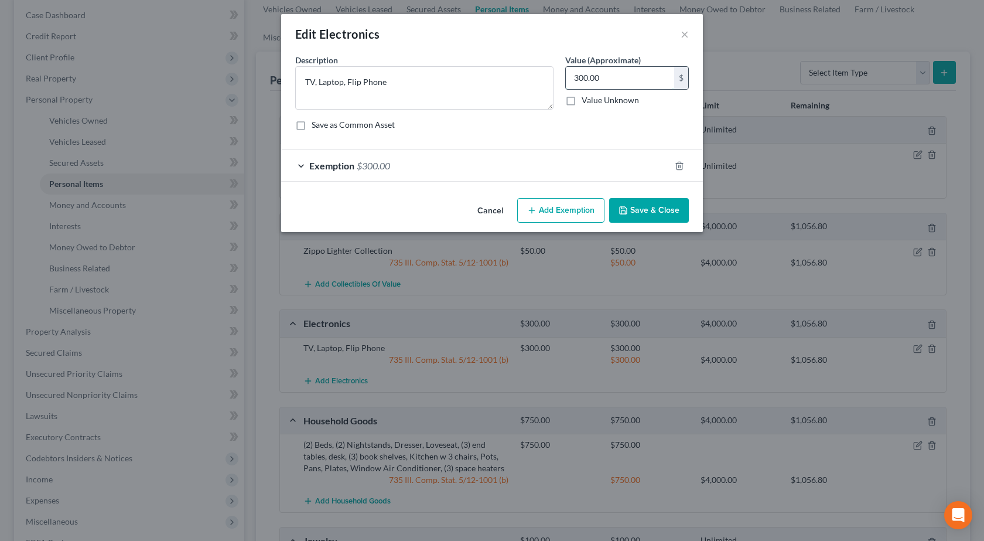
click at [595, 79] on input "300.00" at bounding box center [620, 78] width 108 height 22
drag, startPoint x: 612, startPoint y: 73, endPoint x: 534, endPoint y: 88, distance: 79.4
click at [534, 88] on div "Description * TV, Laptop, Flip Phone Value (Approximate) 200.00 $ Value Unknown…" at bounding box center [491, 97] width 405 height 86
type input "250"
click at [352, 163] on span "Exemption" at bounding box center [331, 165] width 45 height 11
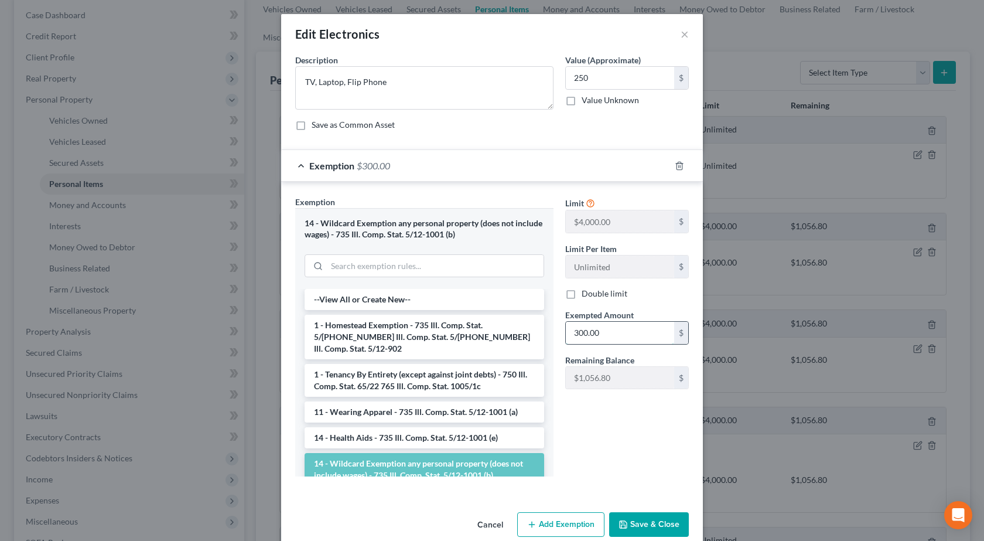
click at [621, 329] on input "300.00" at bounding box center [620, 333] width 108 height 22
type input "250"
click at [650, 524] on button "Save & Close" at bounding box center [649, 524] width 80 height 25
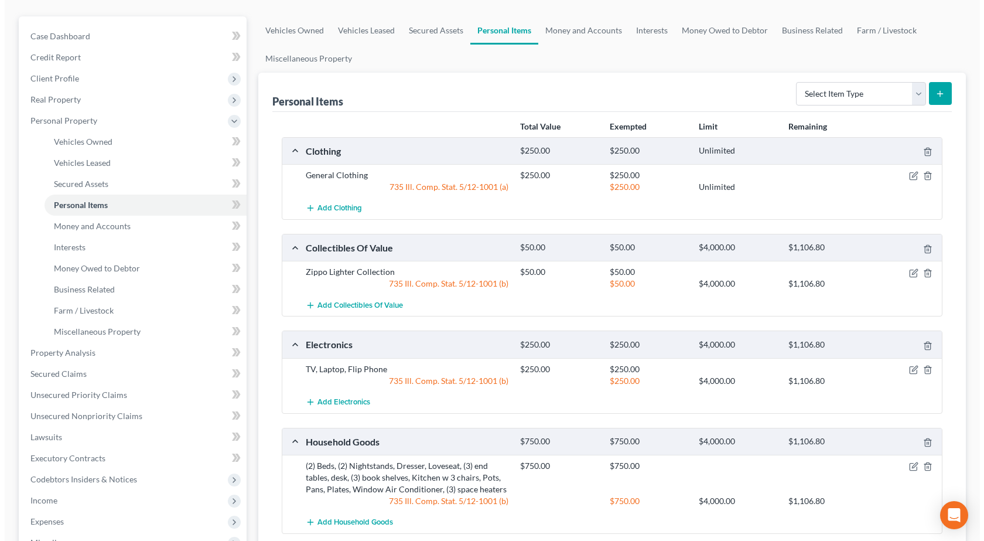
scroll to position [0, 0]
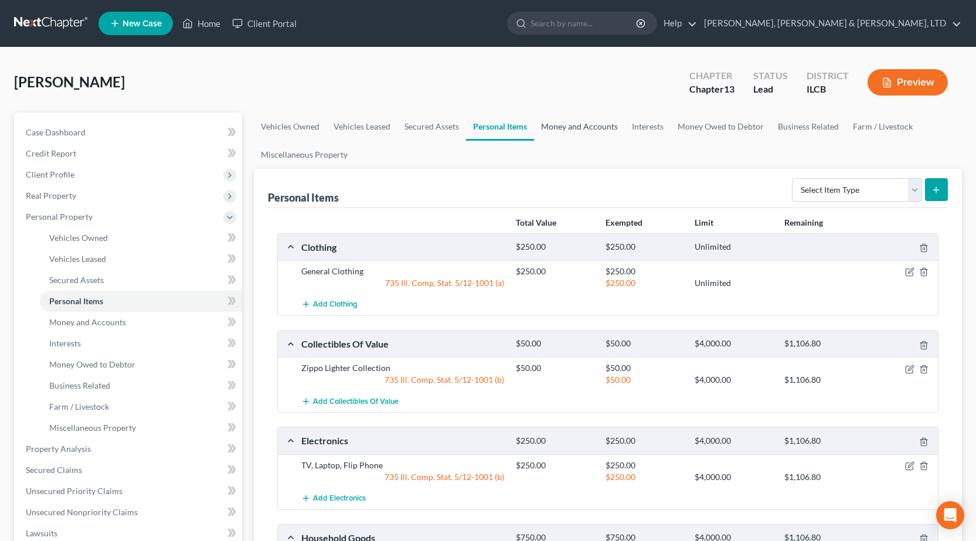
click at [575, 127] on link "Money and Accounts" at bounding box center [579, 126] width 91 height 28
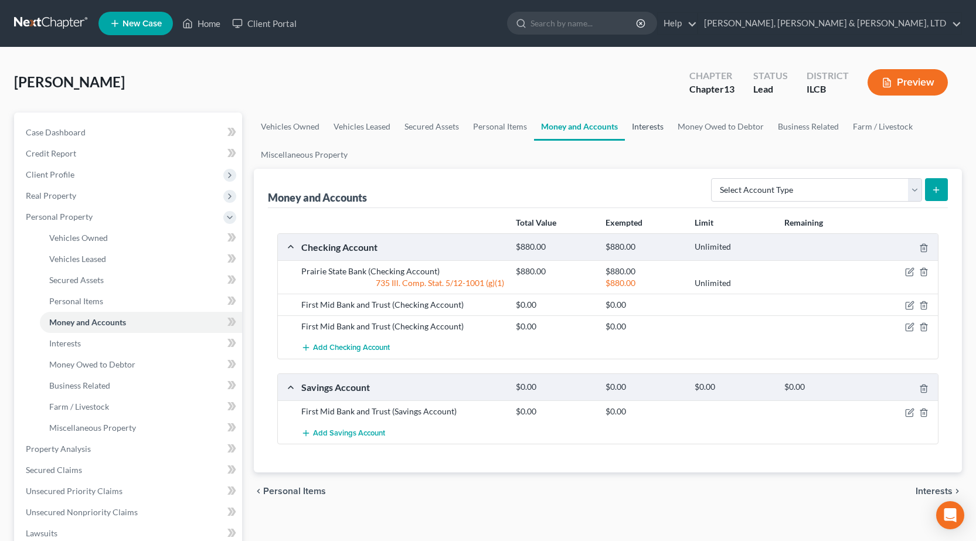
click at [655, 132] on link "Interests" at bounding box center [648, 126] width 46 height 28
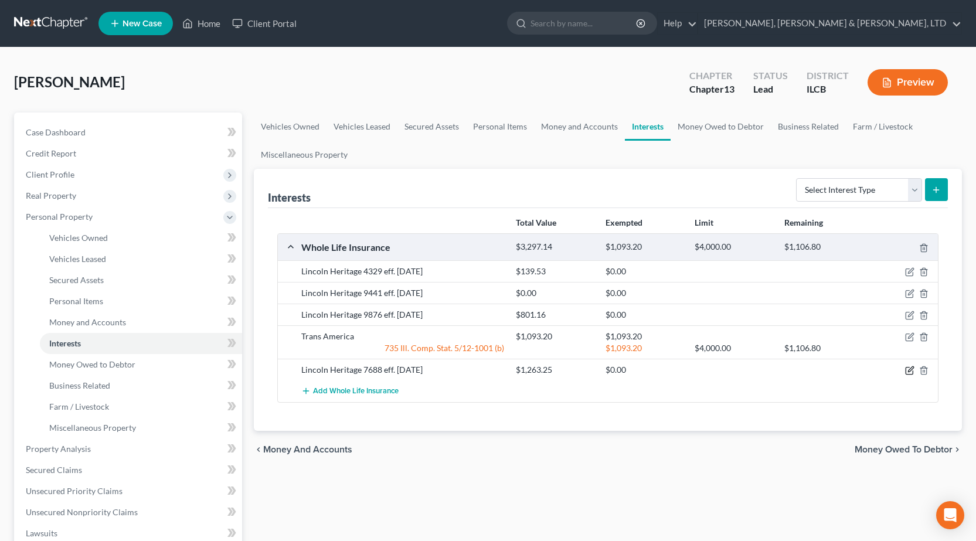
click at [909, 373] on icon "button" at bounding box center [909, 370] width 9 height 9
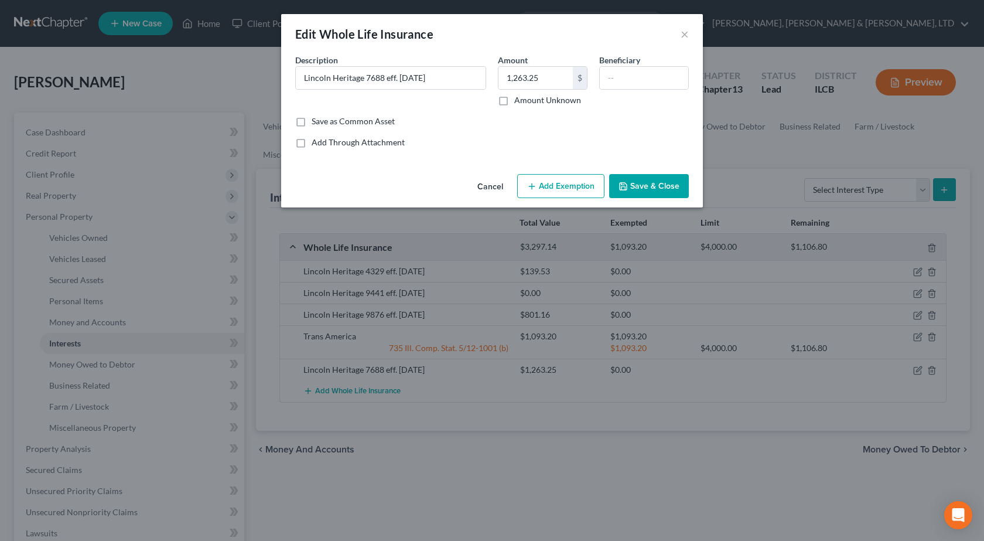
click at [578, 191] on button "Add Exemption" at bounding box center [560, 186] width 87 height 25
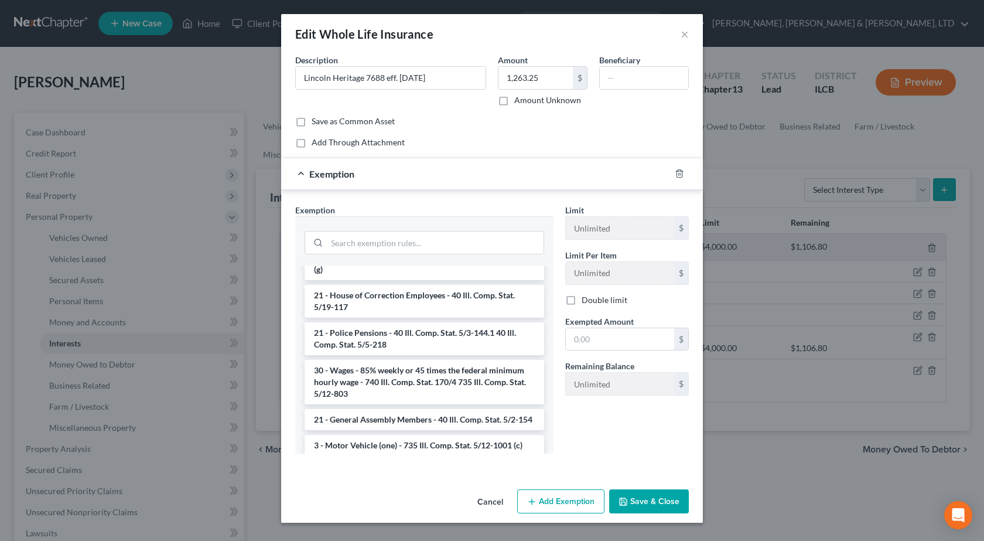
scroll to position [293, 0]
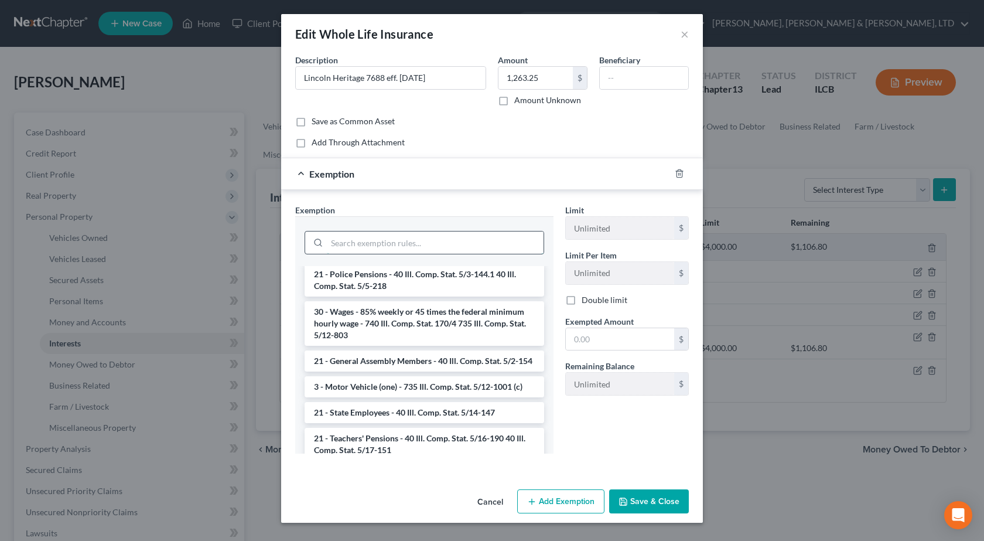
click at [367, 238] on input "search" at bounding box center [435, 242] width 217 height 22
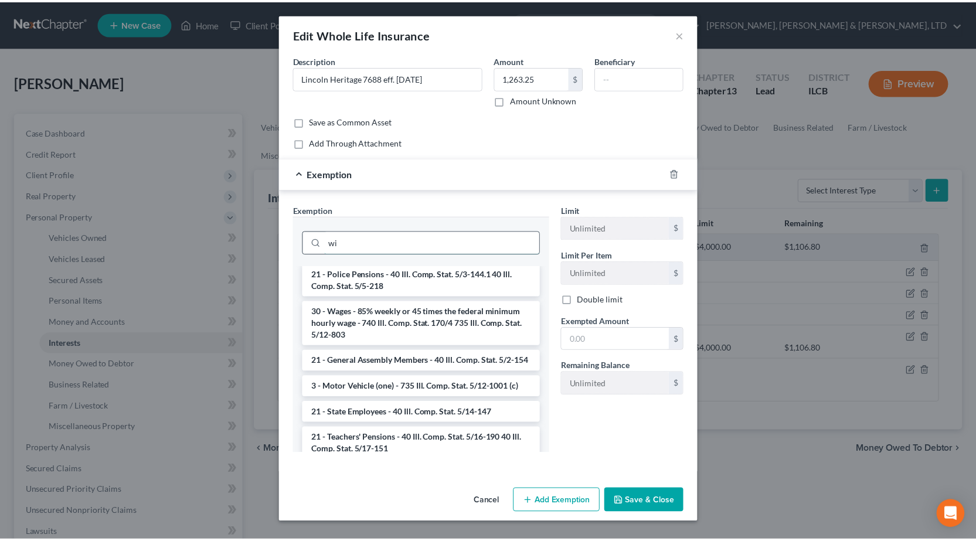
scroll to position [0, 0]
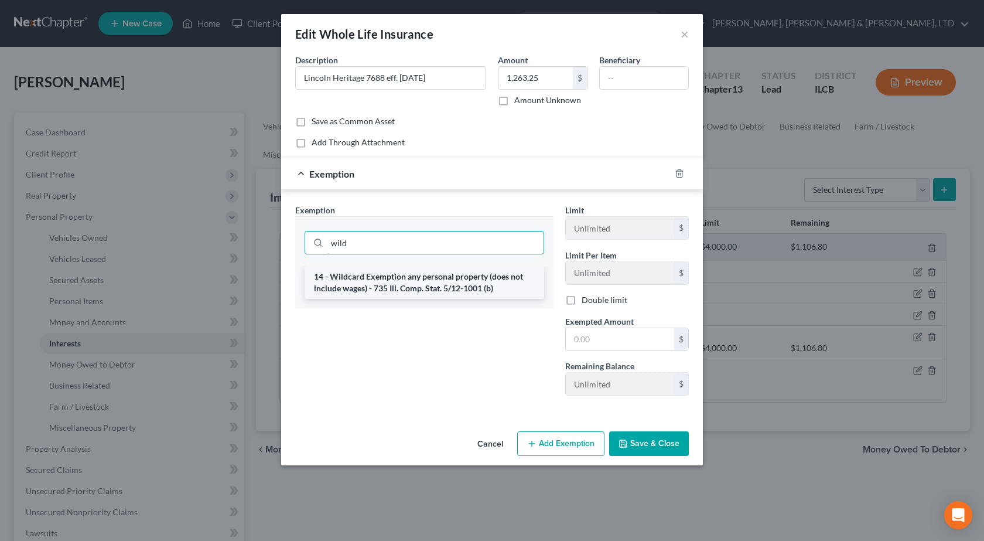
type input "wild"
click at [390, 285] on li "14 - Wildcard Exemption any personal property (does not include wages) - 735 Il…" at bounding box center [425, 282] width 240 height 33
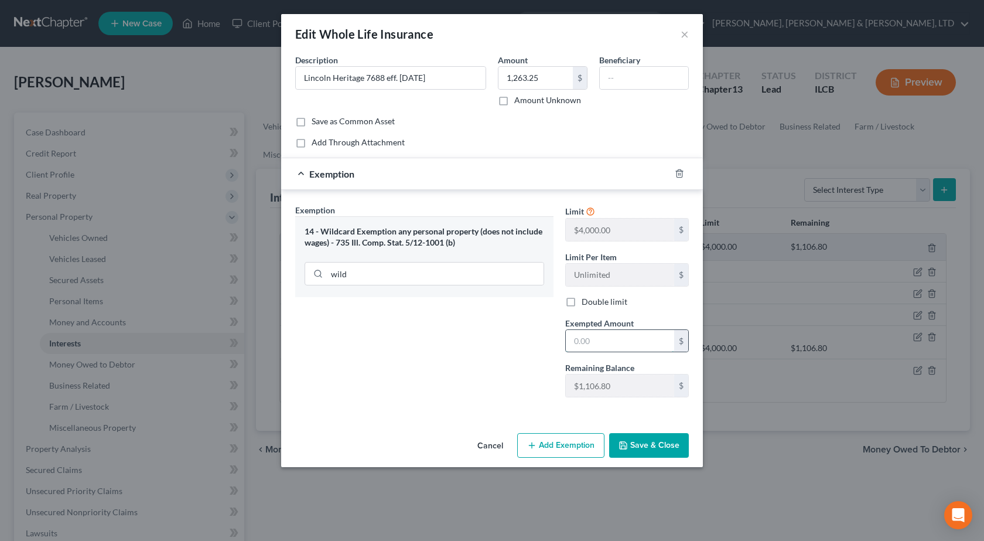
click at [618, 346] on input "text" at bounding box center [620, 341] width 108 height 22
type input "1,106.80"
click at [662, 449] on button "Save & Close" at bounding box center [649, 445] width 80 height 25
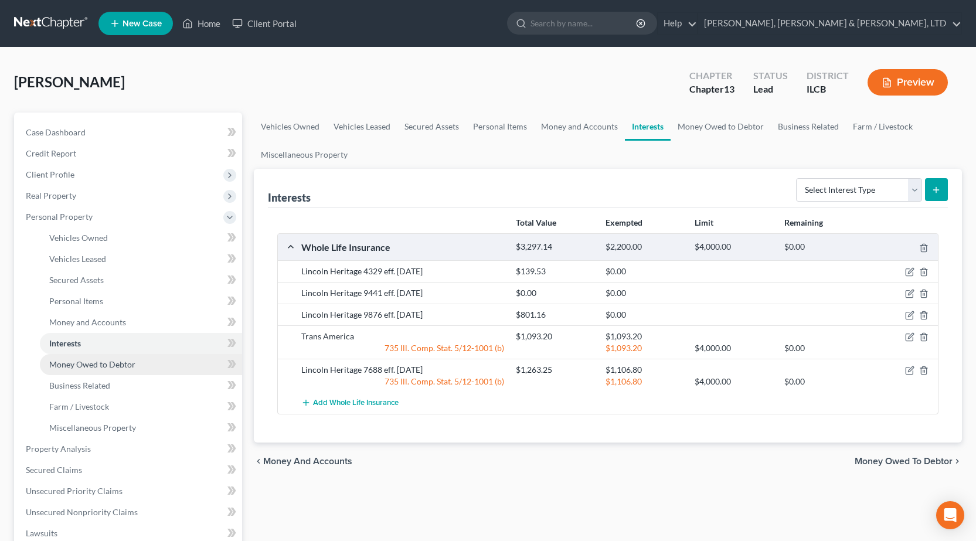
click at [137, 367] on link "Money Owed to Debtor" at bounding box center [141, 364] width 202 height 21
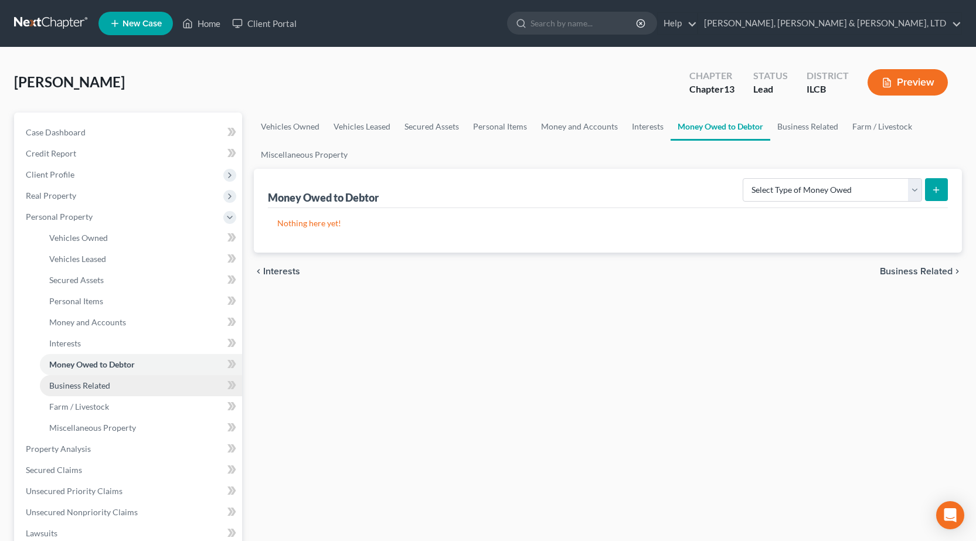
click at [136, 380] on link "Business Related" at bounding box center [141, 385] width 202 height 21
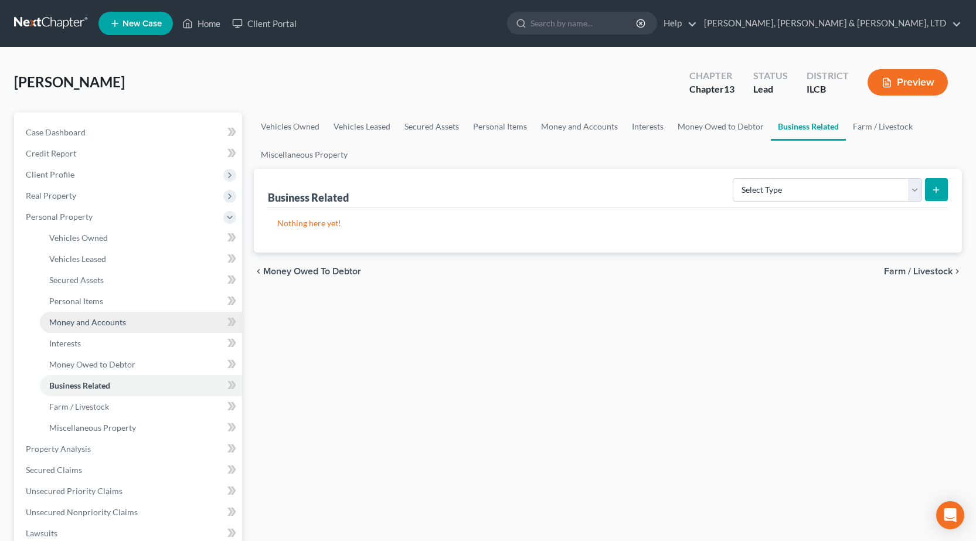
click at [97, 315] on link "Money and Accounts" at bounding box center [141, 322] width 202 height 21
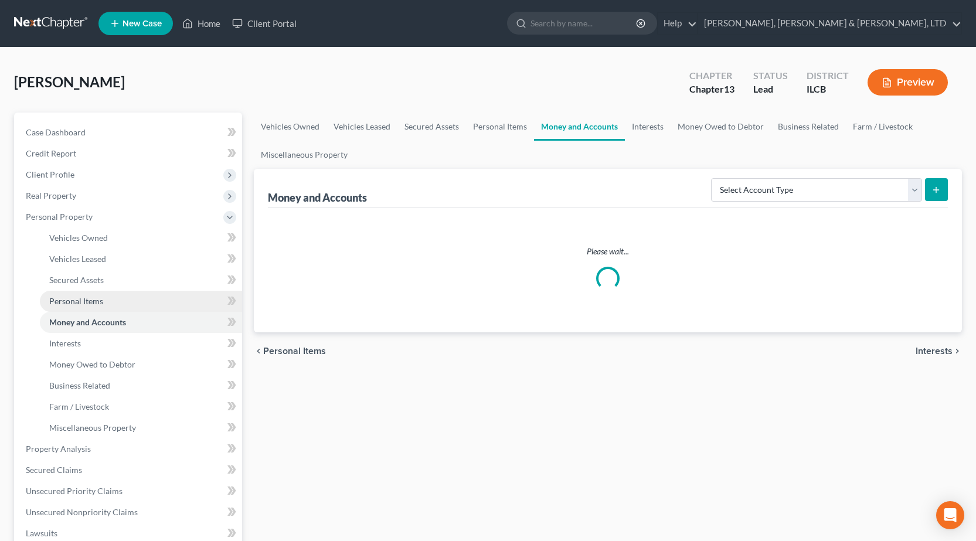
click at [87, 303] on span "Personal Items" at bounding box center [76, 301] width 54 height 10
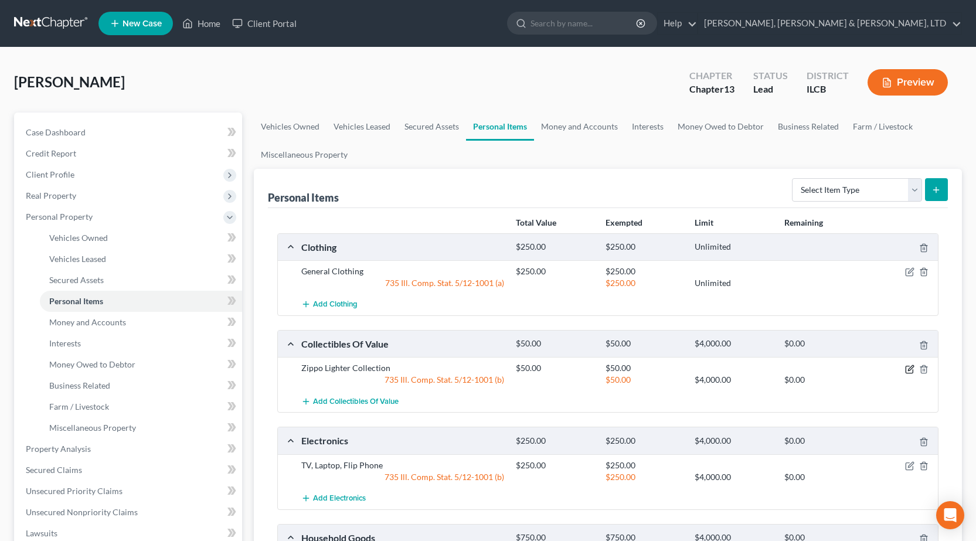
click at [909, 368] on icon "button" at bounding box center [910, 367] width 5 height 5
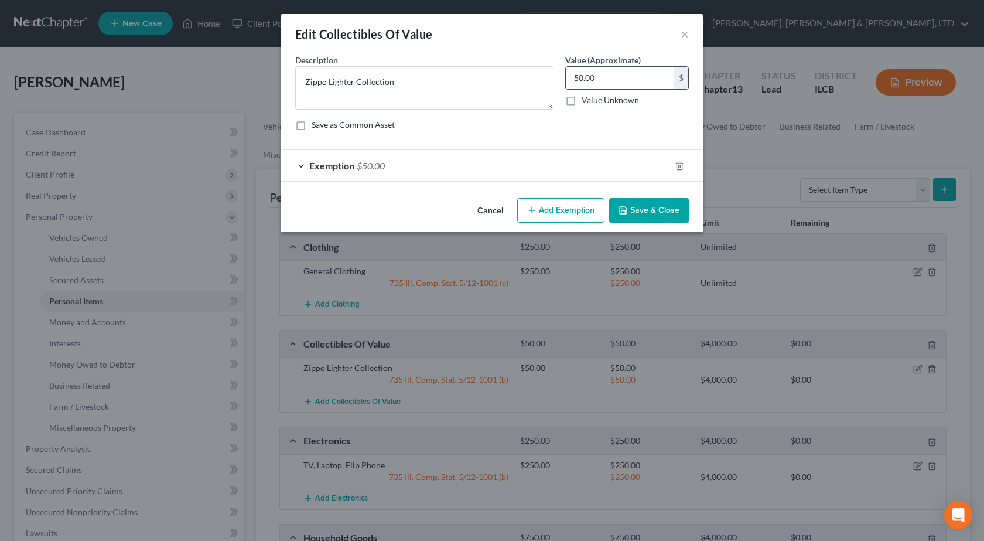
click at [618, 77] on input "50.00" at bounding box center [620, 78] width 108 height 22
type input "20"
click at [394, 166] on div "Exemption $50.00" at bounding box center [475, 165] width 389 height 31
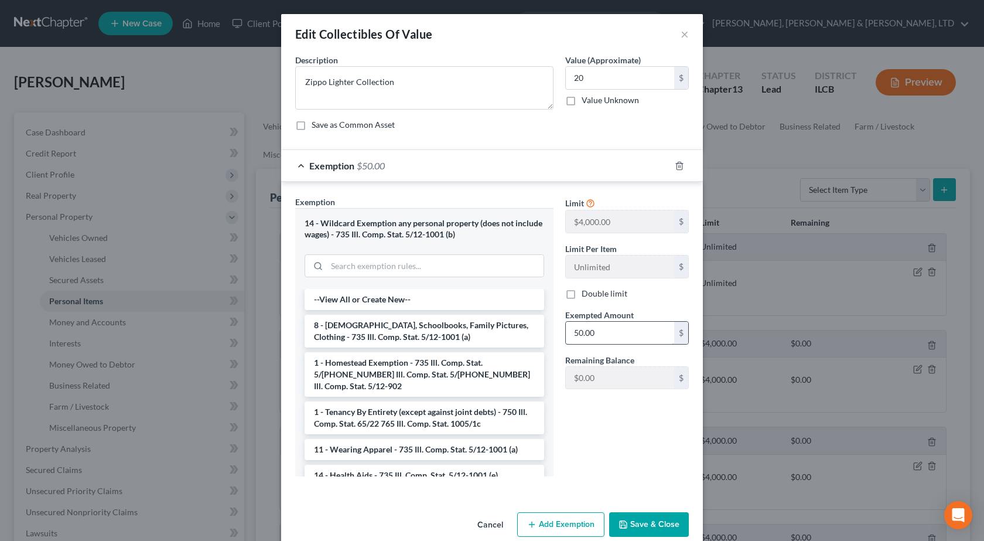
click at [620, 336] on input "50.00" at bounding box center [620, 333] width 108 height 22
click at [588, 457] on div "Limit $4,000.00 $ Limit Per Item Unlimited $ Double limit Exempted Amount * 20 …" at bounding box center [627, 341] width 135 height 290
click at [606, 428] on div "Limit $4,000.00 $ Limit Per Item Unlimited $ Double limit Exempted Amount * 20 …" at bounding box center [627, 341] width 135 height 290
click at [584, 342] on input "20" at bounding box center [620, 333] width 108 height 22
click at [570, 438] on div "Limit $4,000.00 $ Limit Per Item Unlimited $ Double limit Exempted Amount * 20 …" at bounding box center [627, 341] width 135 height 290
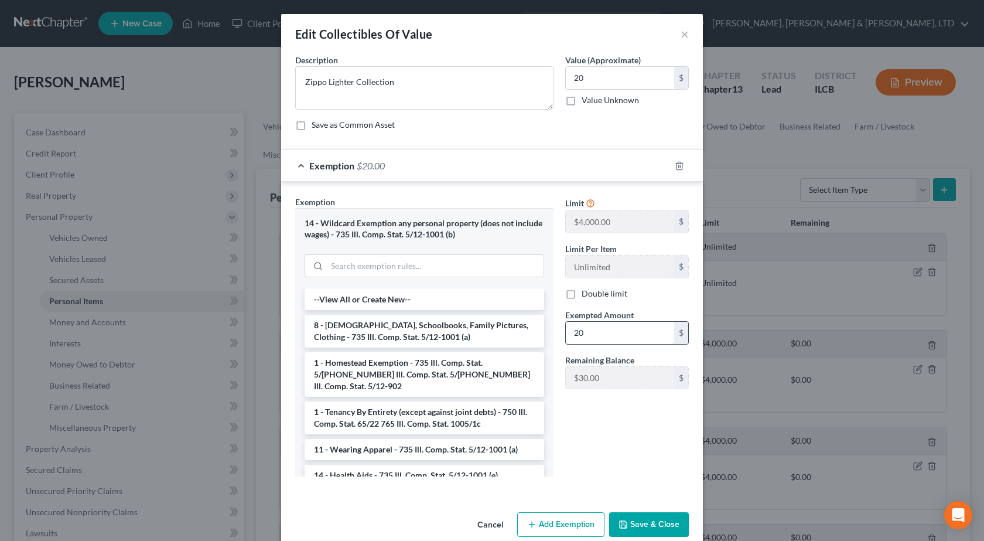
click at [599, 331] on input "20" at bounding box center [620, 333] width 108 height 22
type input "25"
drag, startPoint x: 575, startPoint y: 78, endPoint x: 594, endPoint y: 78, distance: 18.7
click at [575, 78] on input "20" at bounding box center [620, 78] width 108 height 22
type input "25"
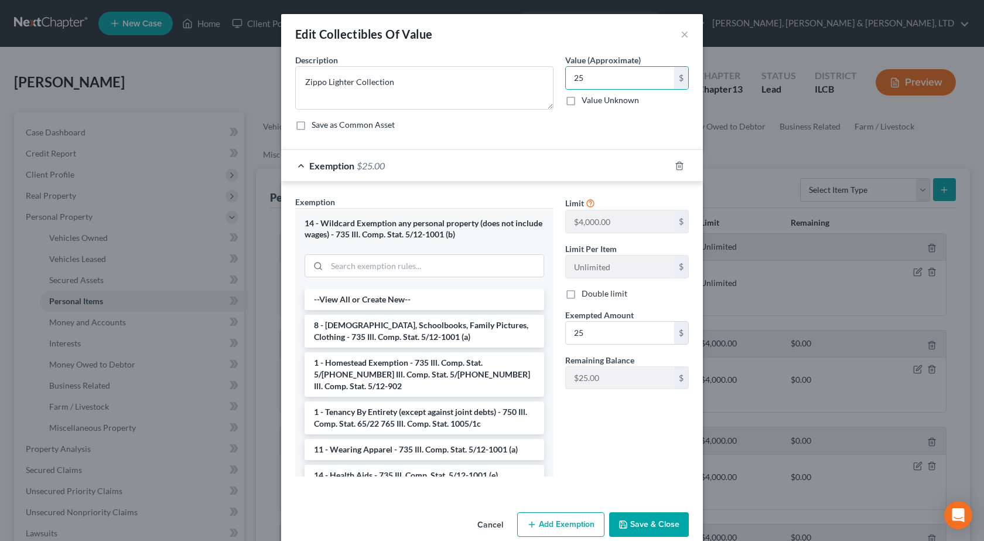
click at [594, 474] on div "Limit $4,000.00 $ Limit Per Item Unlimited $ Double limit Exempted Amount * 25 …" at bounding box center [627, 341] width 135 height 290
click at [654, 514] on button "Save & Close" at bounding box center [649, 524] width 80 height 25
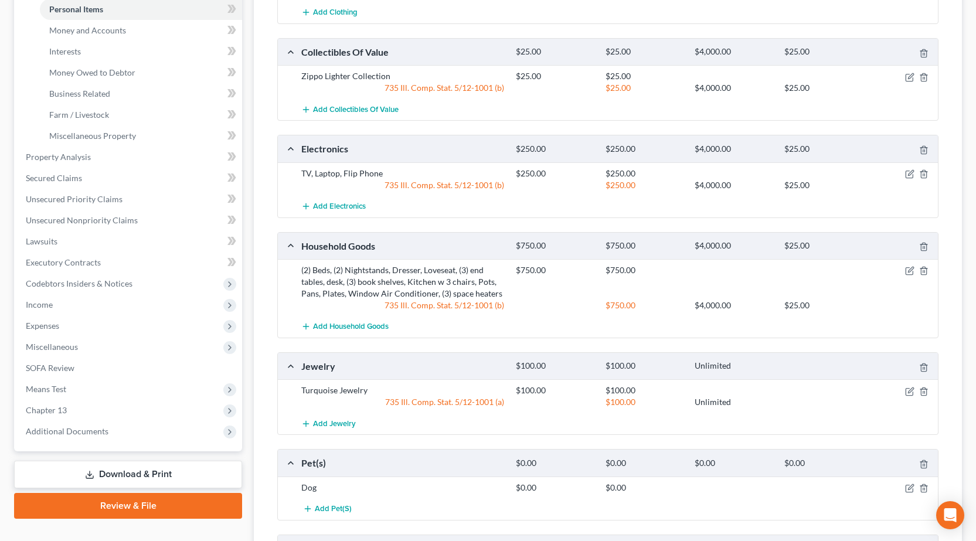
scroll to position [293, 0]
click at [905, 175] on icon "button" at bounding box center [909, 172] width 9 height 9
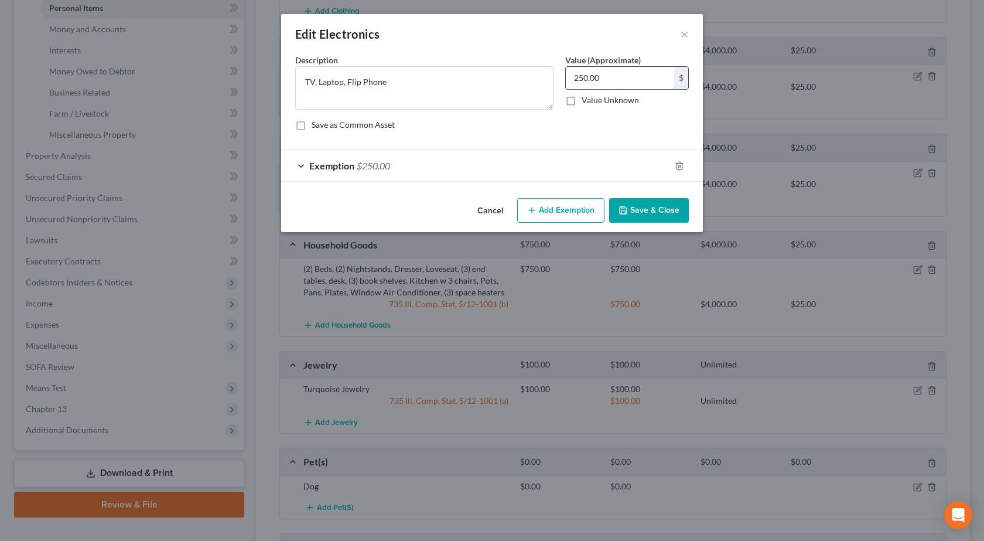
click at [579, 80] on input "250.00" at bounding box center [620, 78] width 108 height 22
type input "200"
click at [383, 162] on span "$250.00" at bounding box center [373, 165] width 33 height 11
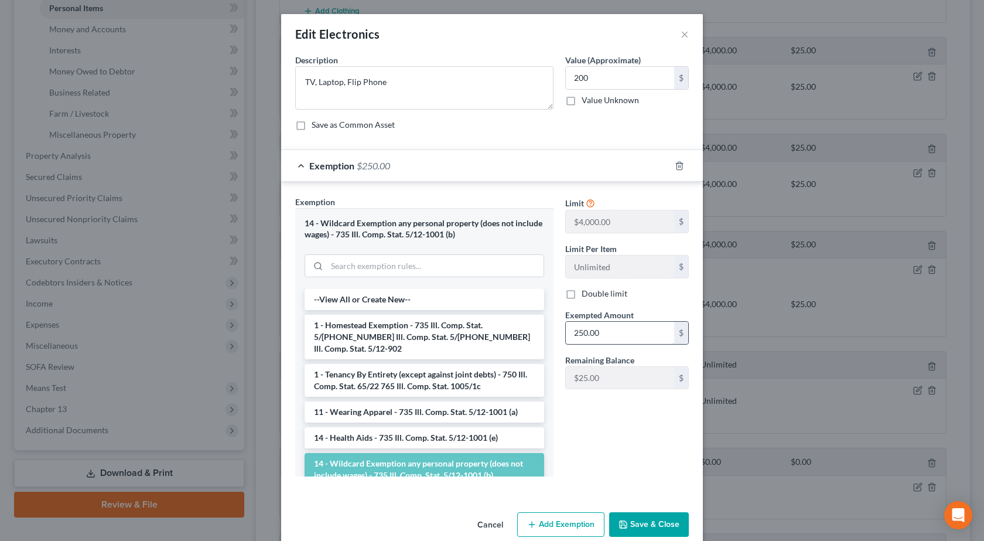
click at [609, 329] on input "250.00" at bounding box center [620, 333] width 108 height 22
type input "200"
drag, startPoint x: 679, startPoint y: 484, endPoint x: 671, endPoint y: 487, distance: 7.6
click at [679, 484] on div "Limit $4,000.00 $ Limit Per Item Unlimited $ Double limit Exempted Amount * 200…" at bounding box center [627, 341] width 135 height 290
click at [662, 523] on button "Save & Close" at bounding box center [649, 524] width 80 height 25
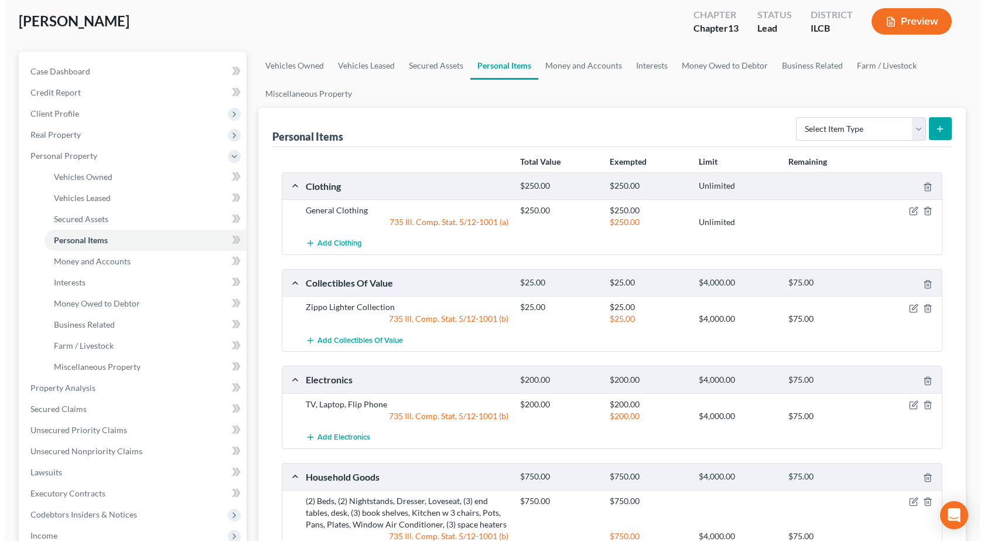
scroll to position [0, 0]
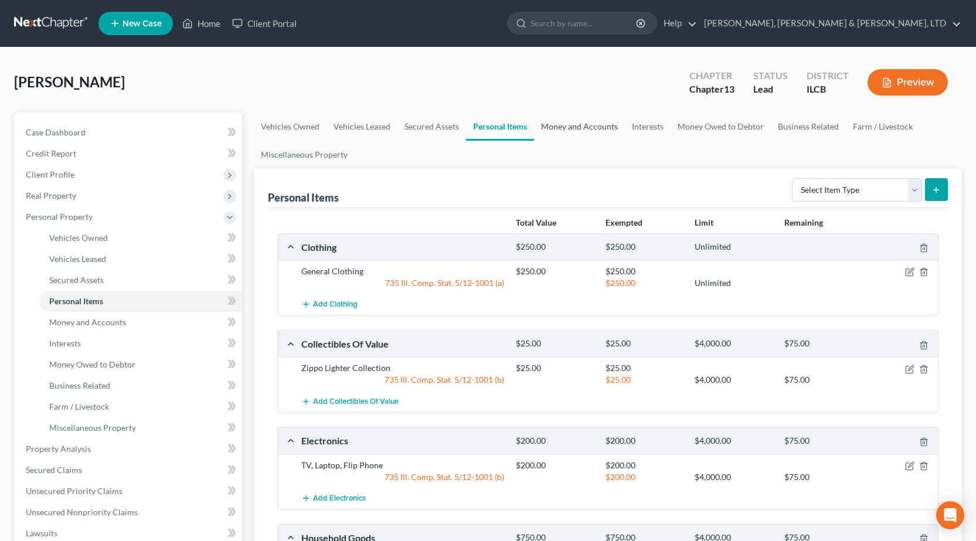
click at [581, 127] on link "Money and Accounts" at bounding box center [579, 126] width 91 height 28
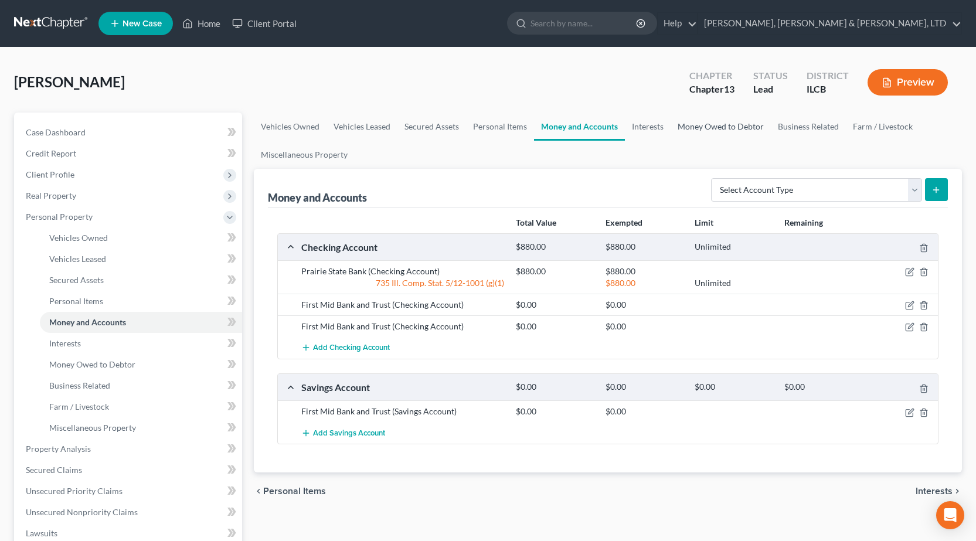
click at [700, 128] on link "Money Owed to Debtor" at bounding box center [720, 126] width 100 height 28
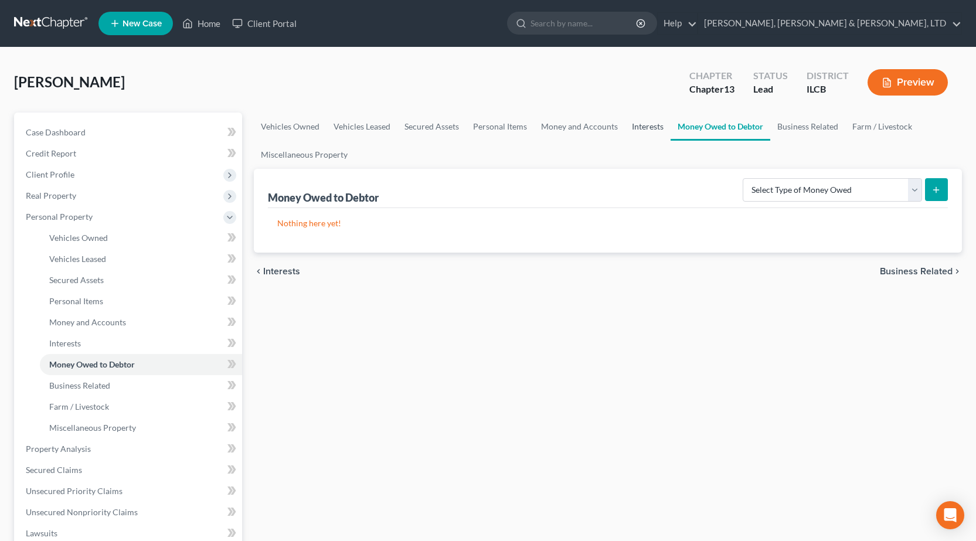
click at [649, 129] on link "Interests" at bounding box center [648, 126] width 46 height 28
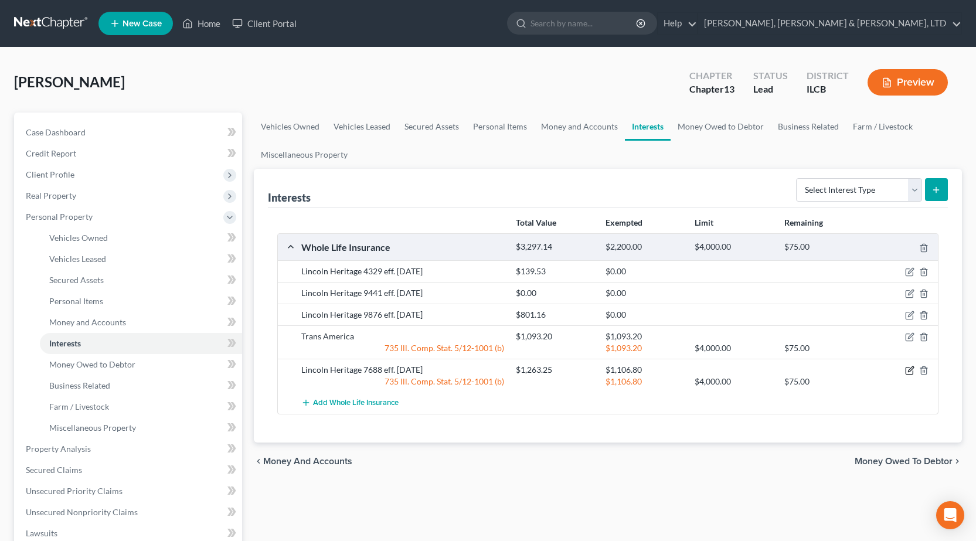
click at [908, 369] on icon "button" at bounding box center [909, 370] width 9 height 9
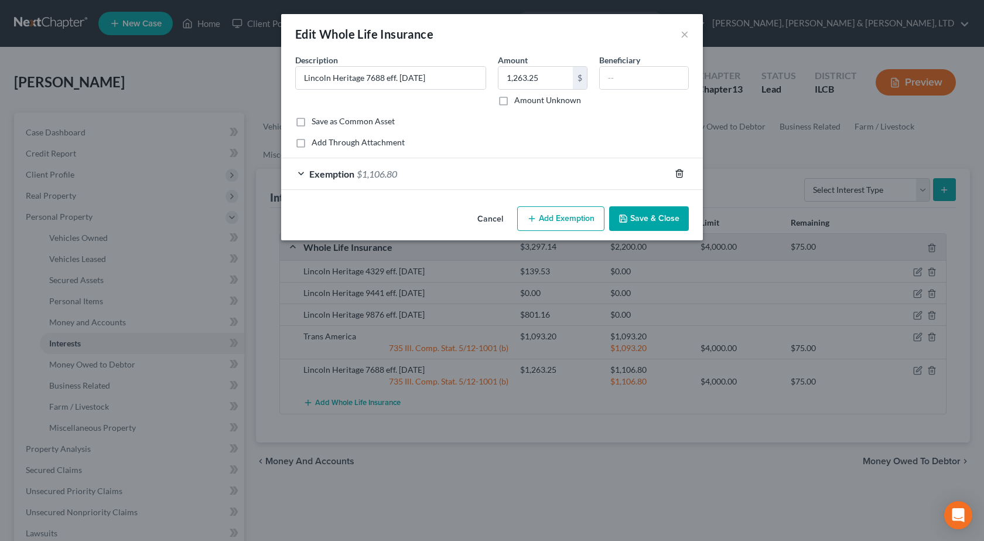
click at [679, 172] on icon "button" at bounding box center [679, 173] width 9 height 9
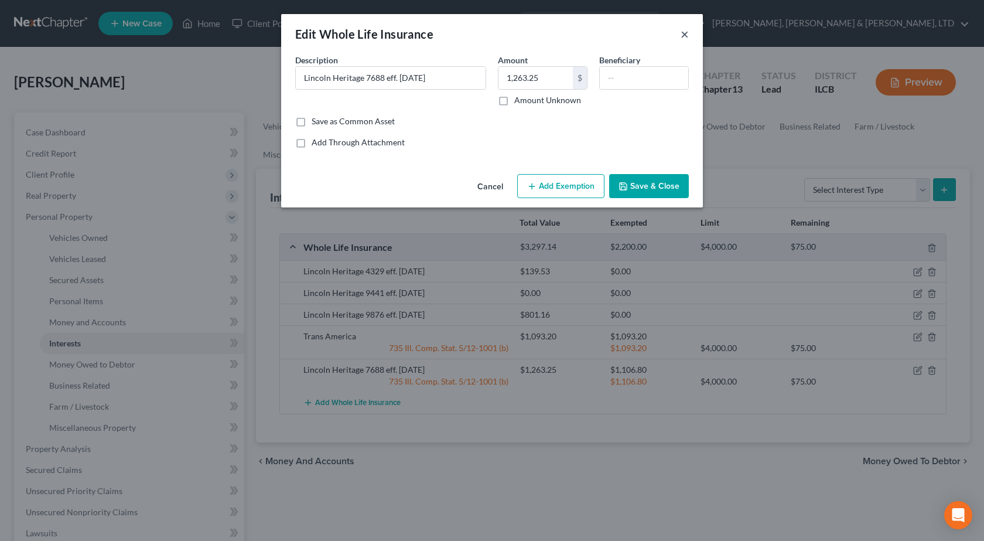
click at [686, 33] on button "×" at bounding box center [685, 34] width 8 height 14
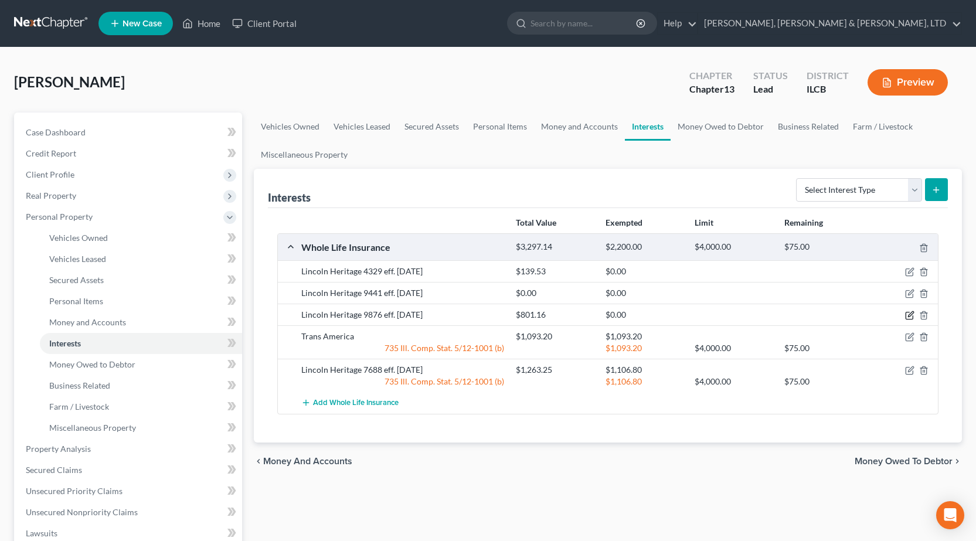
click at [908, 314] on icon "button" at bounding box center [909, 315] width 9 height 9
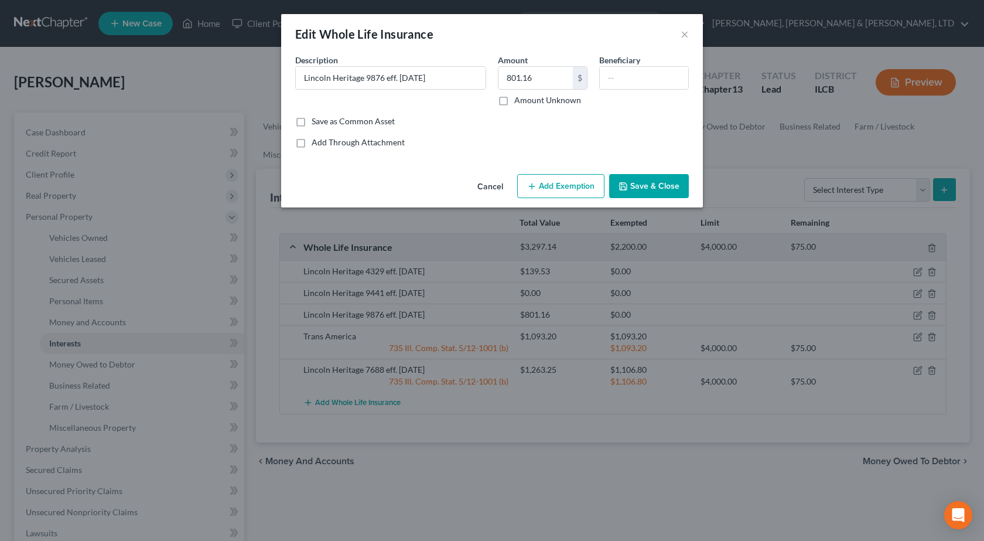
click at [563, 192] on button "Add Exemption" at bounding box center [560, 186] width 87 height 25
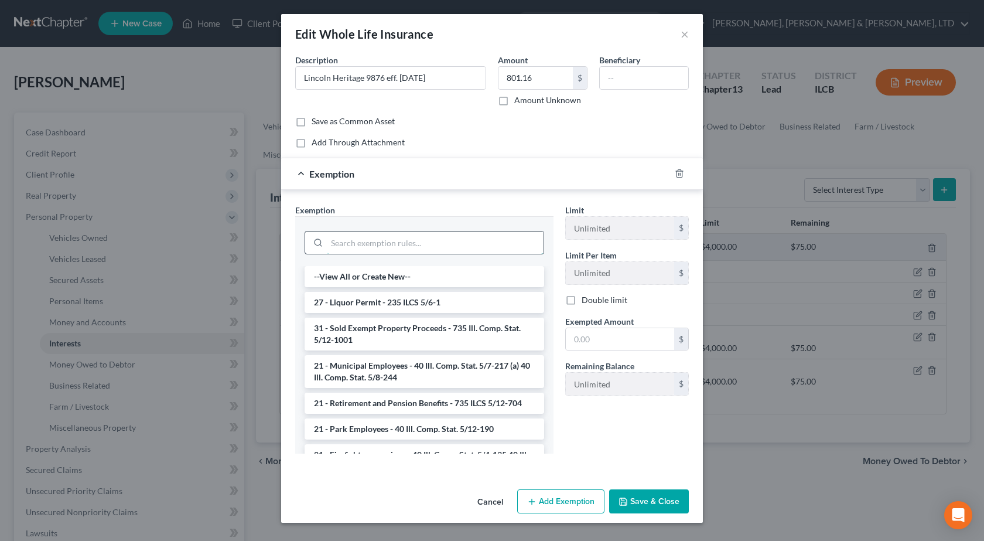
click at [365, 246] on input "search" at bounding box center [435, 242] width 217 height 22
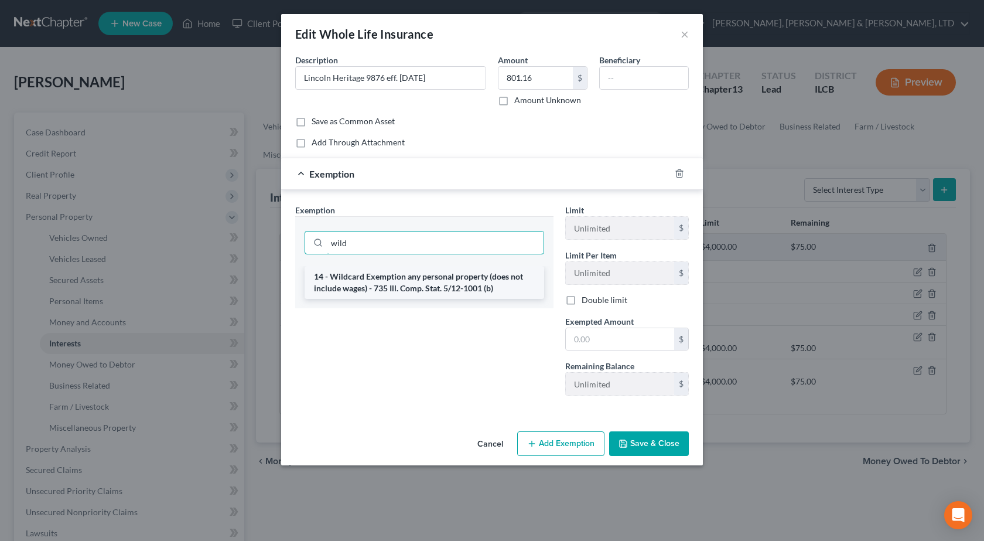
type input "wild"
click at [387, 289] on li "14 - Wildcard Exemption any personal property (does not include wages) - 735 Il…" at bounding box center [425, 282] width 240 height 33
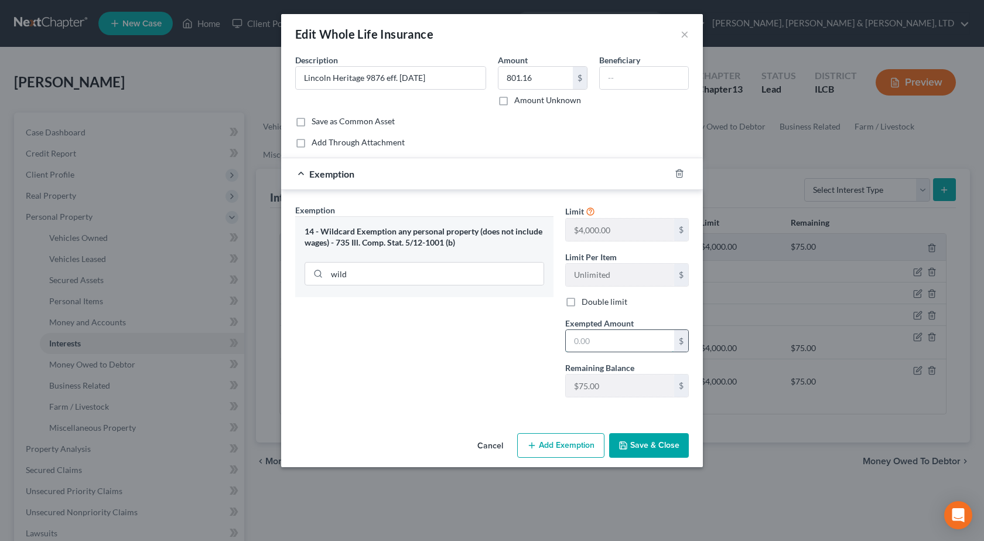
click at [609, 347] on input "text" at bounding box center [620, 341] width 108 height 22
type input "801.16"
click at [676, 443] on button "Save & Close" at bounding box center [649, 445] width 80 height 25
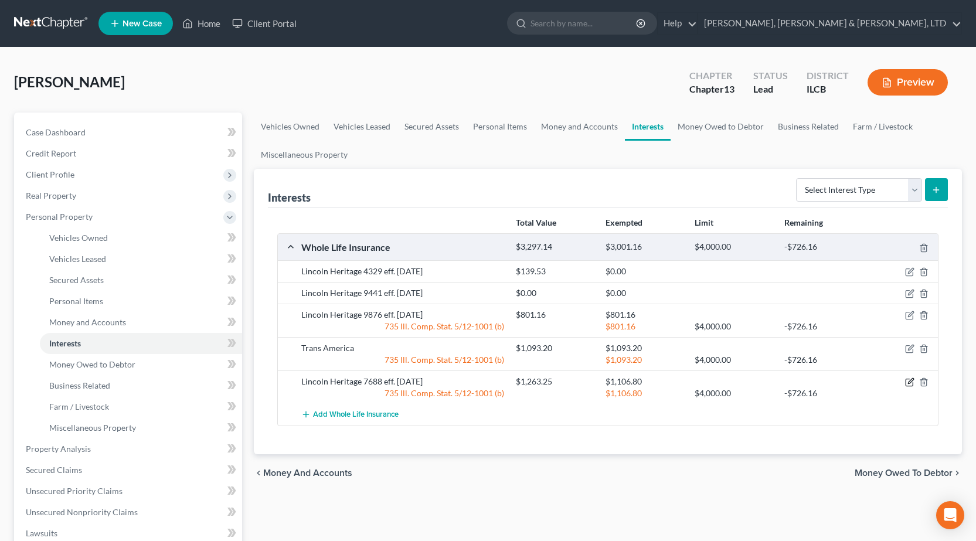
click at [906, 380] on icon "button" at bounding box center [909, 381] width 9 height 9
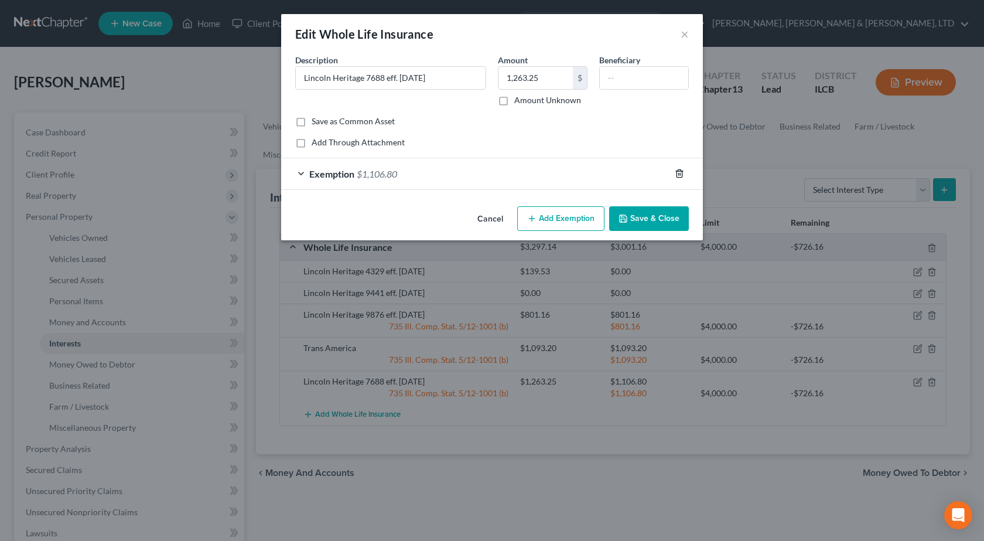
click at [679, 171] on polyline "button" at bounding box center [679, 171] width 7 height 0
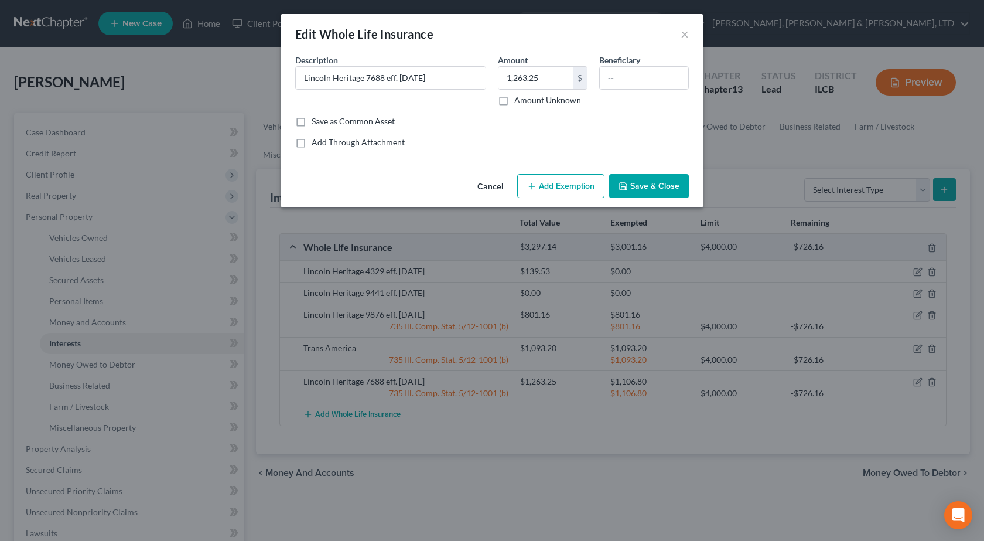
click at [666, 180] on button "Save & Close" at bounding box center [649, 186] width 80 height 25
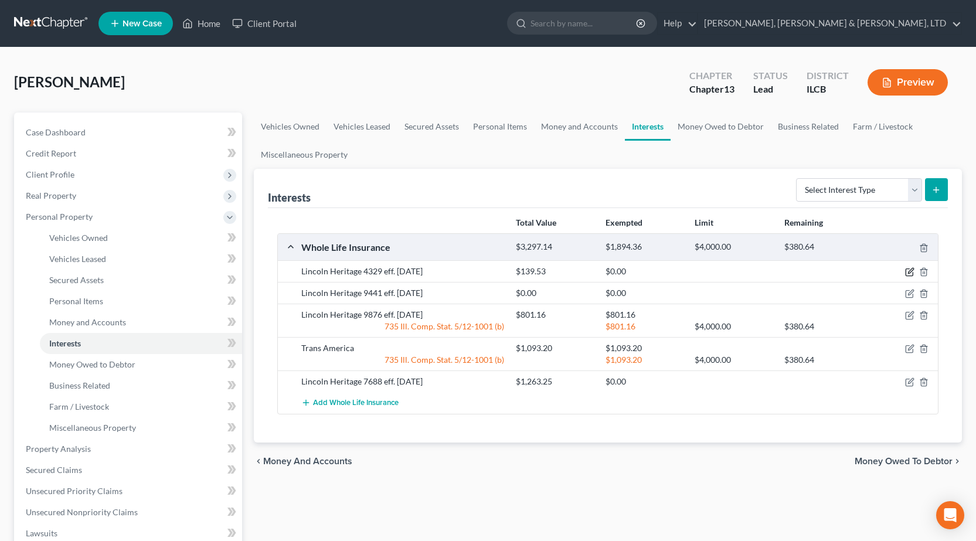
click at [911, 269] on icon "button" at bounding box center [910, 270] width 5 height 5
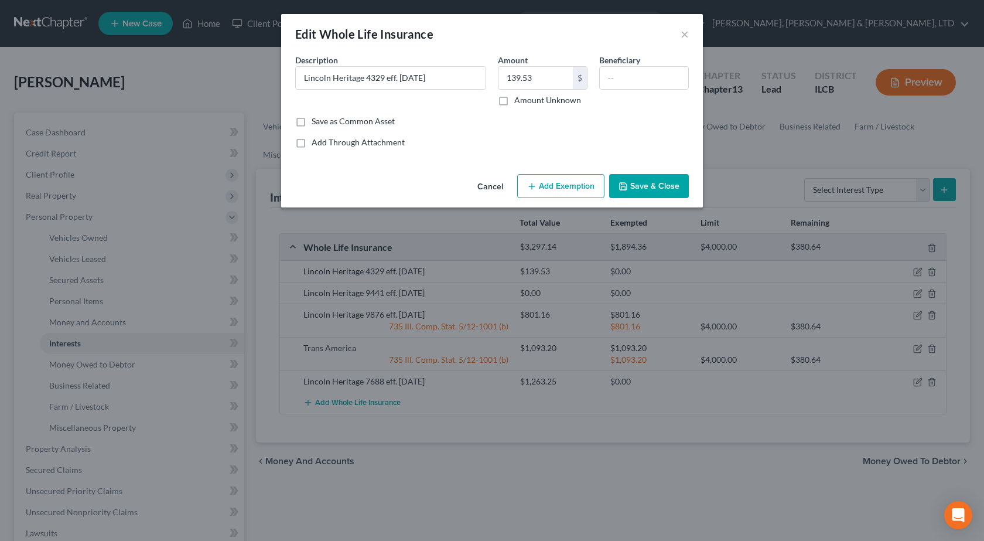
click at [577, 184] on button "Add Exemption" at bounding box center [560, 186] width 87 height 25
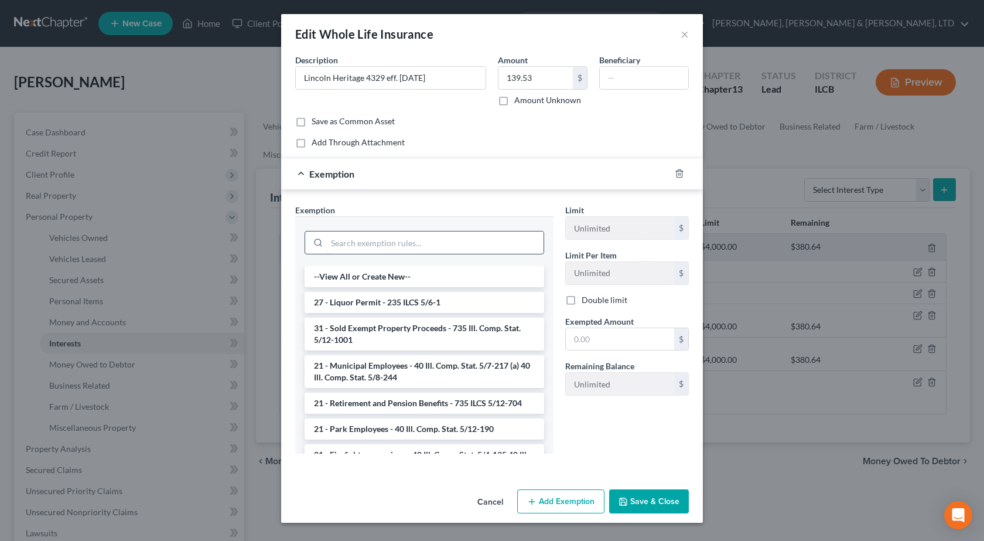
click at [379, 240] on input "search" at bounding box center [435, 242] width 217 height 22
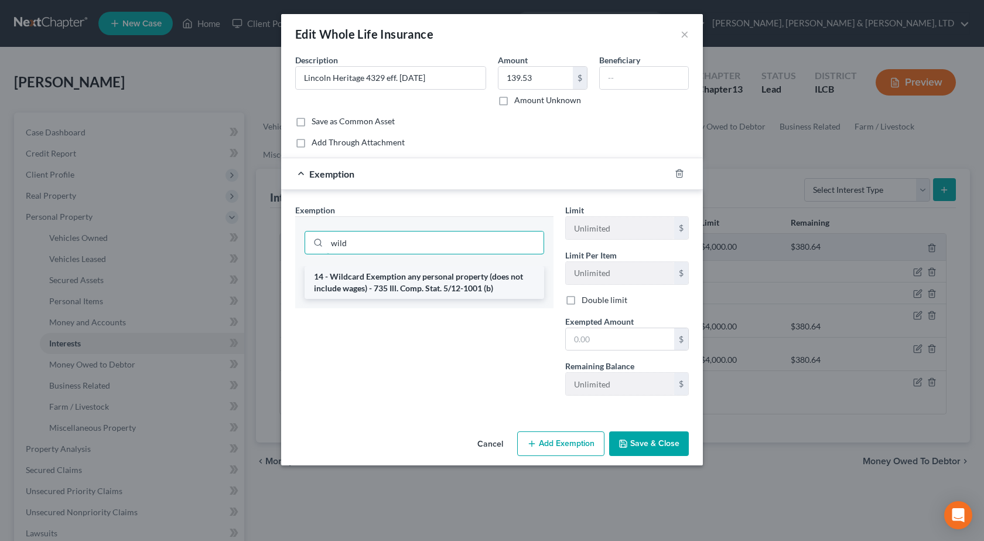
type input "wild"
click at [406, 287] on li "14 - Wildcard Exemption any personal property (does not include wages) - 735 Il…" at bounding box center [425, 282] width 240 height 33
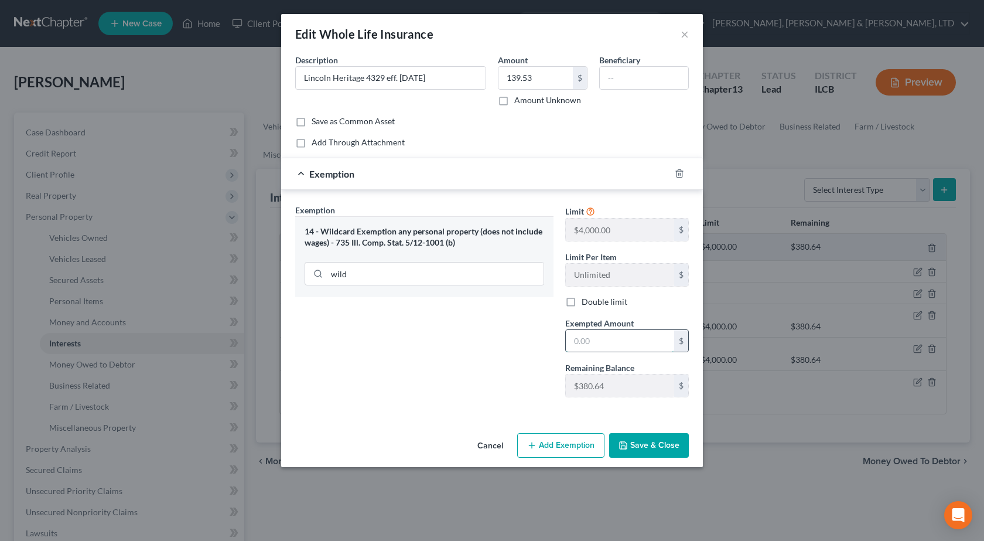
click at [609, 346] on input "text" at bounding box center [620, 341] width 108 height 22
type input "139.53"
click at [653, 438] on button "Save & Close" at bounding box center [649, 445] width 80 height 25
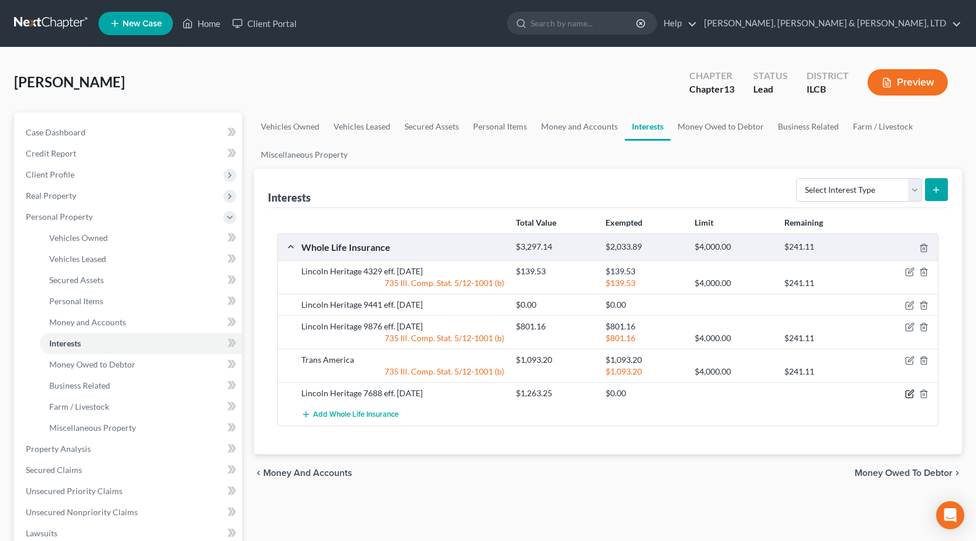
click at [906, 393] on icon "button" at bounding box center [909, 393] width 9 height 9
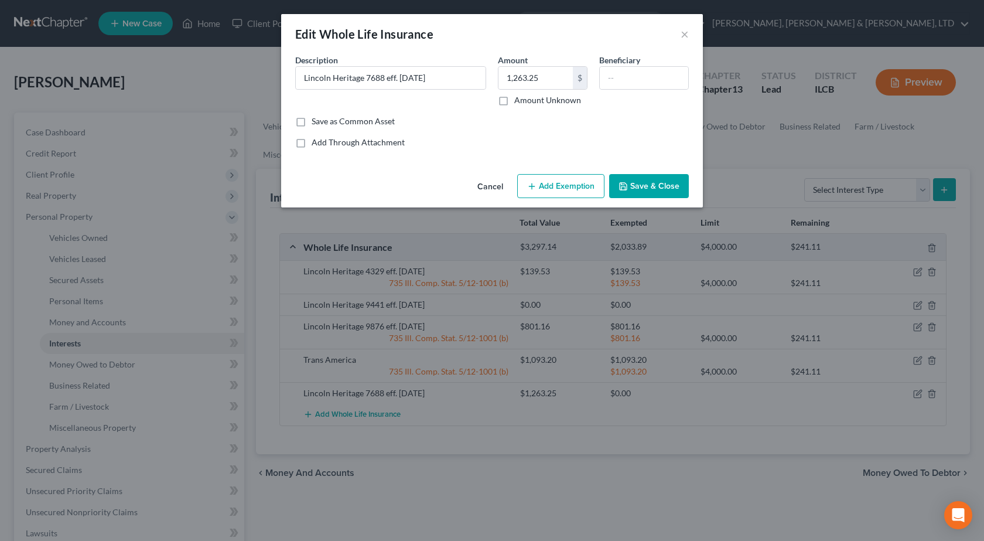
click at [560, 187] on button "Add Exemption" at bounding box center [560, 186] width 87 height 25
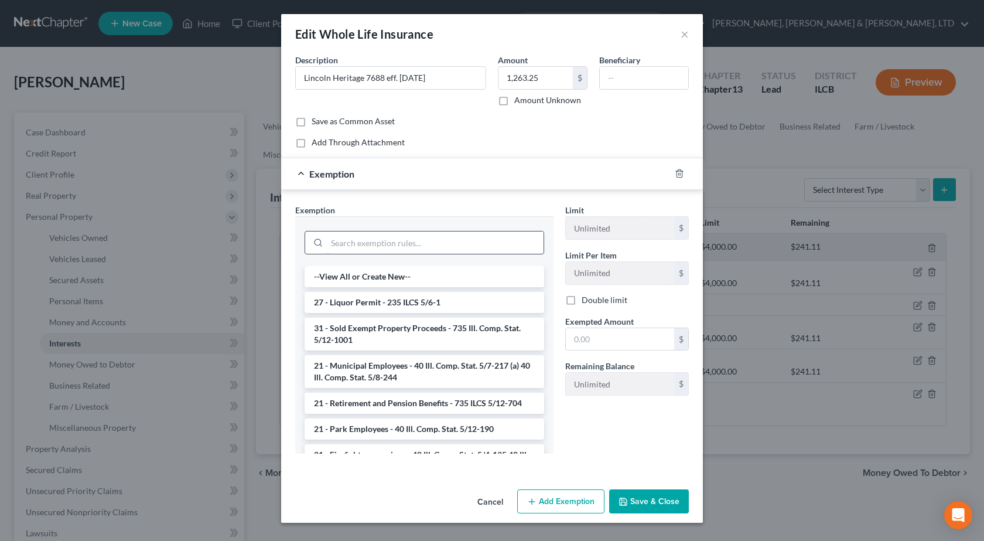
click at [357, 246] on input "search" at bounding box center [435, 242] width 217 height 22
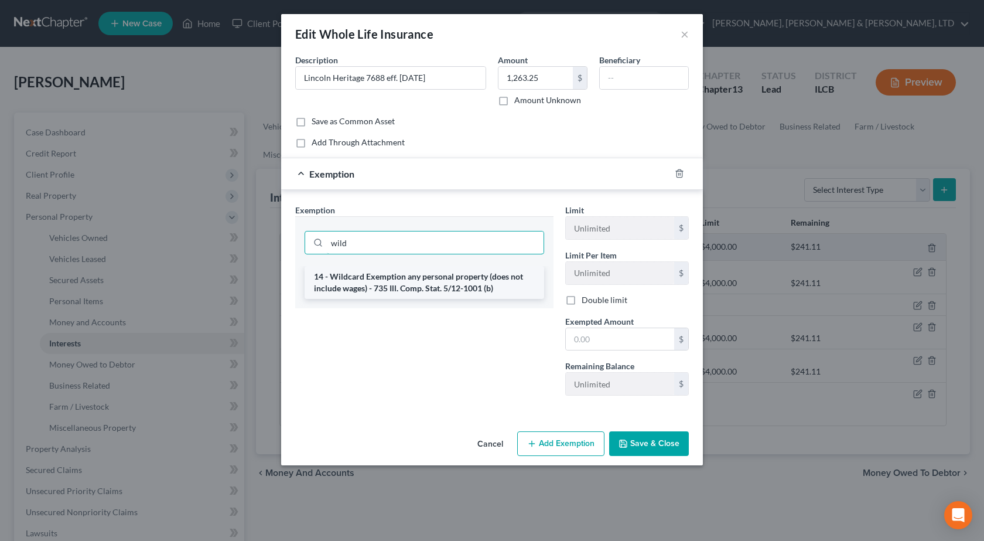
type input "wild"
click at [423, 283] on li "14 - Wildcard Exemption any personal property (does not include wages) - 735 Il…" at bounding box center [425, 282] width 240 height 33
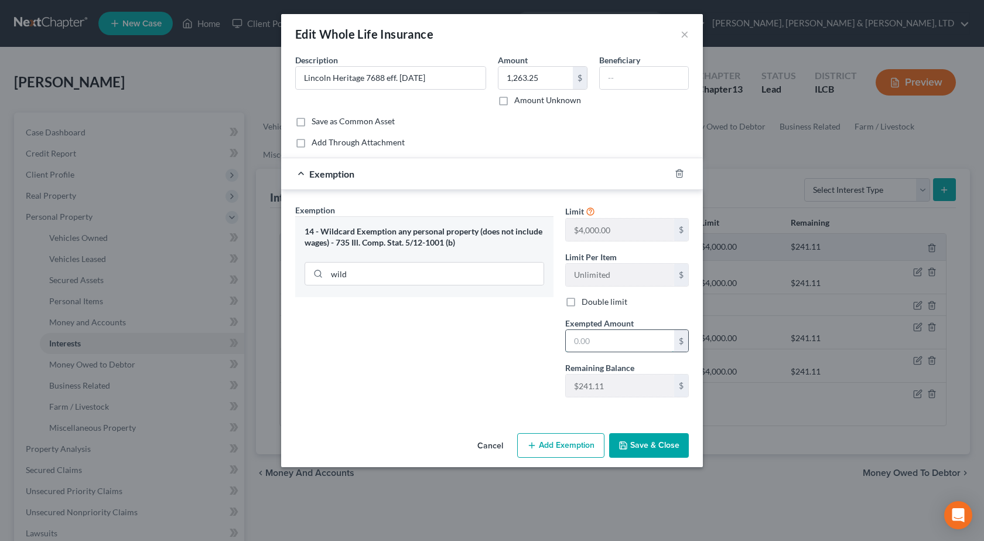
click at [629, 343] on input "text" at bounding box center [620, 341] width 108 height 22
type input "241.11"
click at [635, 450] on button "Save & Close" at bounding box center [649, 445] width 80 height 25
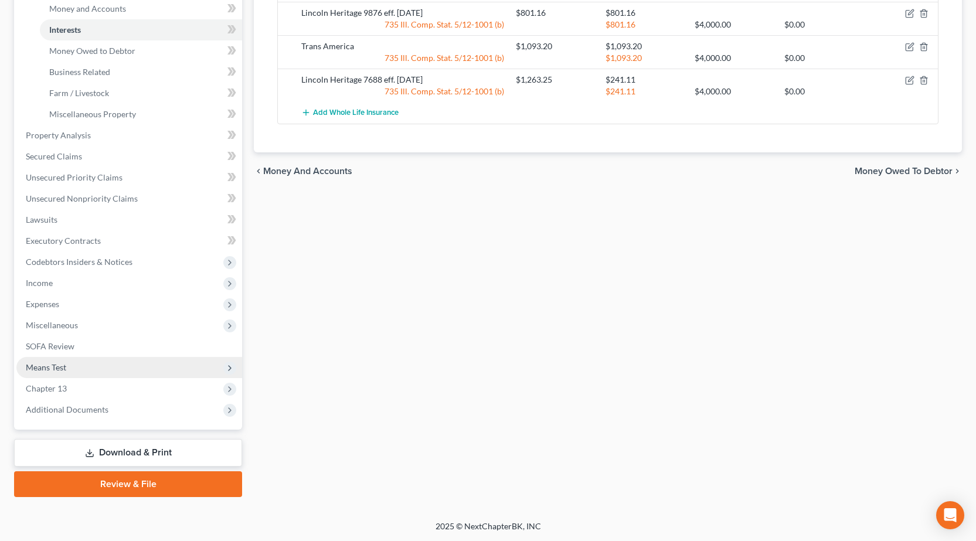
scroll to position [314, 0]
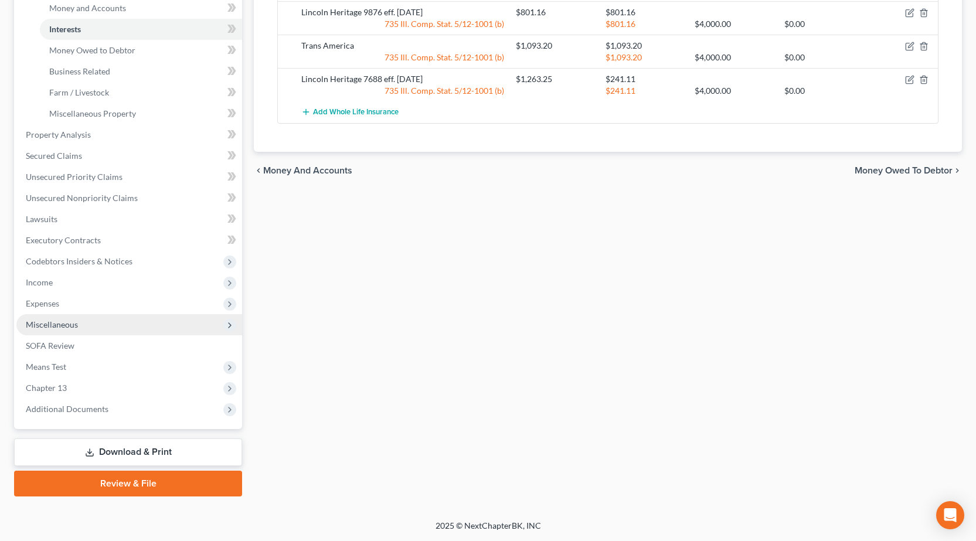
click at [86, 326] on span "Miscellaneous" at bounding box center [129, 324] width 226 height 21
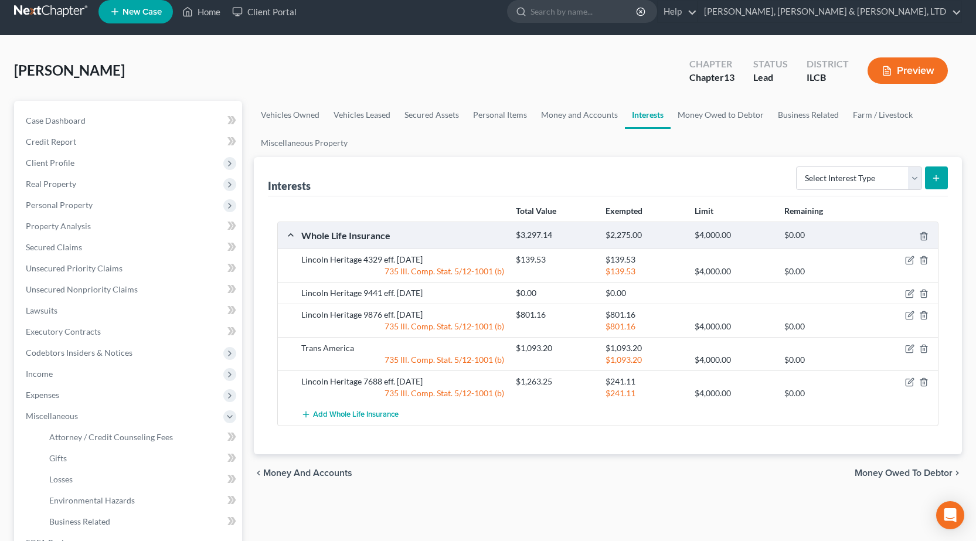
scroll to position [0, 0]
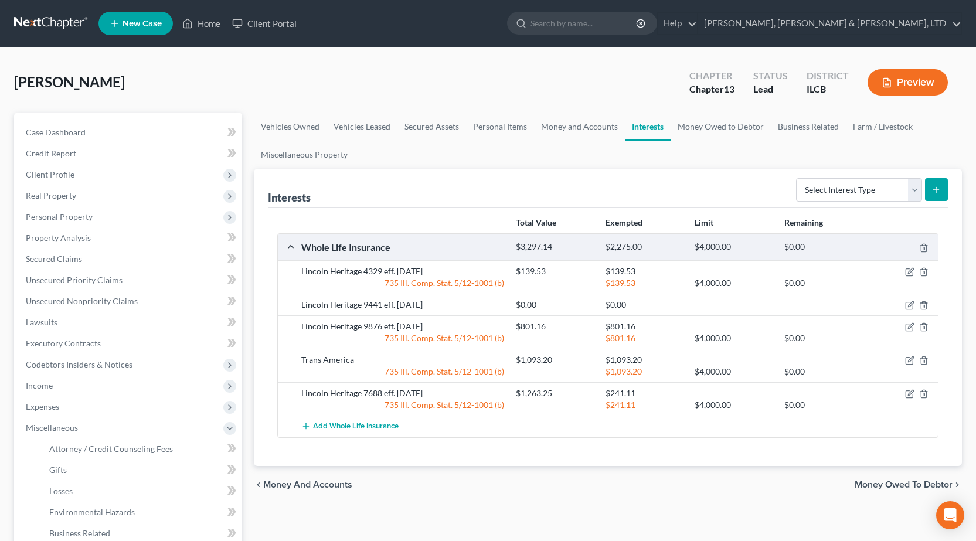
click at [896, 73] on button "Preview" at bounding box center [907, 82] width 80 height 26
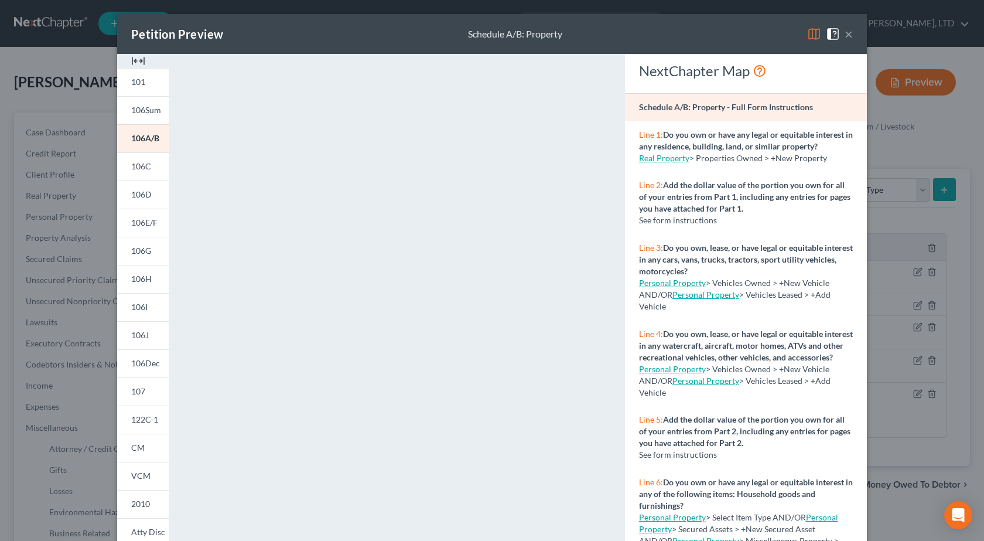
click at [845, 33] on button "×" at bounding box center [849, 34] width 8 height 14
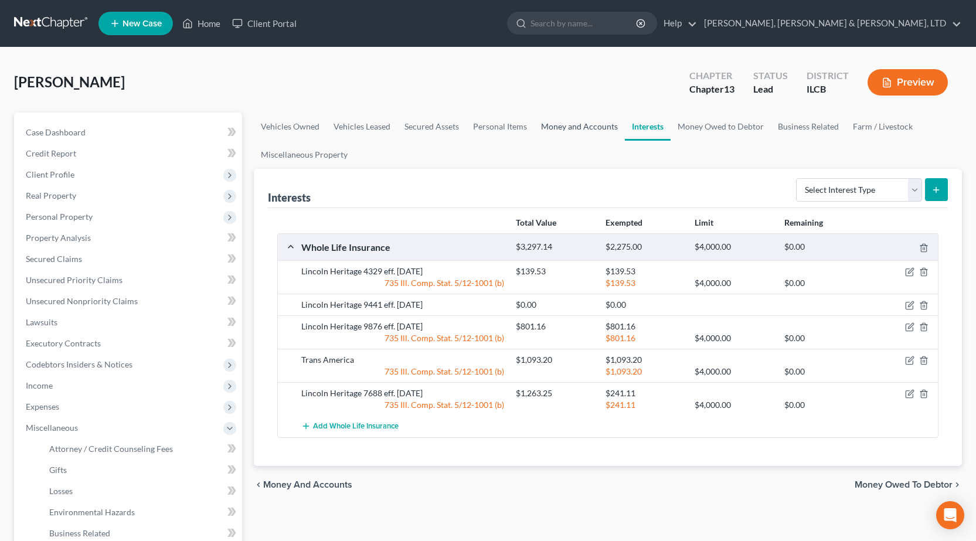
click at [589, 125] on link "Money and Accounts" at bounding box center [579, 126] width 91 height 28
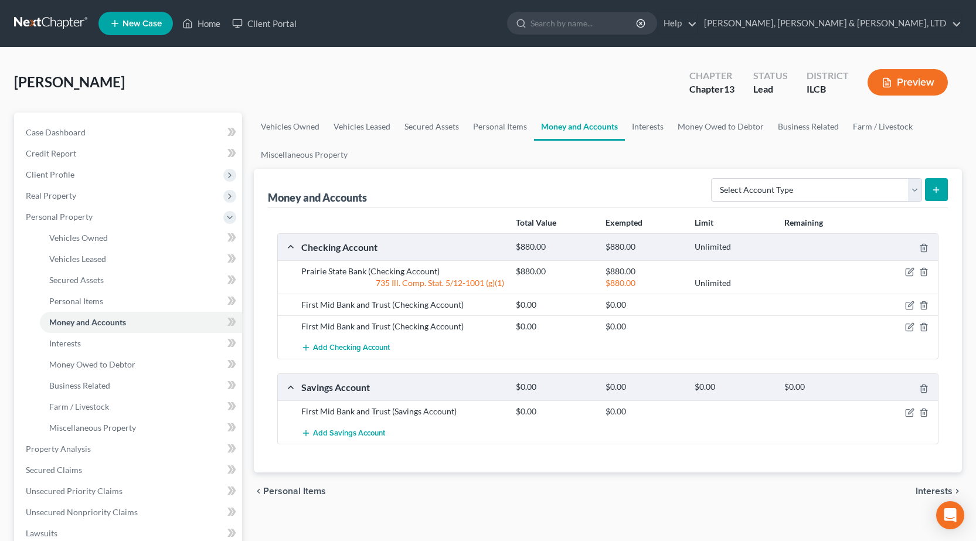
click at [911, 311] on div "First Mid Bank and Trust (Checking Account) $0.00 $0.00" at bounding box center [608, 305] width 660 height 22
click at [911, 306] on icon "button" at bounding box center [909, 305] width 9 height 9
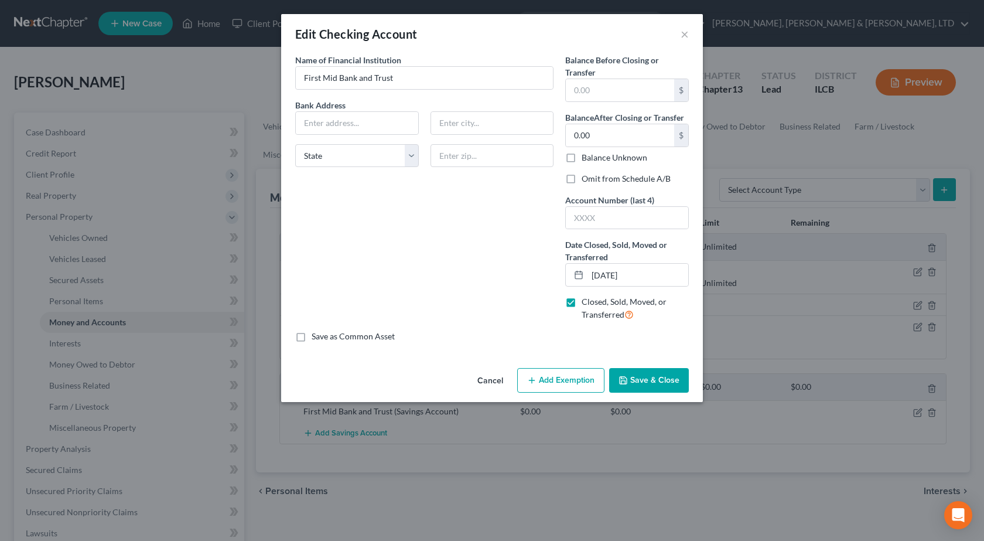
click at [582, 177] on label "Omit from Schedule A/B" at bounding box center [626, 179] width 89 height 12
click at [587, 177] on input "Omit from Schedule A/B" at bounding box center [591, 177] width 8 height 8
checkbox input "true"
click at [656, 371] on button "Save & Close" at bounding box center [649, 380] width 80 height 25
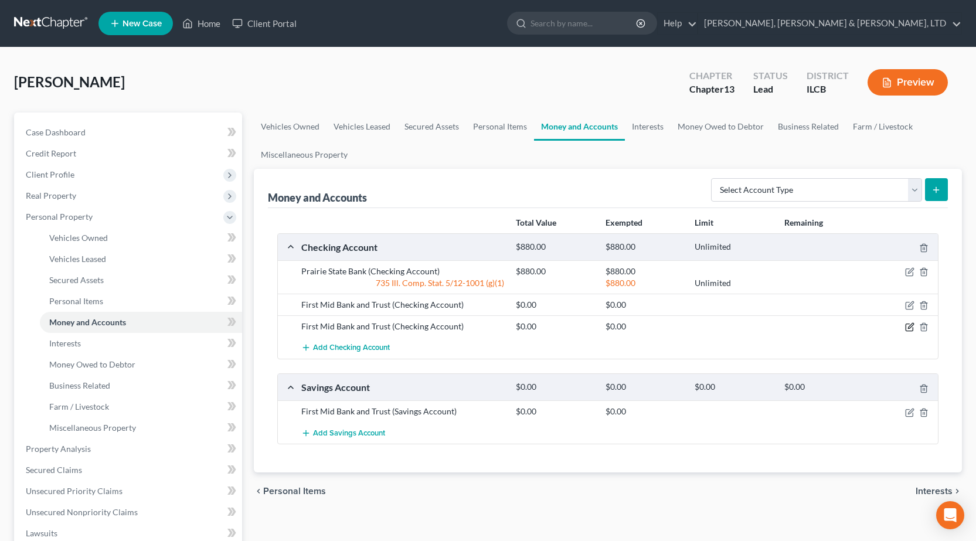
click at [909, 330] on icon "button" at bounding box center [909, 326] width 9 height 9
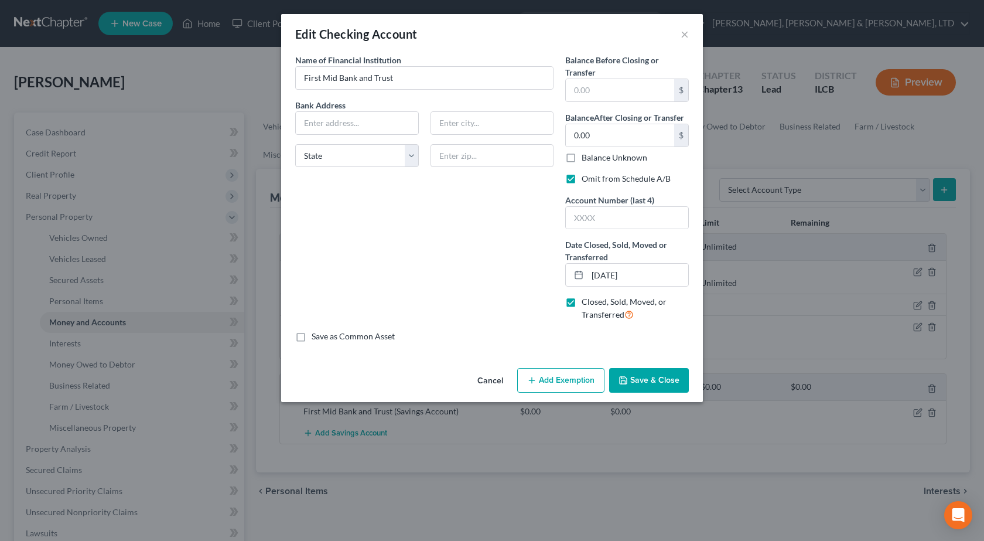
click at [646, 378] on button "Save & Close" at bounding box center [649, 380] width 80 height 25
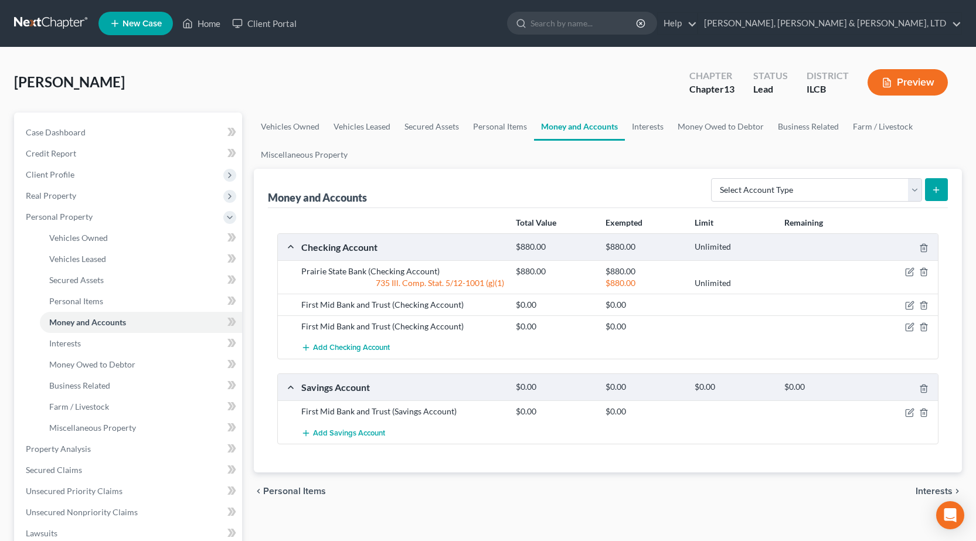
click at [903, 412] on div at bounding box center [902, 411] width 71 height 12
click at [911, 411] on icon "button" at bounding box center [909, 412] width 9 height 9
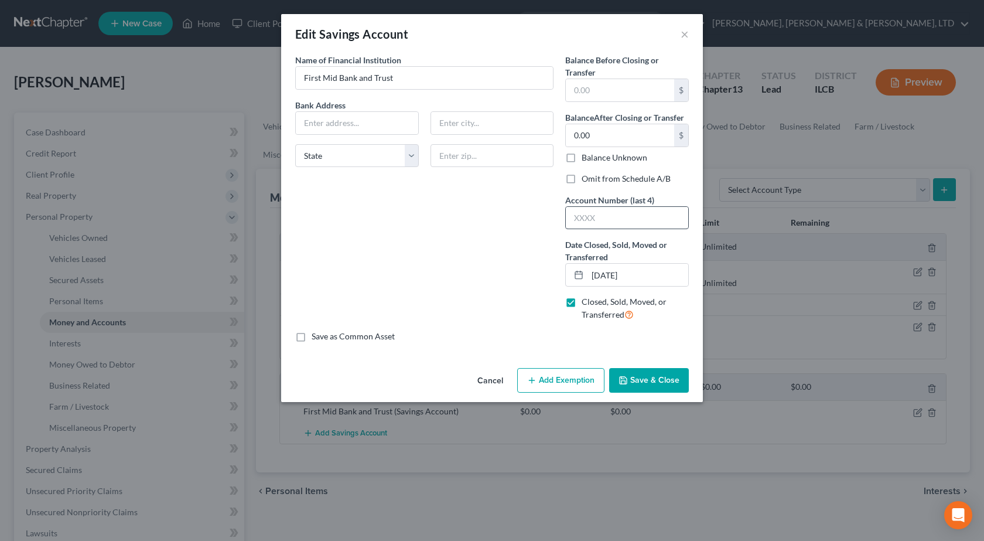
click at [582, 179] on label "Omit from Schedule A/B" at bounding box center [626, 179] width 89 height 12
click at [587, 179] on input "Omit from Schedule A/B" at bounding box center [591, 177] width 8 height 8
checkbox input "true"
click at [662, 378] on button "Save & Close" at bounding box center [649, 380] width 80 height 25
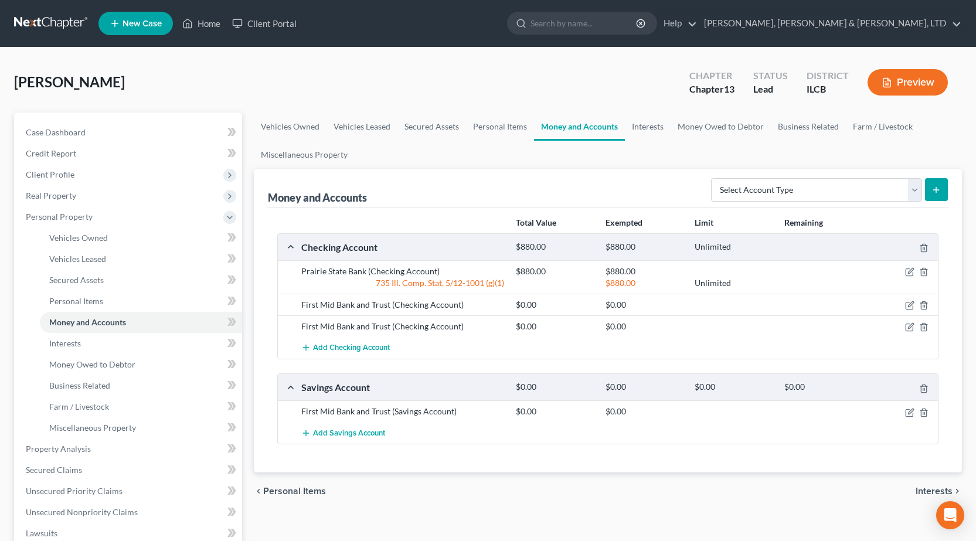
click at [921, 93] on button "Preview" at bounding box center [907, 82] width 80 height 26
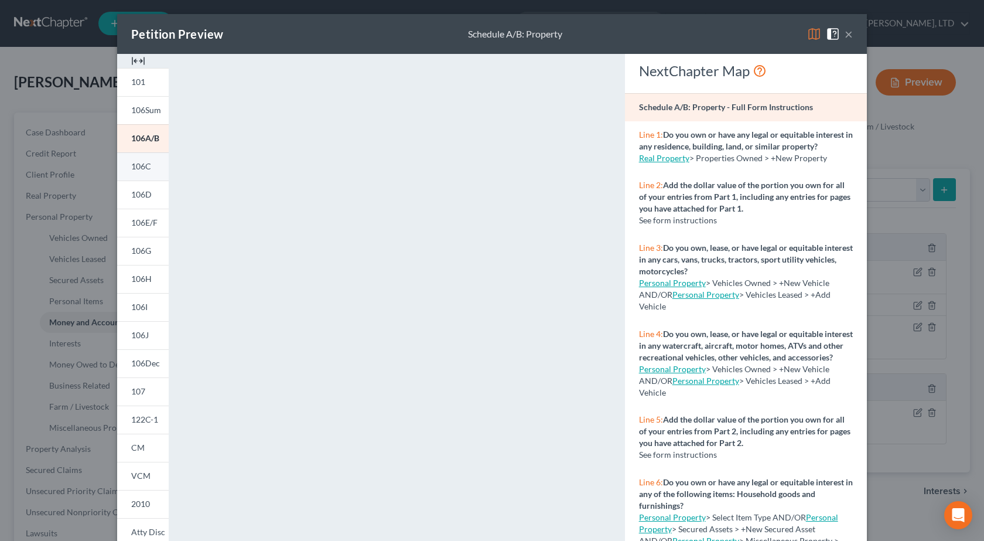
click at [134, 163] on span "106C" at bounding box center [141, 166] width 20 height 10
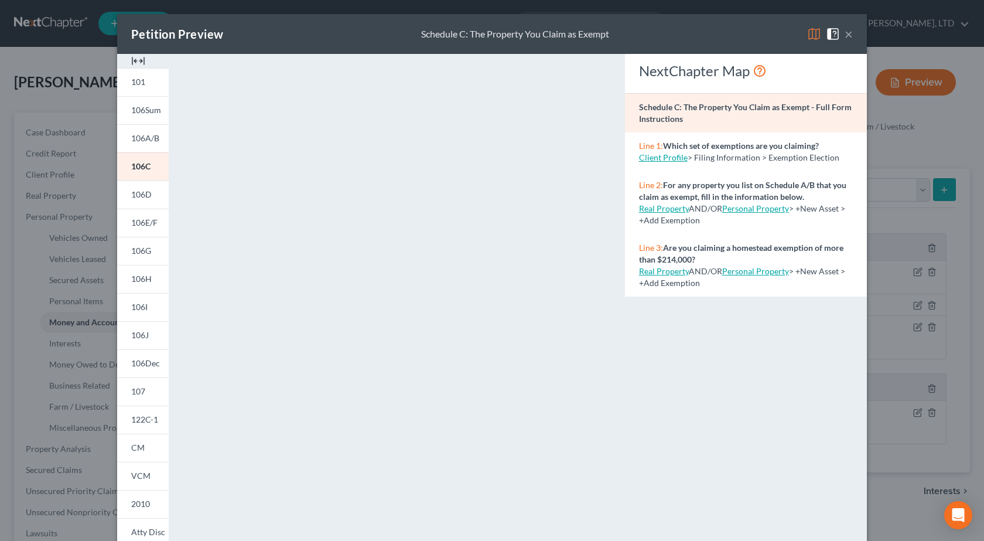
click at [846, 32] on button "×" at bounding box center [849, 34] width 8 height 14
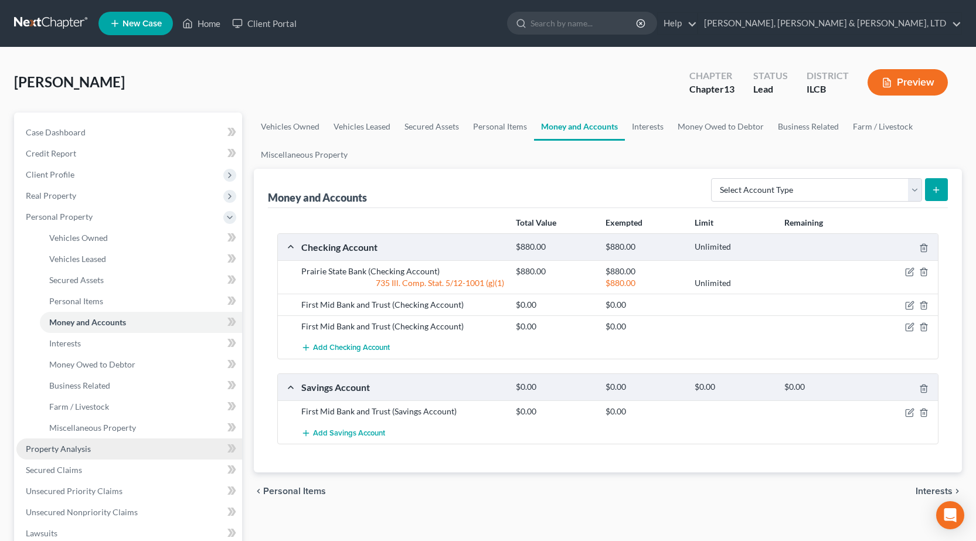
click at [71, 448] on span "Property Analysis" at bounding box center [58, 449] width 65 height 10
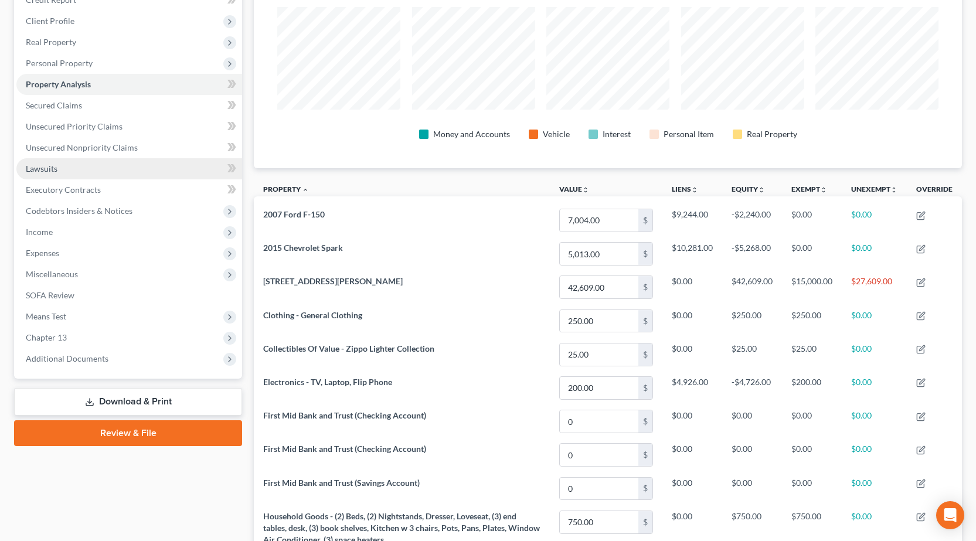
scroll to position [86, 0]
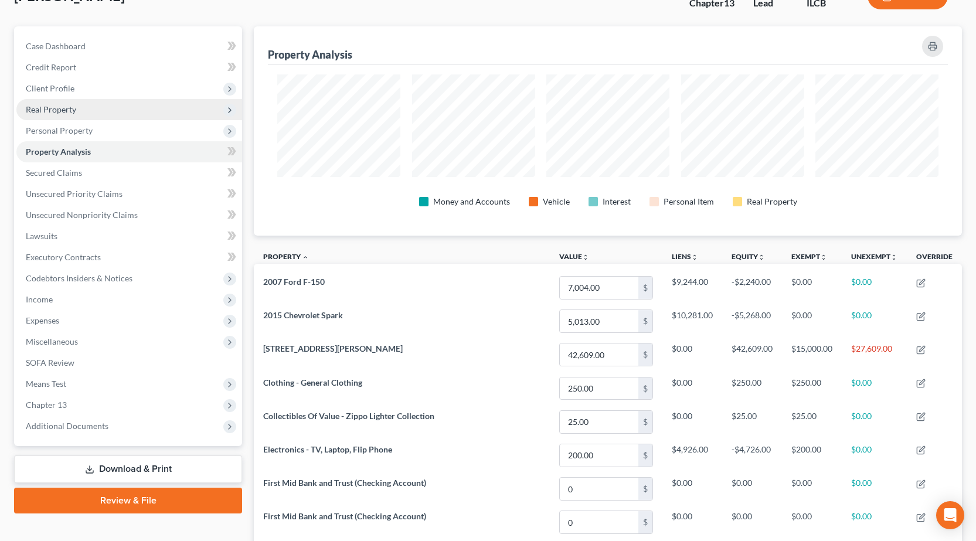
click at [69, 110] on span "Real Property" at bounding box center [51, 109] width 50 height 10
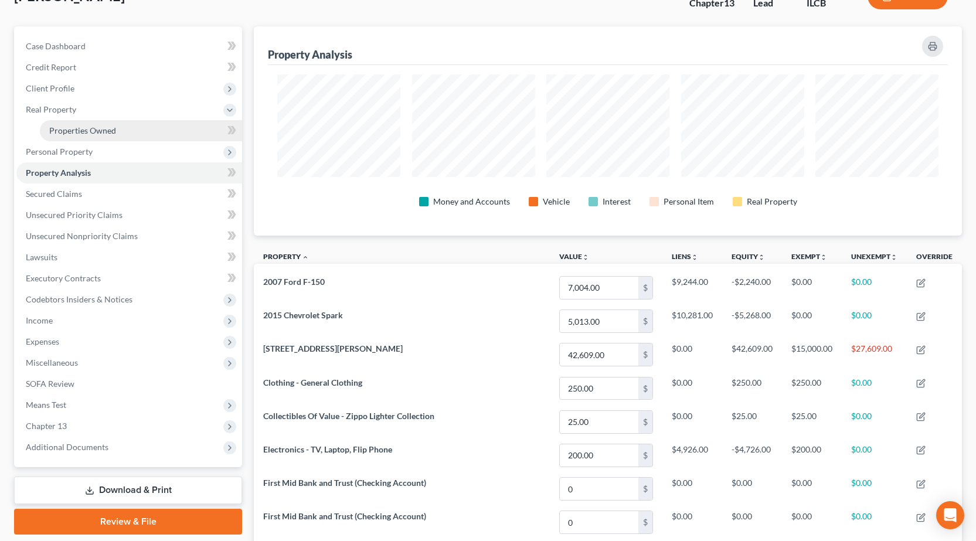
click at [94, 131] on span "Properties Owned" at bounding box center [82, 130] width 67 height 10
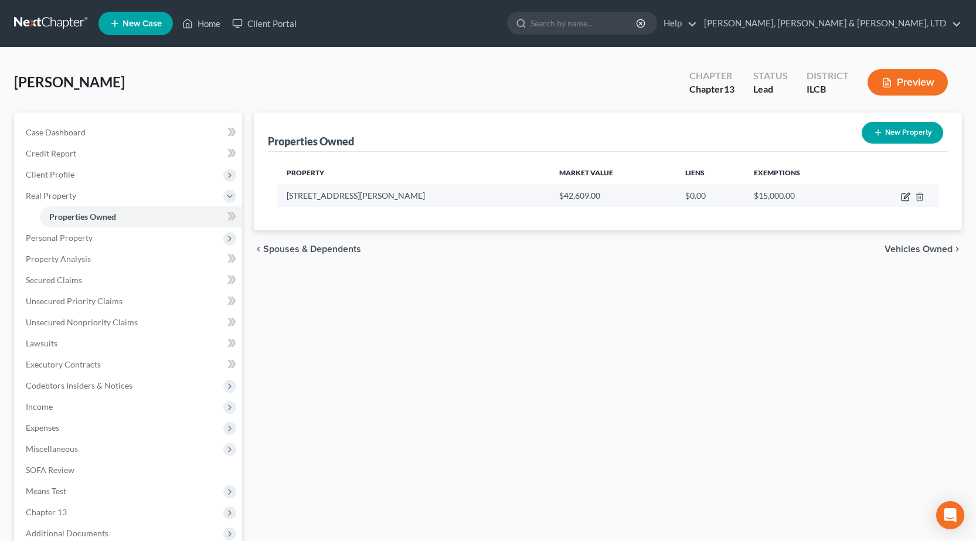
click at [908, 198] on icon "button" at bounding box center [905, 196] width 9 height 9
select select "14"
select select "0"
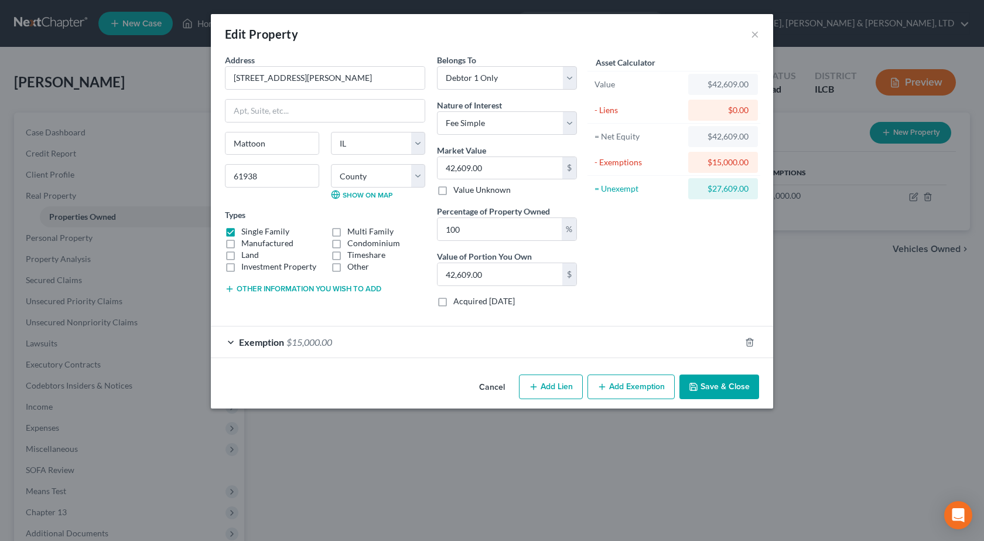
click at [292, 343] on span "$15,000.00" at bounding box center [310, 341] width 46 height 11
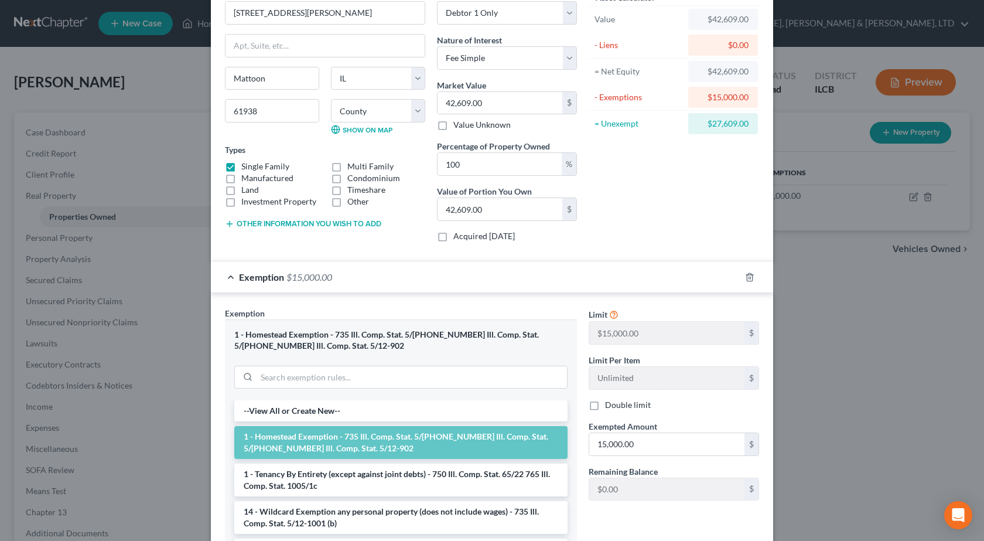
scroll to position [117, 0]
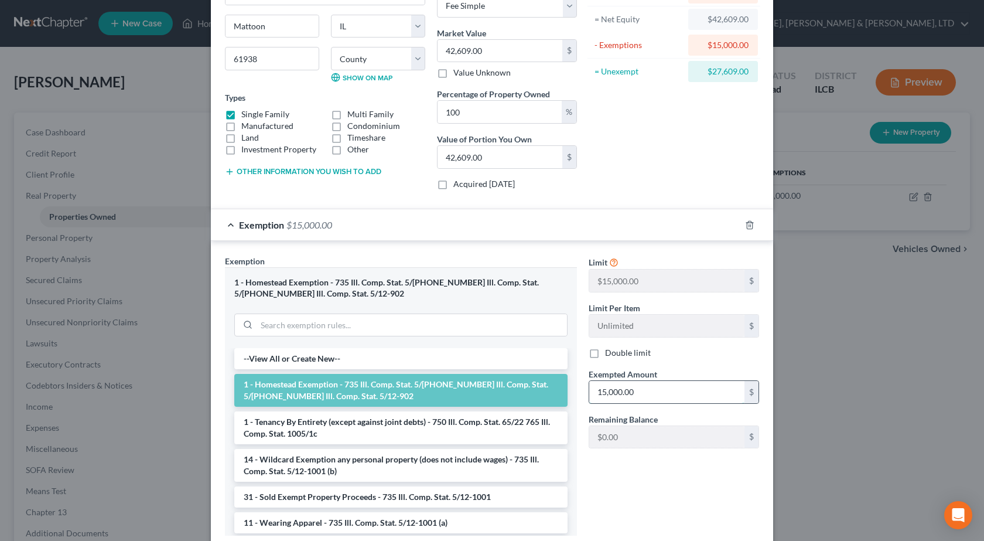
click at [644, 386] on input "15,000.00" at bounding box center [666, 392] width 155 height 22
type input "30,000"
click at [643, 483] on div "Limit $15,000.00 $ Limit Per Item Unlimited $ Double limit Exempted Amount * 30…" at bounding box center [674, 400] width 182 height 290
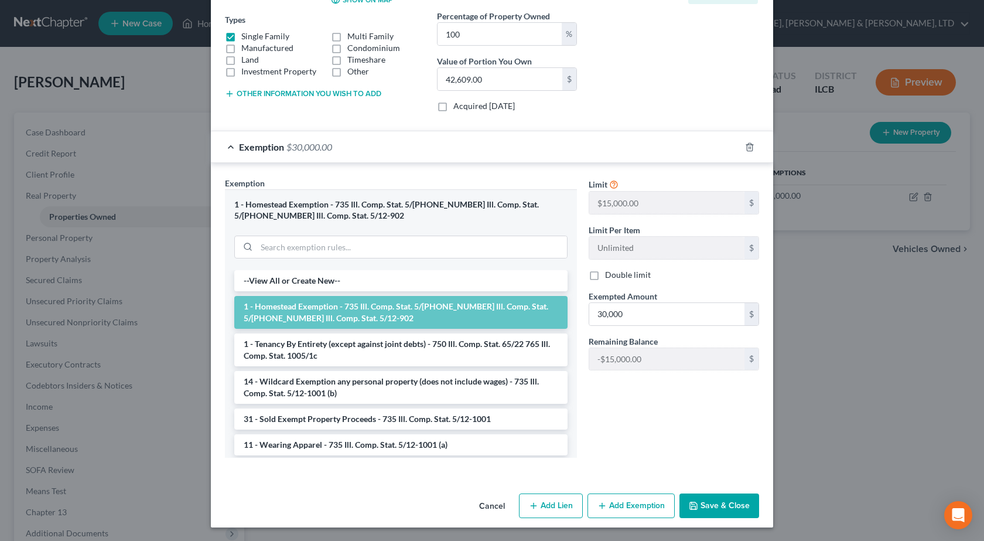
scroll to position [196, 0]
click at [748, 509] on button "Save & Close" at bounding box center [720, 505] width 80 height 25
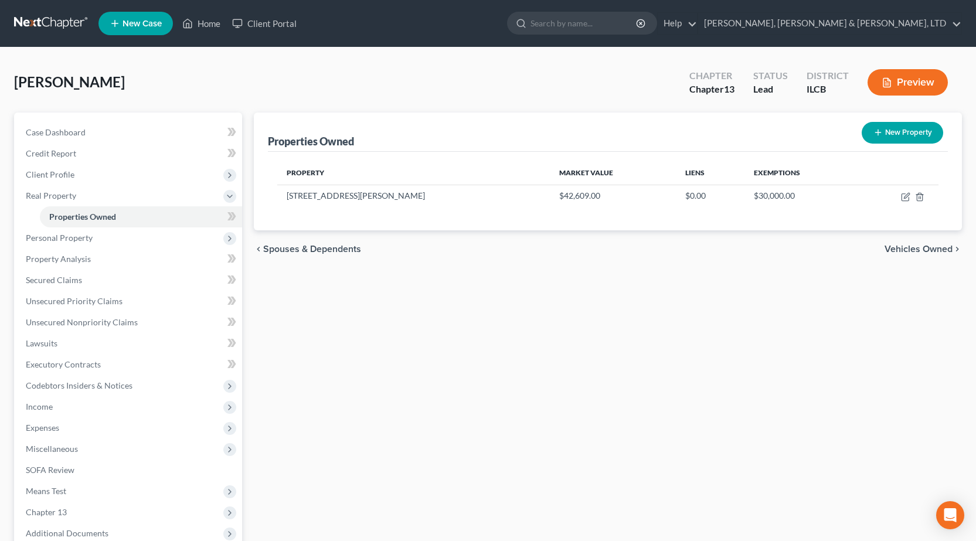
click at [128, 79] on div "[PERSON_NAME] Upgraded Chapter Chapter 13 Status Lead District ILCB Preview" at bounding box center [487, 87] width 947 height 51
click at [68, 287] on link "Secured Claims" at bounding box center [129, 280] width 226 height 21
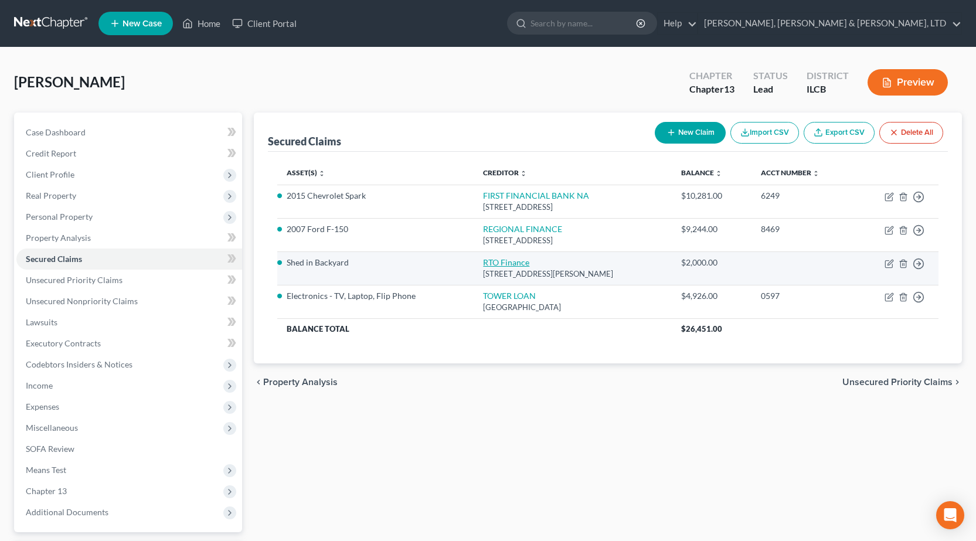
click at [505, 266] on link "RTO Finance" at bounding box center [506, 262] width 46 height 10
select select "42"
select select "0"
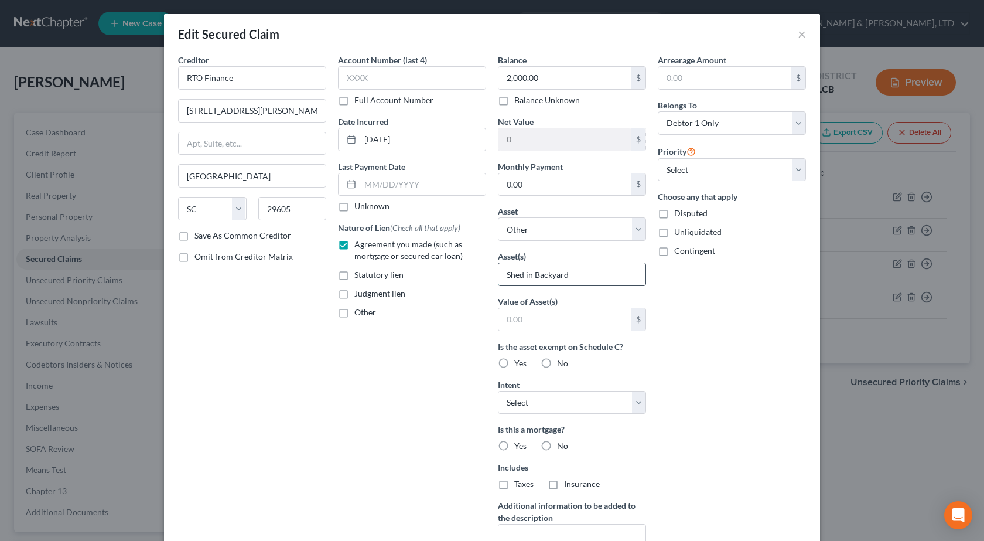
drag, startPoint x: 578, startPoint y: 279, endPoint x: 523, endPoint y: 278, distance: 55.1
click at [523, 278] on input "Shed in Backyard" at bounding box center [572, 274] width 147 height 22
drag, startPoint x: 629, startPoint y: 273, endPoint x: 324, endPoint y: 257, distance: 305.7
click at [324, 257] on div "Creditor * RTO Finance [STREET_ADDRESS][GEOGRAPHIC_DATA][PERSON_NAME] [US_STATE…" at bounding box center [492, 315] width 640 height 523
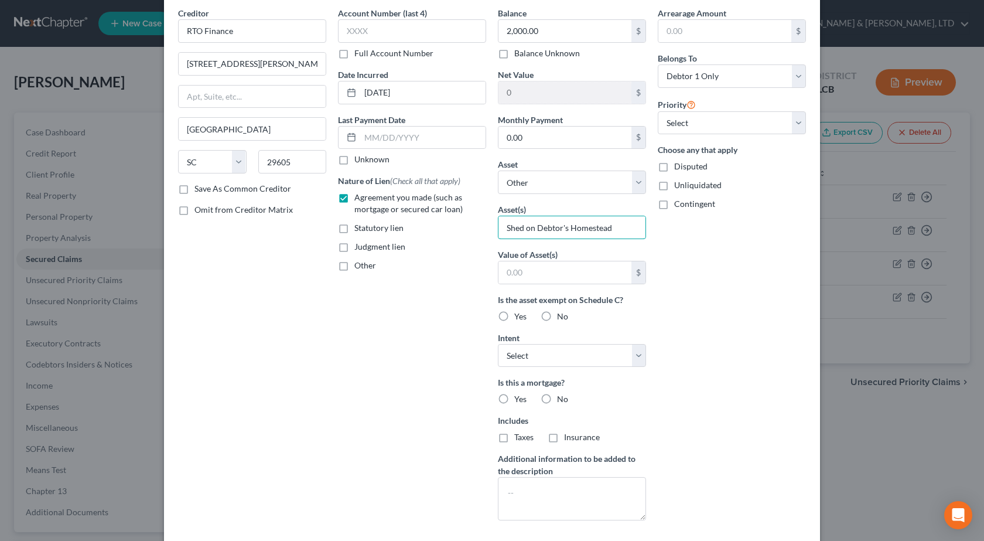
scroll to position [144, 0]
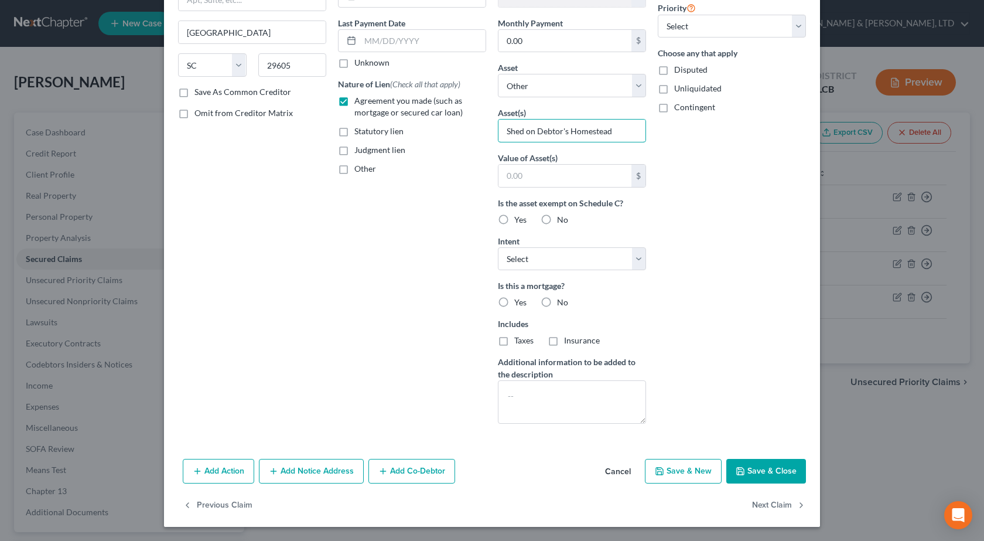
type input "Shed on Debtor's Homestead"
click at [759, 464] on button "Save & Close" at bounding box center [767, 471] width 80 height 25
select select
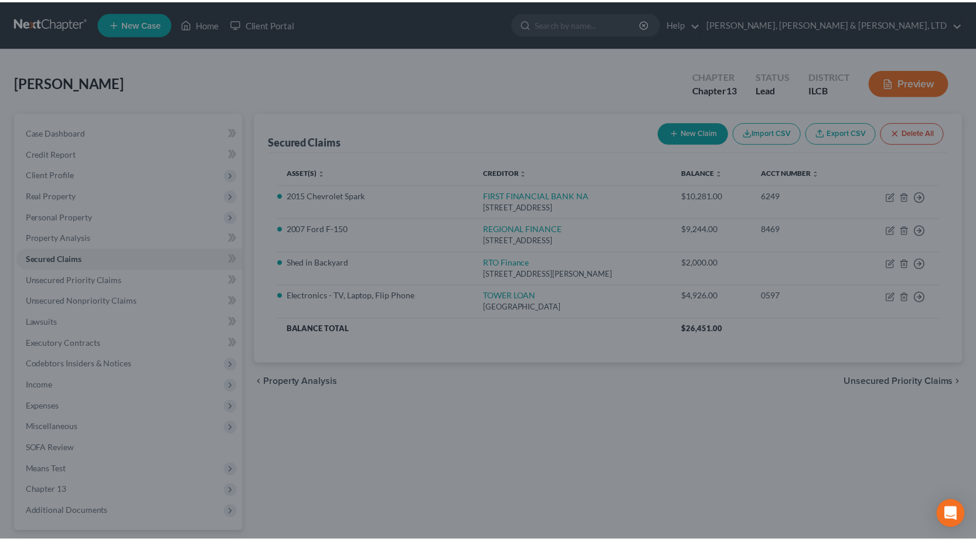
scroll to position [15, 0]
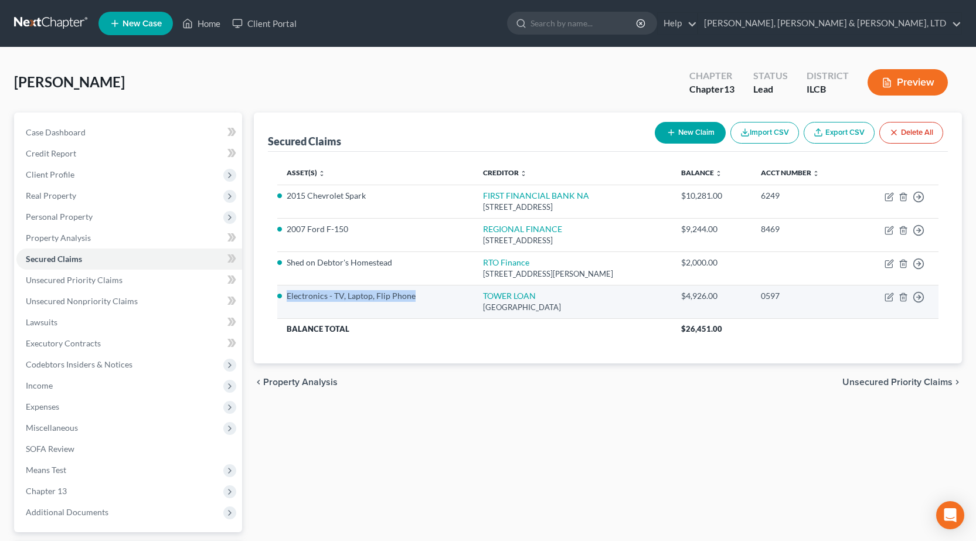
drag, startPoint x: 417, startPoint y: 294, endPoint x: 288, endPoint y: 299, distance: 129.0
click at [288, 299] on li "Electronics - TV, Laptop, Flip Phone" at bounding box center [376, 296] width 178 height 12
copy li "Electronics - TV, Laptop, Flip Phone"
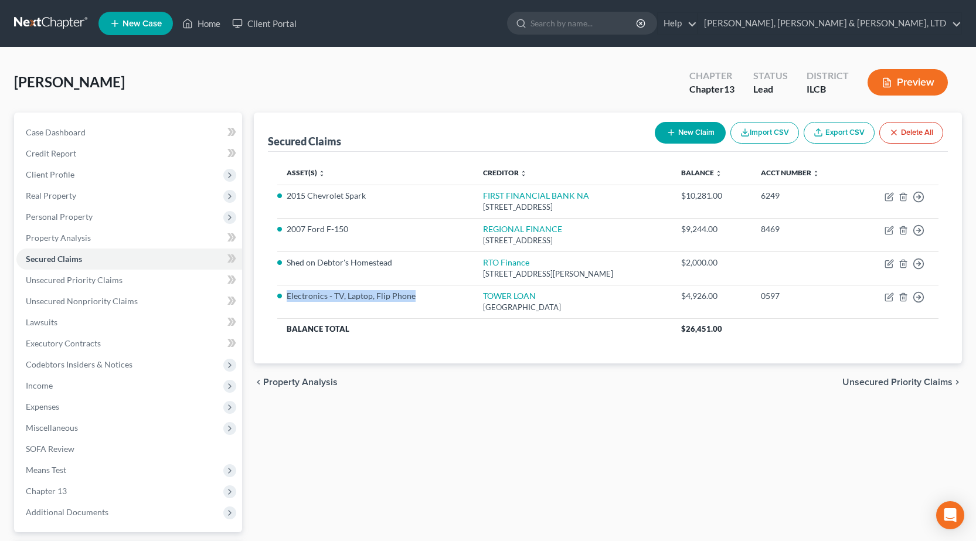
scroll to position [103, 0]
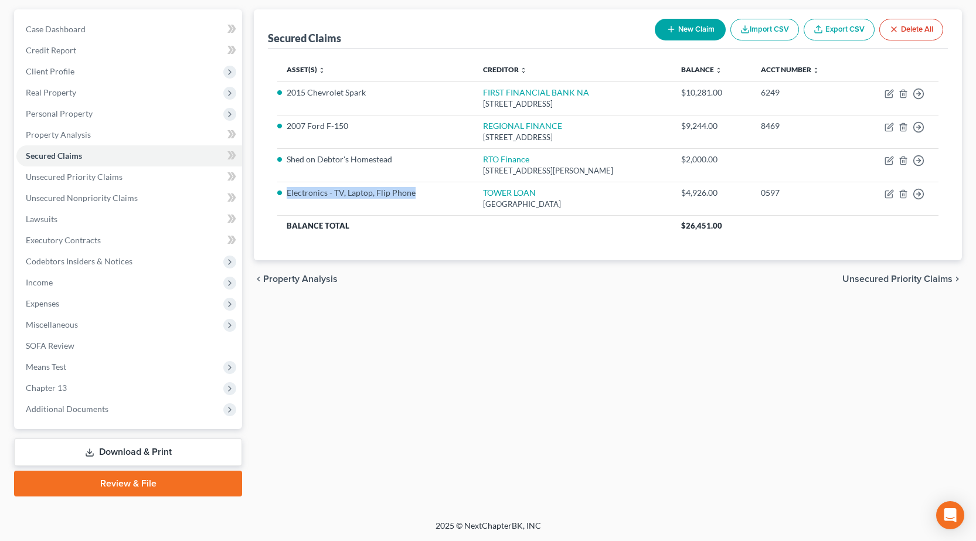
click at [99, 454] on link "Download & Print" at bounding box center [128, 452] width 228 height 28
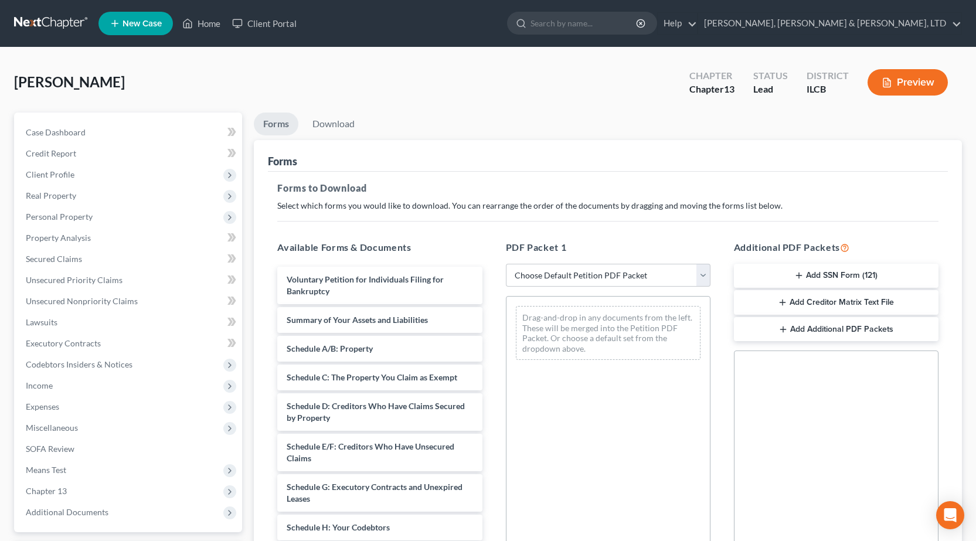
click at [807, 272] on button "Add SSN Form (121)" at bounding box center [836, 276] width 204 height 25
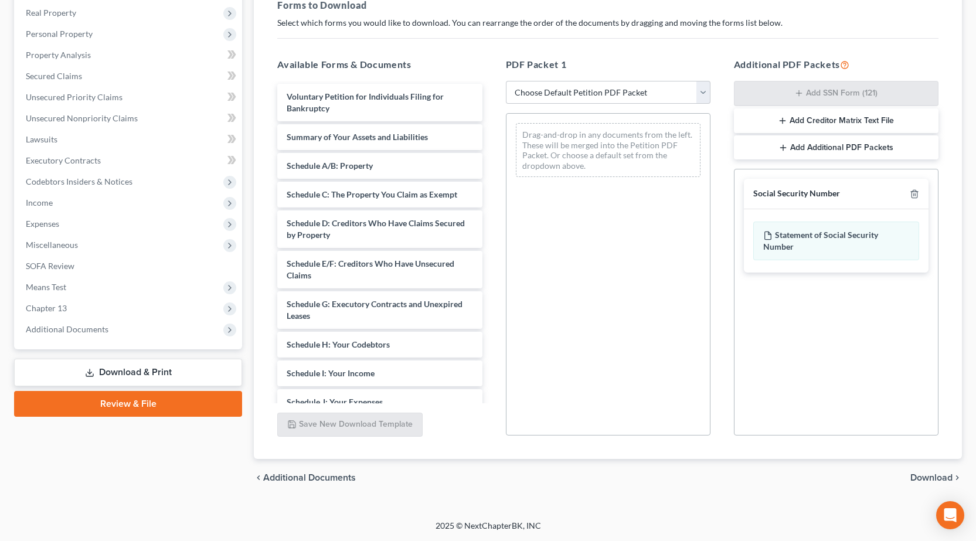
click at [931, 480] on span "Download" at bounding box center [931, 477] width 42 height 9
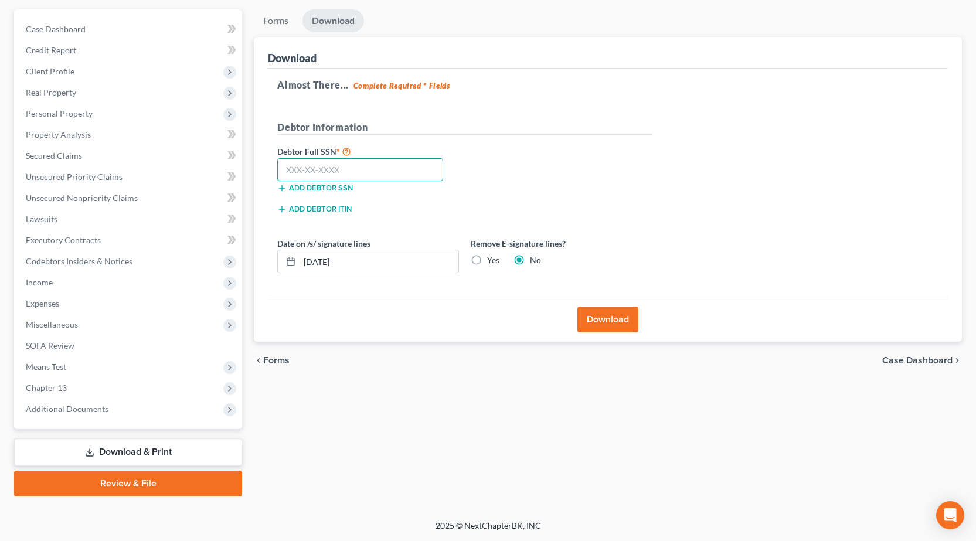
click at [306, 167] on input "text" at bounding box center [360, 169] width 166 height 23
type input "348-44-5498"
click at [630, 323] on button "Download" at bounding box center [607, 319] width 61 height 26
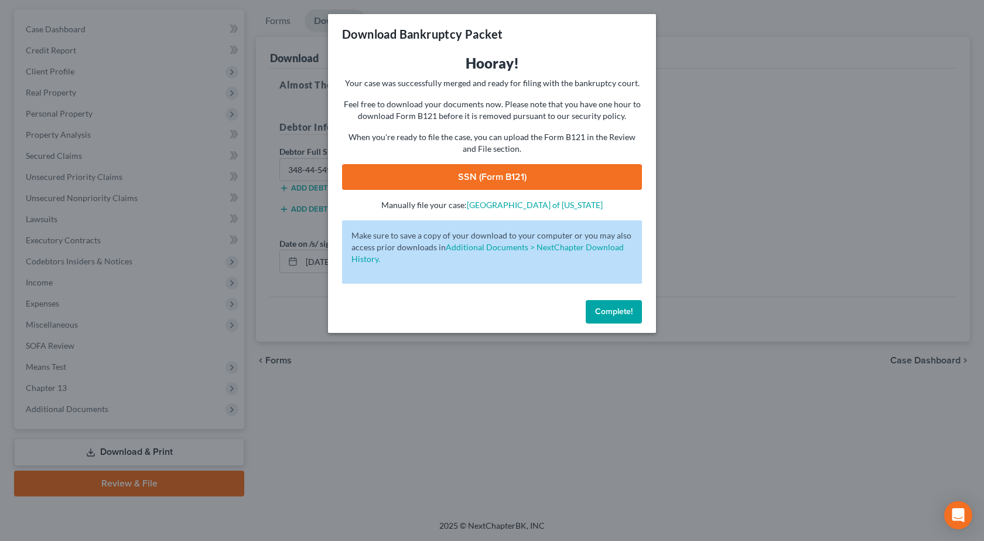
click at [470, 175] on link "SSN (Form B121)" at bounding box center [492, 177] width 300 height 26
click at [618, 316] on button "Complete!" at bounding box center [614, 311] width 56 height 23
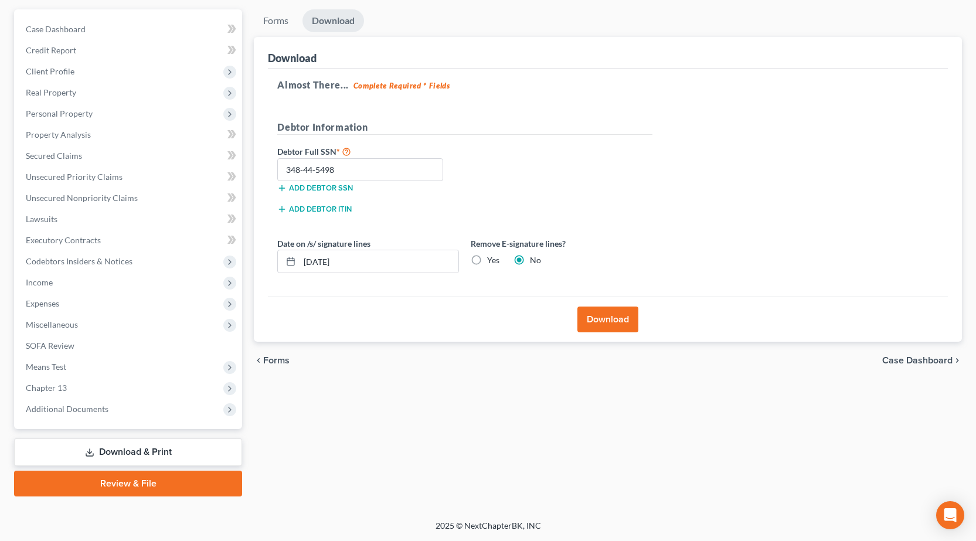
click at [158, 480] on link "Review & File" at bounding box center [128, 484] width 228 height 26
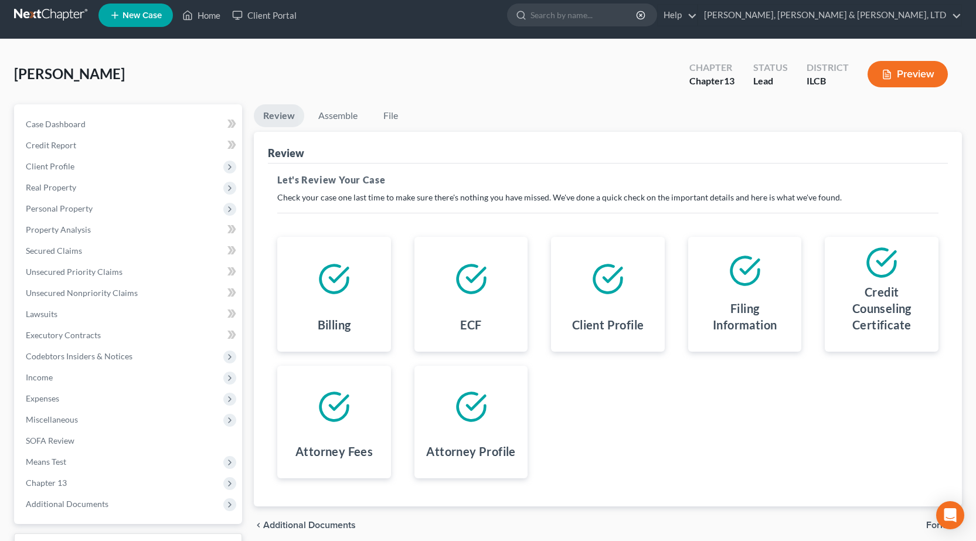
scroll to position [103, 0]
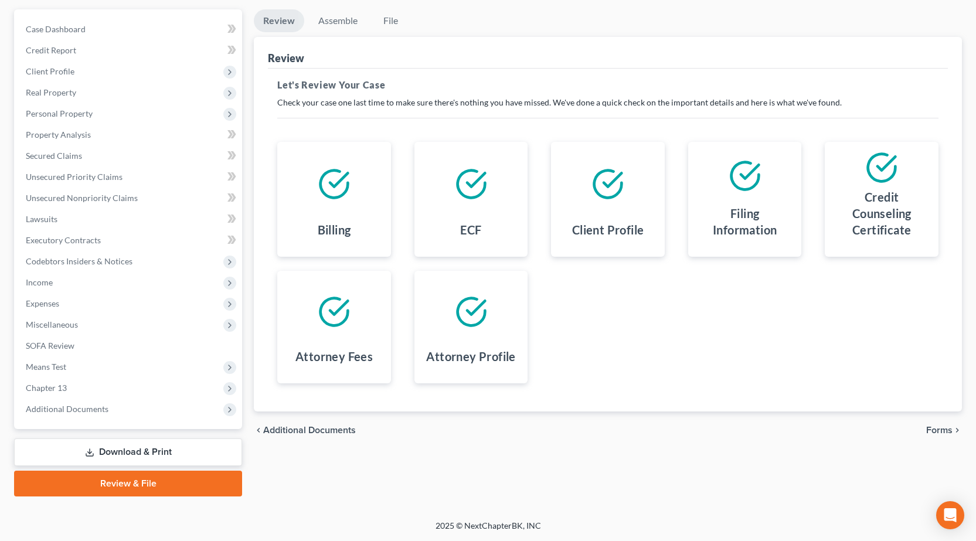
click at [942, 435] on span "Forms" at bounding box center [939, 429] width 26 height 9
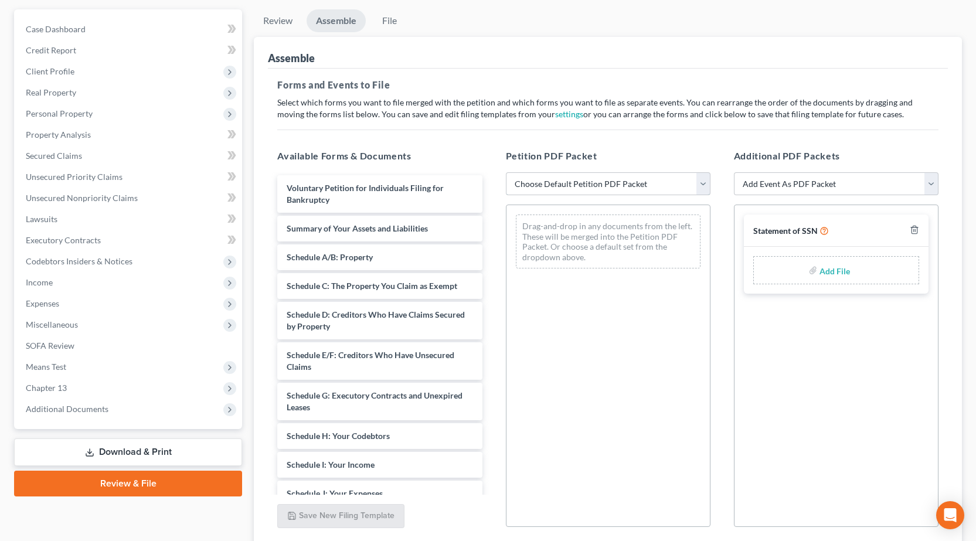
click at [588, 179] on select "Choose Default Petition PDF Packet Complete Bankruptcy Petition (all forms and …" at bounding box center [608, 183] width 204 height 23
select select "0"
click at [506, 172] on select "Choose Default Petition PDF Packet Complete Bankruptcy Petition (all forms and …" at bounding box center [608, 183] width 204 height 23
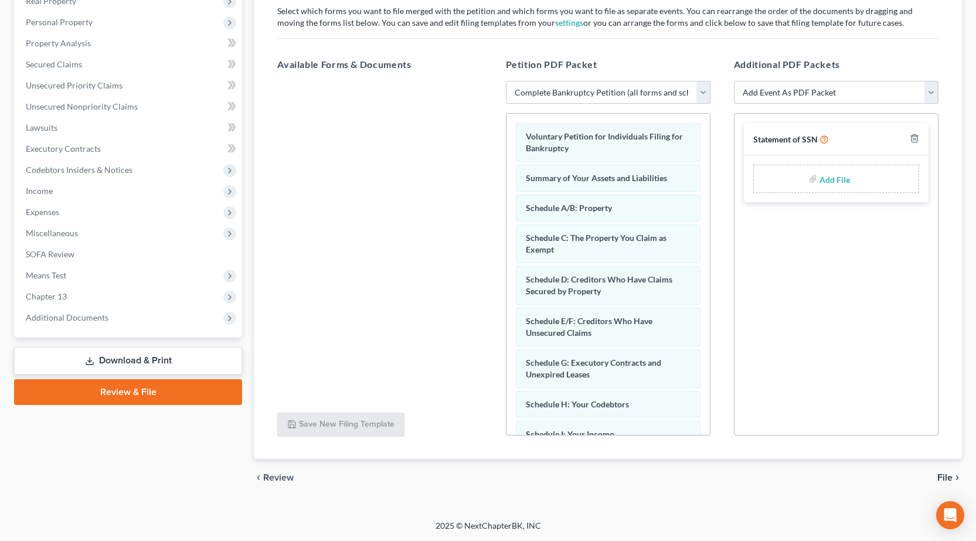
click at [946, 474] on span "File" at bounding box center [944, 477] width 15 height 9
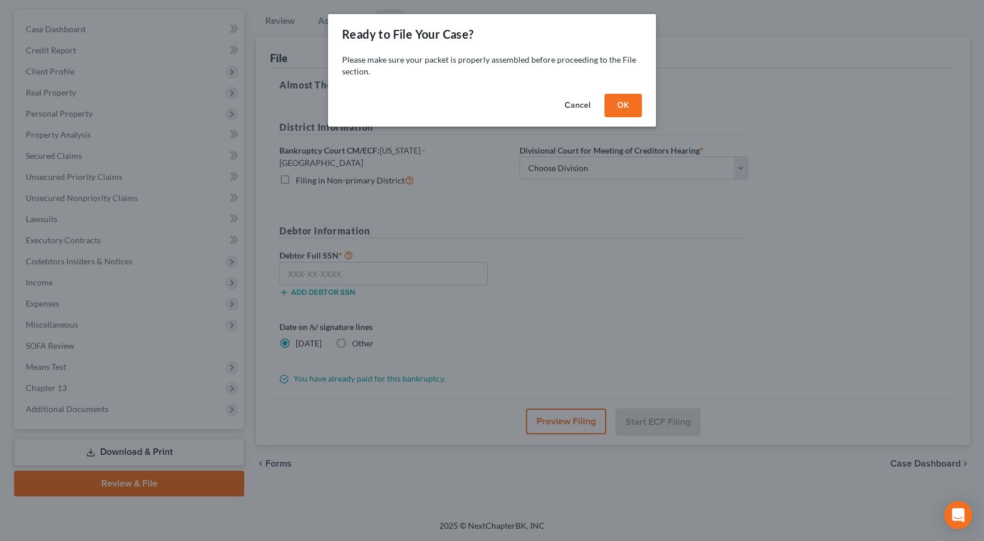
click at [625, 108] on button "OK" at bounding box center [623, 105] width 37 height 23
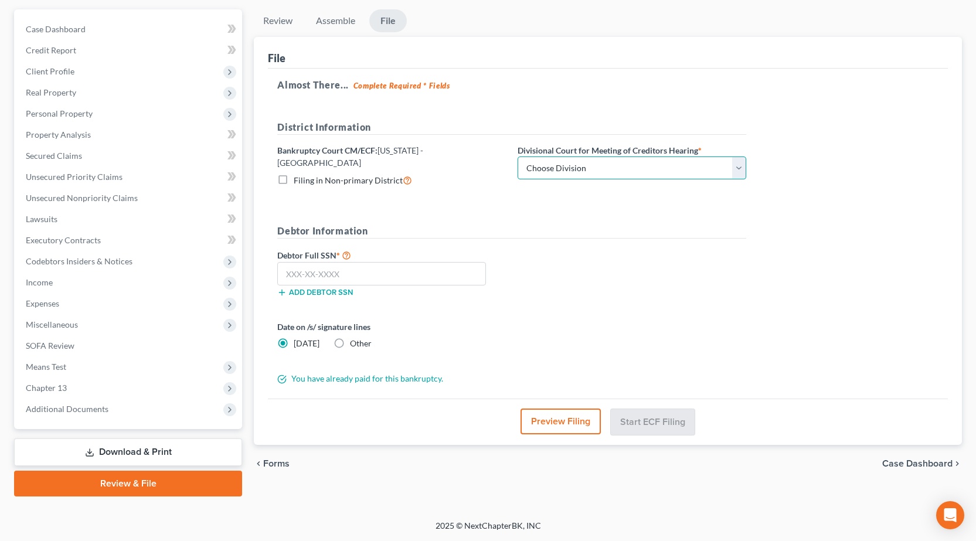
click at [602, 171] on select "Choose Division Peoria Springfield [GEOGRAPHIC_DATA]" at bounding box center [631, 167] width 229 height 23
select select "2"
click at [517, 156] on select "Choose Division Peoria Springfield [GEOGRAPHIC_DATA]" at bounding box center [631, 167] width 229 height 23
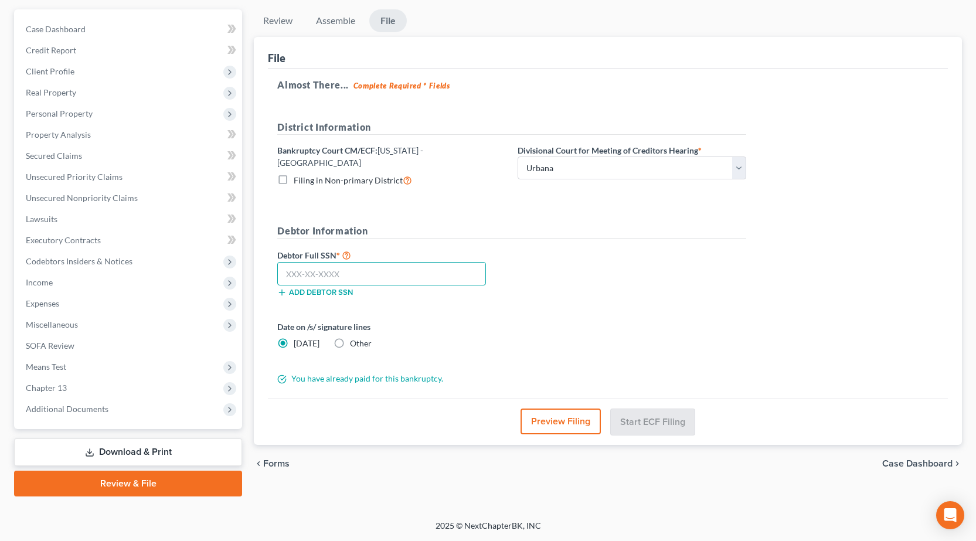
click at [360, 267] on input "text" at bounding box center [381, 273] width 209 height 23
type input "348-44-5498"
click at [577, 412] on button "Preview Filing" at bounding box center [561, 421] width 80 height 26
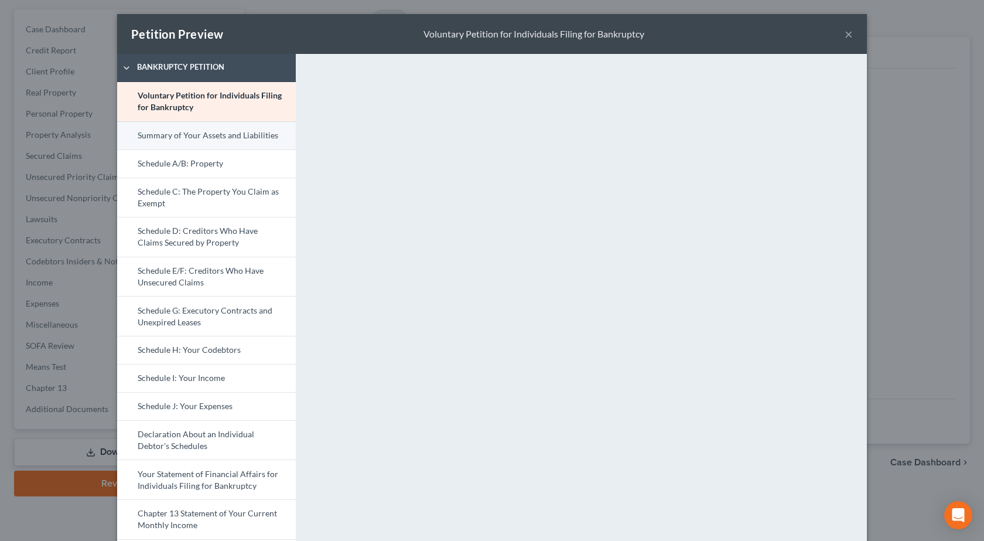
click at [200, 139] on link "Summary of Your Assets and Liabilities" at bounding box center [206, 135] width 179 height 28
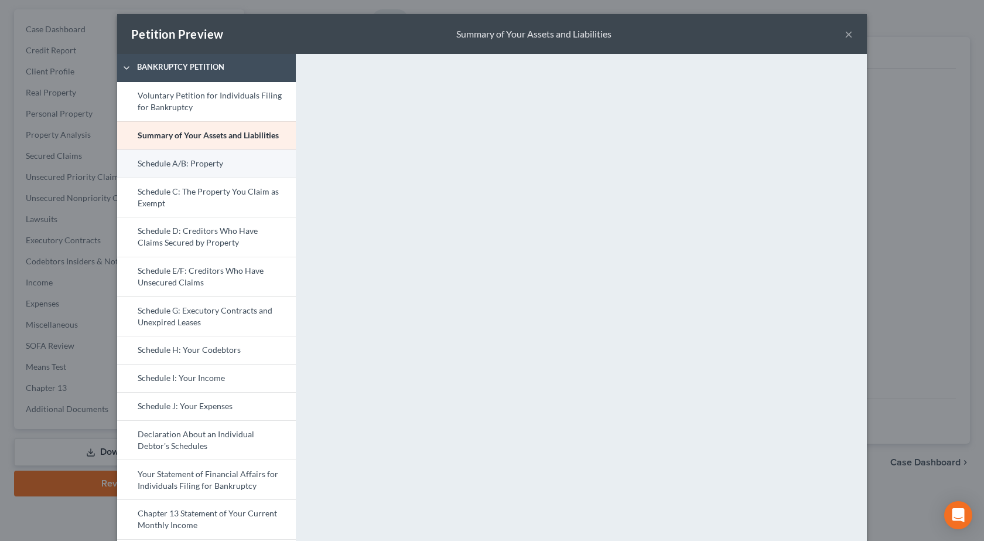
click at [187, 158] on link "Schedule A/B: Property" at bounding box center [206, 163] width 179 height 28
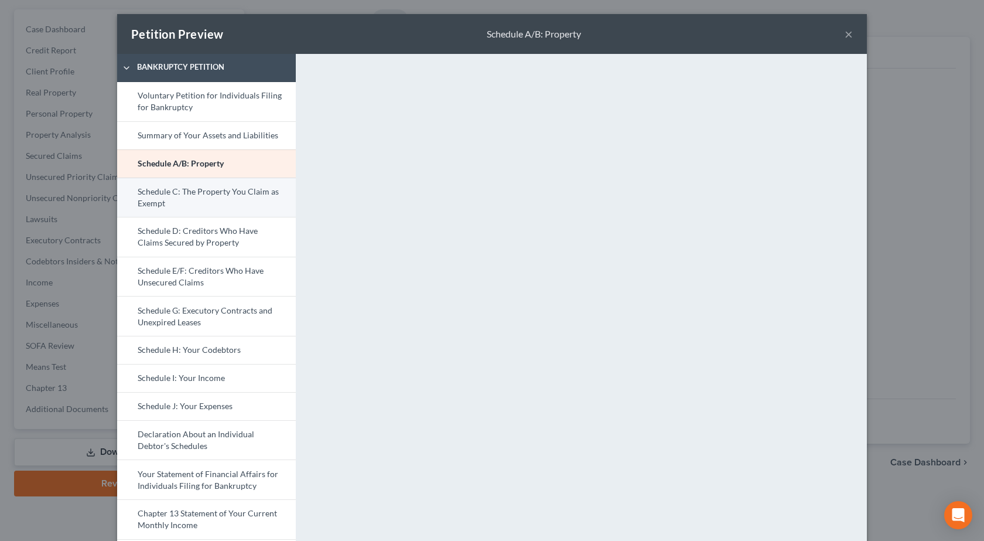
click at [184, 195] on link "Schedule C: The Property You Claim as Exempt" at bounding box center [206, 198] width 179 height 40
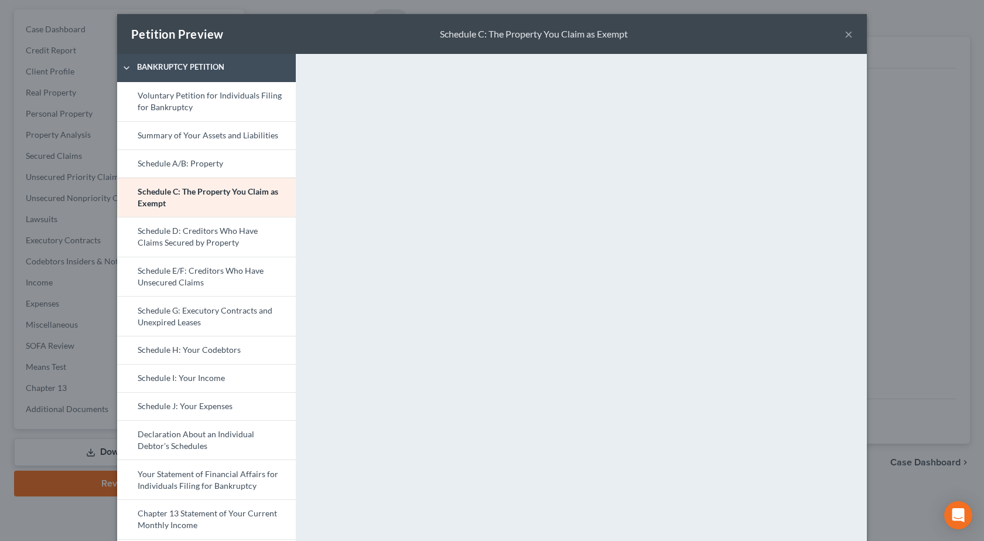
scroll to position [162, 0]
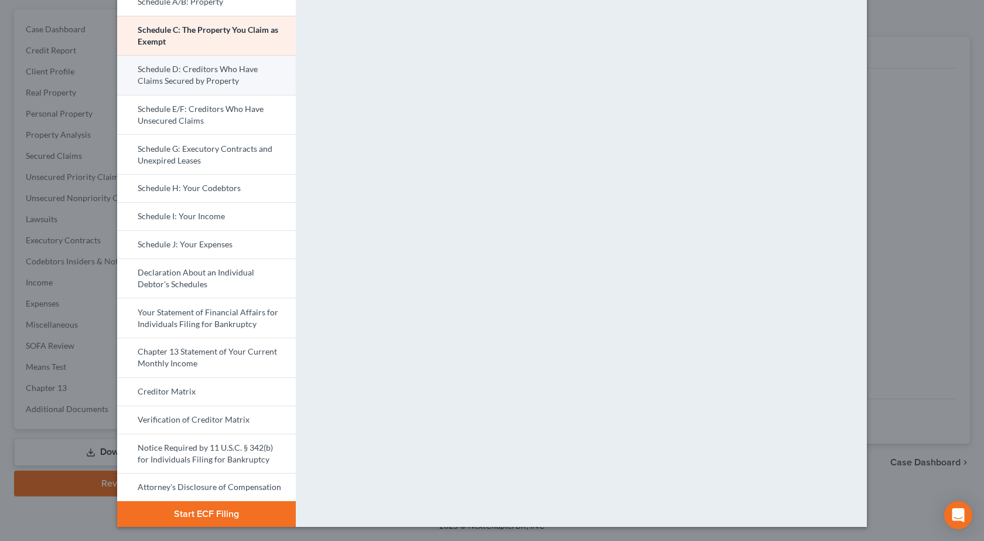
click at [207, 74] on link "Schedule D: Creditors Who Have Claims Secured by Property" at bounding box center [206, 75] width 179 height 40
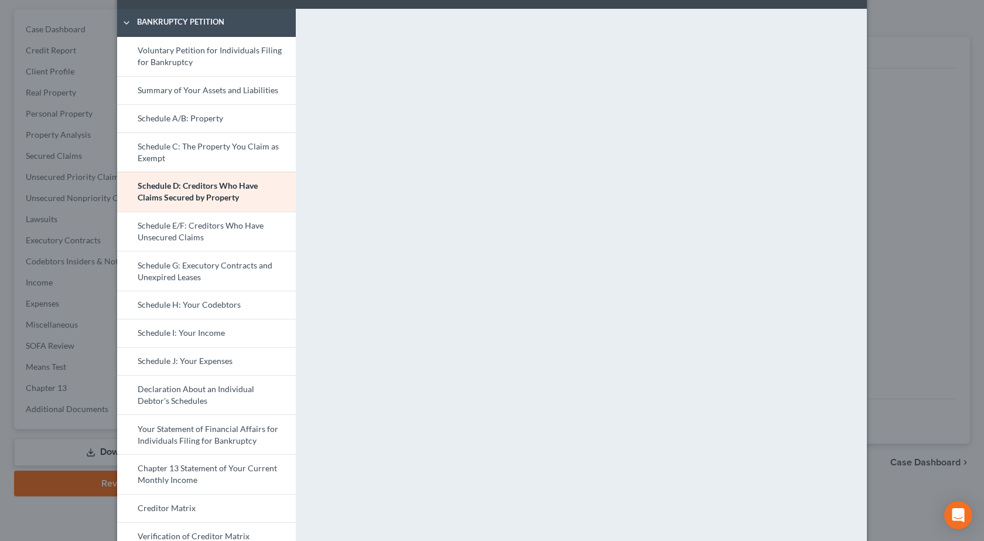
scroll to position [45, 0]
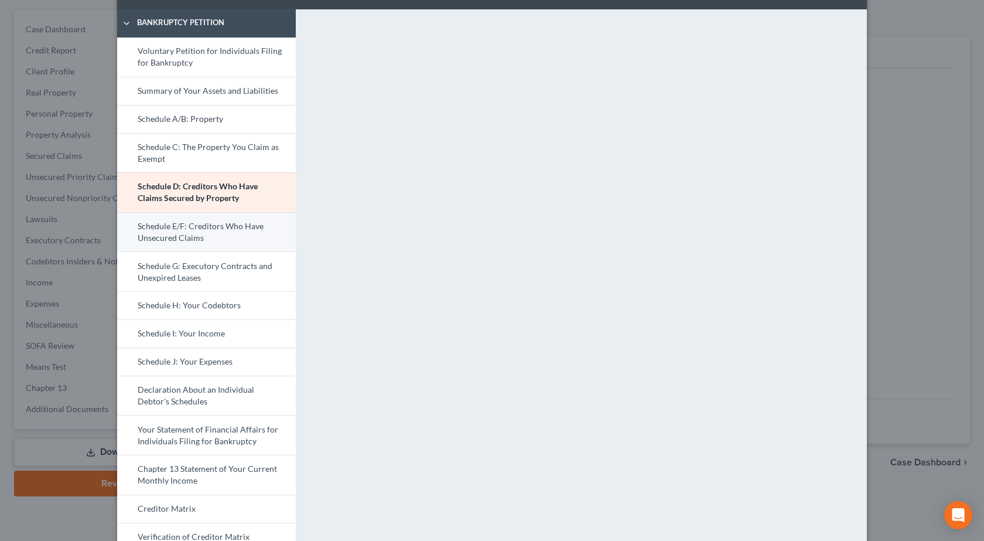
click at [172, 231] on link "Schedule E/F: Creditors Who Have Unsecured Claims" at bounding box center [206, 232] width 179 height 40
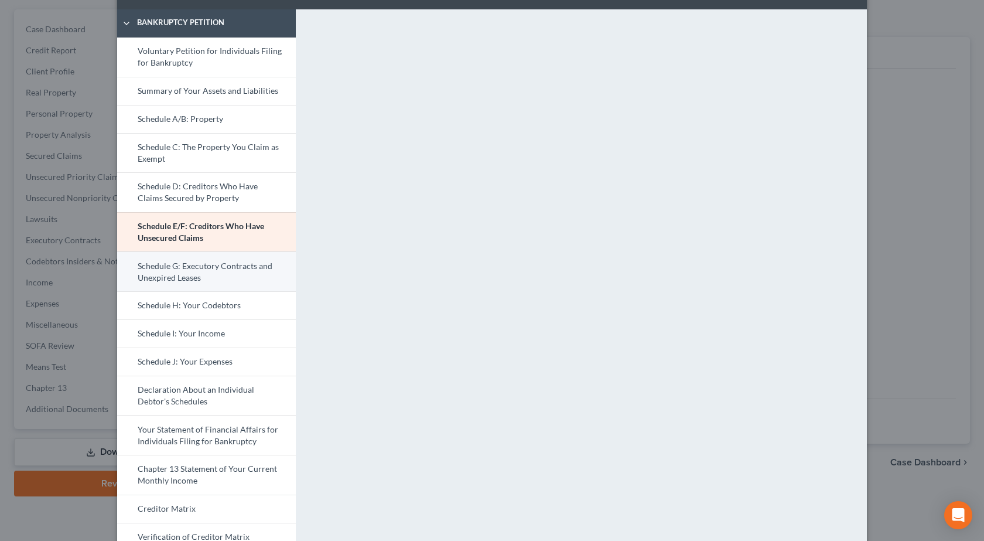
click at [164, 261] on link "Schedule G: Executory Contracts and Unexpired Leases" at bounding box center [206, 271] width 179 height 40
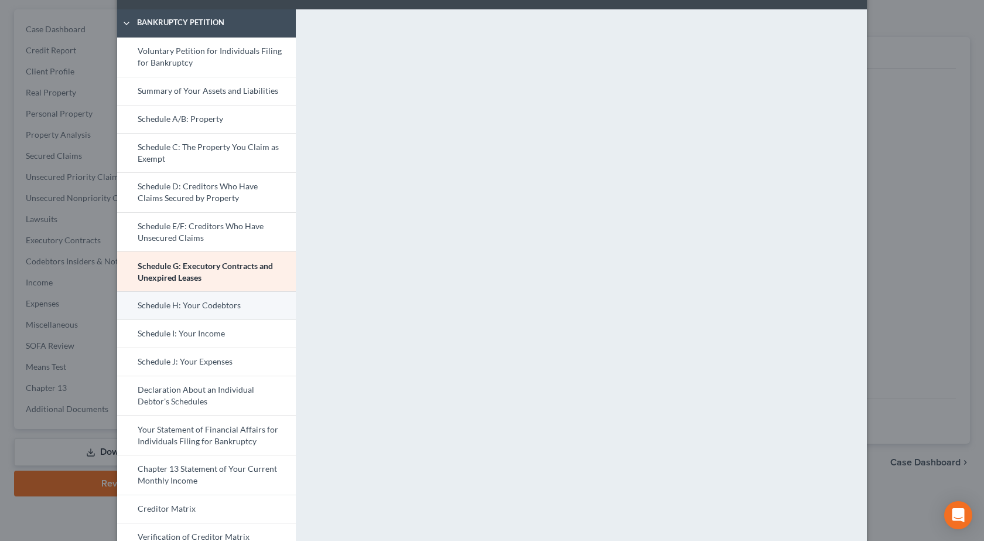
click at [189, 296] on link "Schedule H: Your Codebtors" at bounding box center [206, 305] width 179 height 28
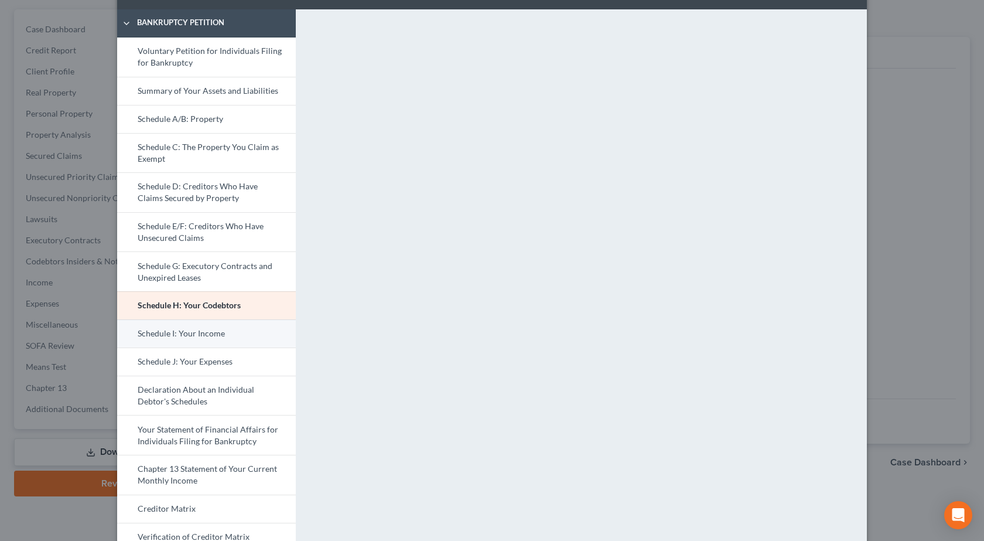
click at [169, 333] on link "Schedule I: Your Income" at bounding box center [206, 333] width 179 height 28
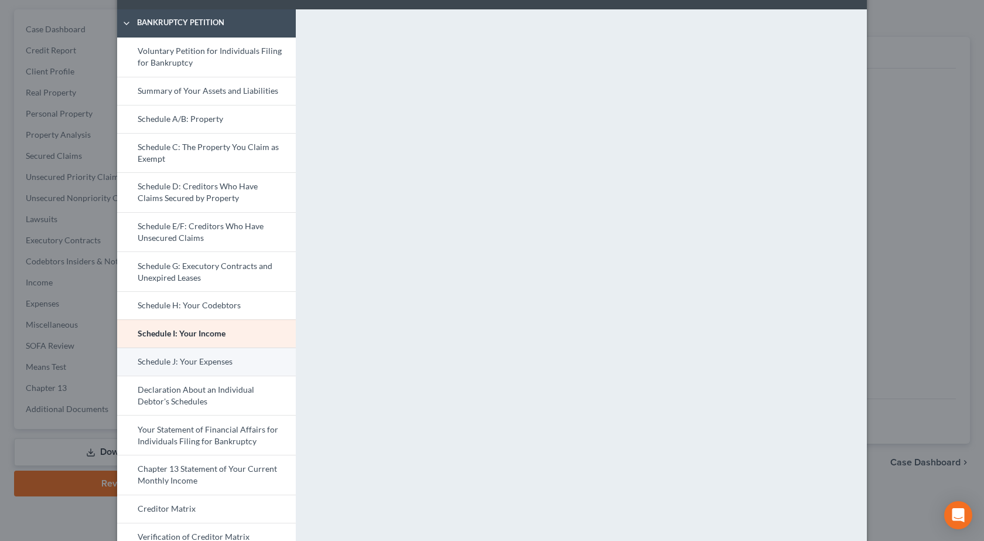
click at [158, 362] on link "Schedule J: Your Expenses" at bounding box center [206, 361] width 179 height 28
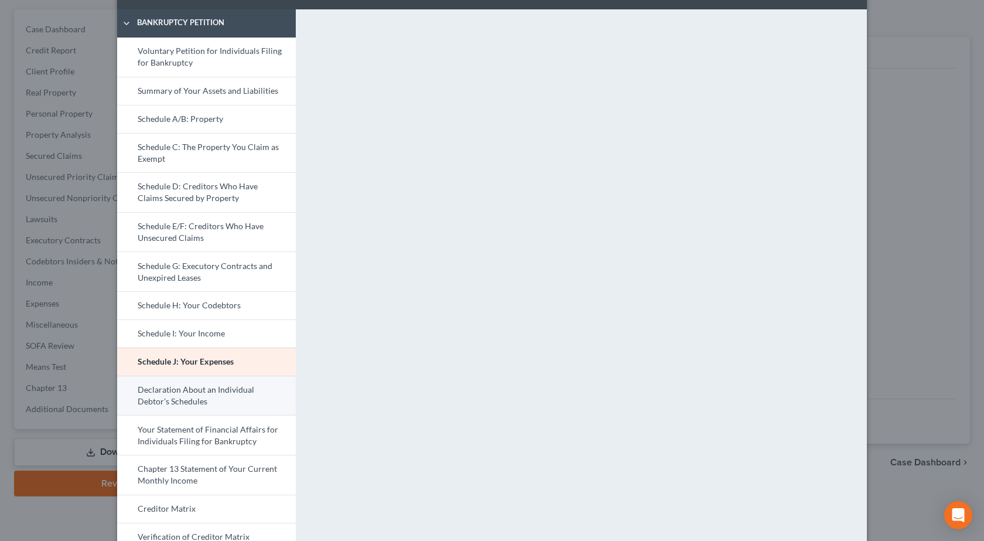
click at [166, 391] on link "Declaration About an Individual Debtor's Schedules" at bounding box center [206, 396] width 179 height 40
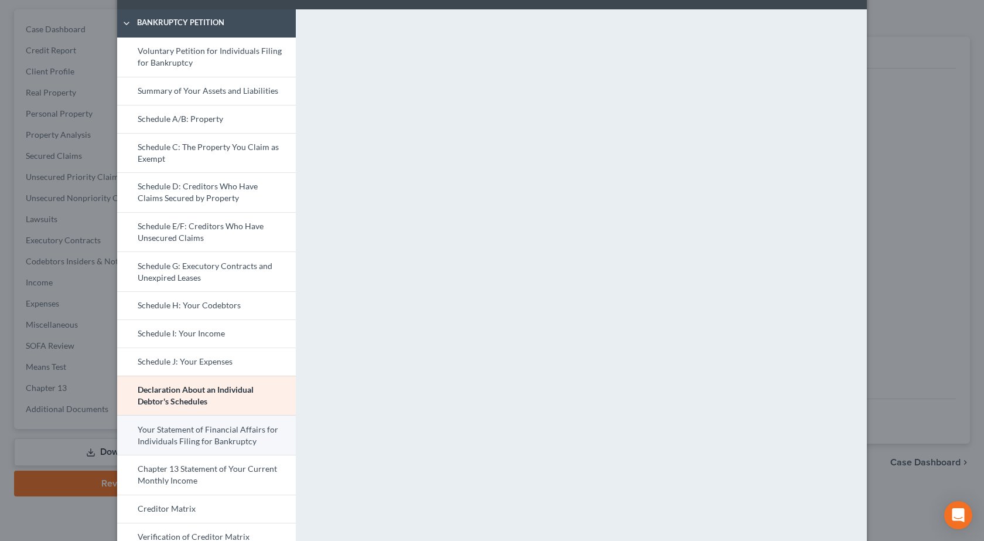
click at [208, 441] on link "Your Statement of Financial Affairs for Individuals Filing for Bankruptcy" at bounding box center [206, 435] width 179 height 40
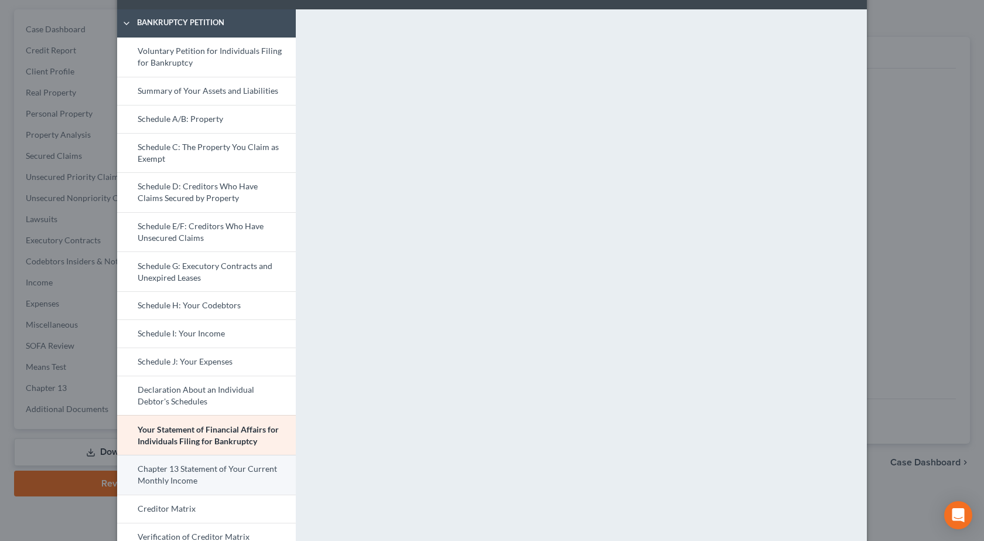
click at [182, 482] on link "Chapter 13 Statement of Your Current Monthly Income" at bounding box center [206, 475] width 179 height 40
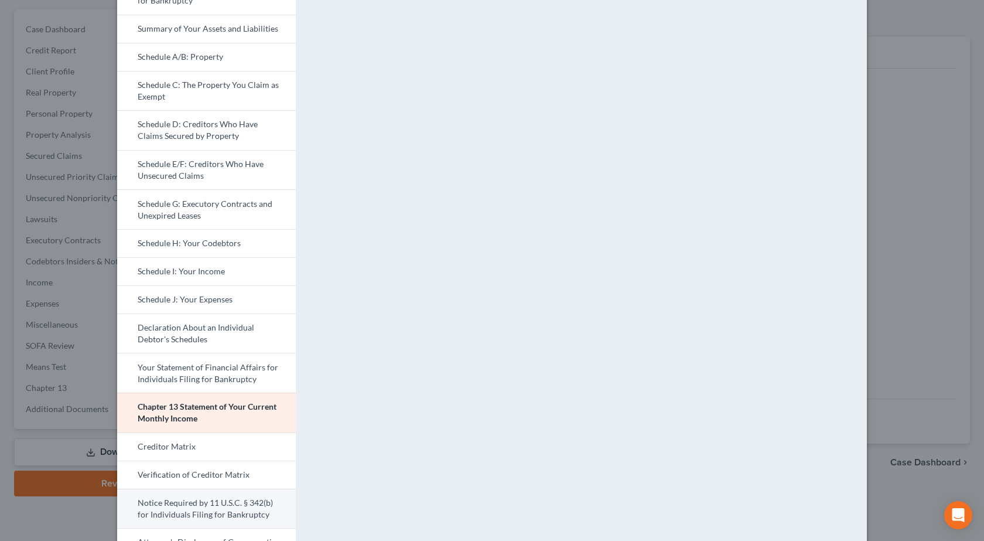
scroll to position [162, 0]
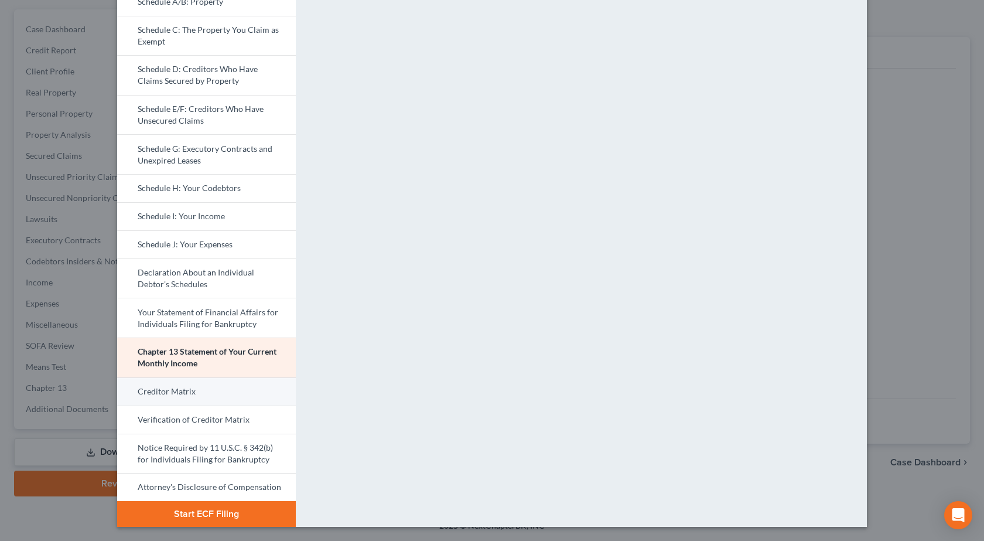
click at [159, 394] on link "Creditor Matrix" at bounding box center [206, 391] width 179 height 28
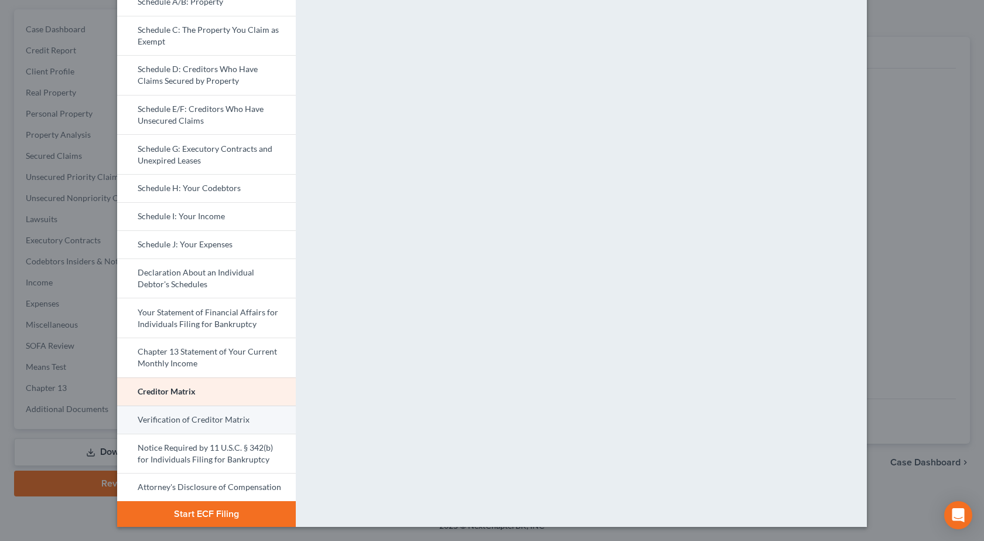
click at [182, 421] on link "Verification of Creditor Matrix" at bounding box center [206, 419] width 179 height 28
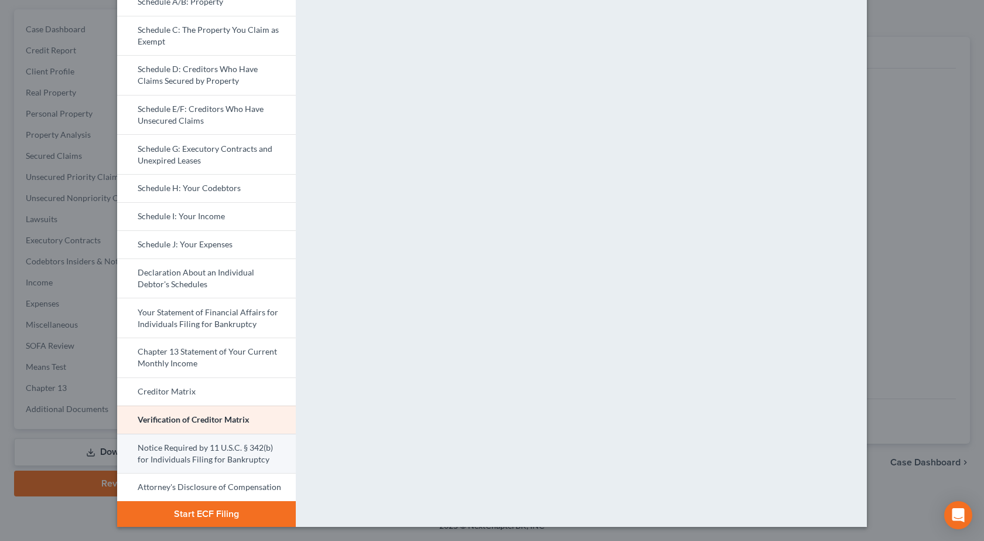
click at [167, 456] on link "Notice Required by 11 U.S.C. § 342(b) for Individuals Filing for Bankruptcy" at bounding box center [206, 454] width 179 height 40
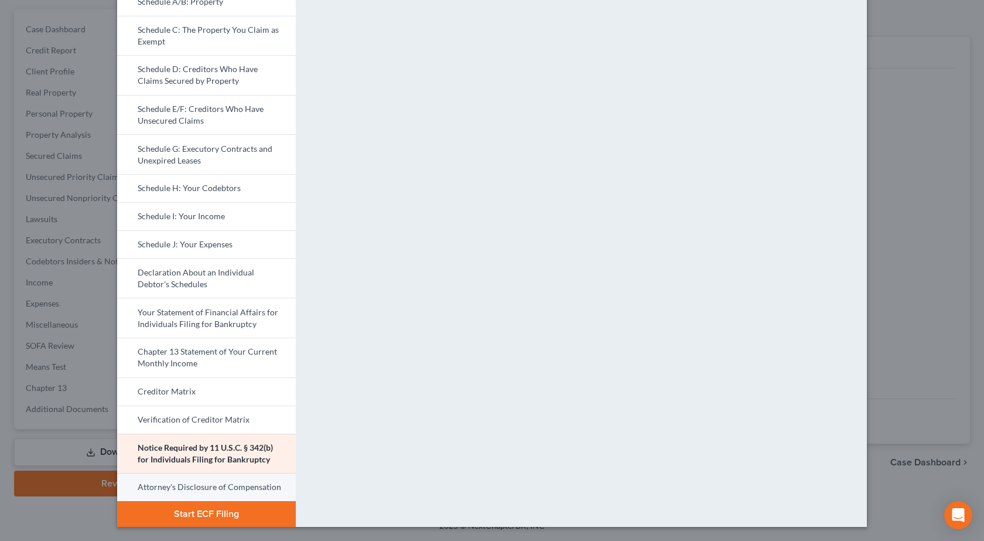
click at [217, 486] on link "Attorney's Disclosure of Compensation" at bounding box center [206, 487] width 179 height 28
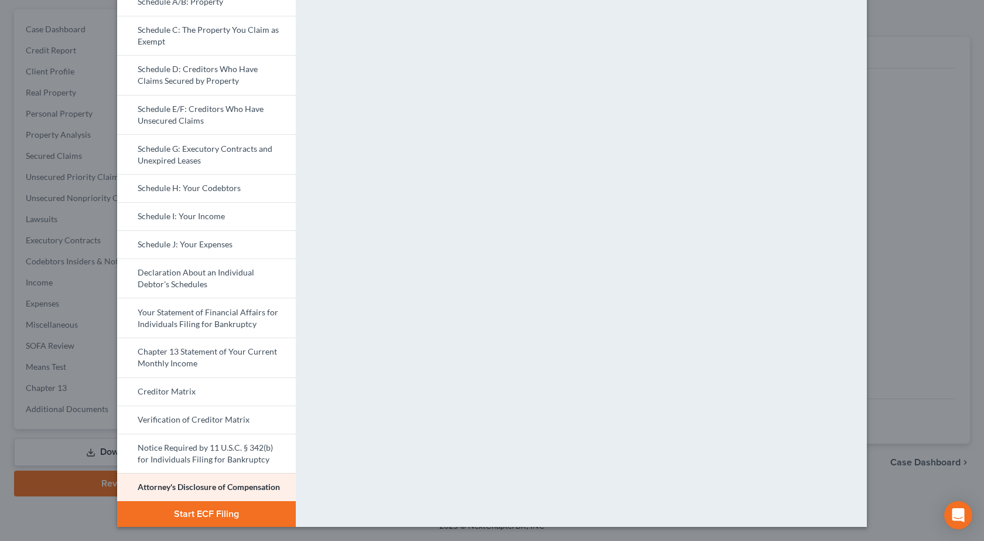
click at [929, 277] on div "Petition Preview Attorney's Disclosure of Compensation × Bankruptcy Petition Vo…" at bounding box center [492, 270] width 984 height 541
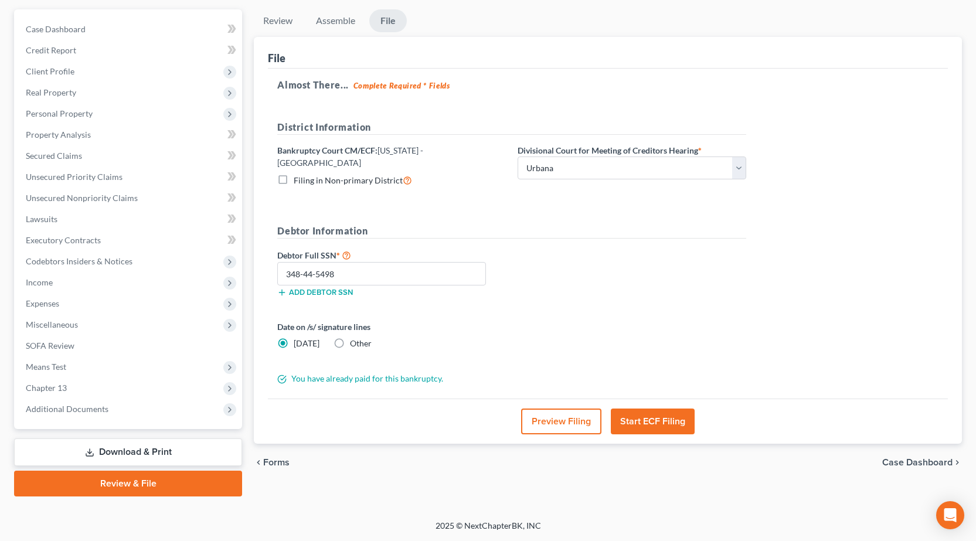
click at [657, 416] on button "Start ECF Filing" at bounding box center [653, 421] width 84 height 26
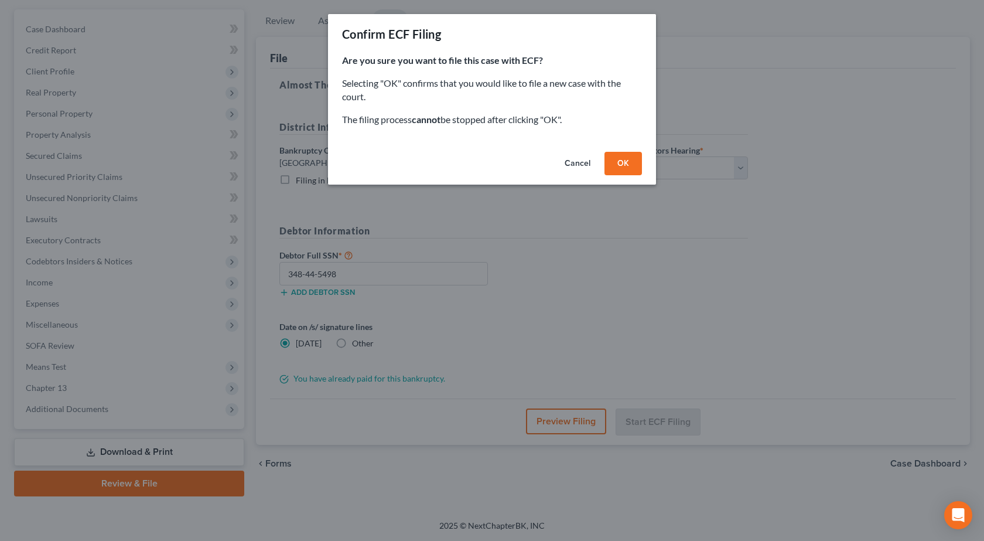
click at [616, 165] on button "OK" at bounding box center [623, 163] width 37 height 23
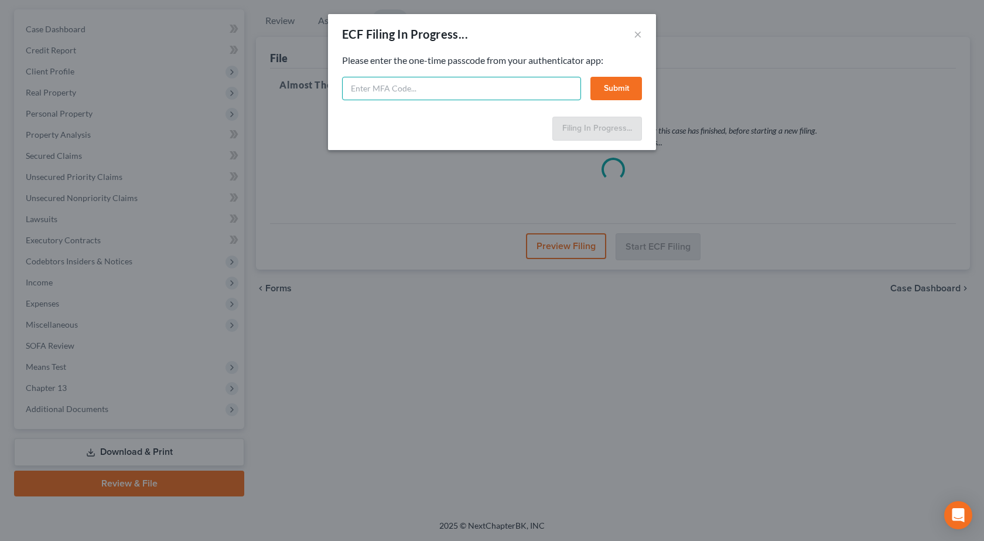
click at [425, 86] on input "text" at bounding box center [461, 88] width 239 height 23
type input "959984"
click at [620, 80] on button "Submit" at bounding box center [617, 88] width 52 height 23
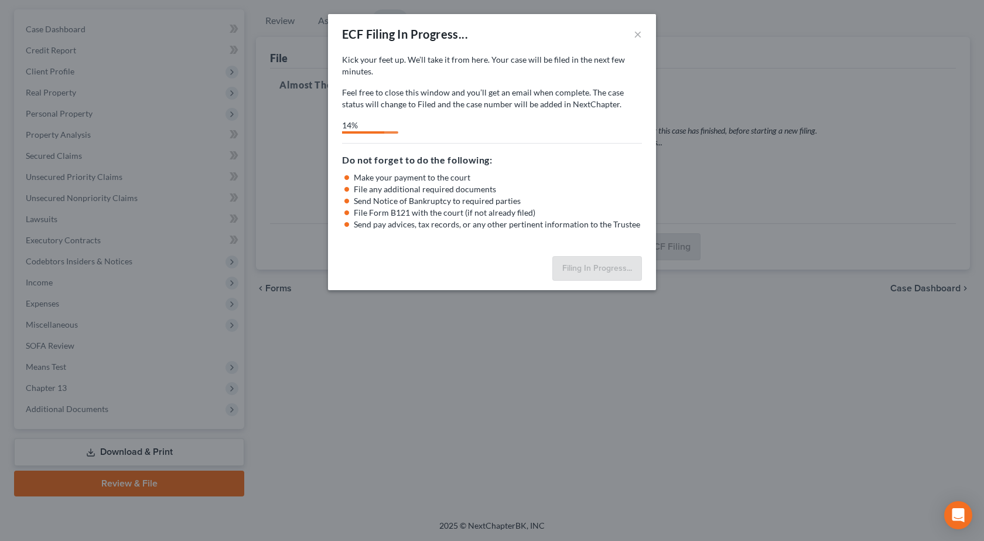
select select "2"
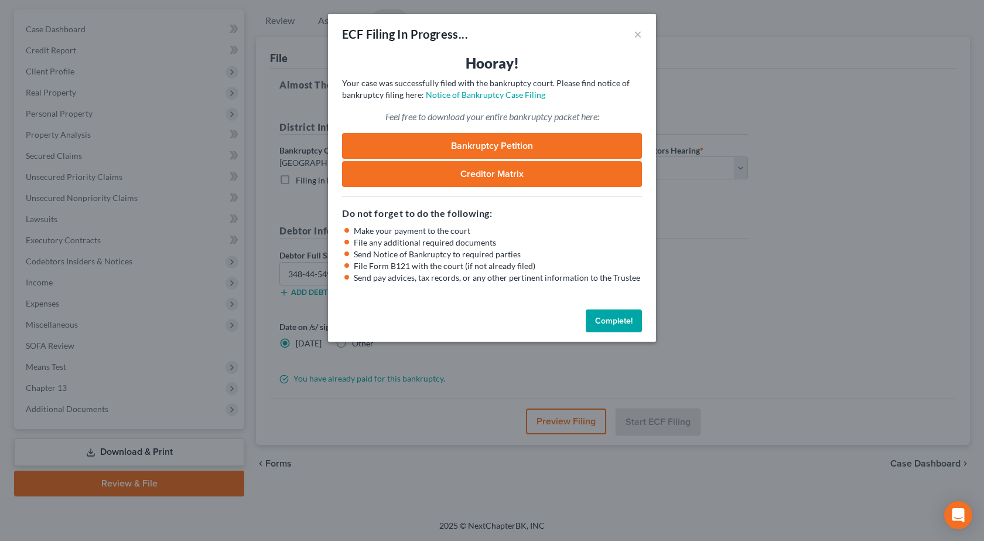
click at [476, 141] on link "Bankruptcy Petition" at bounding box center [492, 146] width 300 height 26
